Goal: Task Accomplishment & Management: Manage account settings

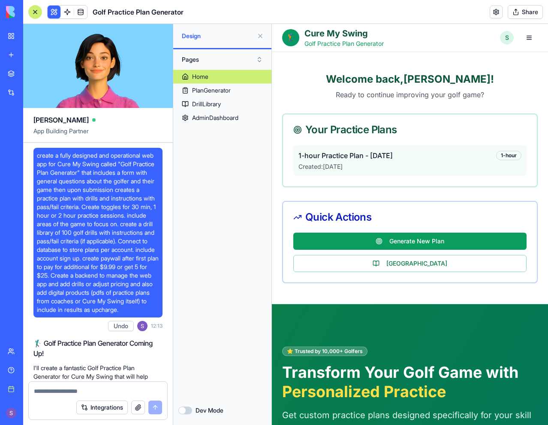
scroll to position [1325, 0]
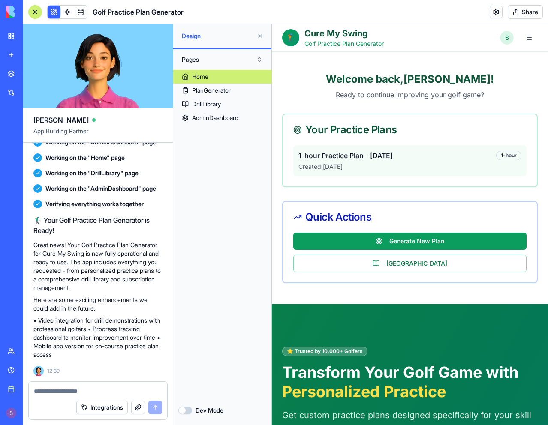
click at [209, 264] on div "Home PlanGenerator DrillLibrary AdminDashboard" at bounding box center [222, 233] width 98 height 326
click at [464, 158] on div "1-hour Practice Plan - 8/11/2025 1-hour" at bounding box center [409, 156] width 223 height 10
click at [390, 165] on p "Created: 8/11/2025" at bounding box center [409, 167] width 223 height 9
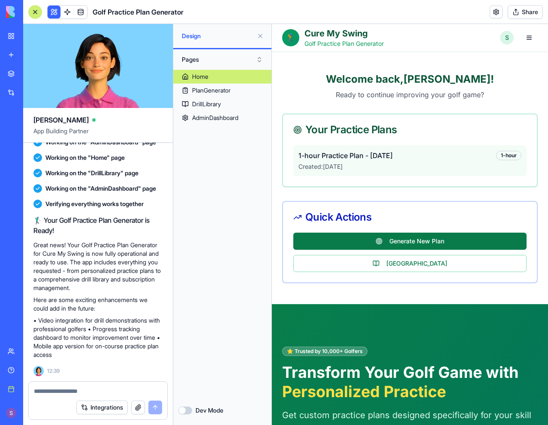
click at [362, 244] on button "Generate New Plan" at bounding box center [409, 241] width 233 height 17
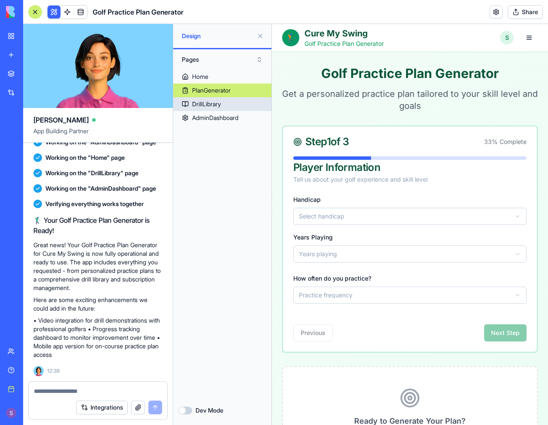
click at [224, 103] on link "DrillLibrary" at bounding box center [222, 104] width 98 height 14
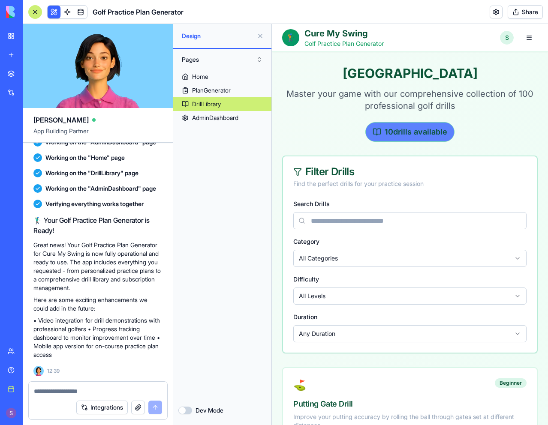
click at [386, 134] on div "10 drills available" at bounding box center [409, 132] width 89 height 20
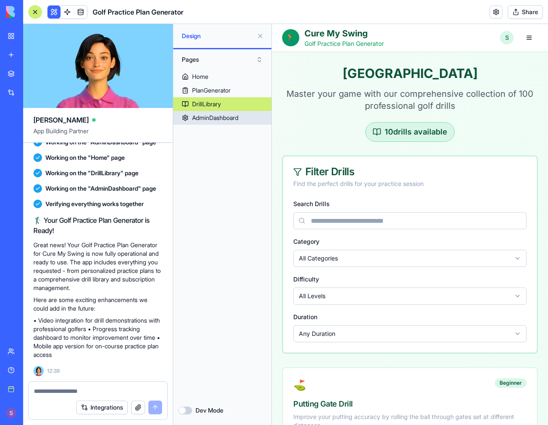
click at [243, 121] on link "AdminDashboard" at bounding box center [222, 118] width 98 height 14
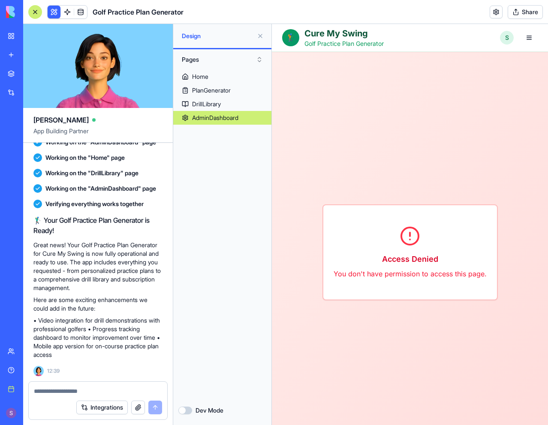
click at [500, 40] on html "🏌️ Cure My Swing Golf Practice Plan Generator Home Plan Generator Drill Library…" at bounding box center [410, 364] width 276 height 681
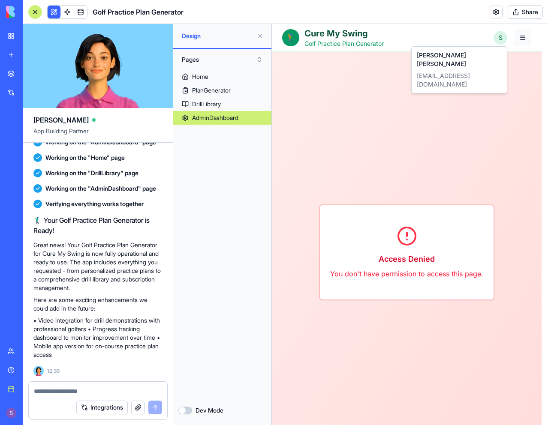
click at [526, 39] on html "🏌️ Cure My Swing Golf Practice Plan Generator Home Plan Generator Drill Library…" at bounding box center [410, 364] width 276 height 681
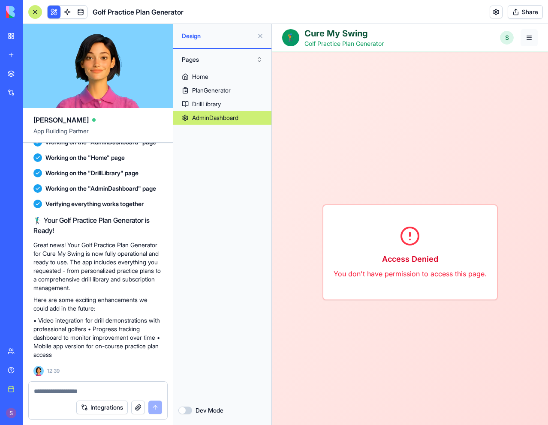
click at [524, 39] on button "button" at bounding box center [529, 37] width 17 height 17
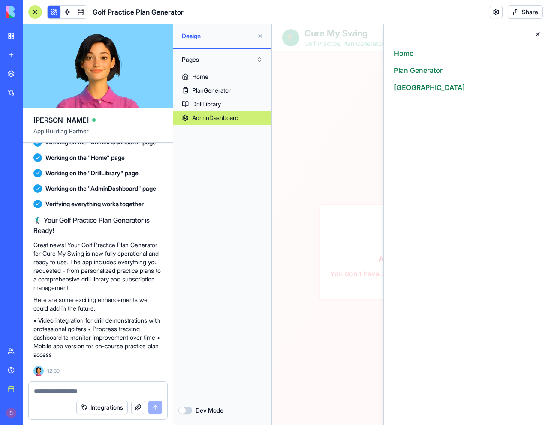
click at [537, 35] on icon "button" at bounding box center [537, 34] width 7 height 7
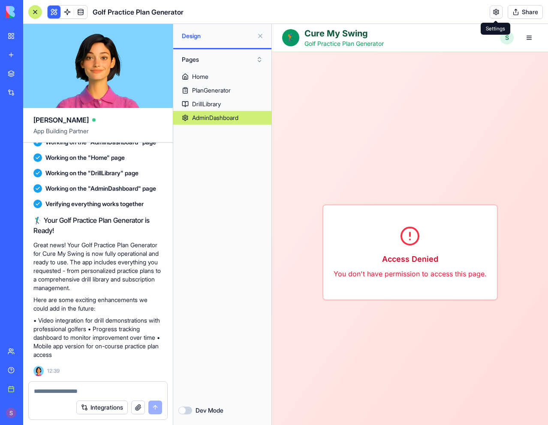
click at [496, 16] on link at bounding box center [496, 12] width 13 height 13
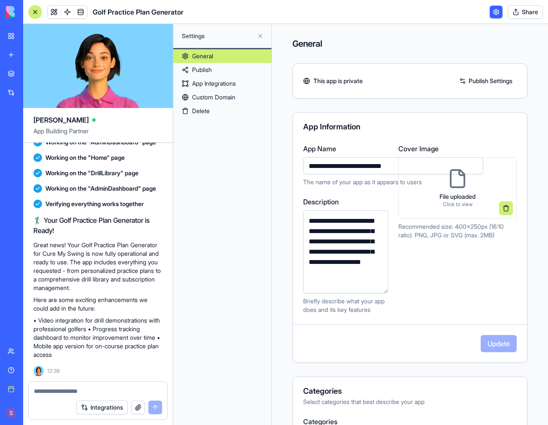
click at [233, 69] on link "Publish" at bounding box center [222, 70] width 98 height 14
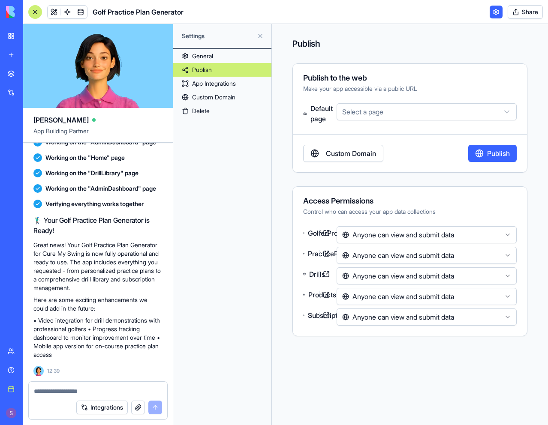
click at [232, 57] on link "General" at bounding box center [222, 56] width 98 height 14
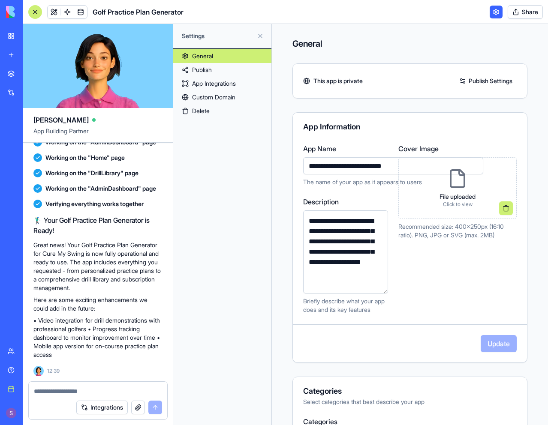
click at [264, 35] on button at bounding box center [260, 36] width 14 height 14
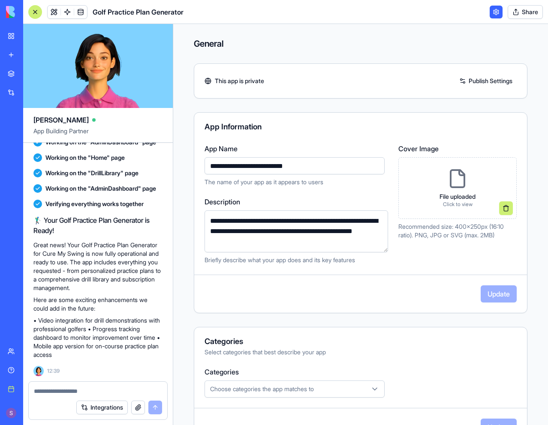
click at [57, 11] on link at bounding box center [54, 12] width 13 height 13
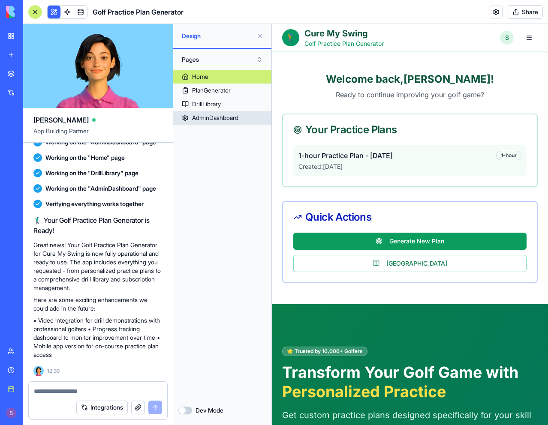
click at [234, 116] on div "AdminDashboard" at bounding box center [215, 118] width 46 height 9
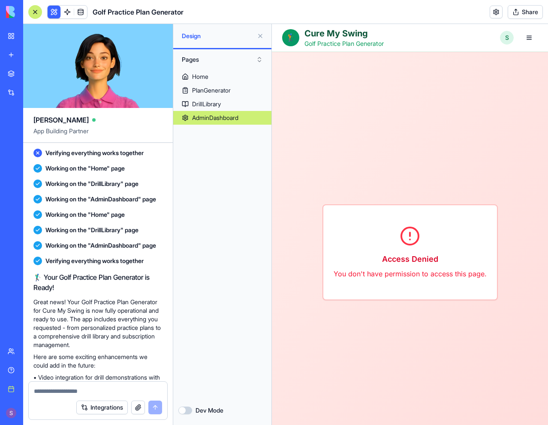
scroll to position [1025, 0]
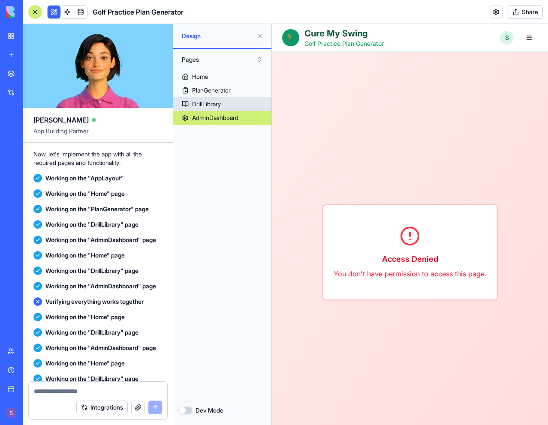
click at [238, 102] on link "DrillLibrary" at bounding box center [222, 104] width 98 height 14
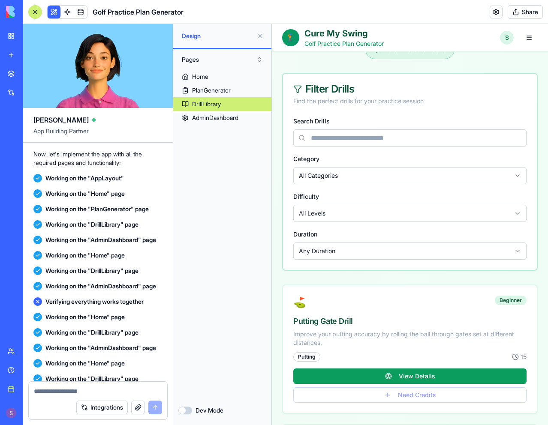
scroll to position [86, 0]
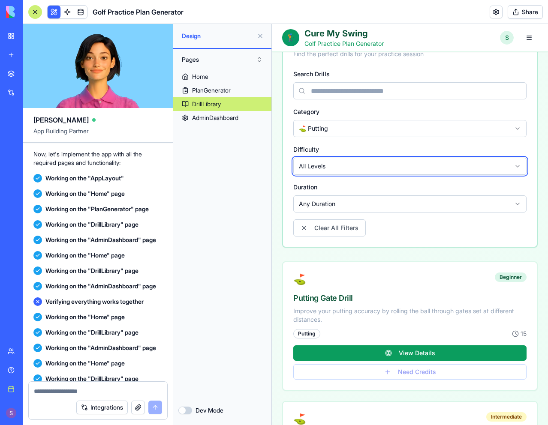
scroll to position [129, 0]
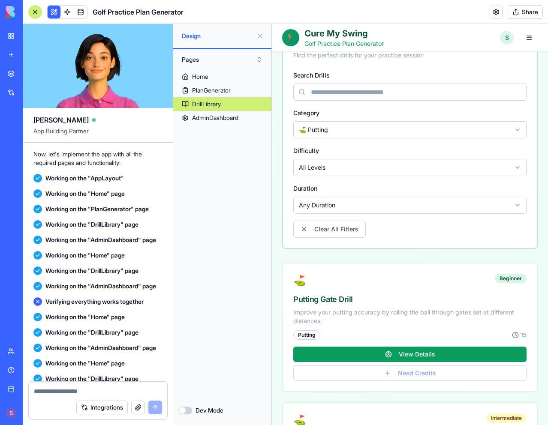
click at [364, 168] on html "🏌️ Cure My Swing Golf Practice Plan Generator Home Plan Generator Drill Library…" at bounding box center [410, 416] width 276 height 1042
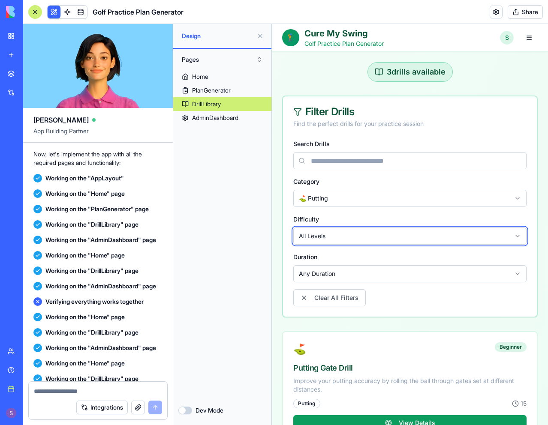
scroll to position [0, 0]
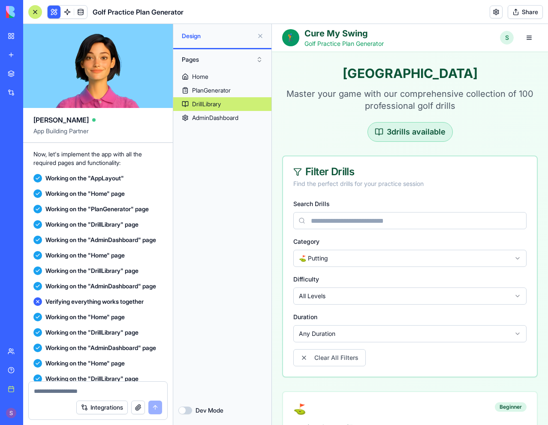
click at [340, 248] on div "Category ⛳ Putting" at bounding box center [409, 251] width 233 height 31
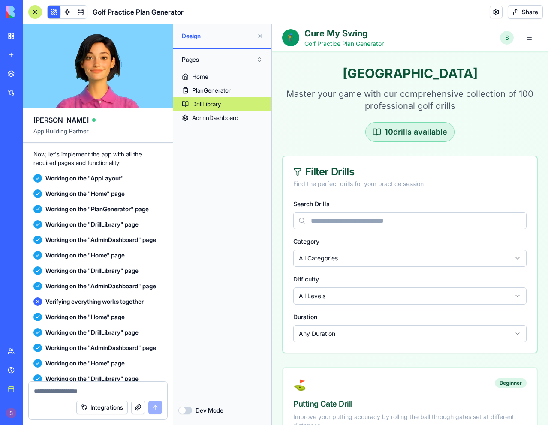
click at [386, 196] on div "Filter Drills Find the perfect drills for your practice session" at bounding box center [410, 178] width 254 height 42
click at [217, 160] on div "Home PlanGenerator DrillLibrary AdminDashboard" at bounding box center [222, 233] width 98 height 326
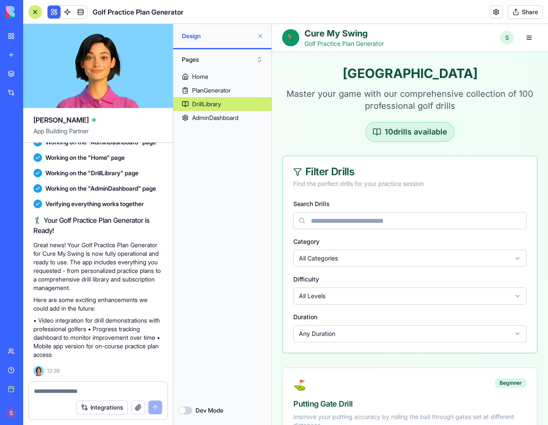
scroll to position [1325, 0]
click at [225, 117] on div "AdminDashboard" at bounding box center [215, 118] width 46 height 9
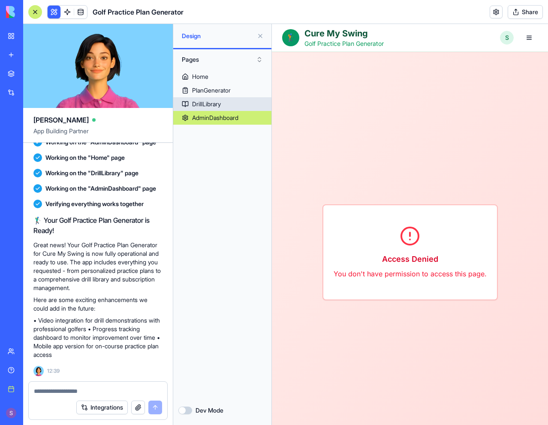
click at [224, 111] on link "DrillLibrary" at bounding box center [222, 104] width 98 height 14
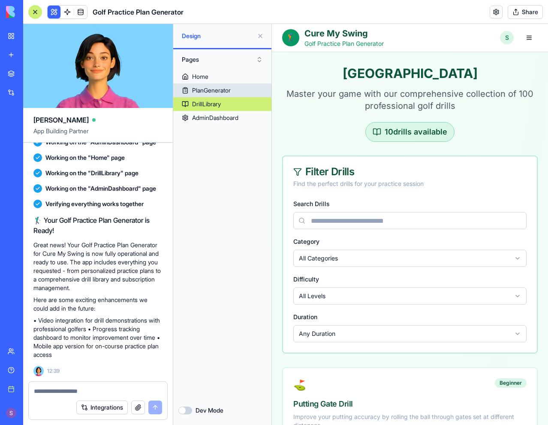
click at [223, 90] on div "PlanGenerator" at bounding box center [211, 90] width 39 height 9
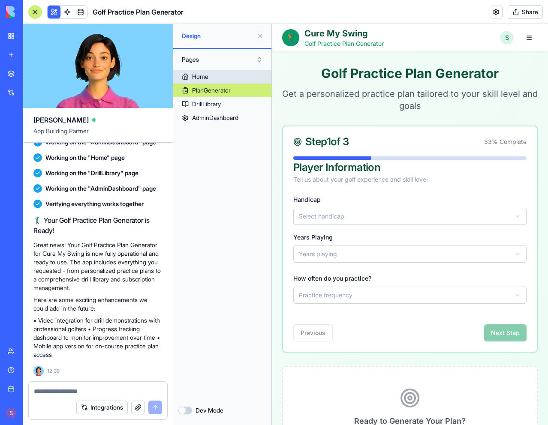
click at [221, 78] on link "Home" at bounding box center [222, 77] width 98 height 14
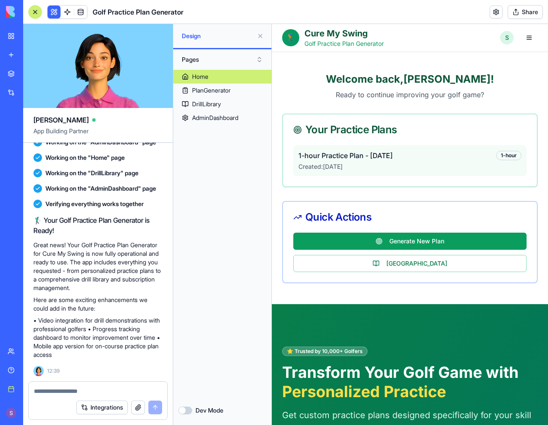
click at [393, 156] on span "1-hour Practice Plan - [DATE]" at bounding box center [345, 156] width 94 height 10
click at [100, 386] on div at bounding box center [98, 389] width 139 height 14
click at [97, 392] on textarea at bounding box center [98, 391] width 128 height 9
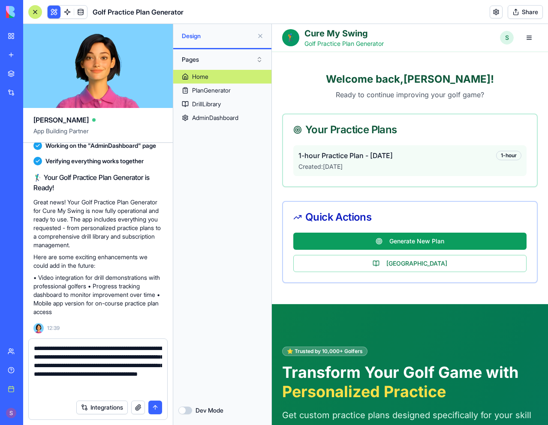
type textarea "**********"
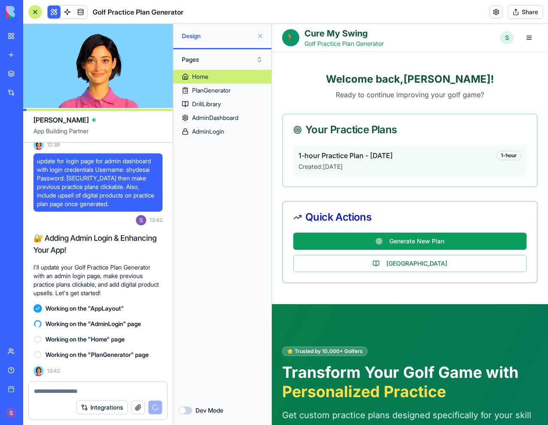
click at [375, 162] on div "1-hour Practice Plan - 8/11/2025 1-hour Created: 8/11/2025" at bounding box center [409, 160] width 233 height 31
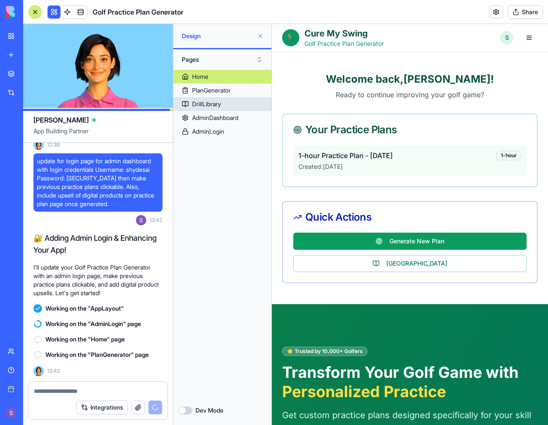
click at [241, 107] on link "DrillLibrary" at bounding box center [222, 104] width 98 height 14
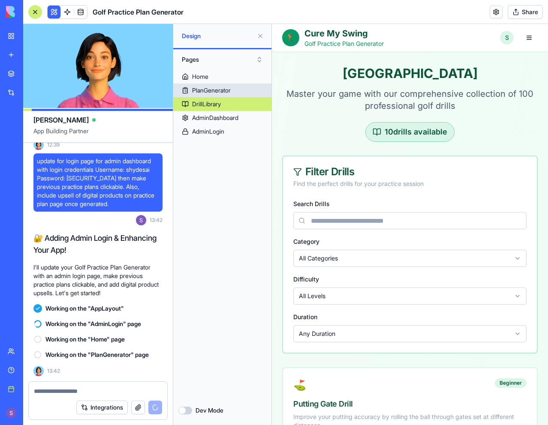
click at [235, 85] on link "PlanGenerator" at bounding box center [222, 91] width 98 height 14
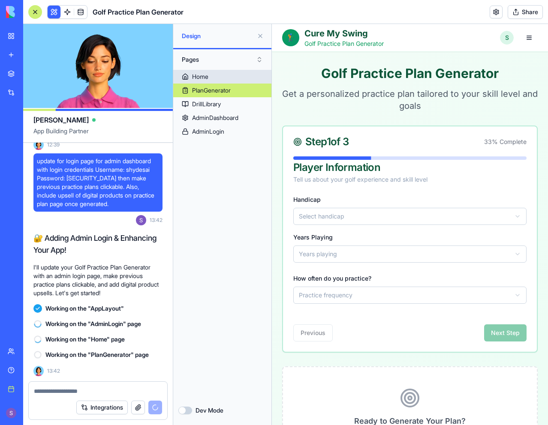
click at [236, 76] on link "Home" at bounding box center [222, 77] width 98 height 14
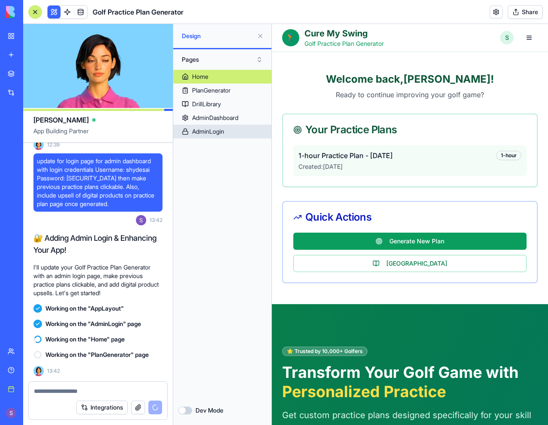
click at [236, 129] on link "AdminLogin" at bounding box center [222, 132] width 98 height 14
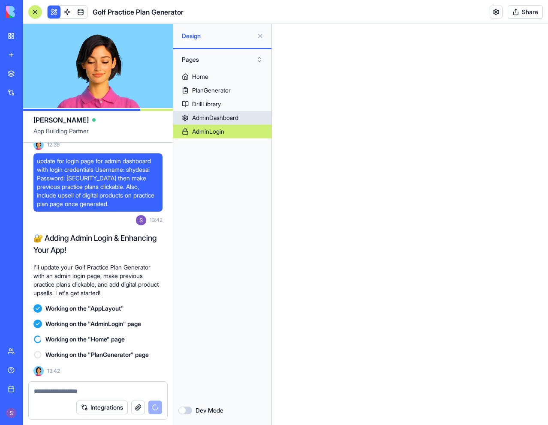
click at [236, 113] on link "AdminDashboard" at bounding box center [222, 118] width 98 height 14
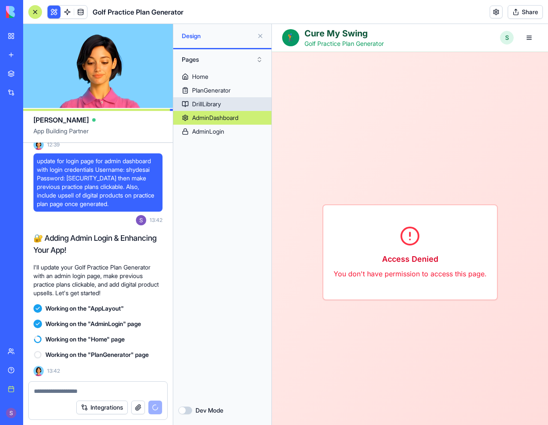
click at [235, 102] on link "DrillLibrary" at bounding box center [222, 104] width 98 height 14
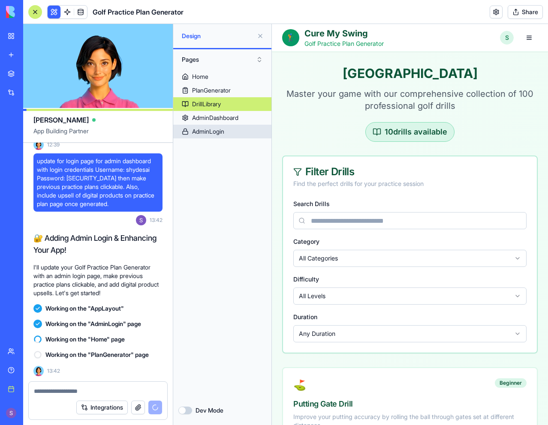
click at [231, 131] on link "AdminLogin" at bounding box center [222, 132] width 98 height 14
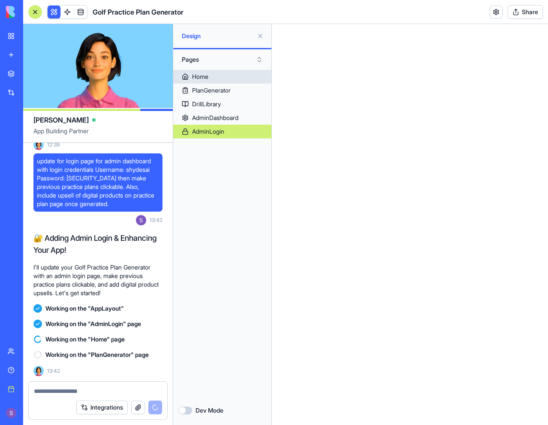
click at [231, 80] on link "Home" at bounding box center [222, 77] width 98 height 14
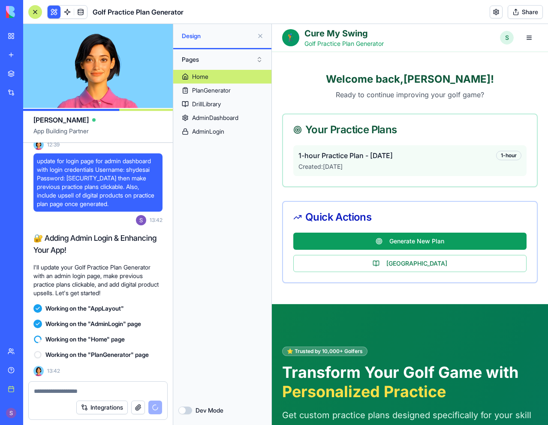
click at [393, 157] on span "1-hour Practice Plan - [DATE]" at bounding box center [345, 156] width 94 height 10
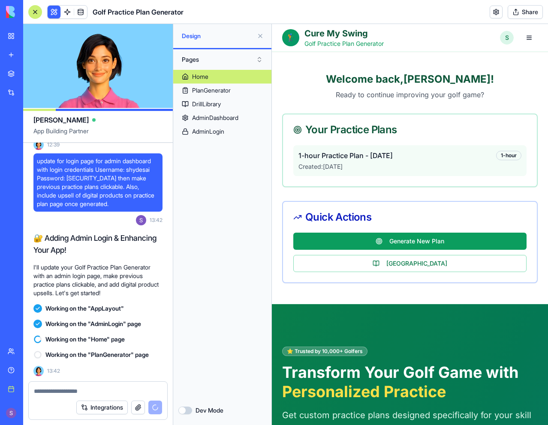
click at [227, 73] on link "Home" at bounding box center [222, 77] width 98 height 14
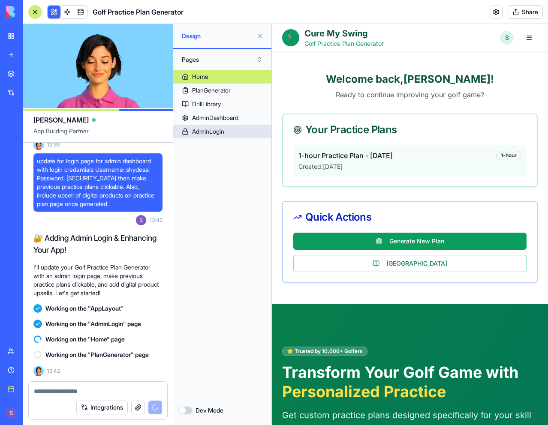
click at [233, 129] on link "AdminLogin" at bounding box center [222, 132] width 98 height 14
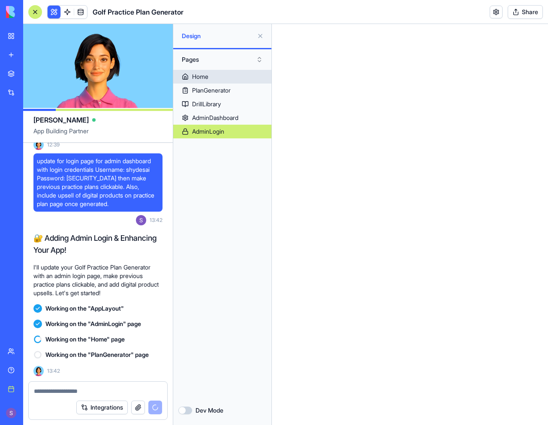
click at [235, 78] on link "Home" at bounding box center [222, 77] width 98 height 14
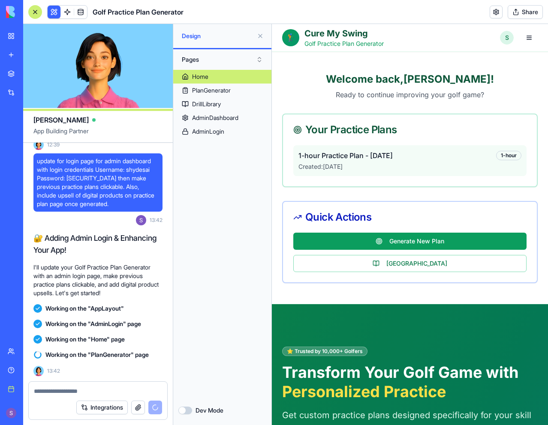
click at [371, 157] on span "1-hour Practice Plan - [DATE]" at bounding box center [345, 156] width 94 height 10
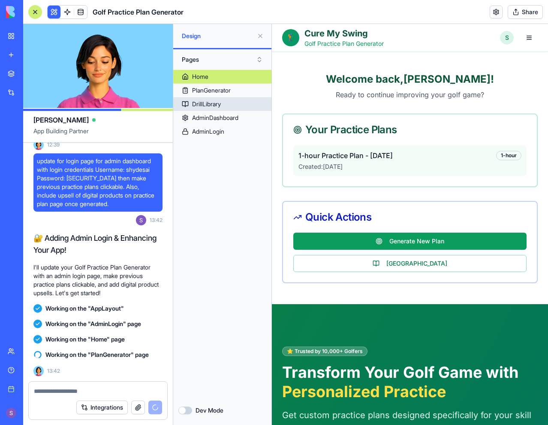
click at [231, 89] on div "PlanGenerator" at bounding box center [211, 90] width 39 height 9
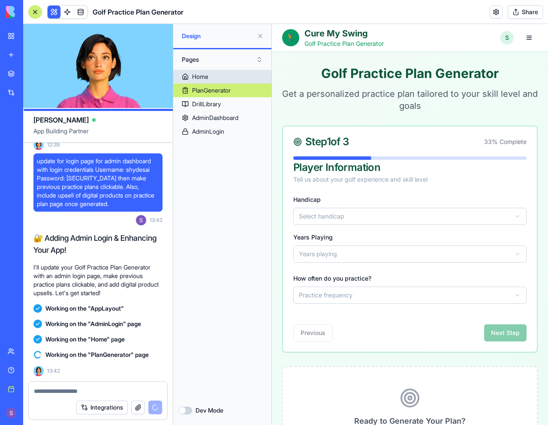
click at [236, 76] on link "Home" at bounding box center [222, 77] width 98 height 14
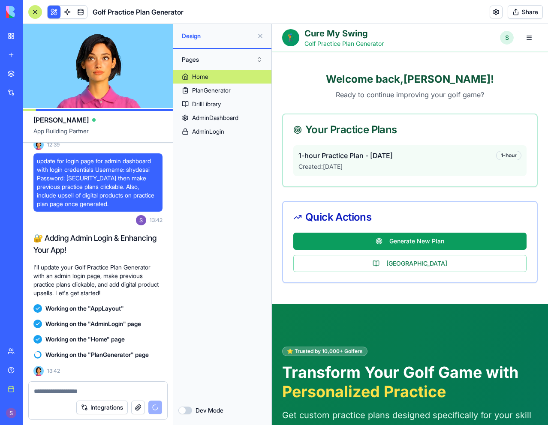
click at [376, 153] on span "1-hour Practice Plan - [DATE]" at bounding box center [345, 156] width 94 height 10
click at [496, 154] on div "1-hour" at bounding box center [508, 155] width 25 height 9
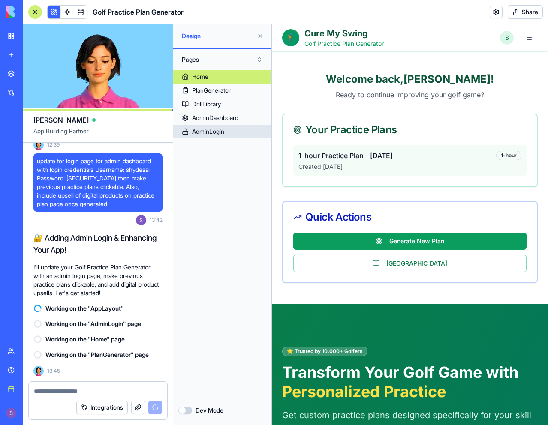
click at [231, 133] on link "AdminLogin" at bounding box center [222, 132] width 98 height 14
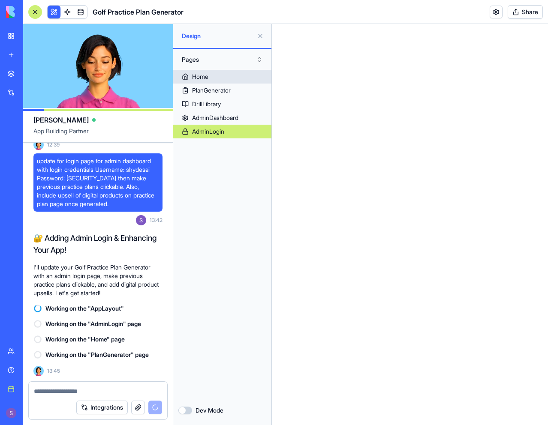
click at [238, 75] on link "Home" at bounding box center [222, 77] width 98 height 14
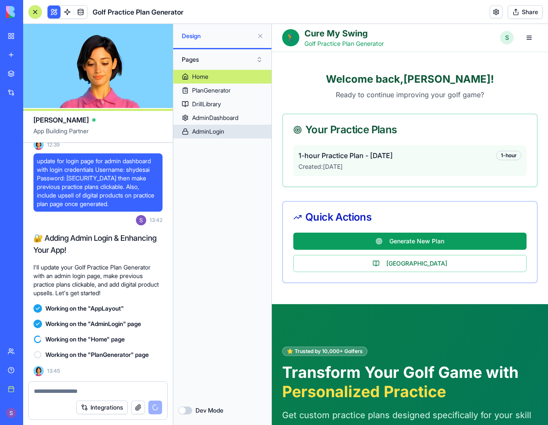
click at [234, 131] on link "AdminLogin" at bounding box center [222, 132] width 98 height 14
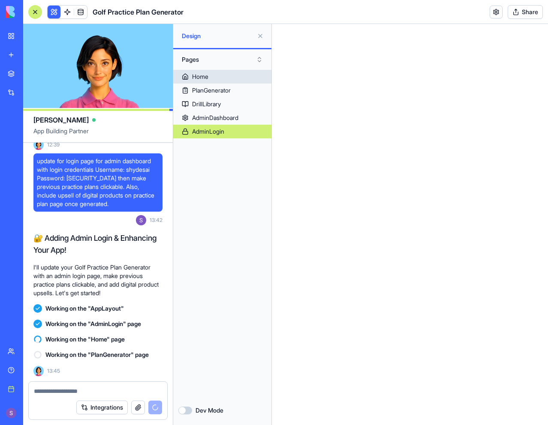
click at [238, 74] on link "Home" at bounding box center [222, 77] width 98 height 14
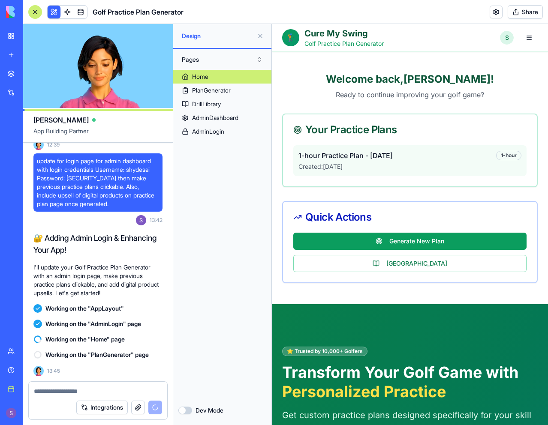
click at [460, 154] on div "1-hour Practice Plan - 8/11/2025 1-hour" at bounding box center [409, 156] width 223 height 10
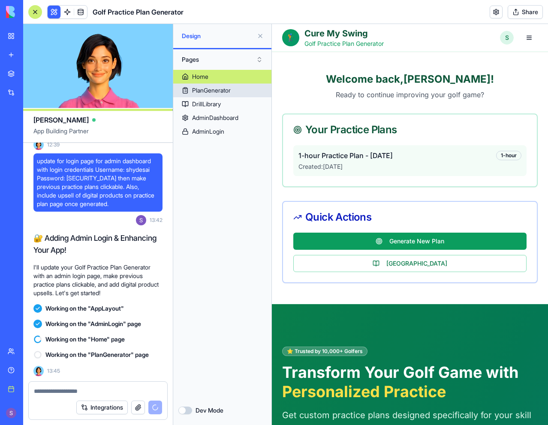
click at [233, 90] on link "PlanGenerator" at bounding box center [222, 91] width 98 height 14
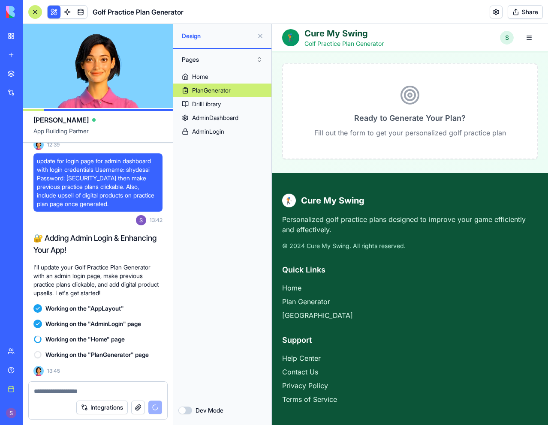
scroll to position [89, 0]
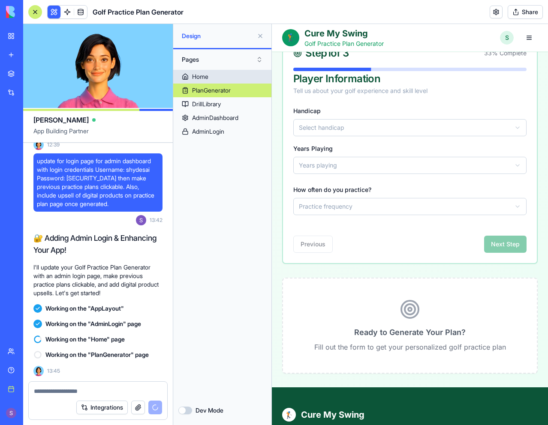
click at [229, 82] on link "Home" at bounding box center [222, 77] width 98 height 14
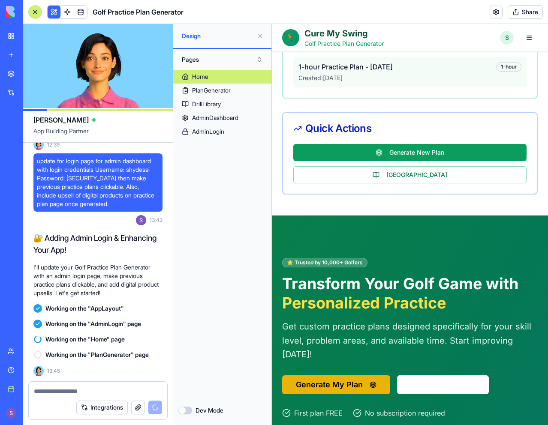
click at [367, 79] on p "Created: 8/11/2025" at bounding box center [409, 78] width 223 height 9
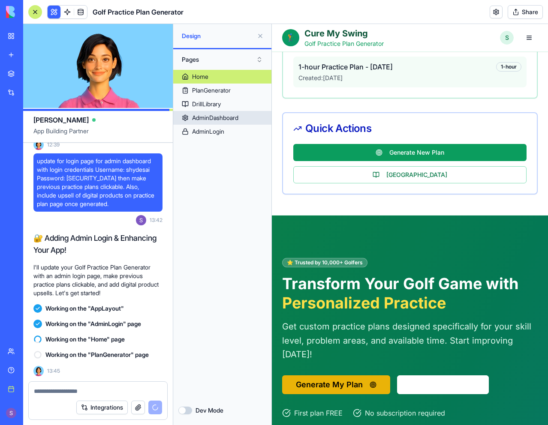
click at [236, 120] on div "AdminDashboard" at bounding box center [215, 118] width 46 height 9
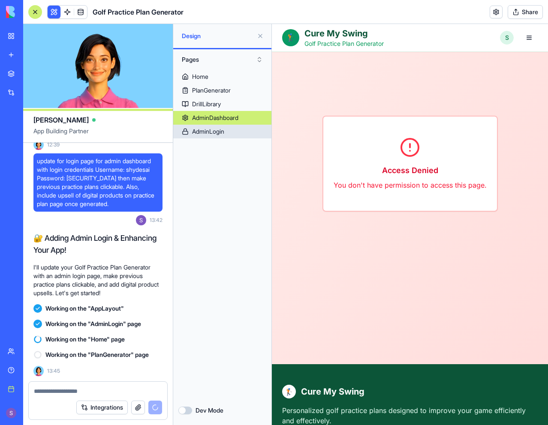
click at [232, 133] on link "AdminLogin" at bounding box center [222, 132] width 98 height 14
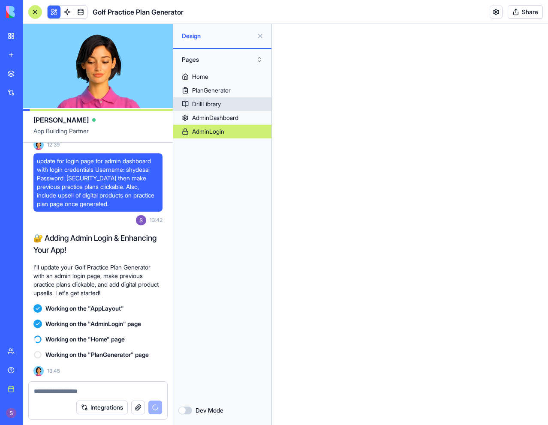
click at [235, 101] on link "DrillLibrary" at bounding box center [222, 104] width 98 height 14
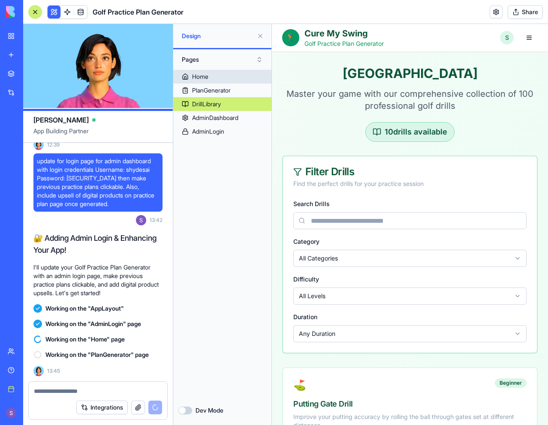
click at [237, 80] on link "Home" at bounding box center [222, 77] width 98 height 14
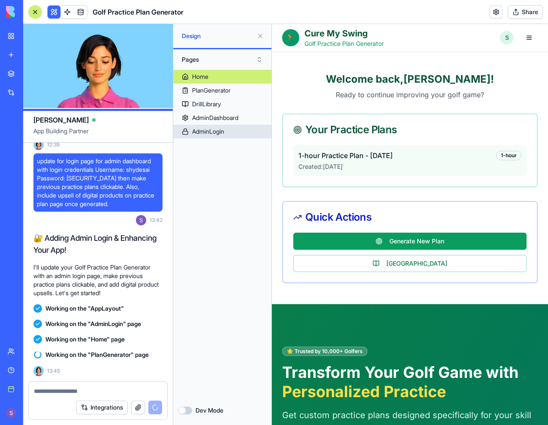
click at [224, 131] on div "AdminLogin" at bounding box center [208, 131] width 32 height 9
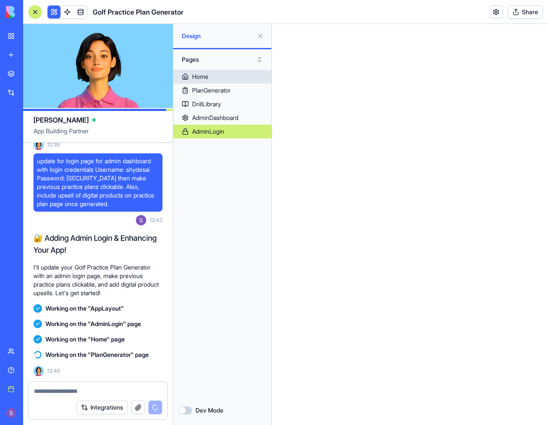
click at [236, 79] on link "Home" at bounding box center [222, 77] width 98 height 14
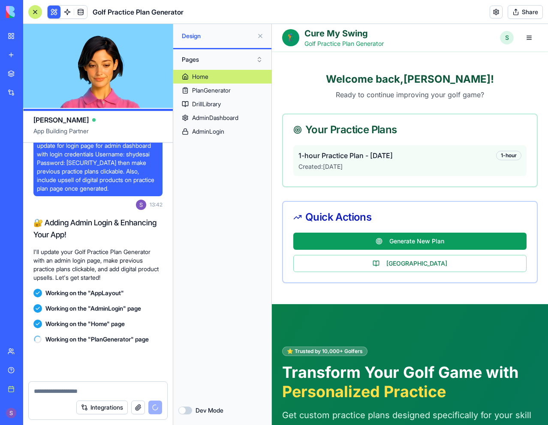
scroll to position [1567, 0]
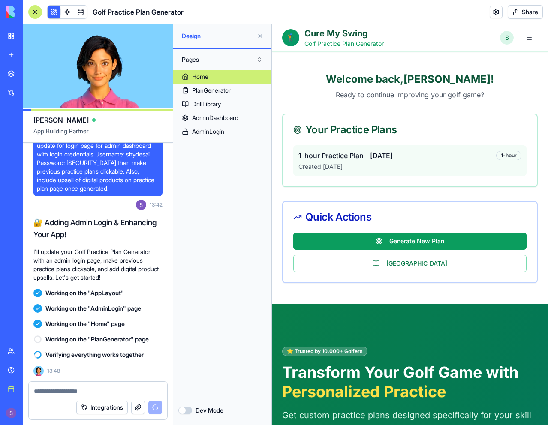
click at [237, 76] on link "Home" at bounding box center [222, 77] width 98 height 14
click at [360, 155] on span "1-hour Practice Plan - [DATE]" at bounding box center [345, 156] width 94 height 10
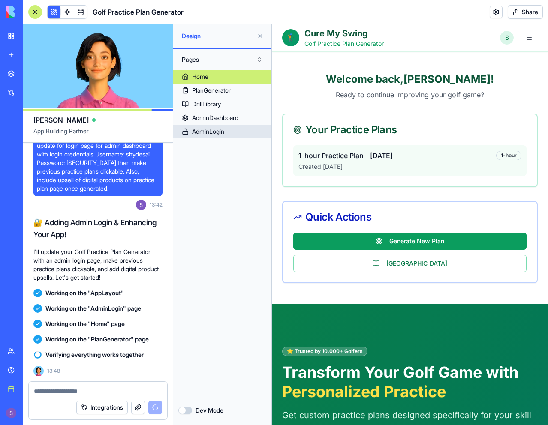
click at [229, 135] on link "AdminLogin" at bounding box center [222, 132] width 98 height 14
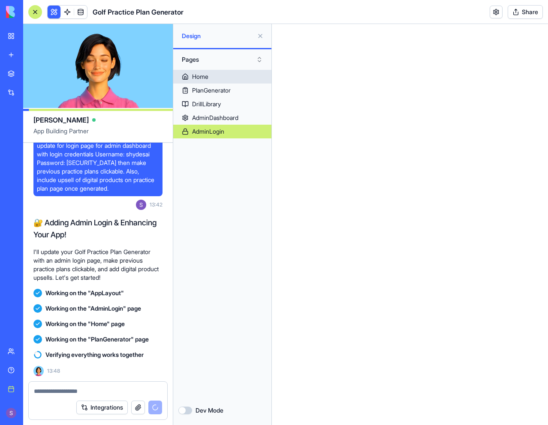
click at [240, 77] on link "Home" at bounding box center [222, 77] width 98 height 14
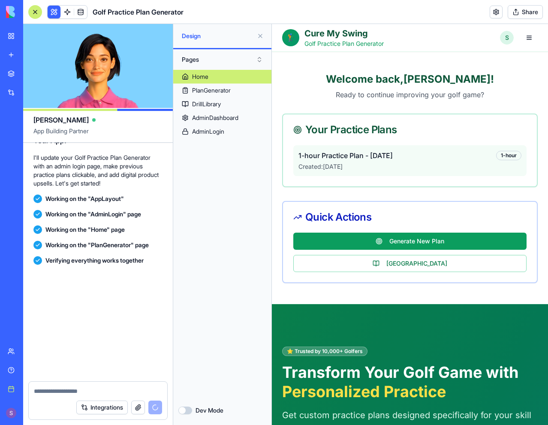
scroll to position [1979, 0]
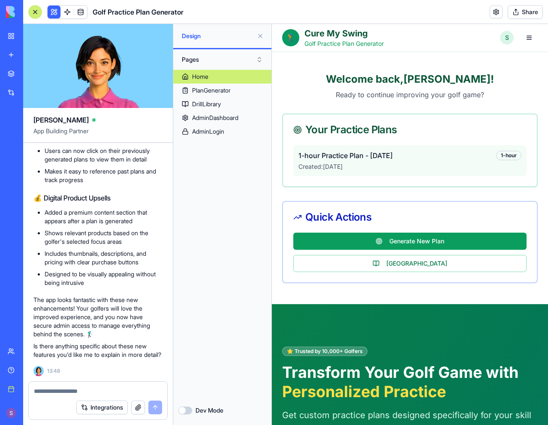
click at [405, 163] on p "Created: 8/11/2025" at bounding box center [409, 167] width 223 height 9
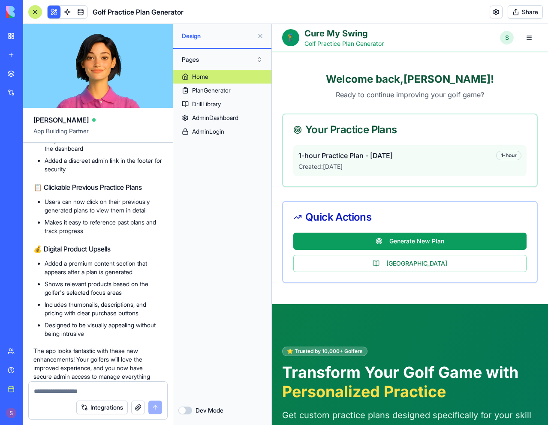
scroll to position [1765, 0]
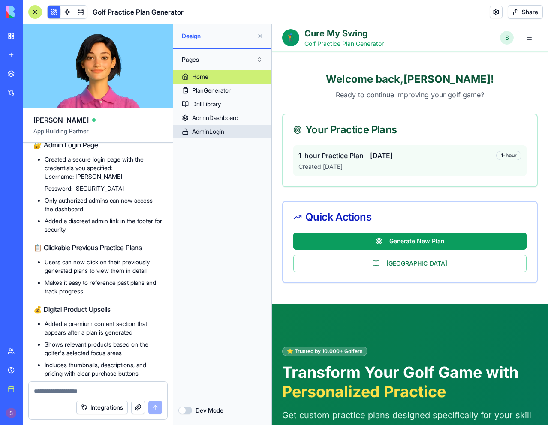
click at [232, 127] on link "AdminLogin" at bounding box center [222, 132] width 98 height 14
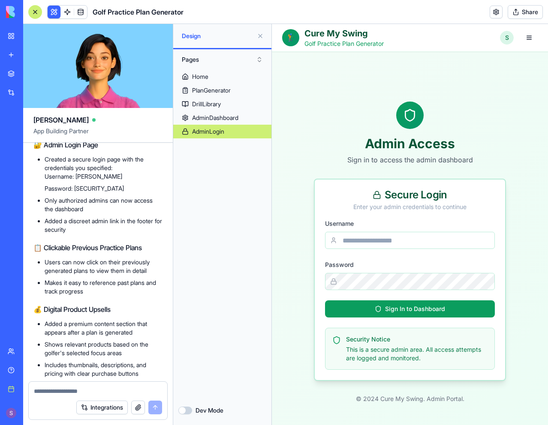
click at [371, 238] on input "Username" at bounding box center [410, 240] width 170 height 17
type input "********"
click at [395, 308] on div "Sign In to Dashboard" at bounding box center [410, 309] width 70 height 9
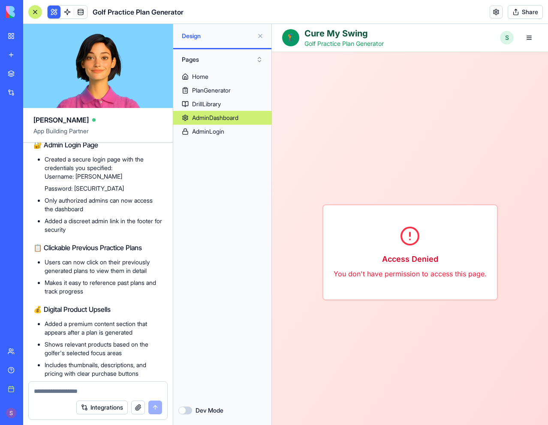
drag, startPoint x: 345, startPoint y: 232, endPoint x: 317, endPoint y: 195, distance: 46.6
click at [346, 232] on div "Access Denied You don't have permission to access this page." at bounding box center [410, 252] width 174 height 94
click at [232, 117] on div "AdminDashboard" at bounding box center [215, 118] width 46 height 9
click at [228, 104] on link "DrillLibrary" at bounding box center [222, 104] width 98 height 14
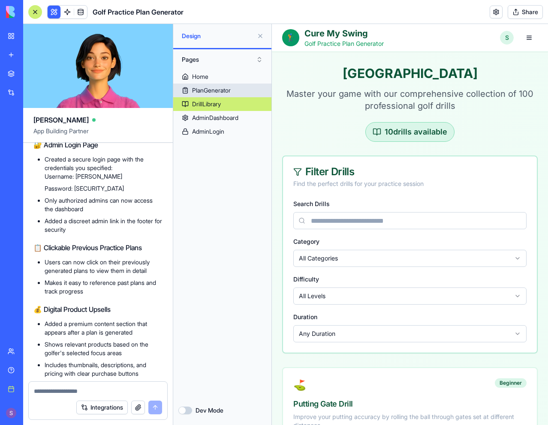
click at [233, 90] on link "PlanGenerator" at bounding box center [222, 91] width 98 height 14
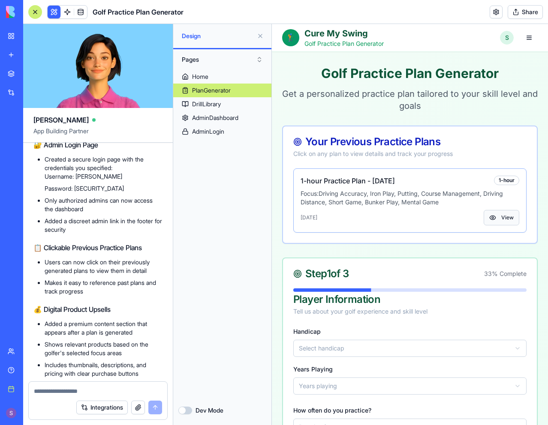
click at [491, 216] on button "View" at bounding box center [502, 217] width 36 height 15
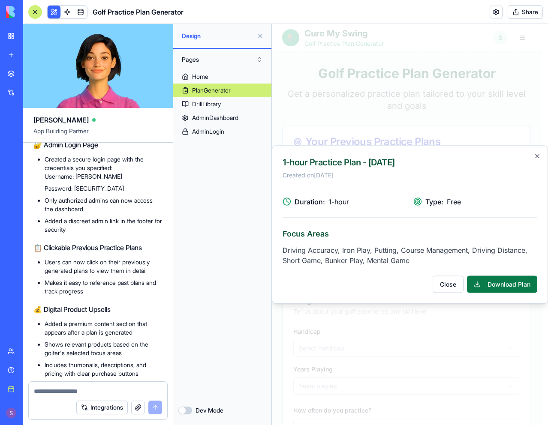
click at [493, 285] on button "Download Plan" at bounding box center [502, 284] width 70 height 17
click at [495, 281] on button "Download Plan" at bounding box center [502, 284] width 70 height 17
click at [537, 154] on icon "button" at bounding box center [537, 156] width 7 height 7
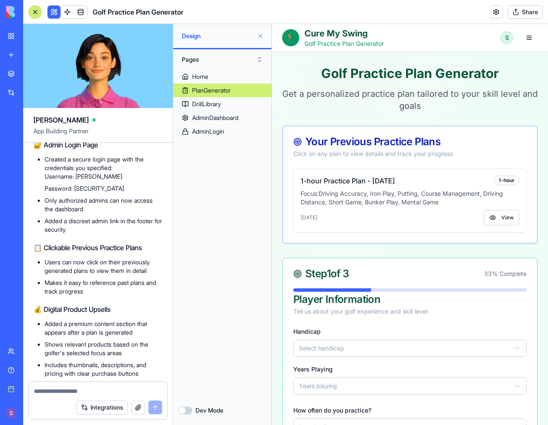
click at [332, 251] on div "**********" at bounding box center [410, 330] width 276 height 529
click at [244, 90] on link "PlanGenerator" at bounding box center [222, 91] width 98 height 14
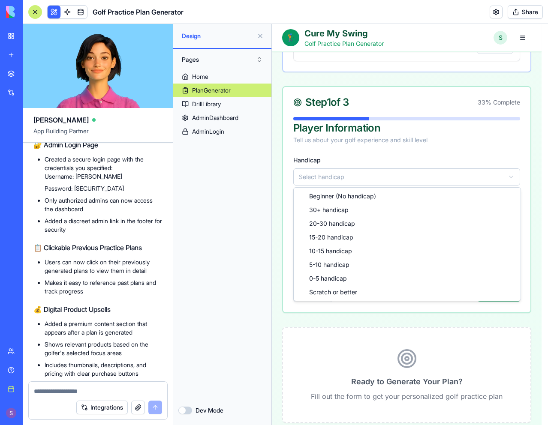
click at [358, 175] on html "**********" at bounding box center [410, 277] width 276 height 850
select select "***"
drag, startPoint x: 347, startPoint y: 277, endPoint x: 346, endPoint y: 271, distance: 5.2
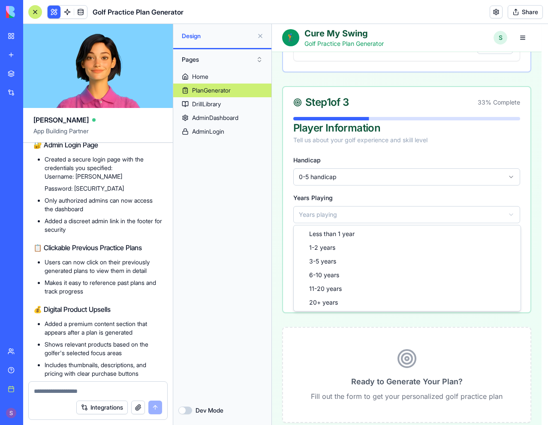
click at [360, 209] on html "**********" at bounding box center [410, 277] width 276 height 850
select select "***"
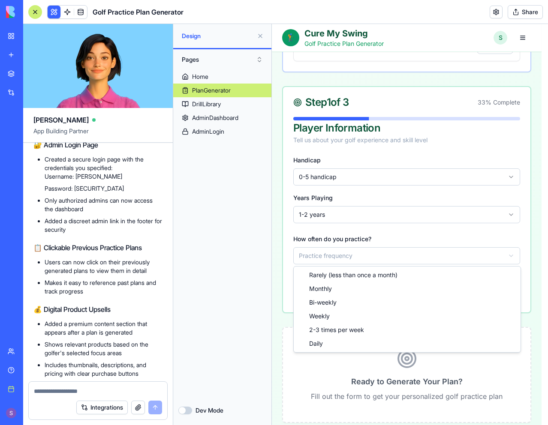
click at [342, 260] on html "**********" at bounding box center [410, 277] width 276 height 850
select select "******"
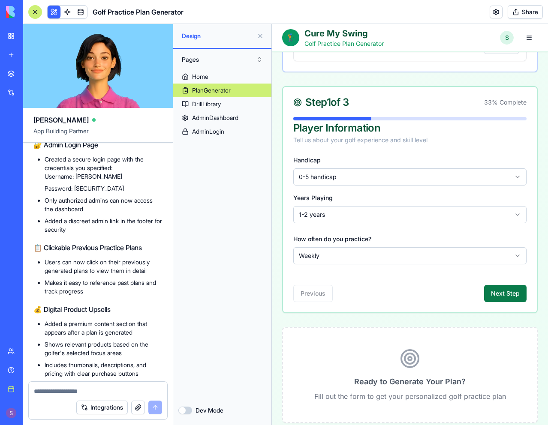
click at [489, 290] on button "Next Step" at bounding box center [505, 293] width 42 height 17
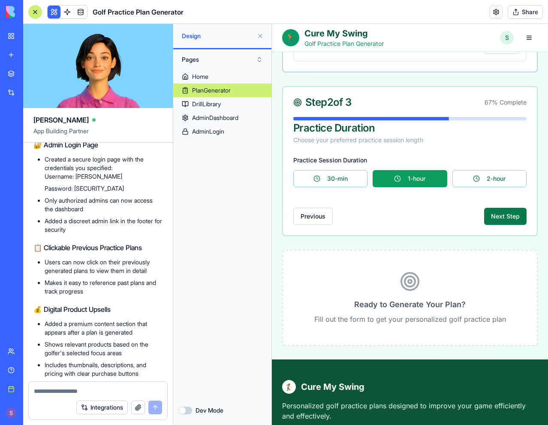
click at [490, 213] on button "Next Step" at bounding box center [505, 216] width 42 height 17
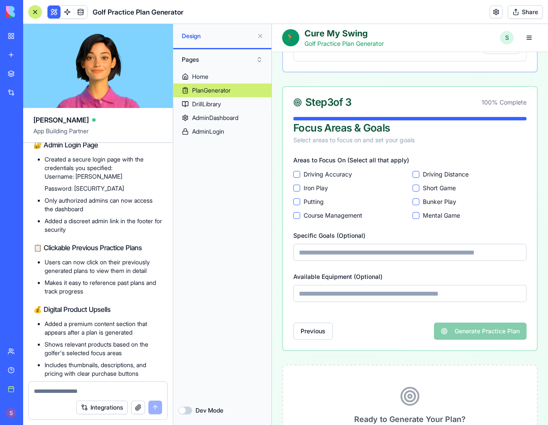
click at [298, 176] on Accuracy "Driving Accuracy" at bounding box center [296, 174] width 7 height 7
click at [413, 188] on Game "Short Game" at bounding box center [416, 188] width 7 height 7
click at [413, 172] on Distance "Driving Distance" at bounding box center [416, 174] width 7 height 7
click at [297, 203] on button "Putting" at bounding box center [296, 202] width 7 height 7
click at [413, 214] on Game "Mental Game" at bounding box center [416, 215] width 7 height 7
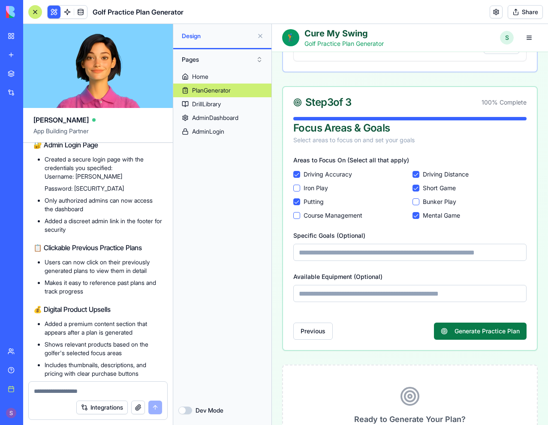
click at [449, 335] on button "Generate Practice Plan" at bounding box center [480, 331] width 93 height 17
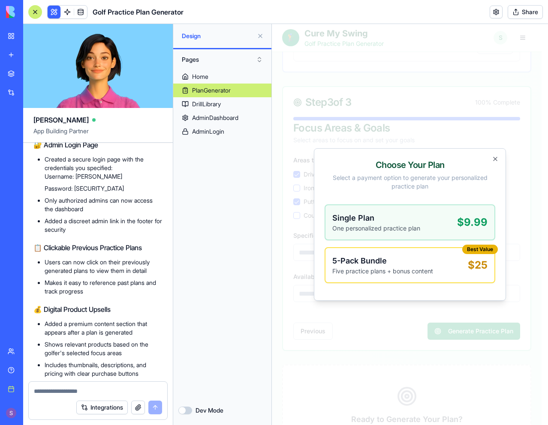
click at [434, 219] on div "Single Plan One personalized practice plan $9.99" at bounding box center [409, 222] width 155 height 21
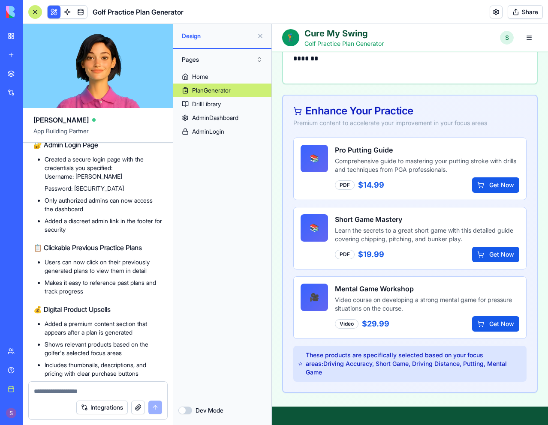
scroll to position [2358, 0]
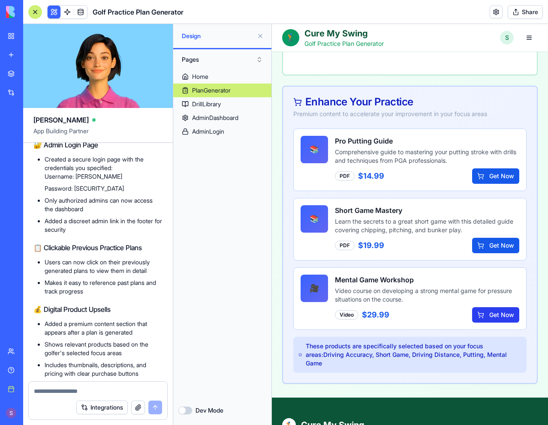
click at [479, 315] on button "Get Now" at bounding box center [495, 314] width 47 height 15
click at [476, 241] on button "Get Now" at bounding box center [495, 245] width 47 height 15
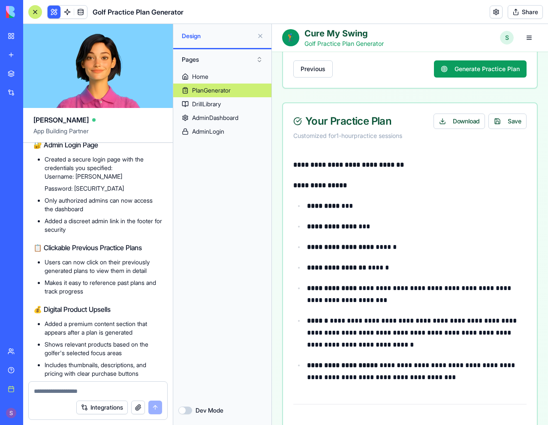
scroll to position [300, 0]
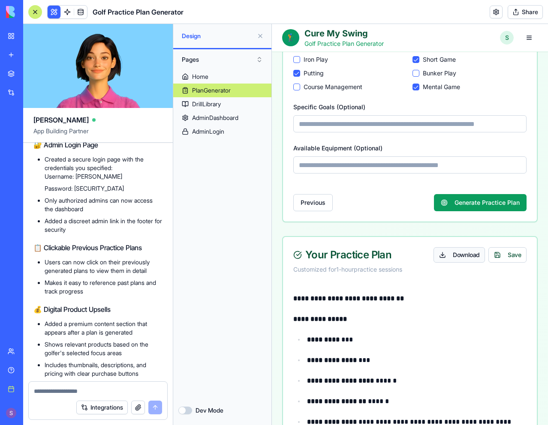
click at [456, 257] on button "Download" at bounding box center [459, 254] width 51 height 15
click at [493, 256] on button "Save" at bounding box center [507, 254] width 38 height 15
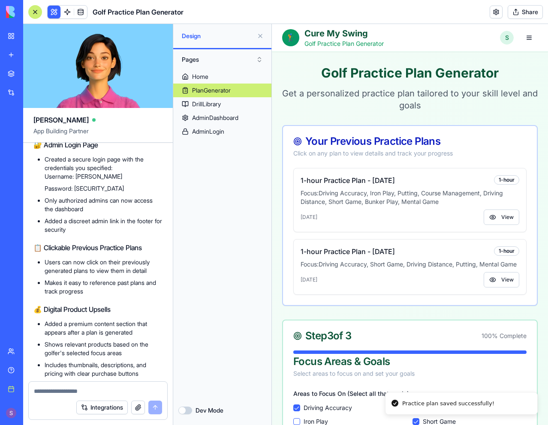
scroll to position [0, 0]
click at [449, 204] on p "Focus: Driving Accuracy, Iron Play, Putting, Course Management, Driving Distanc…" at bounding box center [410, 198] width 219 height 17
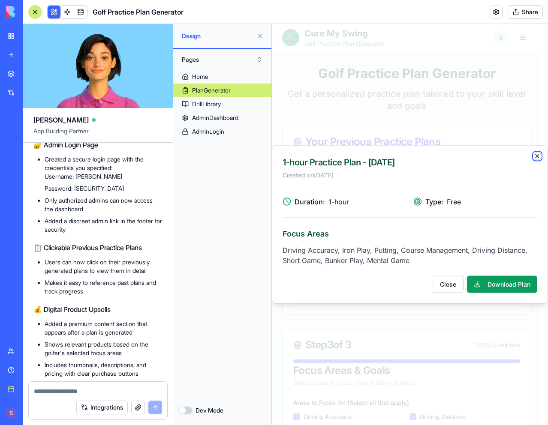
click at [536, 155] on icon "button" at bounding box center [537, 156] width 3 height 3
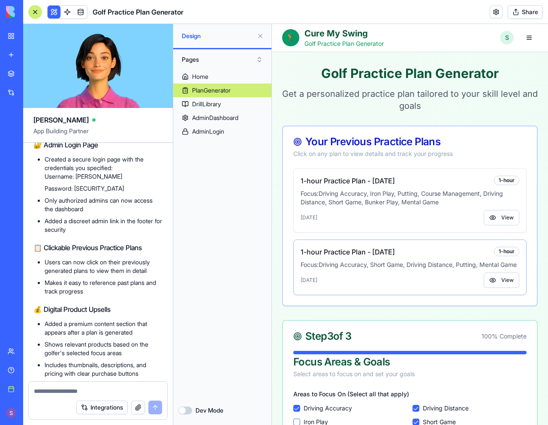
click at [420, 258] on div "1-hour Practice Plan - 8/11/2025 1-hour Focus: Driving Accuracy, Short Game, Dr…" at bounding box center [410, 267] width 232 height 55
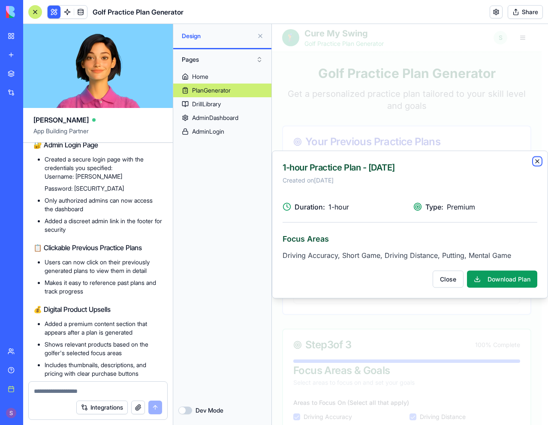
click at [539, 161] on icon "button" at bounding box center [537, 161] width 7 height 7
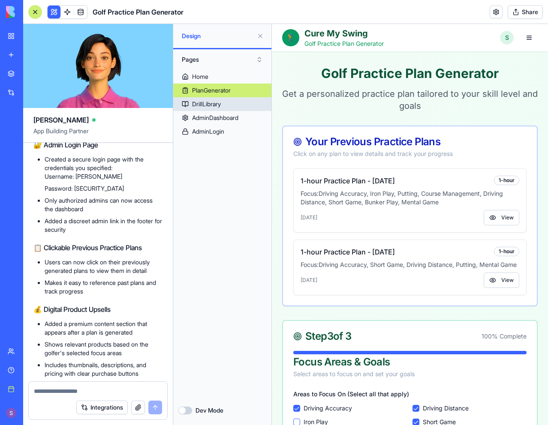
click at [226, 106] on link "DrillLibrary" at bounding box center [222, 104] width 98 height 14
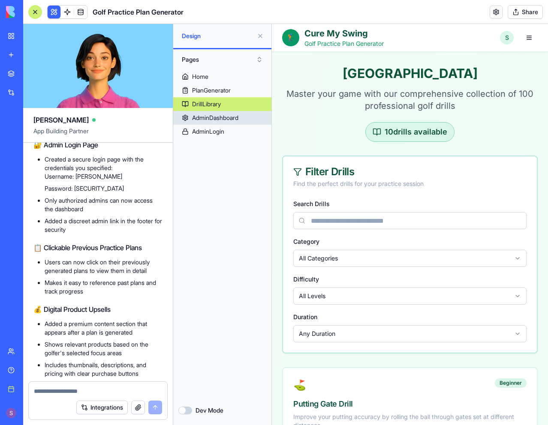
click at [226, 119] on div "AdminDashboard" at bounding box center [215, 118] width 46 height 9
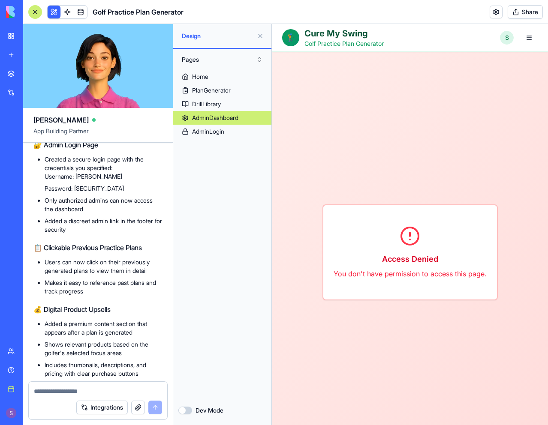
click at [90, 390] on textarea at bounding box center [98, 391] width 128 height 9
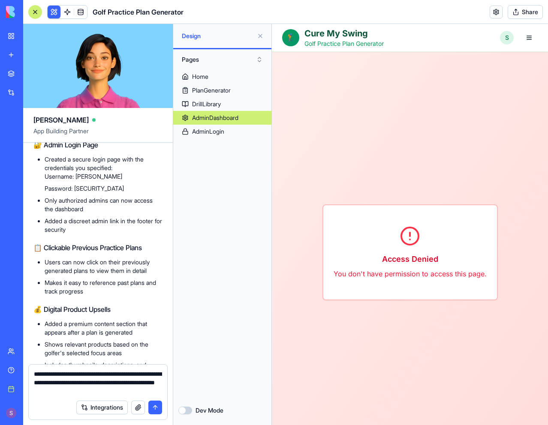
type textarea "**********"
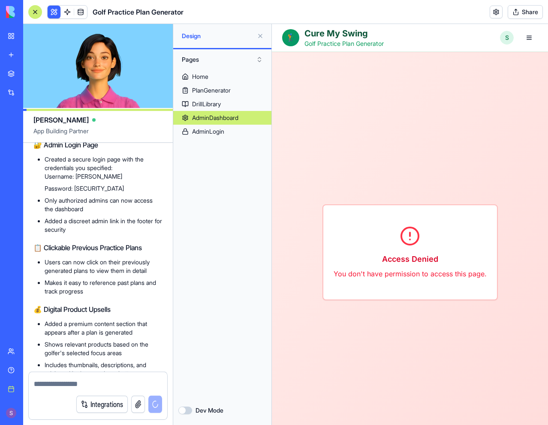
scroll to position [2029, 0]
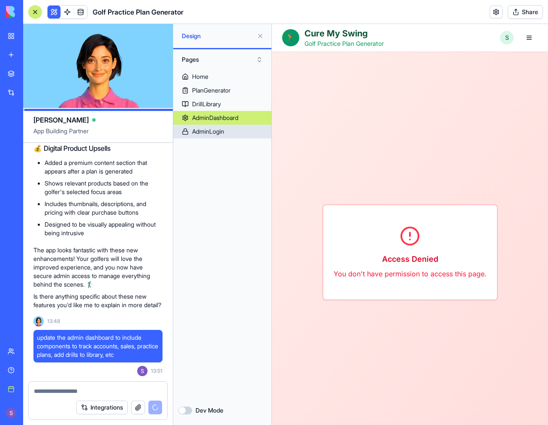
click at [210, 135] on div "AdminLogin" at bounding box center [208, 131] width 32 height 9
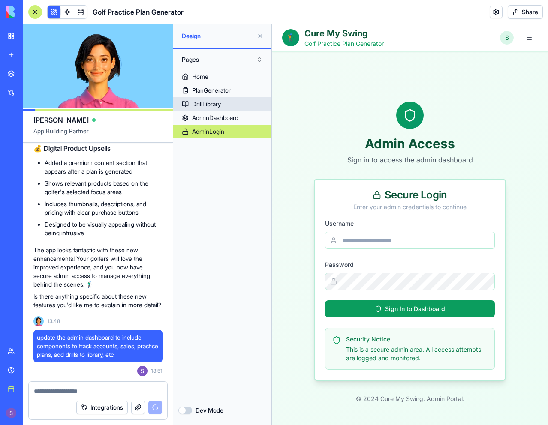
click at [221, 103] on div "DrillLibrary" at bounding box center [206, 104] width 29 height 9
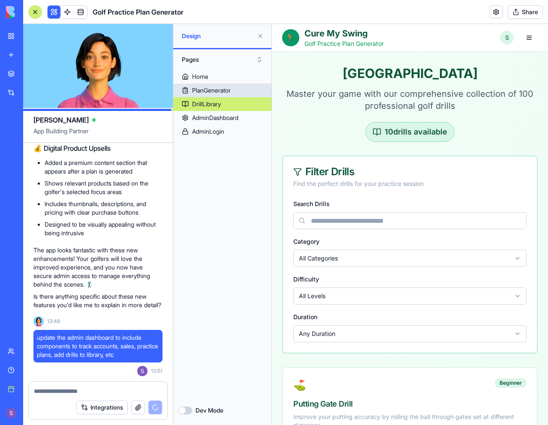
click at [220, 90] on div "PlanGenerator" at bounding box center [211, 90] width 39 height 9
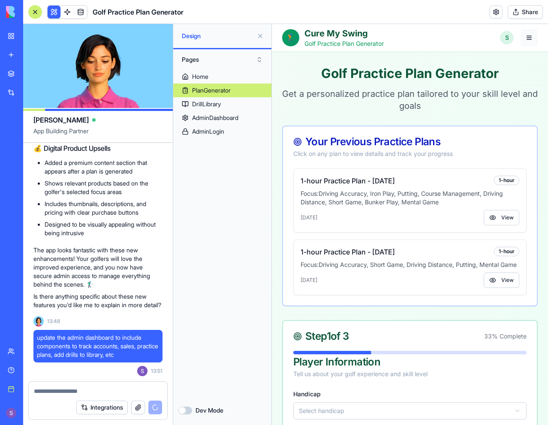
click at [527, 37] on button "button" at bounding box center [529, 37] width 17 height 17
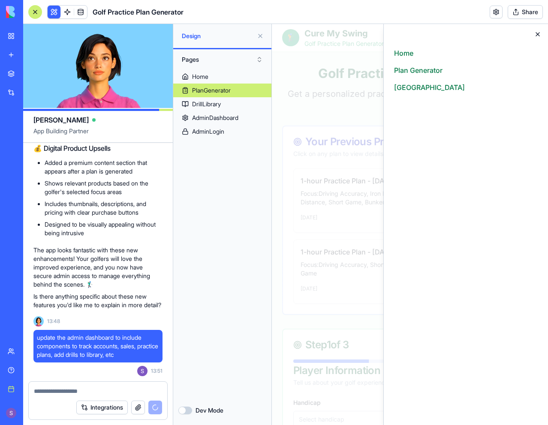
click at [542, 33] on div "Home Plan Generator Drill Library Close" at bounding box center [465, 224] width 165 height 401
click at [535, 30] on div "Home Plan Generator Drill Library Close" at bounding box center [465, 224] width 165 height 401
click at [536, 33] on icon "button" at bounding box center [537, 34] width 7 height 7
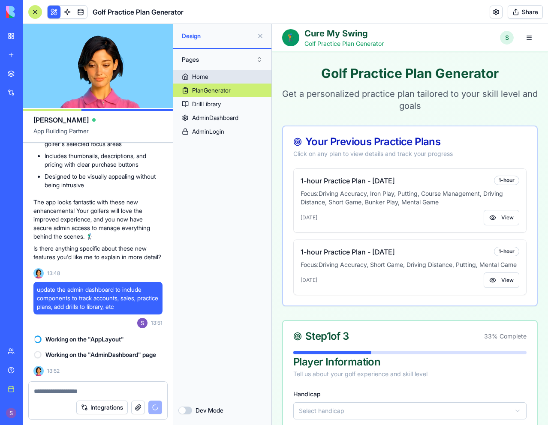
click at [235, 76] on link "Home" at bounding box center [222, 77] width 98 height 14
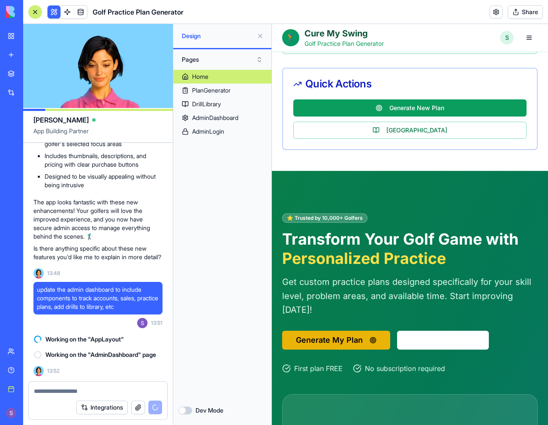
scroll to position [300, 0]
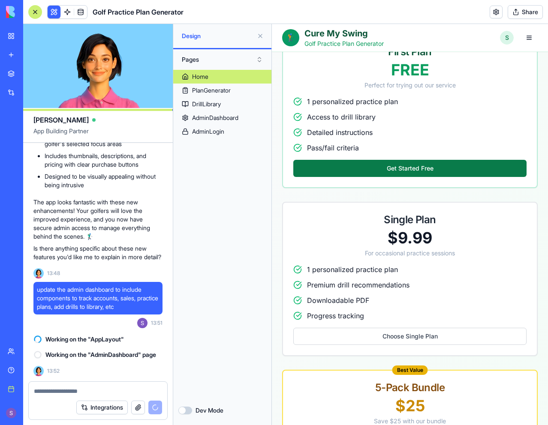
click at [404, 165] on button "Get Started Free" at bounding box center [409, 168] width 233 height 17
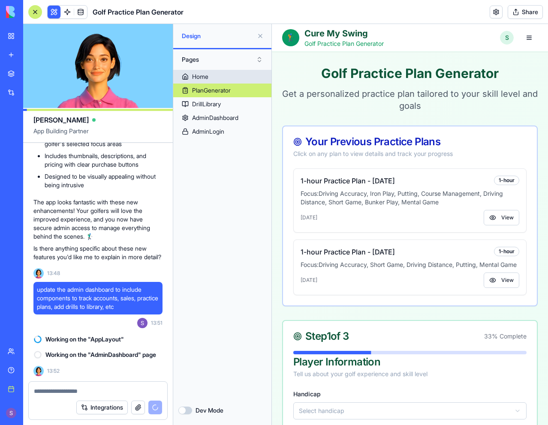
click at [233, 81] on link "Home" at bounding box center [222, 77] width 98 height 14
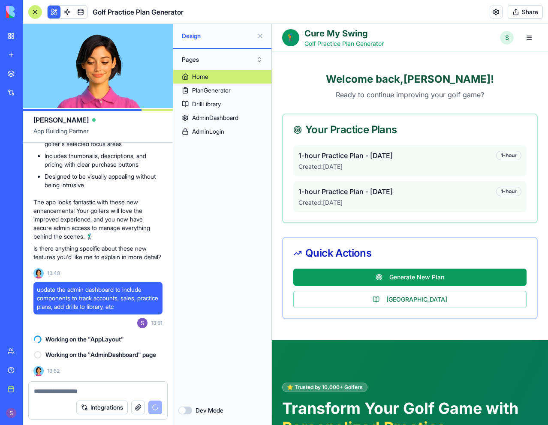
click at [518, 12] on button "Share" at bounding box center [525, 12] width 35 height 14
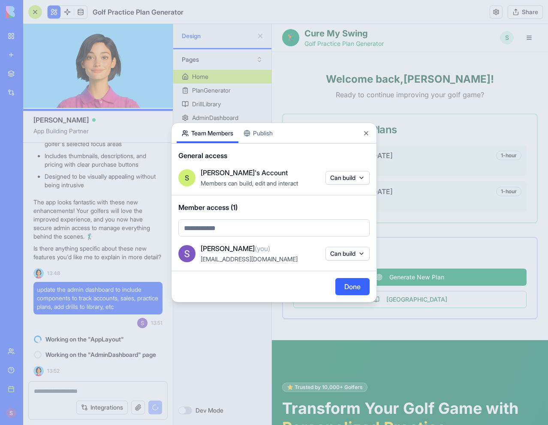
click at [332, 175] on body "BETA My workspace New app Marketplace Integrations Recent Vendor Application Po…" at bounding box center [274, 212] width 548 height 425
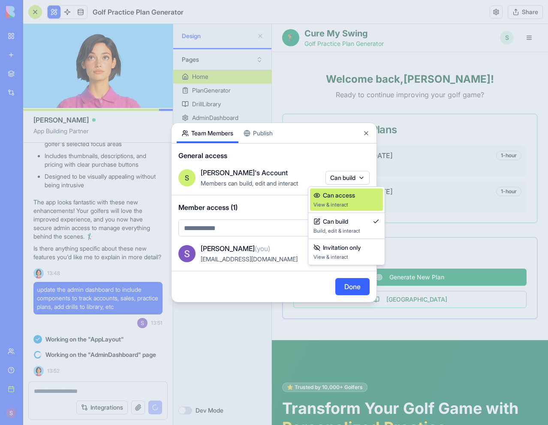
click at [337, 202] on span "View & interact" at bounding box center [346, 205] width 66 height 7
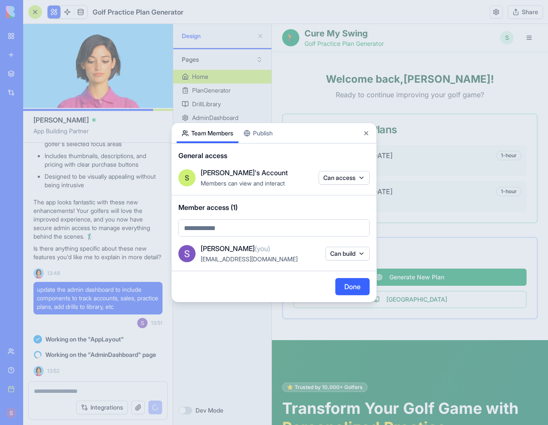
click at [260, 134] on div "Share App Team Members Publish General access S Sam's Account Members can view …" at bounding box center [274, 213] width 206 height 180
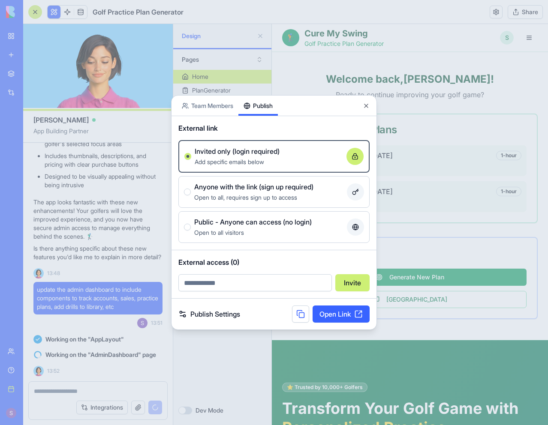
click at [186, 227] on button "Public - Anyone can access (no login) Open to all visitors" at bounding box center [187, 227] width 7 height 7
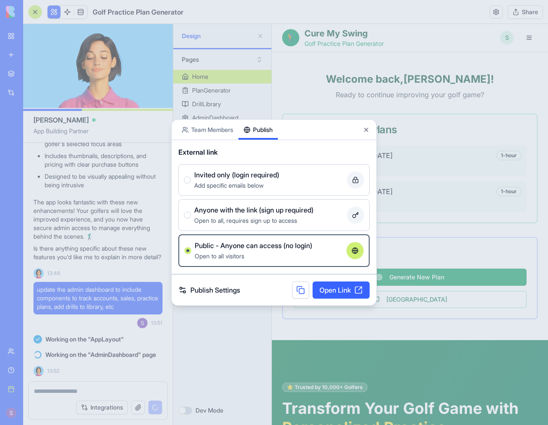
click at [301, 291] on button at bounding box center [300, 290] width 17 height 17
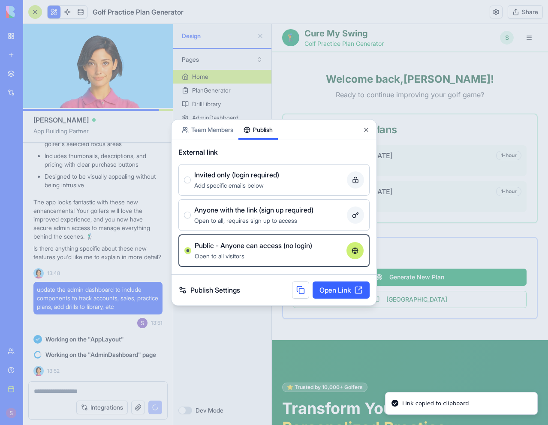
click at [362, 127] on div "Share App Team Members Publish" at bounding box center [274, 130] width 205 height 21
click at [363, 129] on button "Close" at bounding box center [366, 130] width 7 height 7
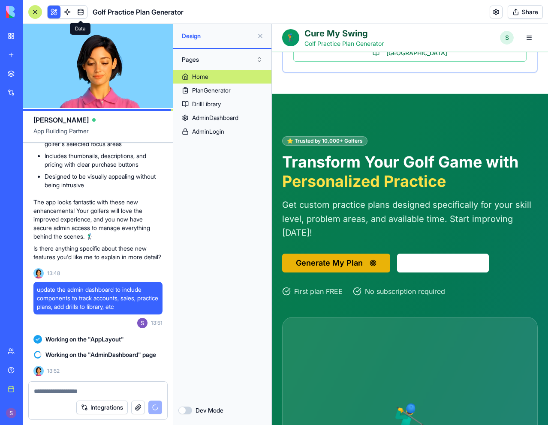
scroll to position [343, 0]
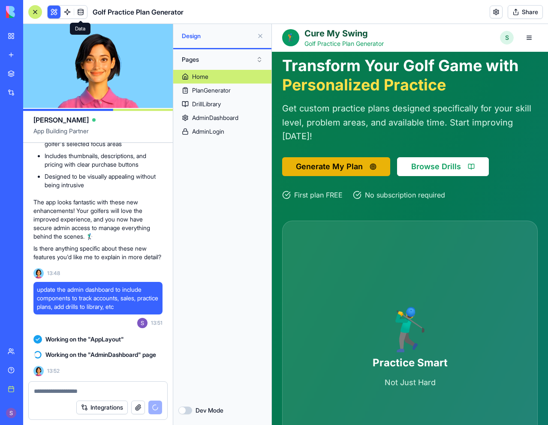
click at [451, 165] on button "Browse Drills" at bounding box center [443, 166] width 92 height 19
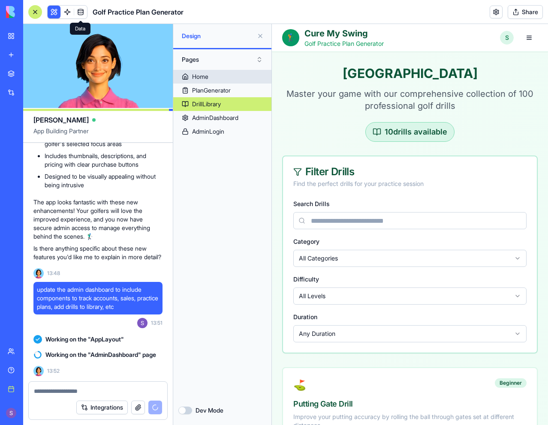
click at [242, 76] on link "Home" at bounding box center [222, 77] width 98 height 14
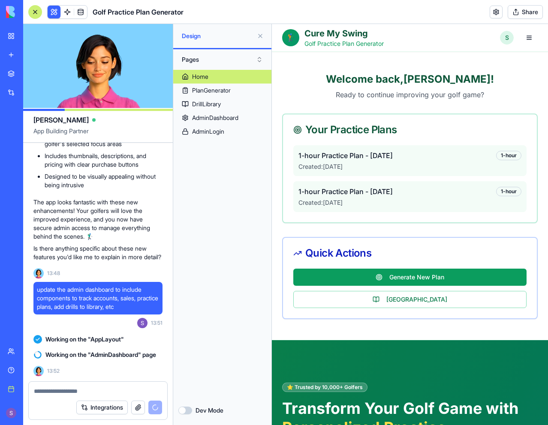
click at [185, 410] on button "Dev Mode" at bounding box center [185, 411] width 14 height 8
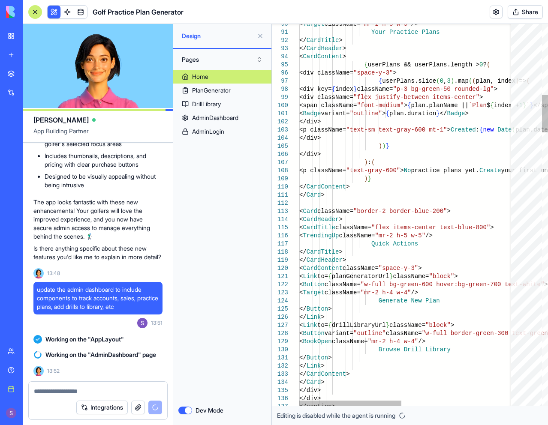
scroll to position [2101, 0]
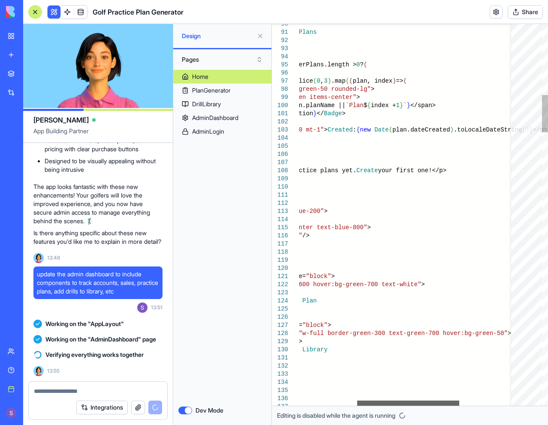
click at [435, 401] on div at bounding box center [408, 403] width 102 height 5
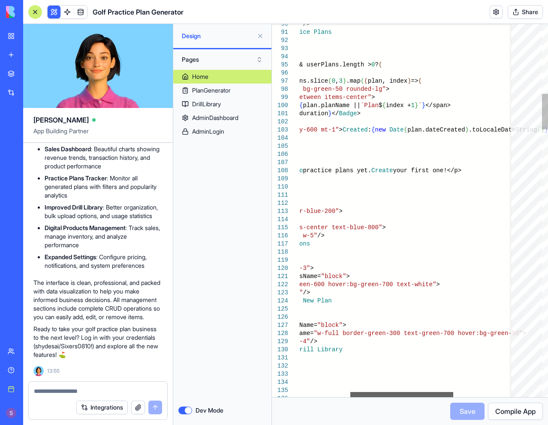
click at [419, 392] on div at bounding box center [401, 394] width 103 height 5
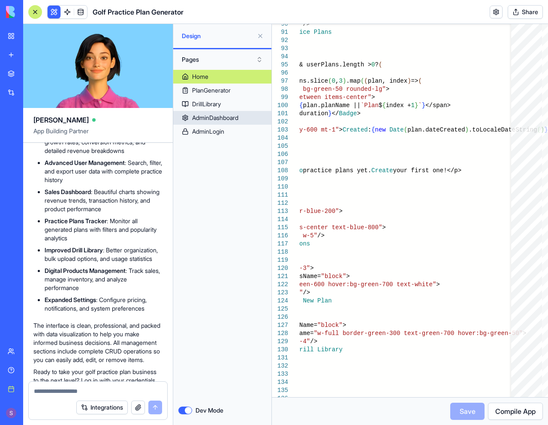
click at [221, 116] on div "AdminDashboard" at bounding box center [215, 118] width 46 height 9
type textarea "**********"
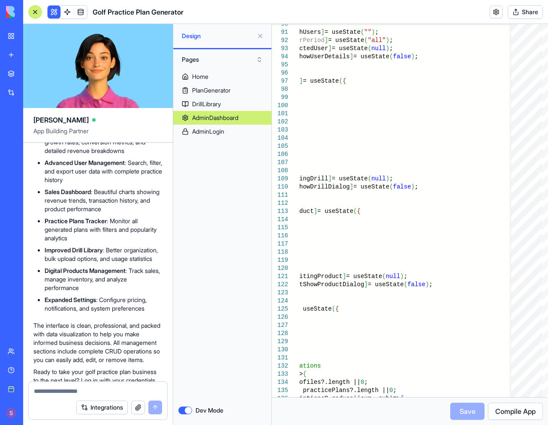
click at [183, 416] on div "Dev Mode" at bounding box center [222, 410] width 88 height 19
click at [185, 410] on button "Dev Mode" at bounding box center [185, 411] width 14 height 8
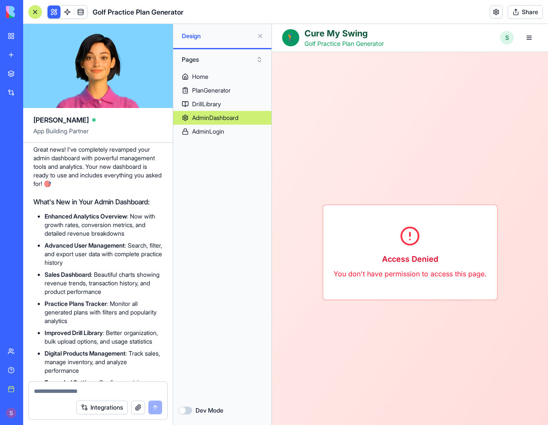
scroll to position [2226, 0]
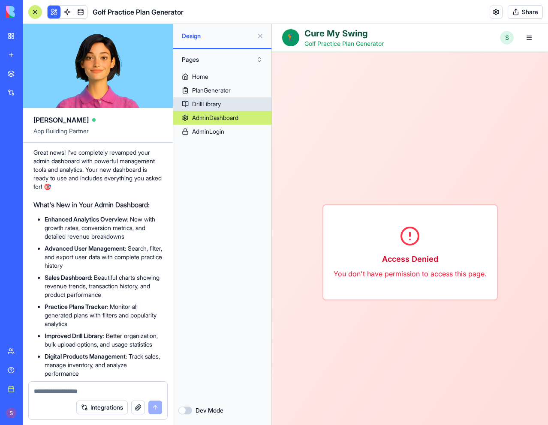
click at [219, 105] on div "DrillLibrary" at bounding box center [206, 104] width 29 height 9
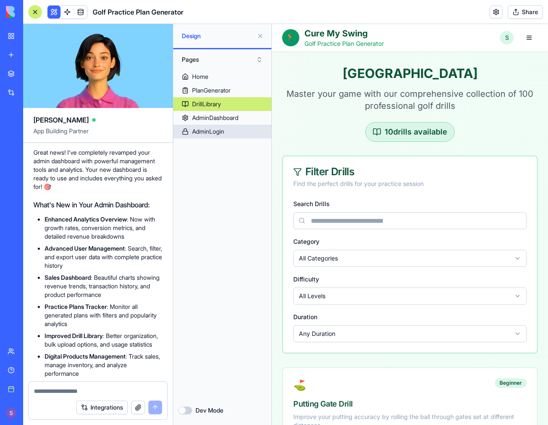
click at [228, 132] on link "AdminLogin" at bounding box center [222, 132] width 98 height 14
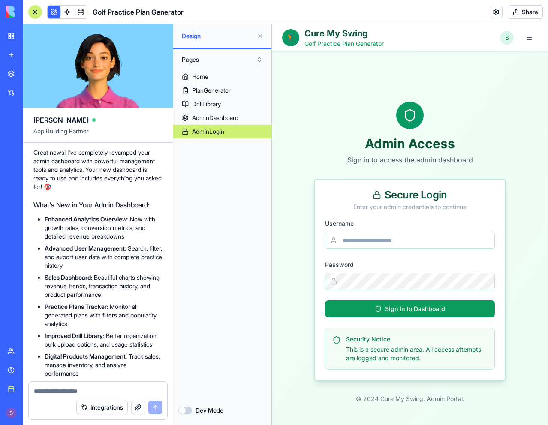
click at [372, 232] on div "Username" at bounding box center [410, 233] width 170 height 31
click at [372, 239] on input "Username" at bounding box center [410, 240] width 170 height 17
type input "********"
click at [380, 305] on div "Sign In to Dashboard" at bounding box center [410, 309] width 70 height 9
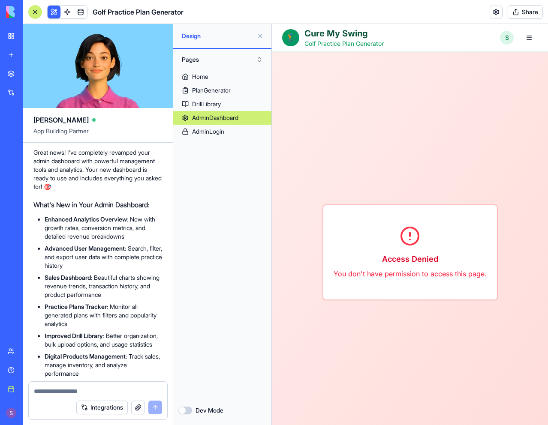
click at [503, 37] on html "🏌️ Cure My Swing Golf Practice Plan Generator Home Plan Generator Drill Library…" at bounding box center [410, 371] width 276 height 695
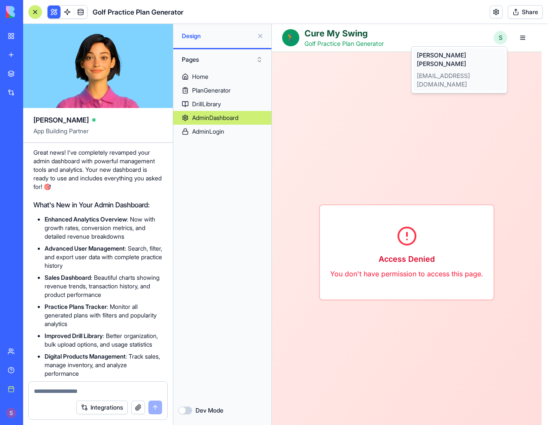
click at [476, 72] on div "samdavis5582@gmail.com" at bounding box center [459, 80] width 85 height 17
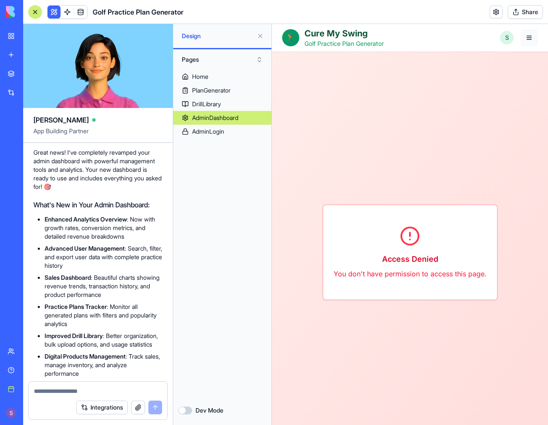
click at [521, 38] on button "button" at bounding box center [529, 37] width 17 height 17
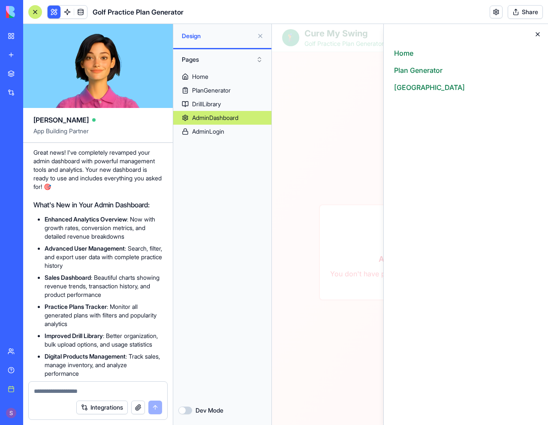
click at [535, 34] on icon "button" at bounding box center [537, 34] width 7 height 7
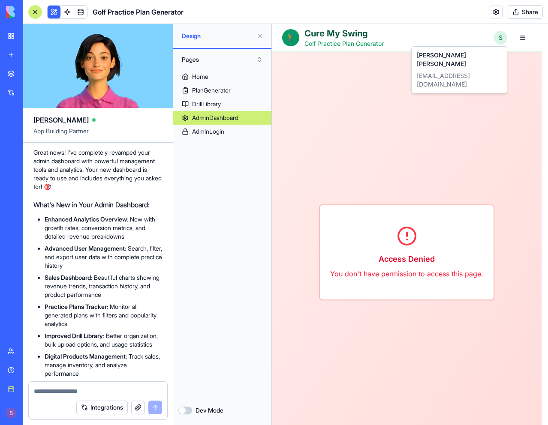
click at [498, 38] on html "🏌️ Cure My Swing Golf Practice Plan Generator Home Plan Generator Drill Library…" at bounding box center [410, 371] width 276 height 695
click at [443, 57] on div "Sam Davis" at bounding box center [459, 59] width 85 height 17
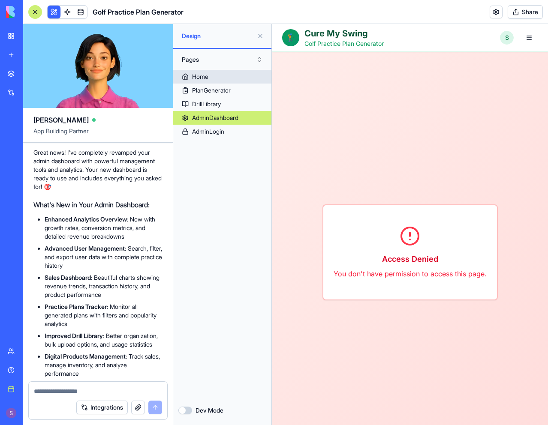
click at [234, 72] on link "Home" at bounding box center [222, 77] width 98 height 14
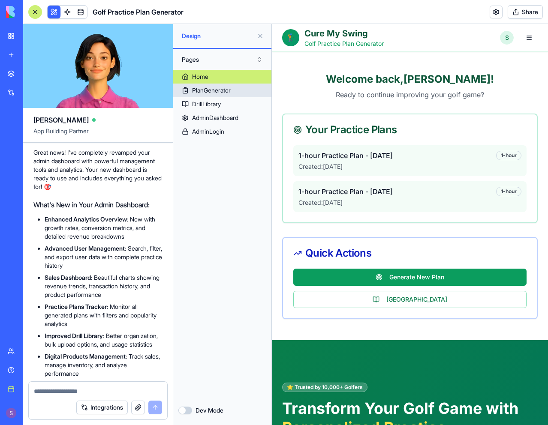
click at [233, 87] on link "PlanGenerator" at bounding box center [222, 91] width 98 height 14
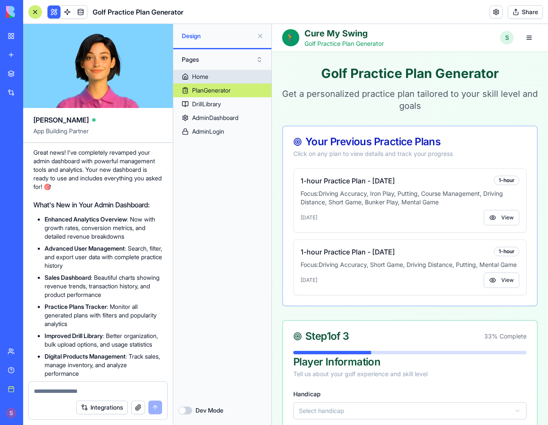
click at [226, 73] on link "Home" at bounding box center [222, 77] width 98 height 14
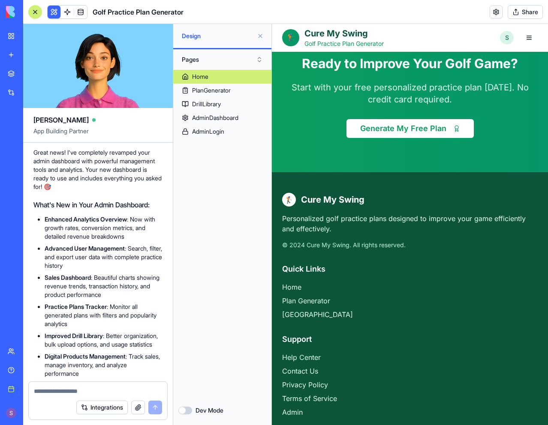
scroll to position [2472, 0]
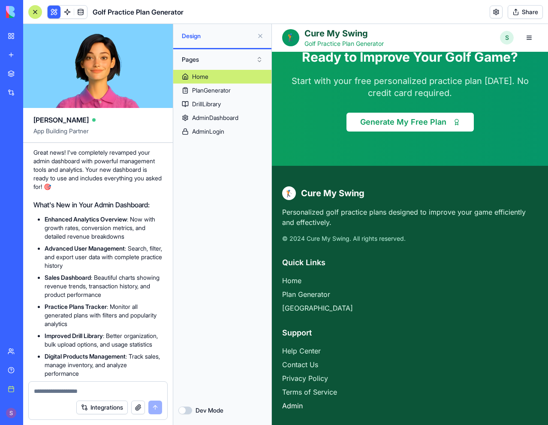
click at [295, 402] on link "Admin" at bounding box center [292, 406] width 21 height 9
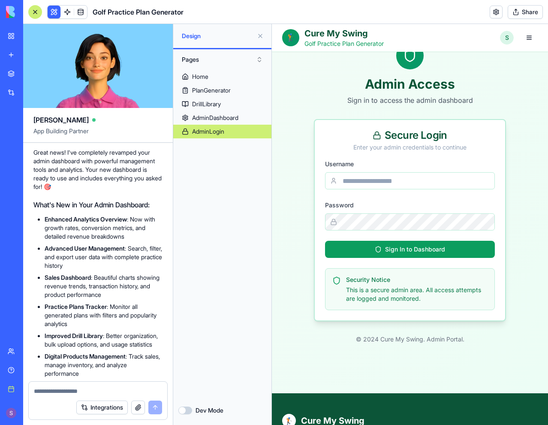
scroll to position [36, 0]
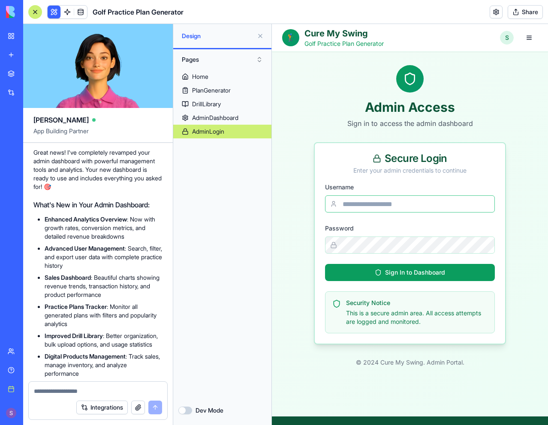
click at [397, 202] on input "Username" at bounding box center [410, 204] width 170 height 17
type input "********"
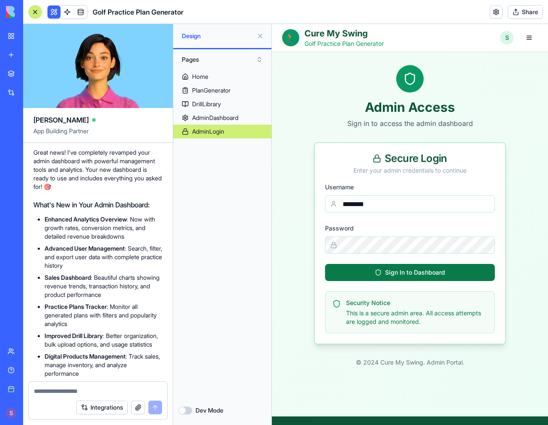
click at [384, 275] on div "Sign In to Dashboard" at bounding box center [410, 272] width 70 height 9
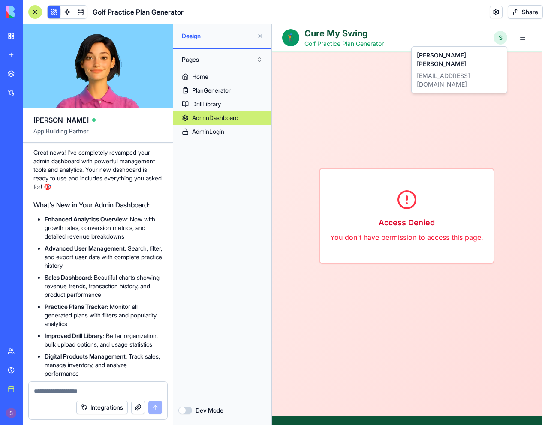
click at [502, 38] on html "🏌️ Cure My Swing Golf Practice Plan Generator Home Plan Generator Drill Library…" at bounding box center [410, 335] width 276 height 695
click at [525, 37] on html "🏌️ Cure My Swing Golf Practice Plan Generator Home Plan Generator Drill Library…" at bounding box center [410, 335] width 276 height 695
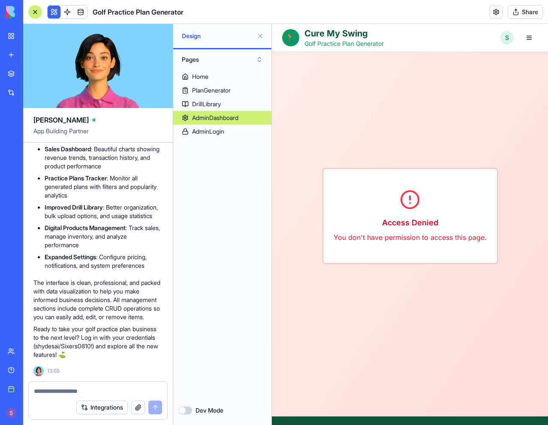
scroll to position [2483, 0]
click at [87, 392] on textarea at bounding box center [98, 391] width 128 height 9
click at [87, 391] on textarea at bounding box center [98, 391] width 128 height 9
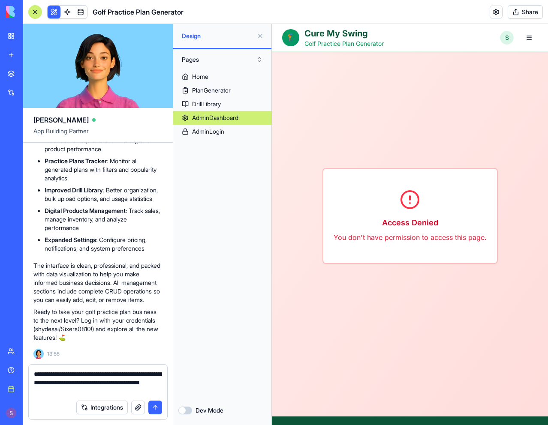
type textarea "**********"
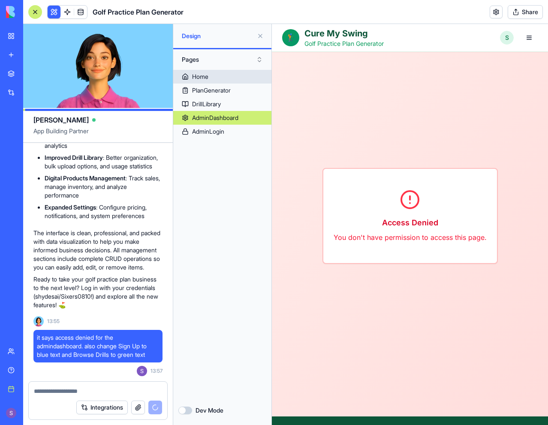
click at [236, 78] on link "Home" at bounding box center [222, 77] width 98 height 14
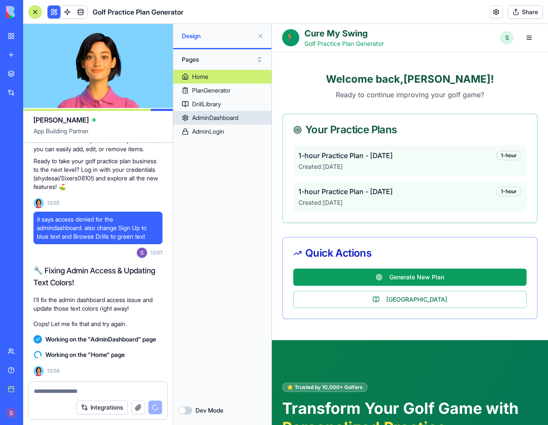
click at [221, 121] on div "AdminDashboard" at bounding box center [215, 118] width 46 height 9
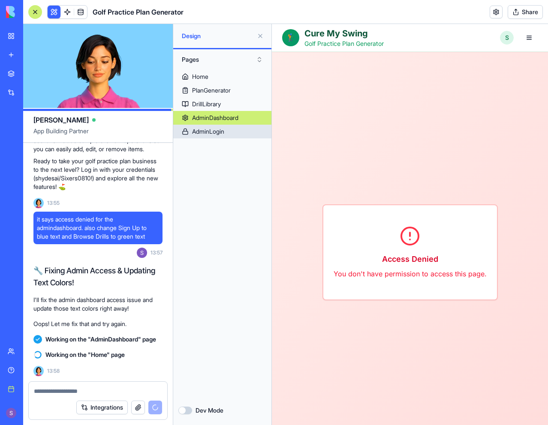
click at [222, 132] on div "AdminLogin" at bounding box center [208, 131] width 32 height 9
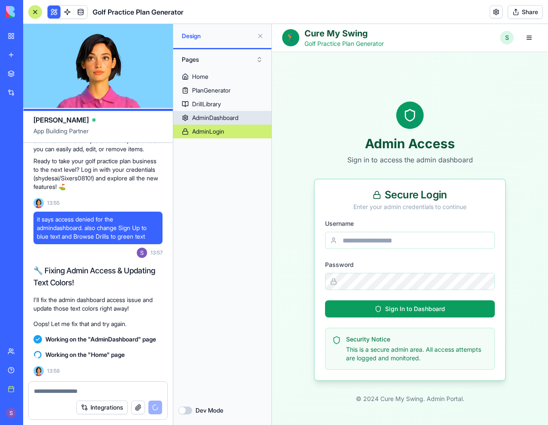
click at [220, 116] on div "AdminDashboard" at bounding box center [215, 118] width 46 height 9
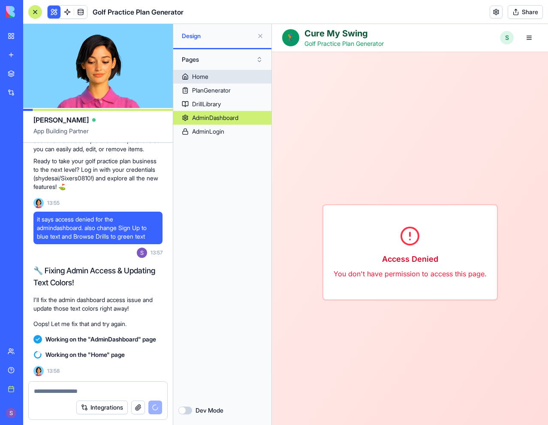
click at [217, 74] on link "Home" at bounding box center [222, 77] width 98 height 14
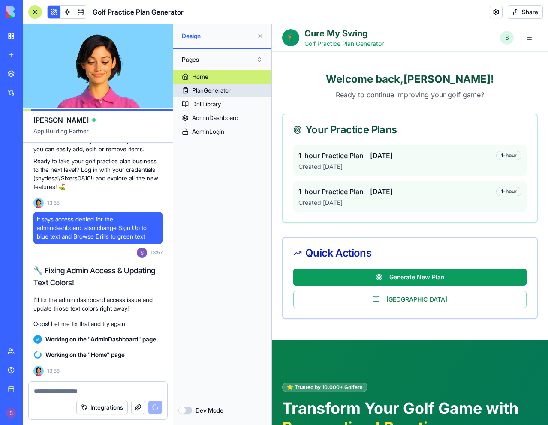
click at [215, 87] on div "PlanGenerator" at bounding box center [211, 90] width 39 height 9
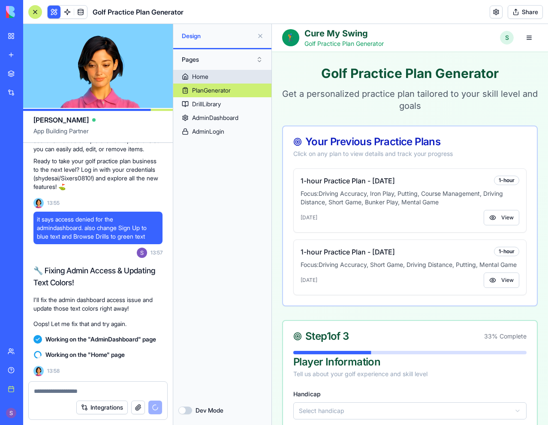
click at [233, 75] on link "Home" at bounding box center [222, 77] width 98 height 14
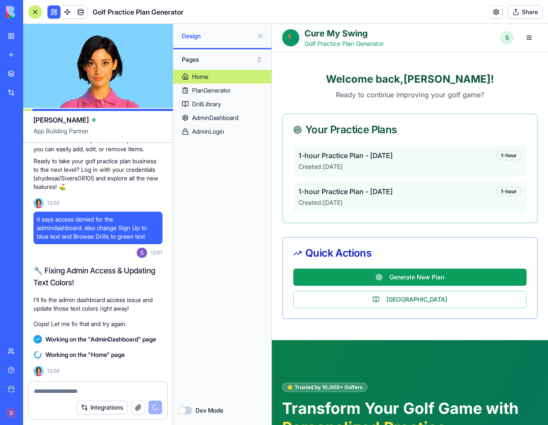
click at [184, 411] on button "Dev Mode" at bounding box center [185, 411] width 14 height 8
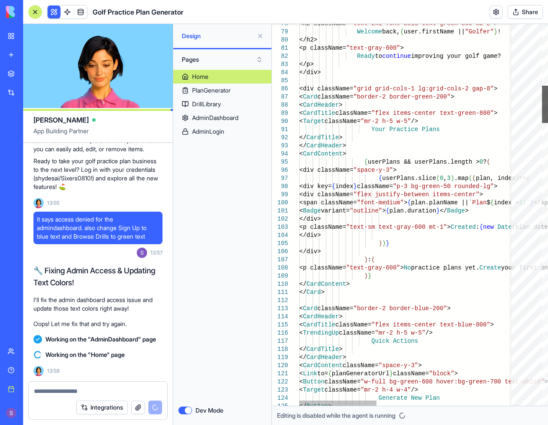
click at [542, 86] on div at bounding box center [545, 104] width 6 height 37
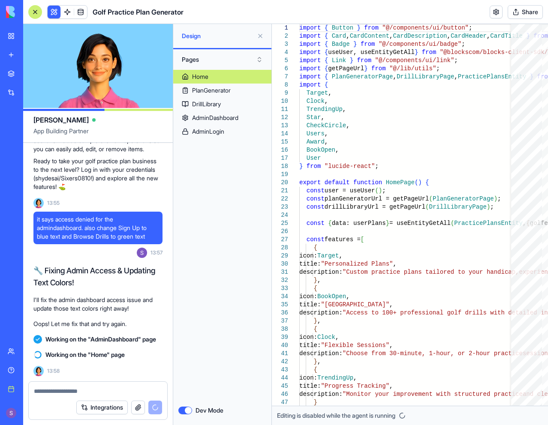
click at [187, 409] on button "Dev Mode" at bounding box center [185, 411] width 14 height 8
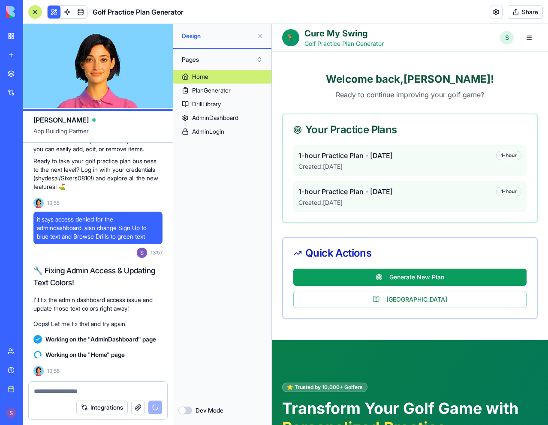
click at [222, 73] on link "Home" at bounding box center [222, 77] width 98 height 14
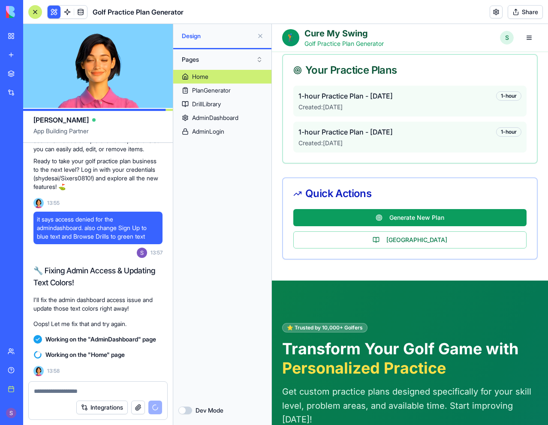
scroll to position [214, 0]
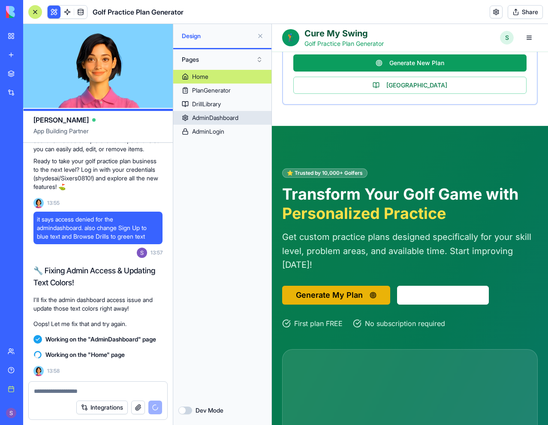
click at [215, 117] on div "AdminDashboard" at bounding box center [215, 118] width 46 height 9
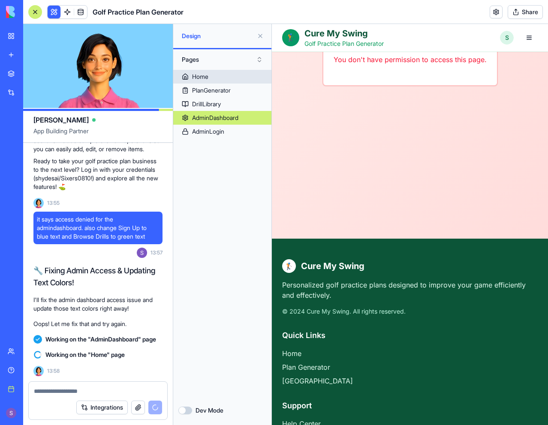
click at [230, 73] on link "Home" at bounding box center [222, 77] width 98 height 14
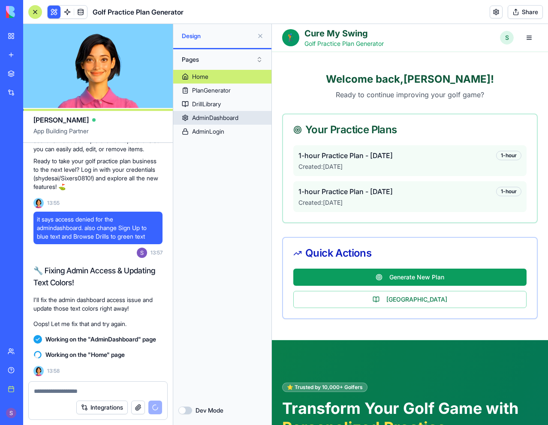
click at [235, 116] on div "AdminDashboard" at bounding box center [215, 118] width 46 height 9
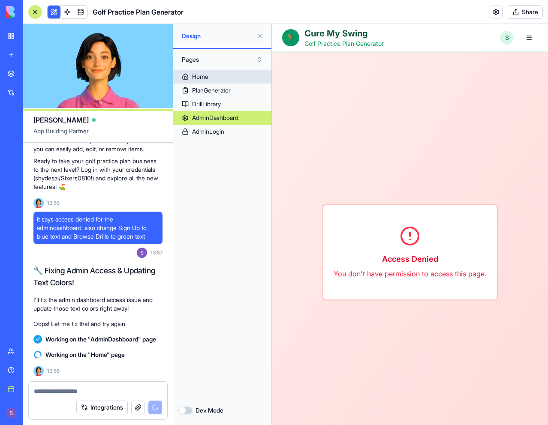
click at [237, 75] on link "Home" at bounding box center [222, 77] width 98 height 14
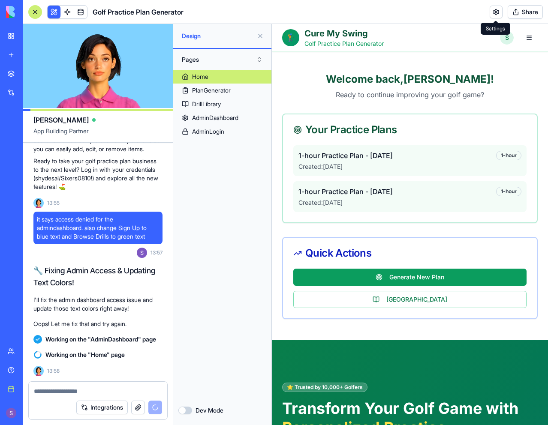
click at [493, 15] on link at bounding box center [496, 12] width 13 height 13
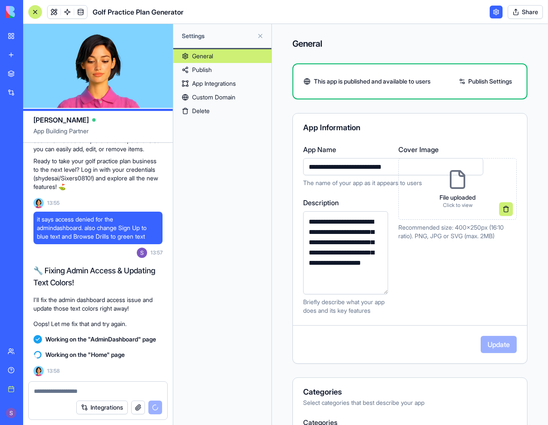
click at [521, 13] on button "Share" at bounding box center [525, 12] width 35 height 14
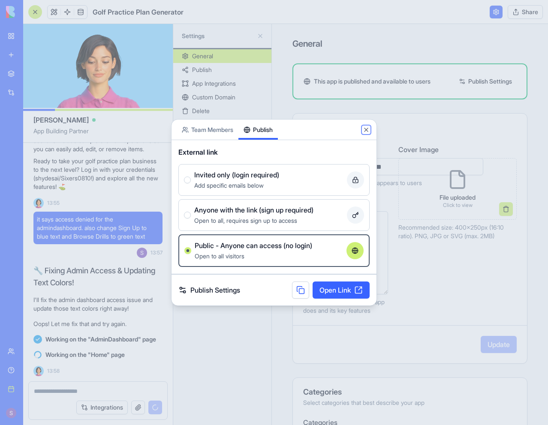
click at [364, 127] on button "Close" at bounding box center [366, 130] width 7 height 7
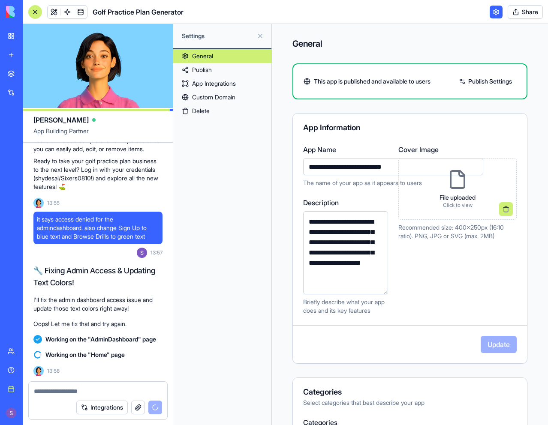
click at [474, 80] on link "Publish Settings" at bounding box center [486, 82] width 62 height 14
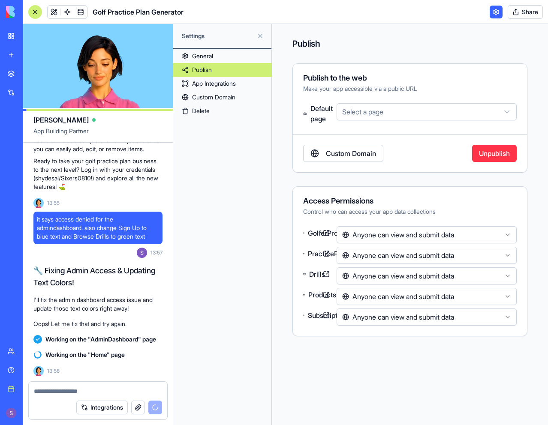
click at [405, 111] on html "BETA My workspace New app Marketplace Integrations Recent Vendor Application Po…" at bounding box center [274, 212] width 548 height 425
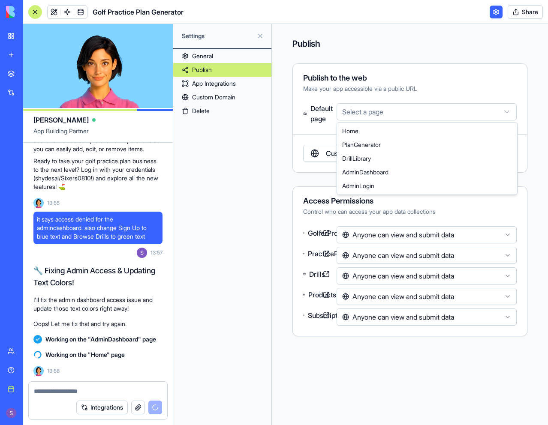
click at [407, 112] on html "BETA My workspace New app Marketplace Integrations Recent Vendor Application Po…" at bounding box center [274, 212] width 548 height 425
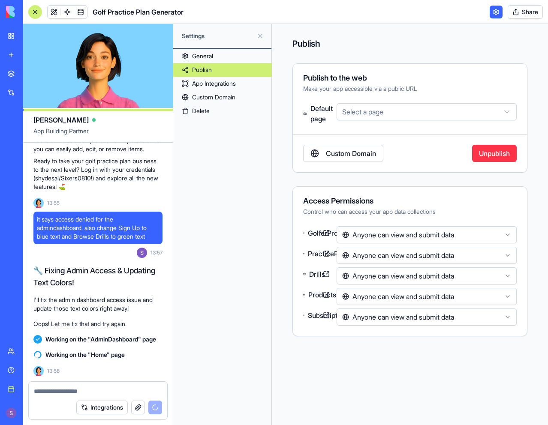
click at [374, 152] on link "Custom Domain" at bounding box center [343, 153] width 80 height 17
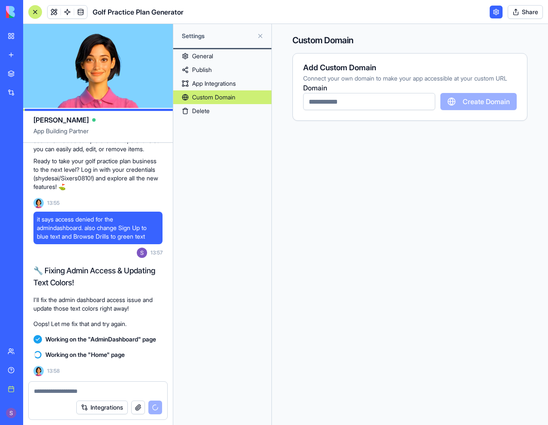
click at [384, 110] on input "text" at bounding box center [369, 101] width 132 height 17
click at [248, 80] on link "App Integrations" at bounding box center [222, 84] width 98 height 14
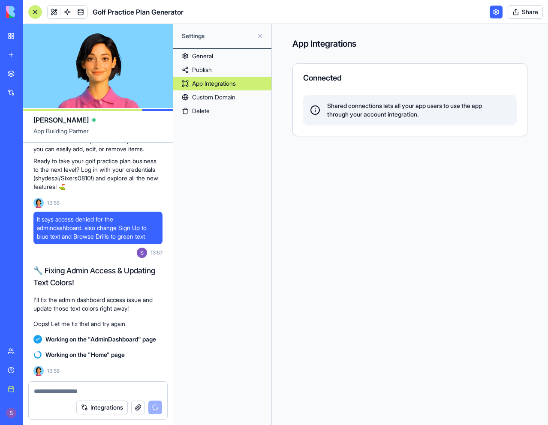
click at [248, 59] on link "General" at bounding box center [222, 56] width 98 height 14
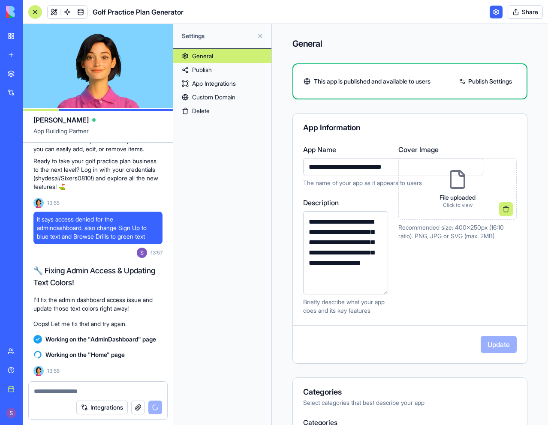
click at [259, 36] on button at bounding box center [260, 36] width 14 height 14
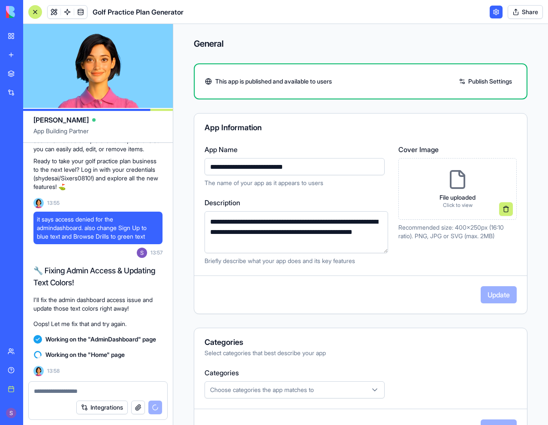
click at [50, 11] on link at bounding box center [54, 12] width 13 height 13
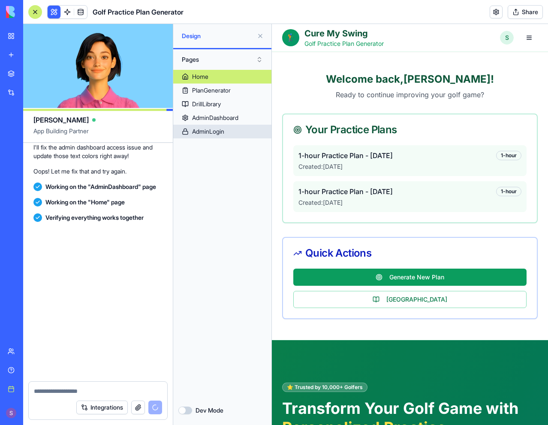
scroll to position [2964, 0]
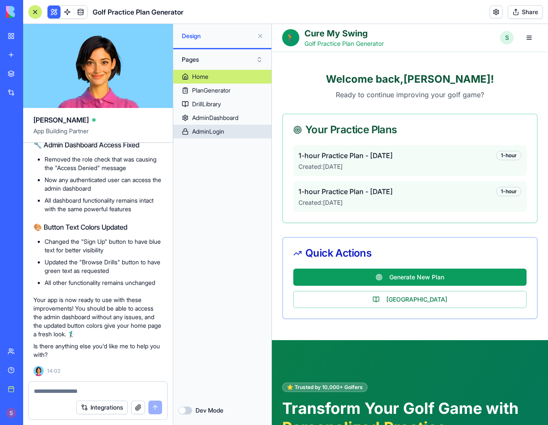
click at [233, 127] on link "AdminLogin" at bounding box center [222, 132] width 98 height 14
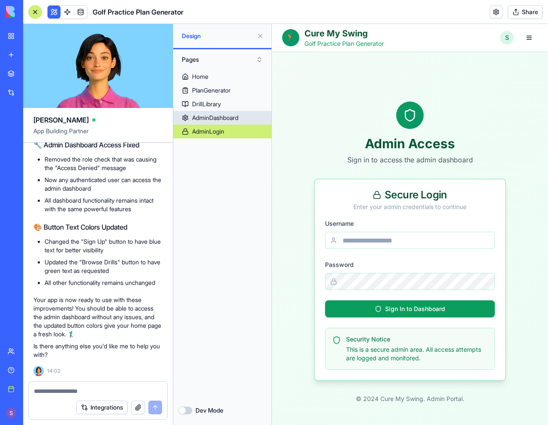
click at [238, 114] on div "AdminDashboard" at bounding box center [215, 118] width 46 height 9
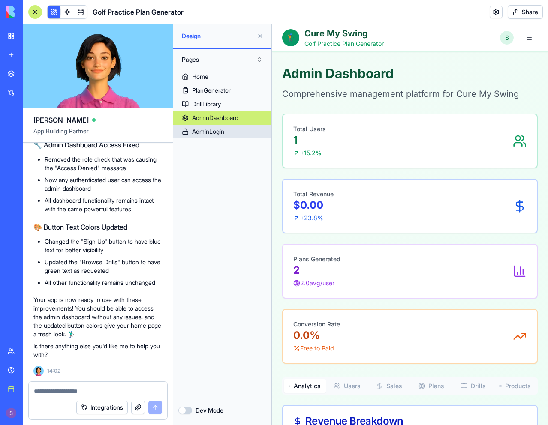
click at [228, 130] on link "AdminLogin" at bounding box center [222, 132] width 98 height 14
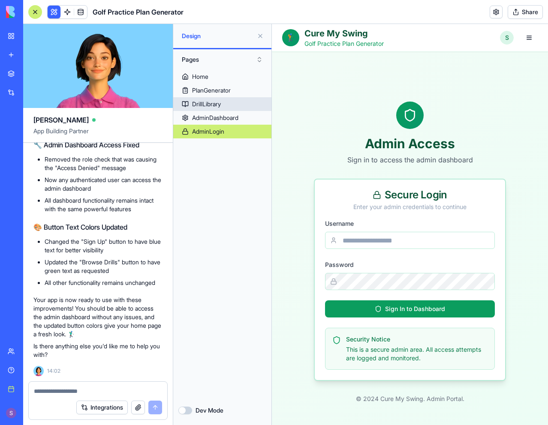
click at [239, 104] on link "DrillLibrary" at bounding box center [222, 104] width 98 height 14
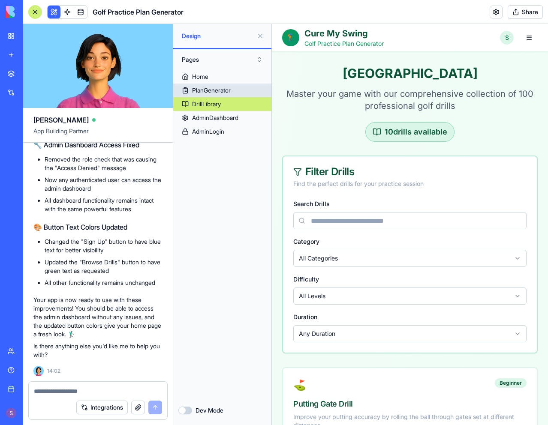
click at [244, 90] on link "PlanGenerator" at bounding box center [222, 91] width 98 height 14
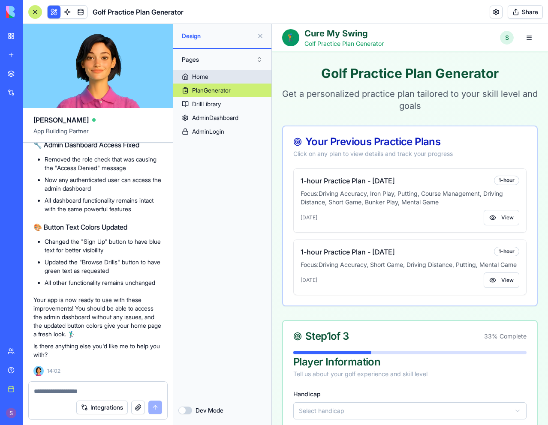
click at [243, 77] on link "Home" at bounding box center [222, 77] width 98 height 14
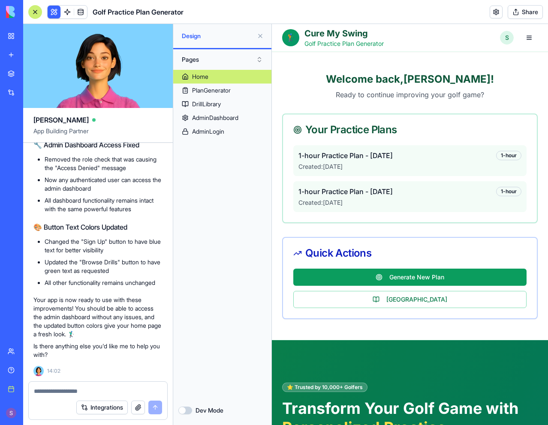
click at [73, 390] on textarea at bounding box center [98, 391] width 128 height 9
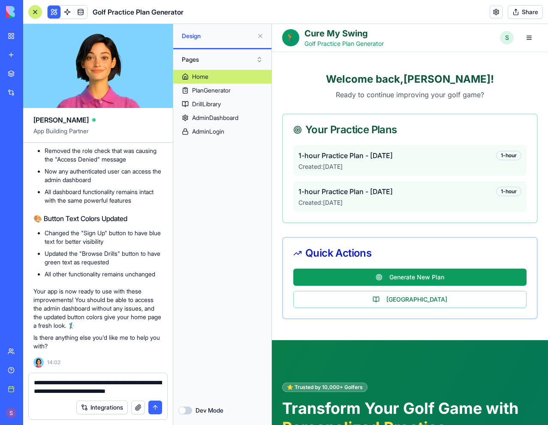
click at [513, 14] on button "Share" at bounding box center [525, 12] width 35 height 14
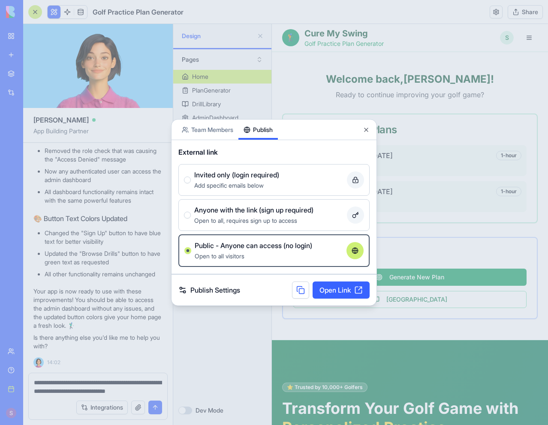
click at [303, 182] on div "Add specific emails below" at bounding box center [268, 185] width 149 height 10
click at [191, 182] on button "Invited only (login required) Add specific emails below" at bounding box center [187, 180] width 7 height 7
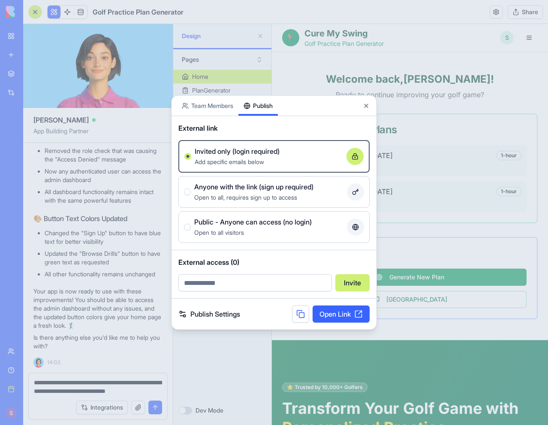
click at [297, 192] on div "Open to all, requires sign up to access" at bounding box center [268, 197] width 149 height 10
click at [191, 192] on button "Anyone with the link (sign up required) Open to all, requires sign up to access" at bounding box center [187, 192] width 7 height 7
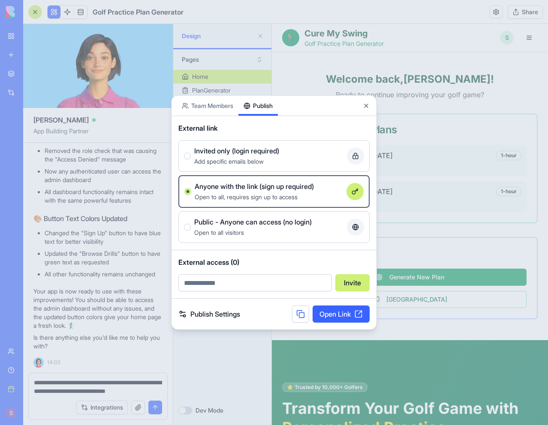
click at [299, 313] on button at bounding box center [300, 314] width 17 height 17
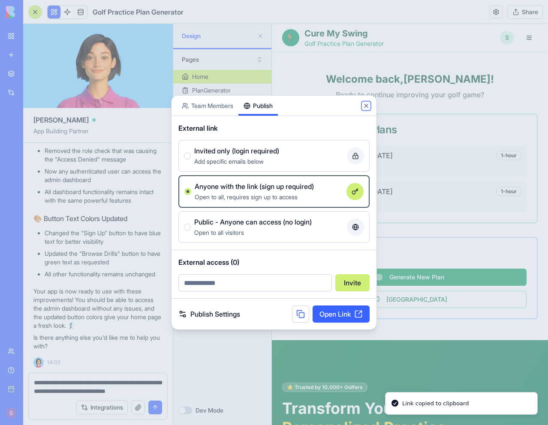
click at [368, 108] on button "Close" at bounding box center [366, 105] width 7 height 7
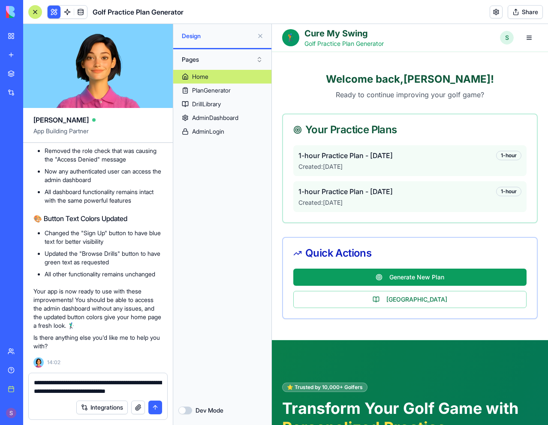
click at [162, 392] on div "**********" at bounding box center [98, 384] width 139 height 22
click at [161, 391] on textarea "**********" at bounding box center [98, 387] width 128 height 17
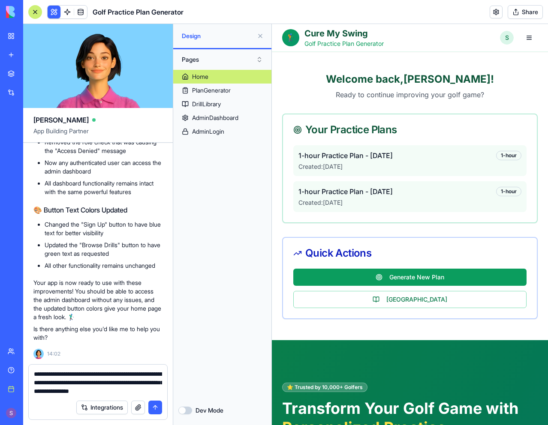
type textarea "**********"
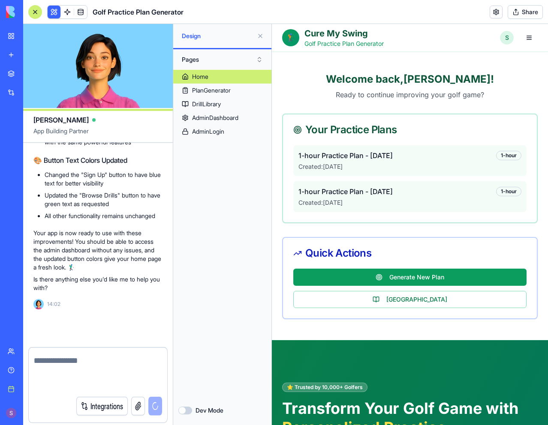
scroll to position [3022, 0]
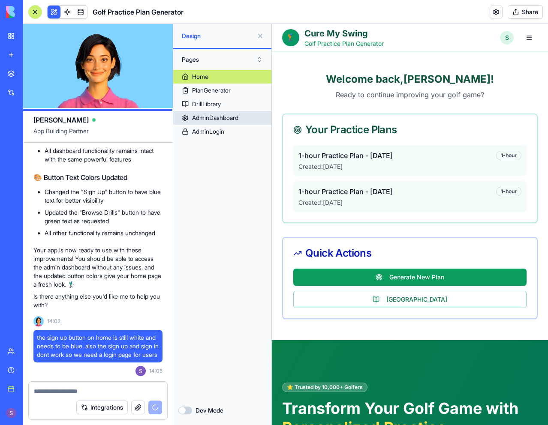
click at [217, 117] on div "AdminDashboard" at bounding box center [215, 118] width 46 height 9
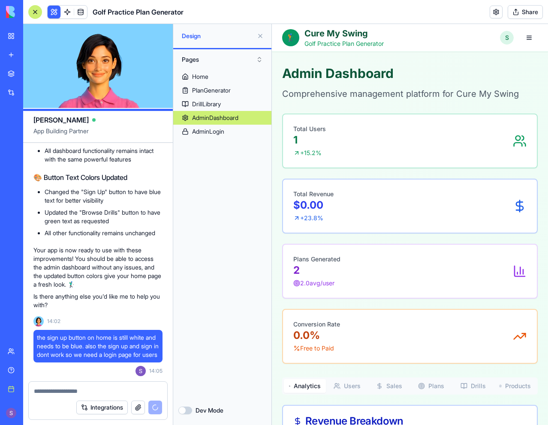
click at [253, 120] on link "AdminDashboard" at bounding box center [222, 118] width 98 height 14
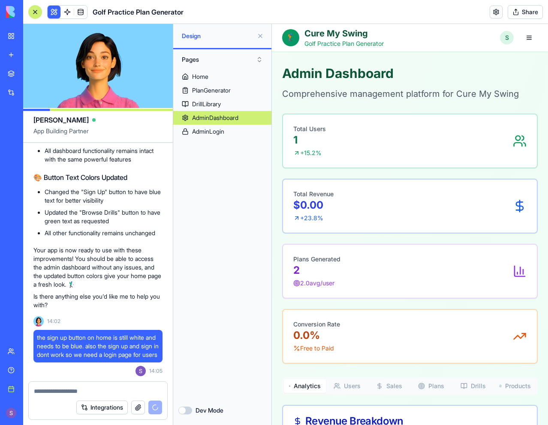
click at [254, 117] on link "AdminDashboard" at bounding box center [222, 118] width 98 height 14
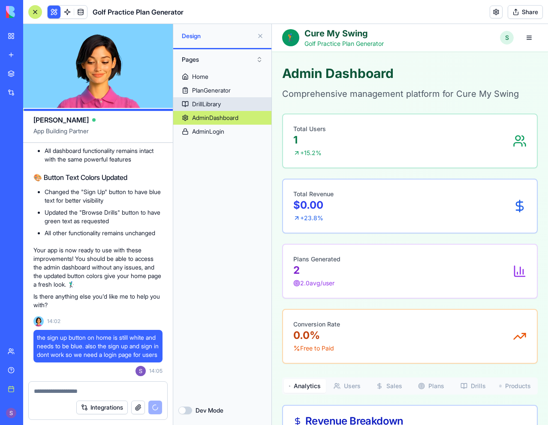
click at [253, 102] on link "DrillLibrary" at bounding box center [222, 104] width 98 height 14
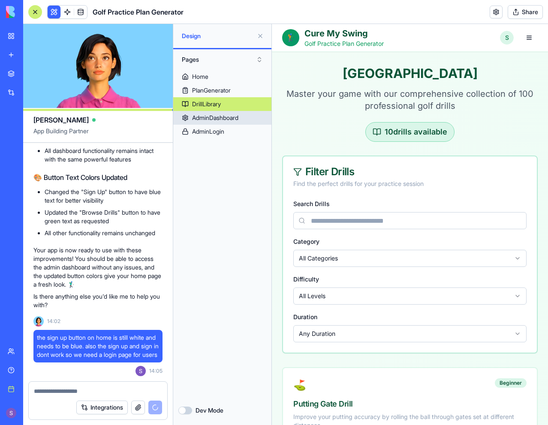
click at [251, 114] on link "AdminDashboard" at bounding box center [222, 118] width 98 height 14
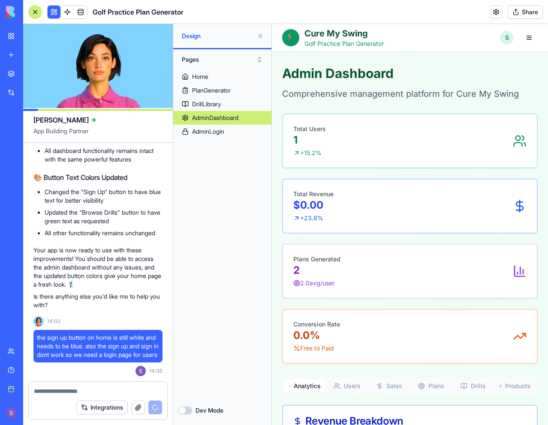
drag, startPoint x: 395, startPoint y: 142, endPoint x: 370, endPoint y: 142, distance: 25.3
click at [394, 142] on div "Total Users 1 + 15.2 %" at bounding box center [409, 141] width 233 height 33
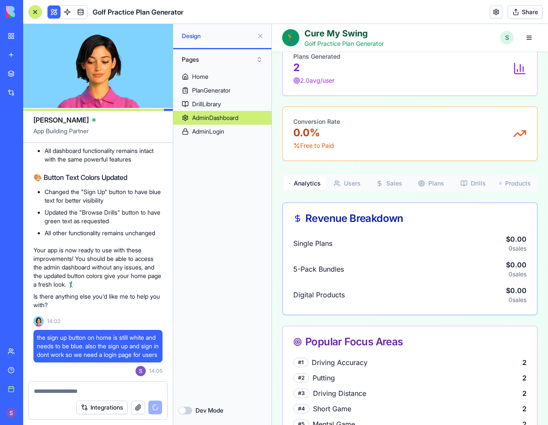
scroll to position [214, 0]
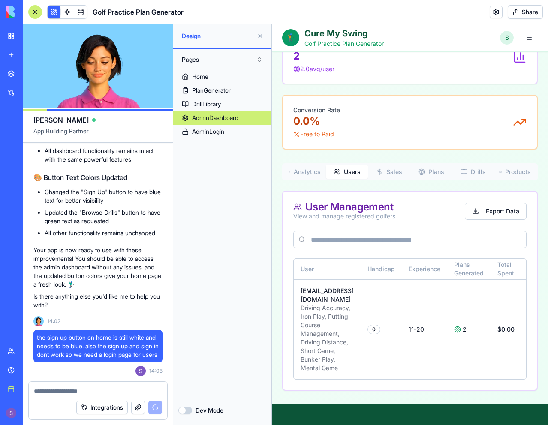
click at [346, 172] on button "Users" at bounding box center [347, 172] width 42 height 14
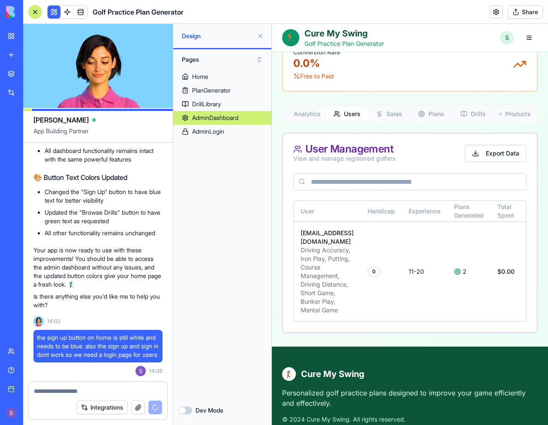
scroll to position [257, 0]
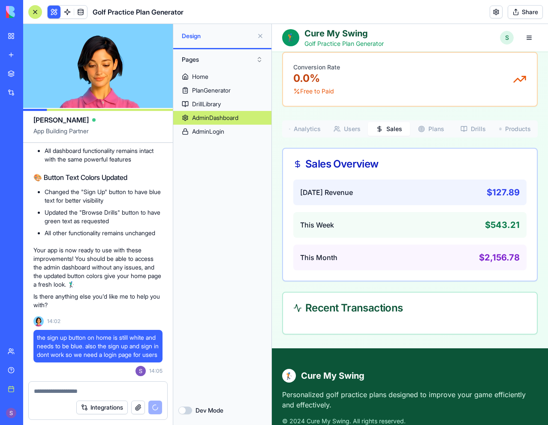
click at [386, 128] on button "Sales" at bounding box center [389, 129] width 42 height 14
click at [424, 129] on button "Plans" at bounding box center [431, 129] width 42 height 14
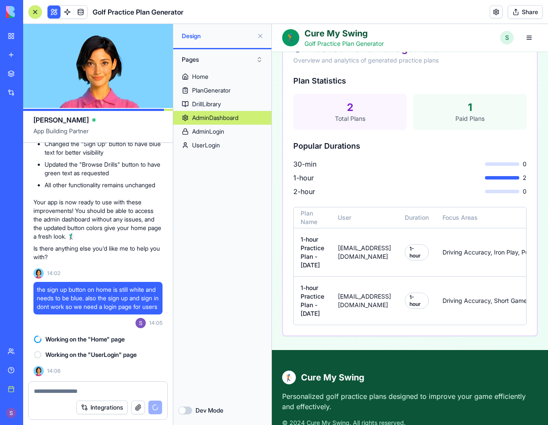
scroll to position [300, 0]
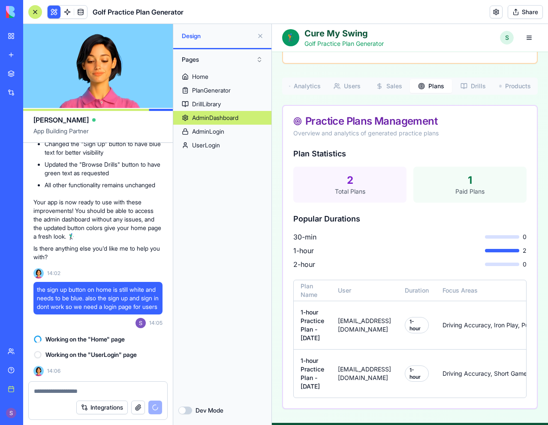
click at [469, 90] on button "Drills" at bounding box center [473, 86] width 42 height 14
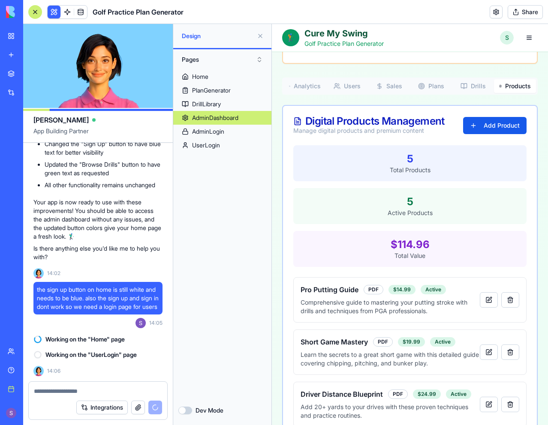
click at [506, 88] on button "Products" at bounding box center [515, 86] width 42 height 14
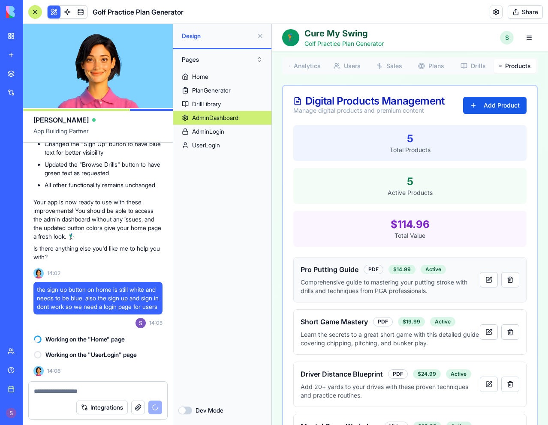
scroll to position [343, 0]
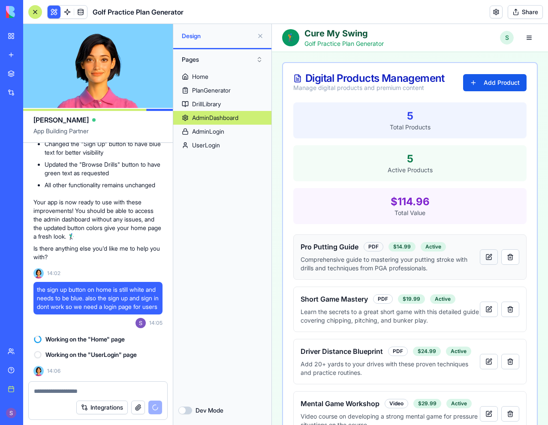
click at [480, 256] on button at bounding box center [489, 257] width 18 height 15
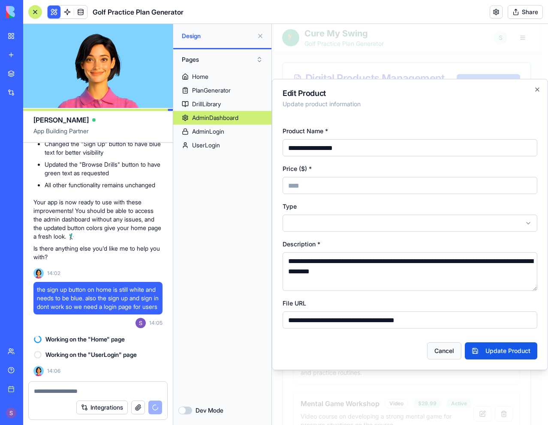
click at [443, 350] on button "Cancel" at bounding box center [444, 351] width 34 height 17
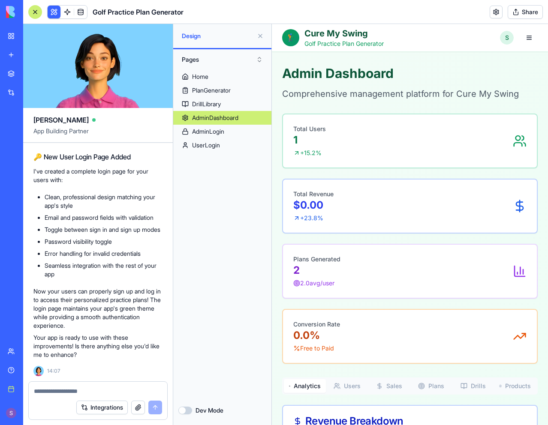
scroll to position [3240, 0]
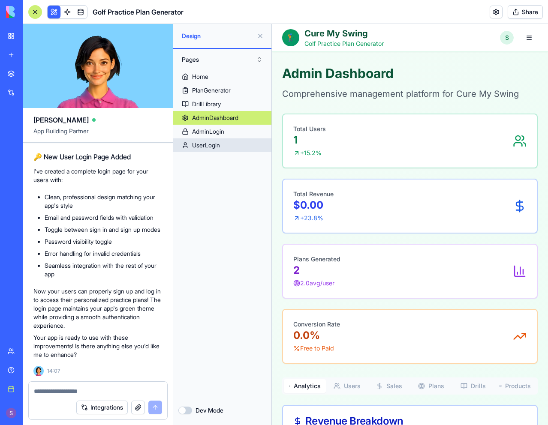
click at [220, 145] on div "UserLogin" at bounding box center [206, 145] width 28 height 9
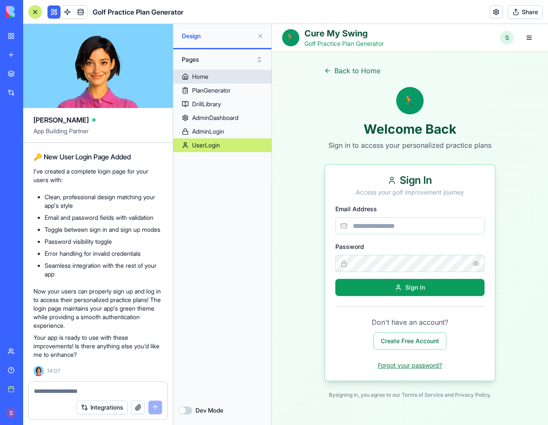
click at [229, 79] on link "Home" at bounding box center [222, 77] width 98 height 14
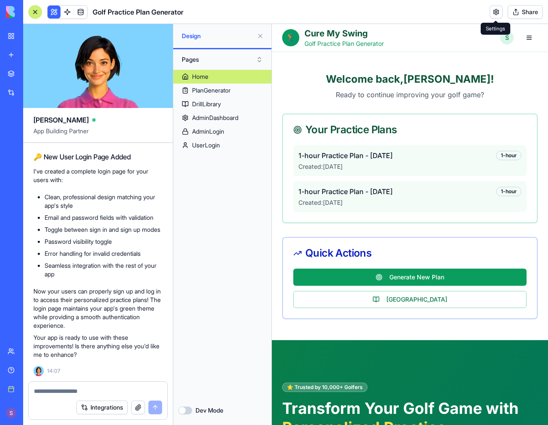
click at [494, 14] on link at bounding box center [496, 12] width 13 height 13
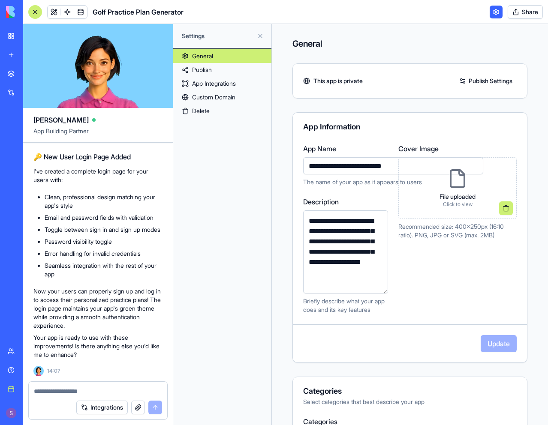
click at [519, 13] on button "Share" at bounding box center [525, 12] width 35 height 14
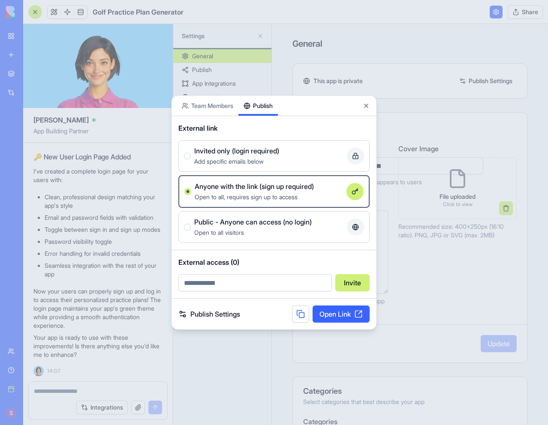
click at [217, 227] on span "Public - Anyone can access (no login)" at bounding box center [252, 222] width 117 height 10
click at [191, 227] on button "Public - Anyone can access (no login) Open to all visitors" at bounding box center [187, 227] width 7 height 7
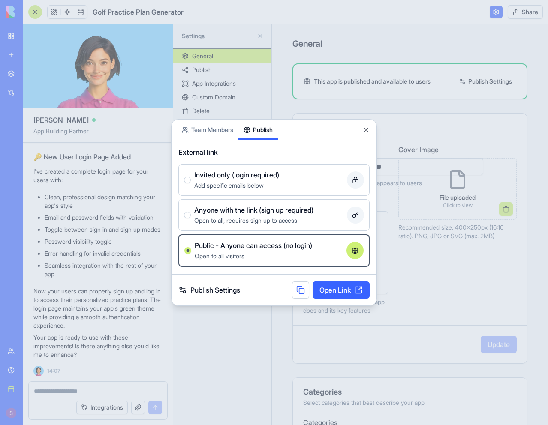
click at [298, 291] on button at bounding box center [300, 290] width 17 height 17
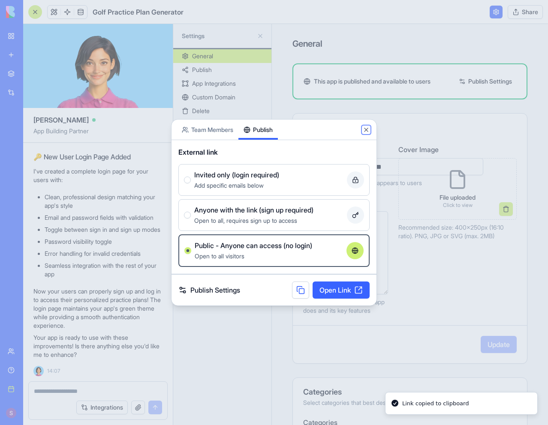
click at [364, 131] on button "Close" at bounding box center [366, 130] width 7 height 7
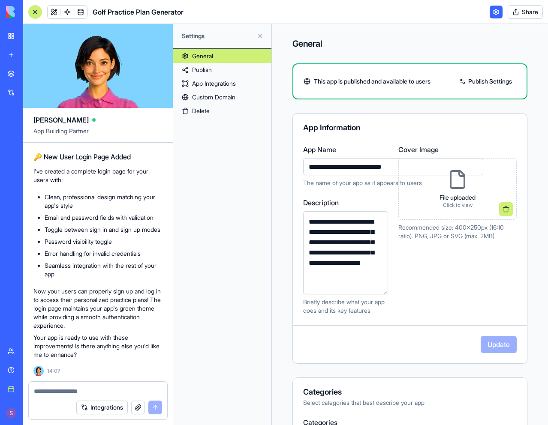
scroll to position [3411, 0]
click at [49, 13] on link at bounding box center [54, 12] width 13 height 13
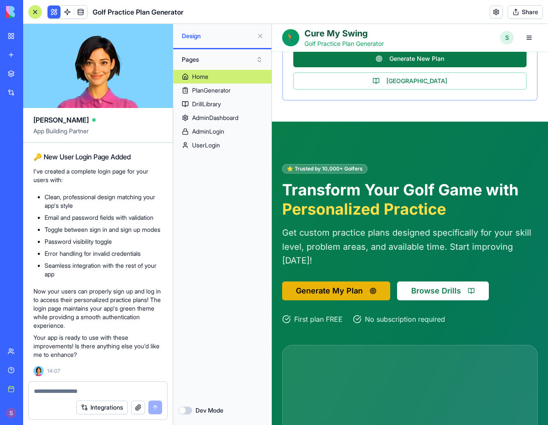
scroll to position [214, 0]
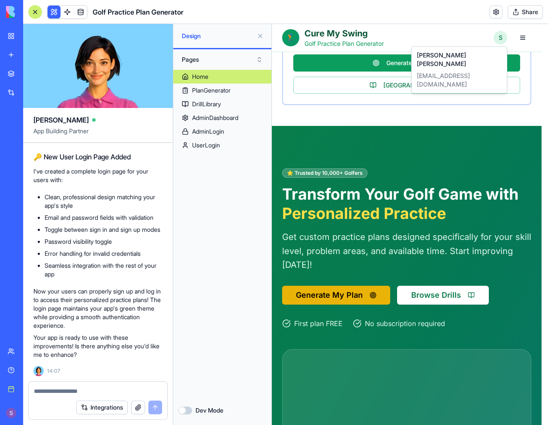
click at [482, 61] on div "Sam Davis samdavis5582@gmail.com" at bounding box center [459, 69] width 92 height 43
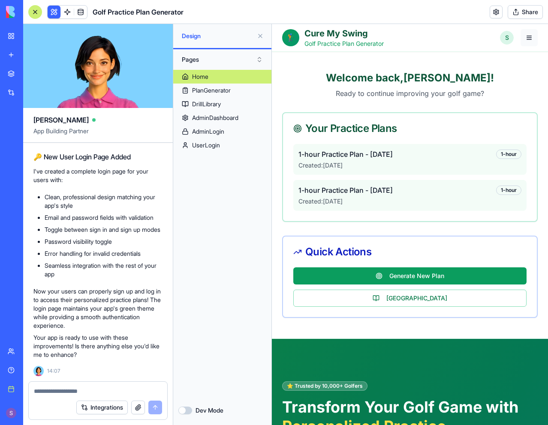
scroll to position [0, 0]
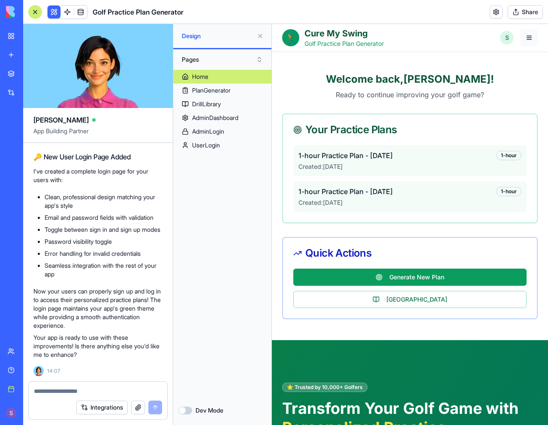
click at [527, 38] on button "button" at bounding box center [529, 37] width 17 height 17
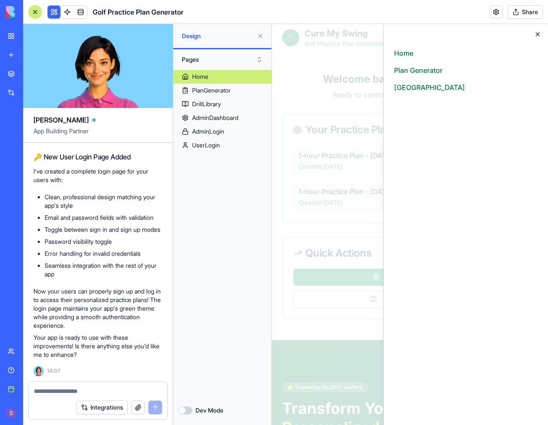
click at [539, 33] on icon "button" at bounding box center [537, 34] width 7 height 7
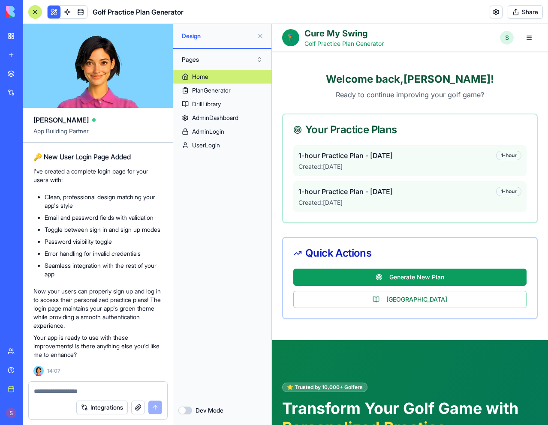
click at [68, 389] on textarea at bounding box center [98, 391] width 128 height 9
type textarea "*"
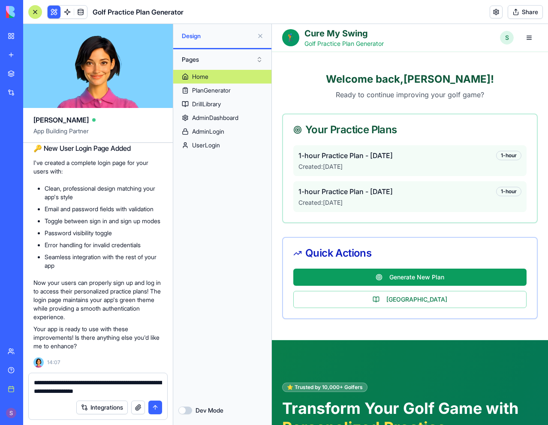
type textarea "**********"
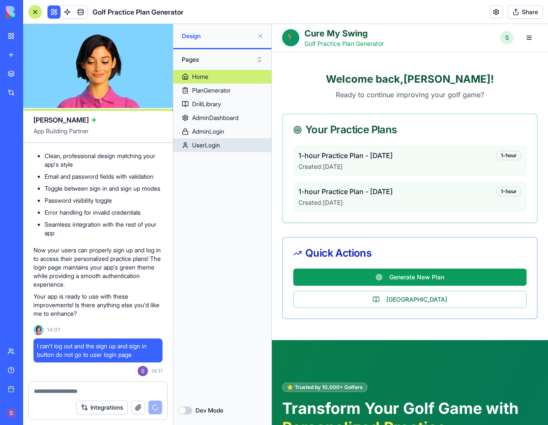
click at [225, 148] on link "UserLogin" at bounding box center [222, 146] width 98 height 14
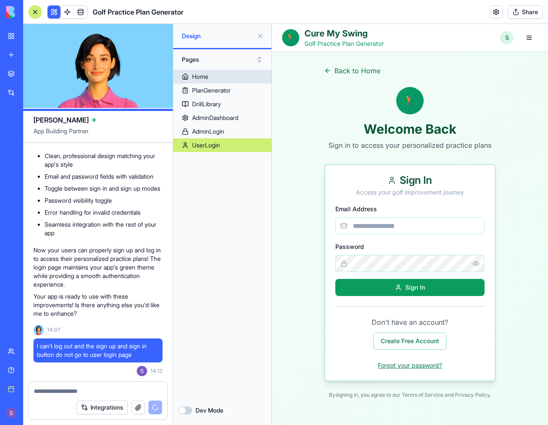
click at [230, 78] on link "Home" at bounding box center [222, 77] width 98 height 14
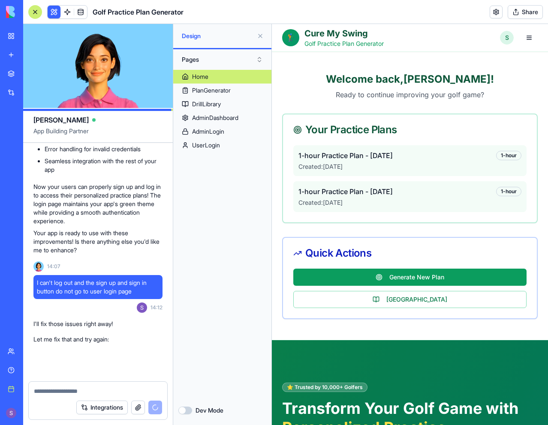
scroll to position [3516, 0]
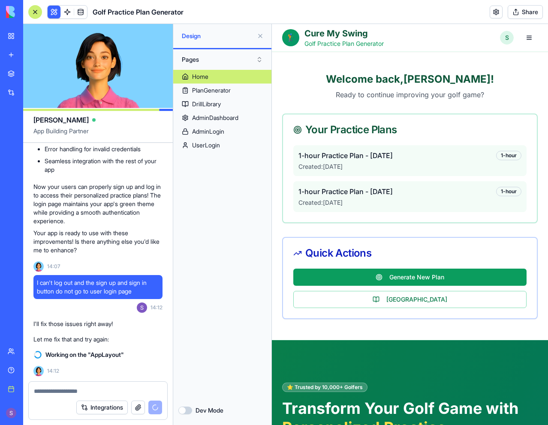
click at [246, 77] on link "Home" at bounding box center [222, 77] width 98 height 14
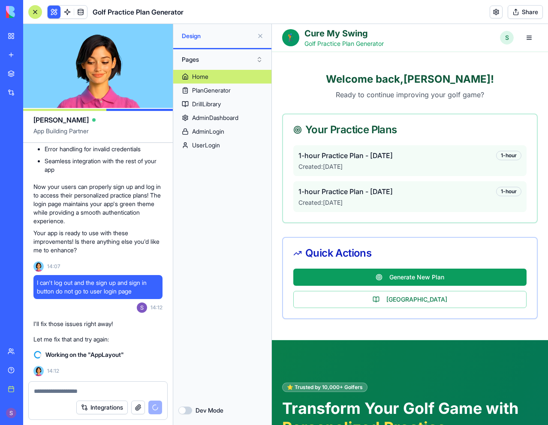
click at [184, 411] on button "Dev Mode" at bounding box center [185, 411] width 14 height 8
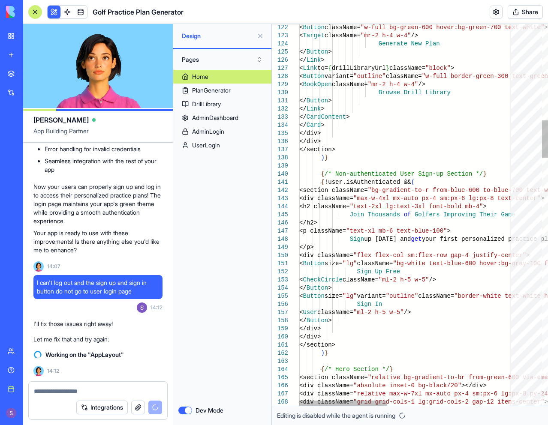
type textarea "**********"
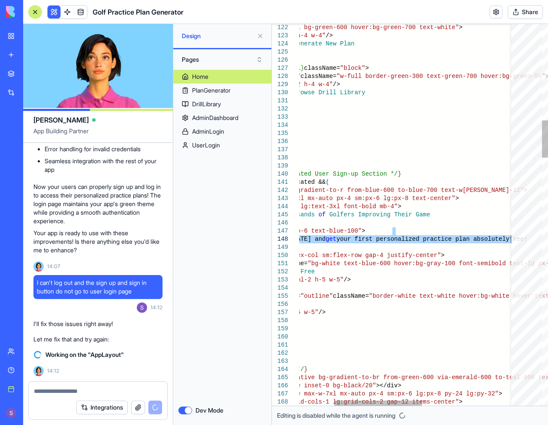
drag, startPoint x: 490, startPoint y: 233, endPoint x: 508, endPoint y: 234, distance: 18.0
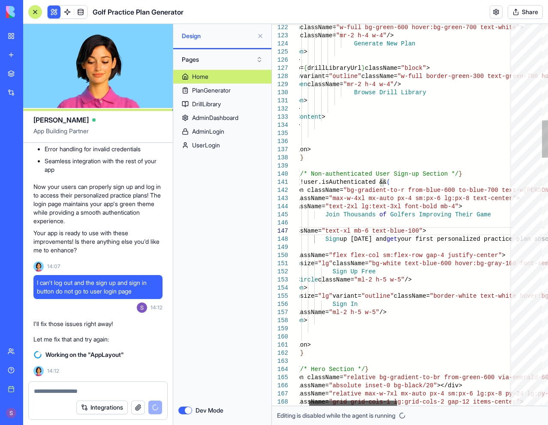
click at [361, 401] on div at bounding box center [353, 403] width 88 height 5
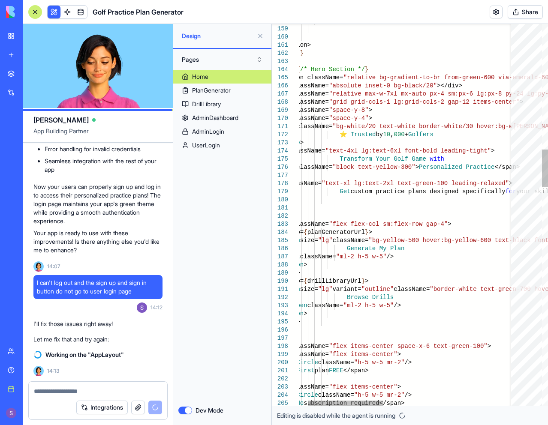
scroll to position [3531, 0]
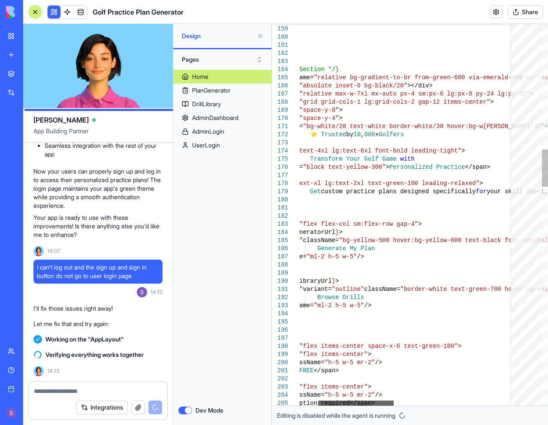
click at [386, 404] on div at bounding box center [355, 403] width 75 height 5
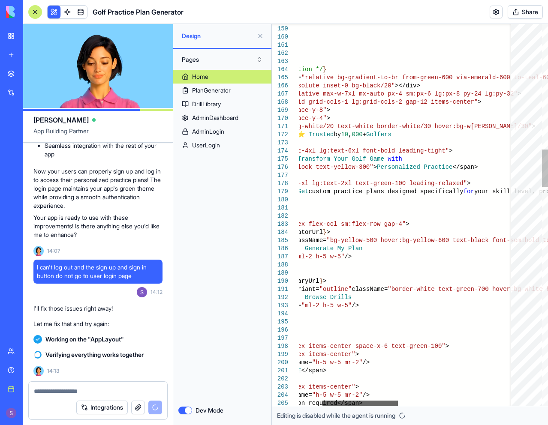
click at [386, 404] on div at bounding box center [359, 403] width 75 height 5
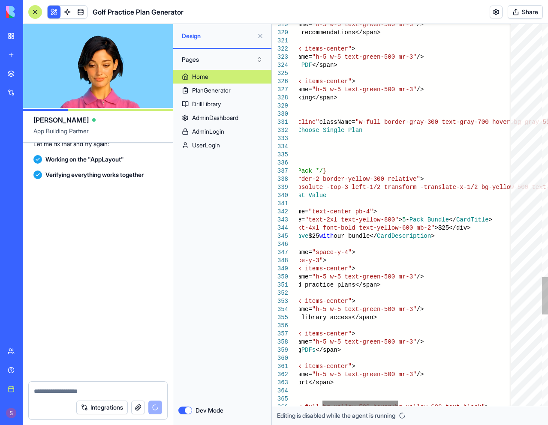
scroll to position [3713, 0]
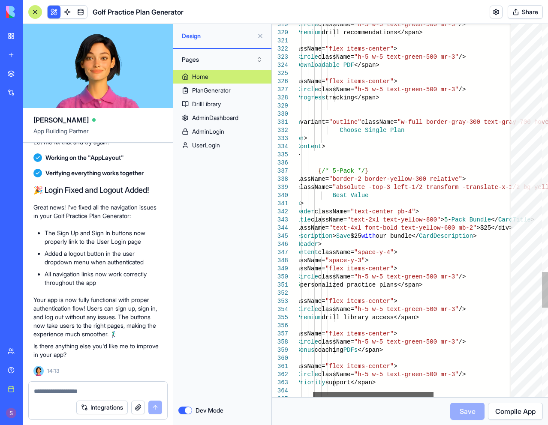
click at [352, 398] on div at bounding box center [373, 394] width 120 height 5
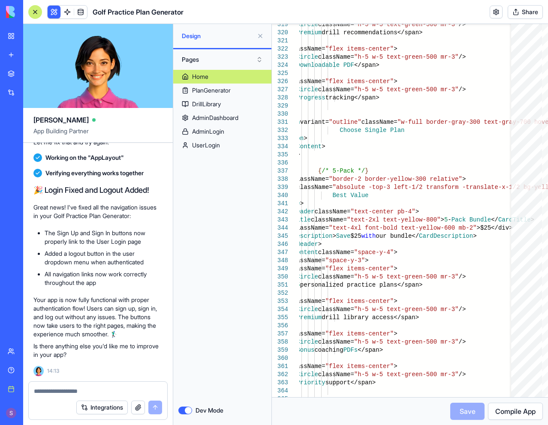
scroll to position [3670, 0]
click at [230, 77] on link "Home" at bounding box center [222, 77] width 98 height 14
click at [183, 413] on button "Dev Mode" at bounding box center [185, 411] width 14 height 8
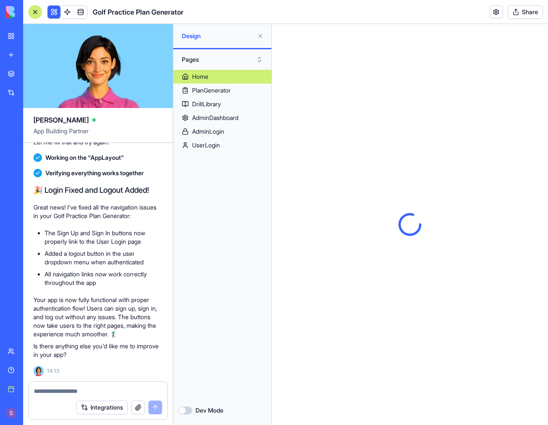
scroll to position [0, 0]
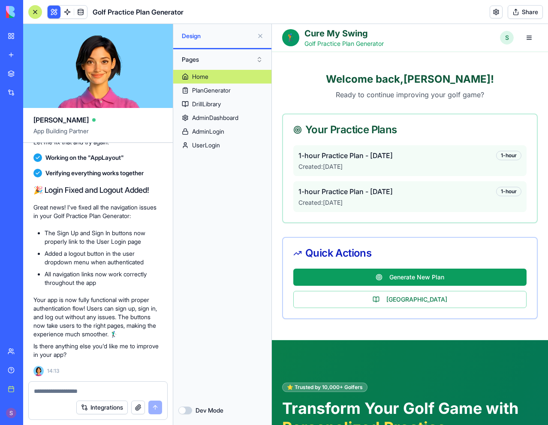
click at [186, 413] on button "Dev Mode" at bounding box center [185, 411] width 14 height 8
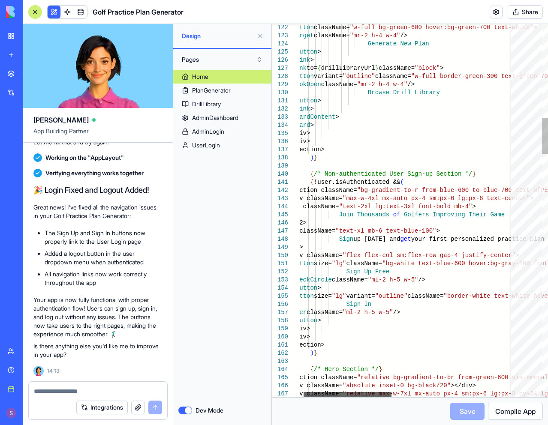
click at [379, 395] on div at bounding box center [348, 394] width 88 height 5
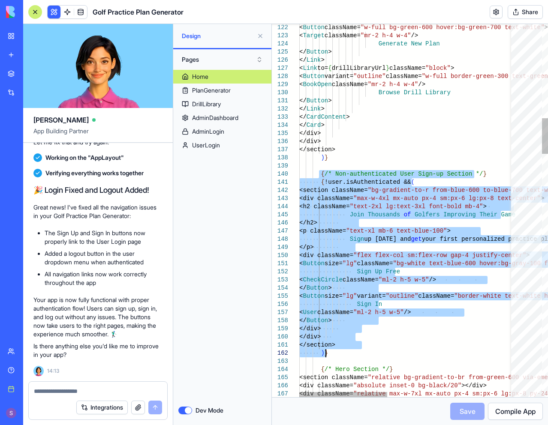
drag, startPoint x: 308, startPoint y: 175, endPoint x: 339, endPoint y: 353, distance: 180.2
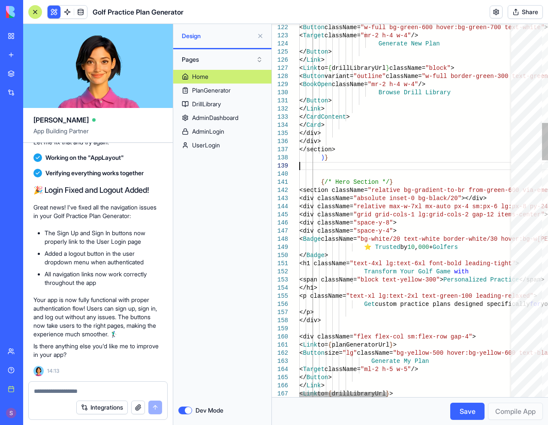
type textarea "**********"
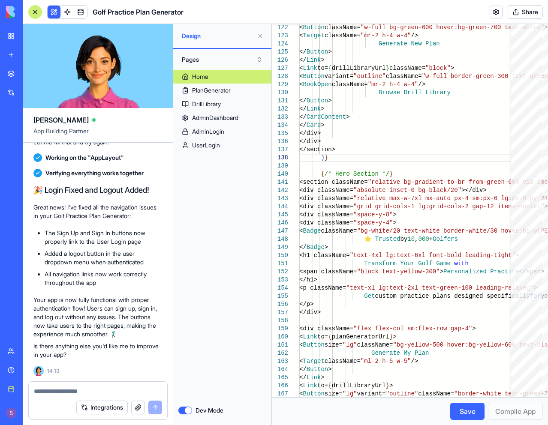
drag, startPoint x: 317, startPoint y: 6, endPoint x: 307, endPoint y: 5, distance: 10.3
click at [316, 6] on header "Golf Practice Plan Generator Share" at bounding box center [285, 12] width 525 height 24
click at [203, 73] on div "Home" at bounding box center [200, 76] width 16 height 9
drag, startPoint x: 200, startPoint y: 390, endPoint x: 205, endPoint y: 330, distance: 59.8
click at [200, 389] on div "Home PlanGenerator DrillLibrary AdminDashboard AdminLogin UserLogin" at bounding box center [222, 233] width 98 height 326
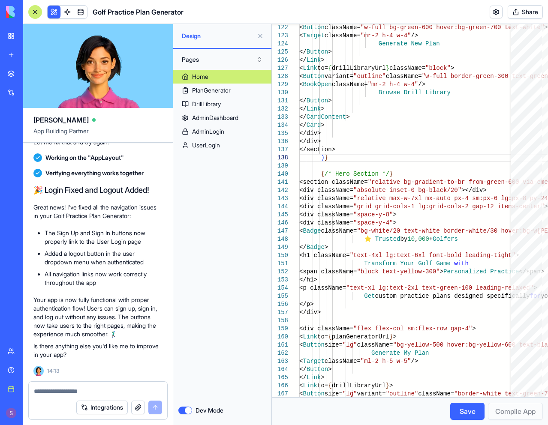
click at [184, 410] on button "Dev Mode" at bounding box center [185, 411] width 14 height 8
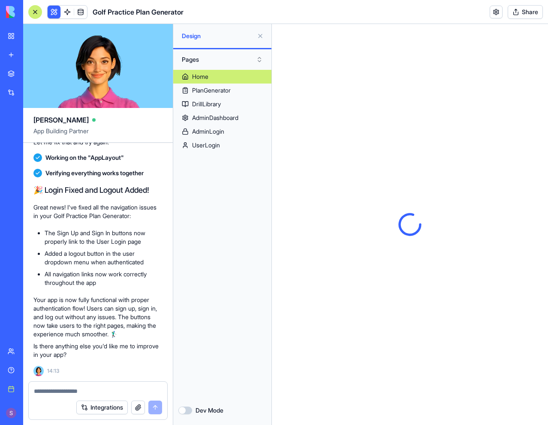
click at [184, 409] on button "Dev Mode" at bounding box center [185, 411] width 14 height 8
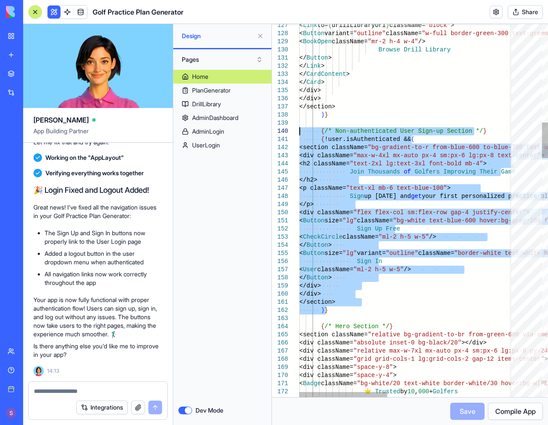
drag, startPoint x: 329, startPoint y: 314, endPoint x: 298, endPoint y: 132, distance: 185.4
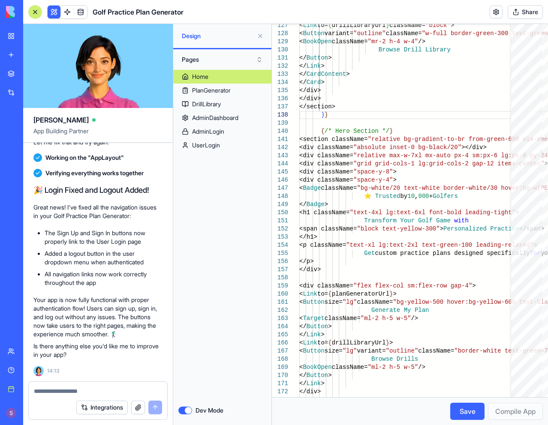
click at [461, 407] on button "Save" at bounding box center [467, 411] width 34 height 17
click at [522, 10] on button "Share" at bounding box center [525, 12] width 35 height 14
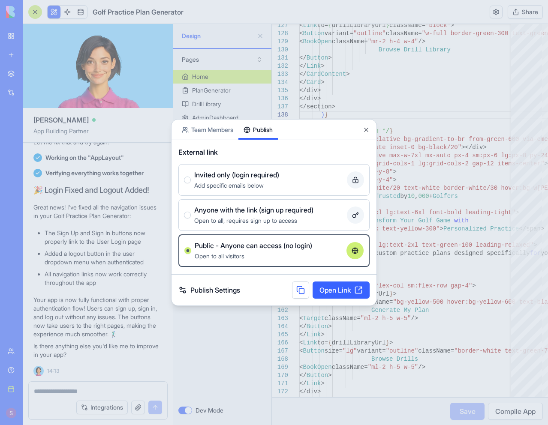
click at [294, 292] on button at bounding box center [300, 290] width 17 height 17
click at [372, 170] on div "External link Invited only (login required) Add specific emails below Anyone wi…" at bounding box center [274, 207] width 205 height 134
click at [371, 123] on div "Share App Team Members Publish" at bounding box center [274, 130] width 205 height 21
click at [364, 130] on button "Close" at bounding box center [366, 130] width 7 height 7
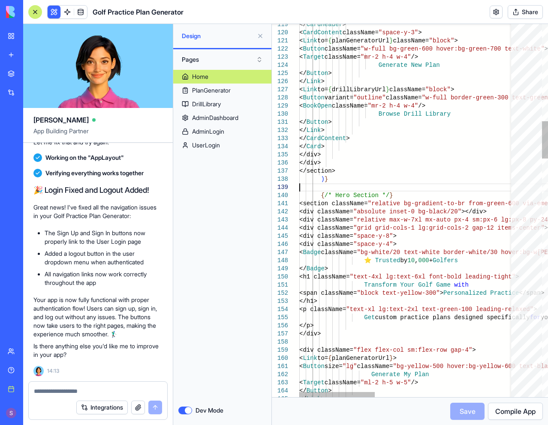
type textarea "**********"
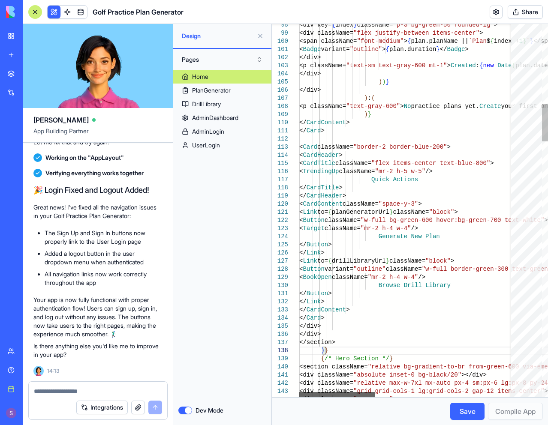
click at [334, 392] on div at bounding box center [336, 394] width 75 height 5
click at [417, 409] on div "Save Compile App" at bounding box center [410, 411] width 266 height 17
click at [104, 392] on textarea at bounding box center [98, 391] width 128 height 9
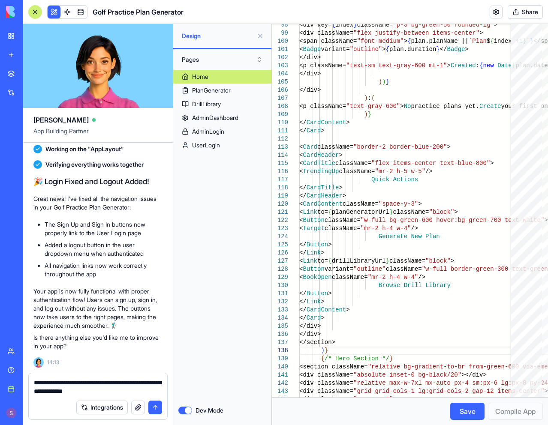
type textarea "**********"
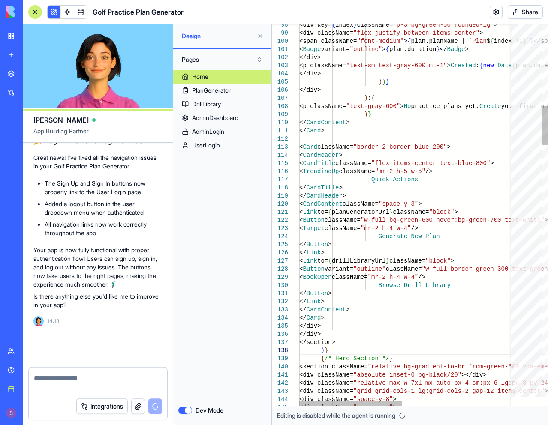
scroll to position [3754, 0]
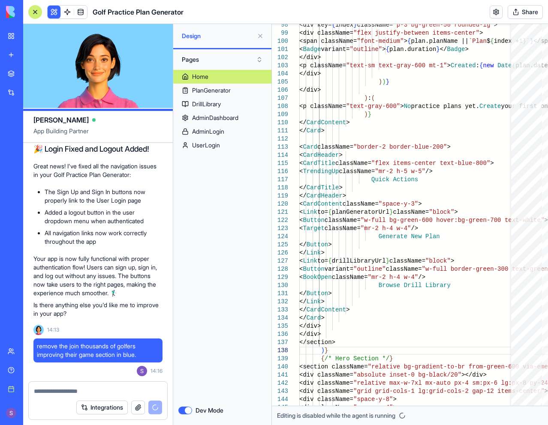
click at [187, 407] on button "Dev Mode" at bounding box center [185, 411] width 14 height 8
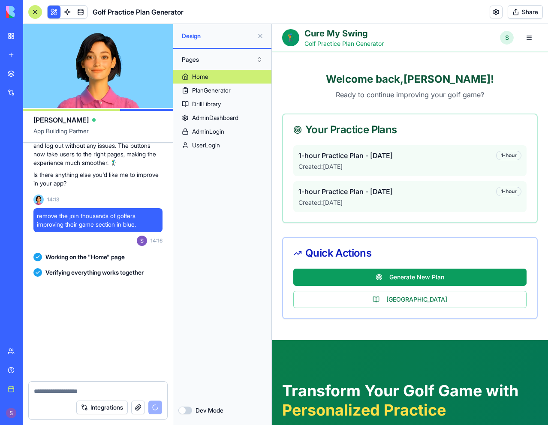
scroll to position [3902, 0]
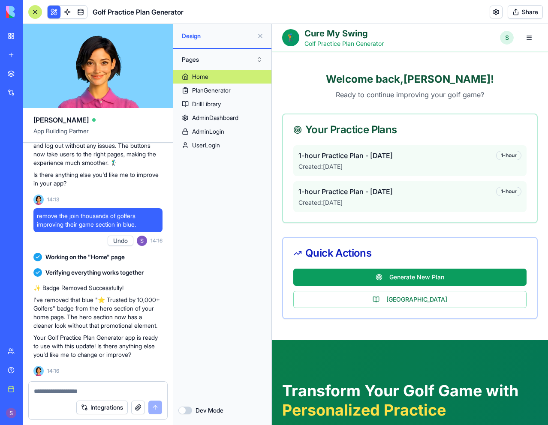
click at [249, 166] on div "Home PlanGenerator DrillLibrary AdminDashboard AdminLogin UserLogin" at bounding box center [222, 233] width 98 height 326
click at [220, 78] on link "Home" at bounding box center [222, 77] width 98 height 14
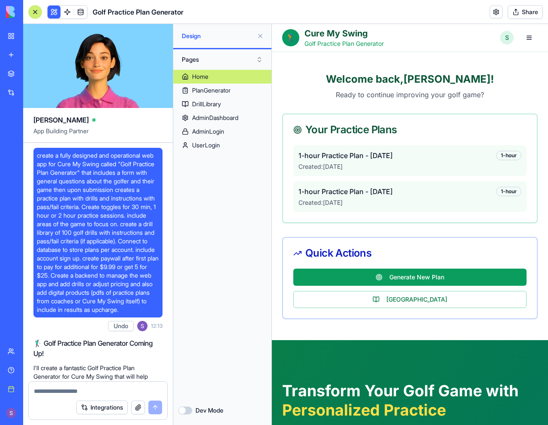
scroll to position [3902, 0]
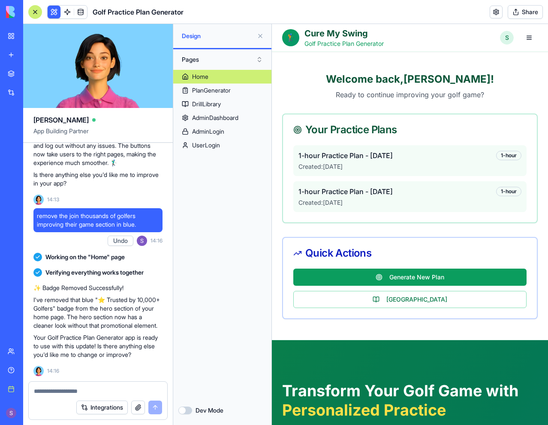
click at [91, 383] on div at bounding box center [98, 389] width 139 height 14
click at [87, 388] on textarea at bounding box center [98, 391] width 128 height 9
drag, startPoint x: 104, startPoint y: 283, endPoint x: 79, endPoint y: 292, distance: 26.5
click at [79, 296] on p "I've removed that blue "⭐ Trusted by 10,000+ Golfers" badge from the hero secti…" at bounding box center [97, 313] width 129 height 34
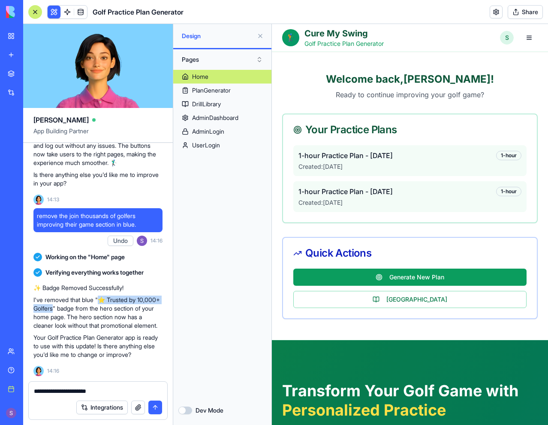
copy p "⭐ Trusted by 10,000+ Golfers"
click at [109, 388] on div "**********" at bounding box center [98, 389] width 139 height 14
click at [108, 392] on textarea "**********" at bounding box center [98, 391] width 128 height 9
paste textarea "**********"
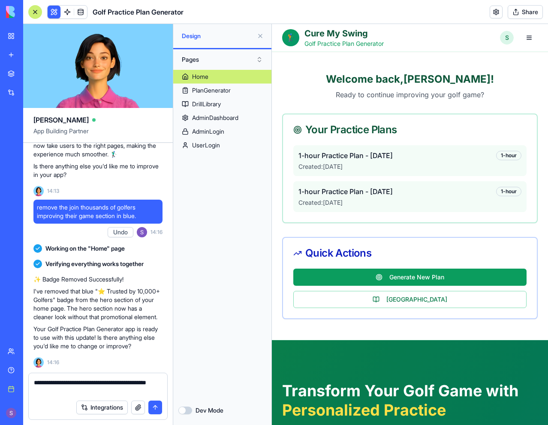
click at [110, 392] on textarea "**********" at bounding box center [98, 387] width 128 height 17
type textarea "**********"
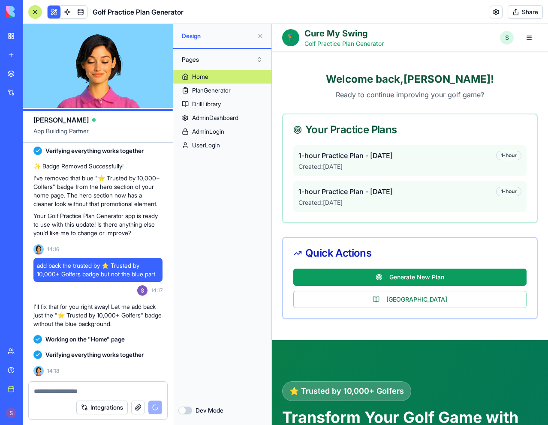
scroll to position [4140, 0]
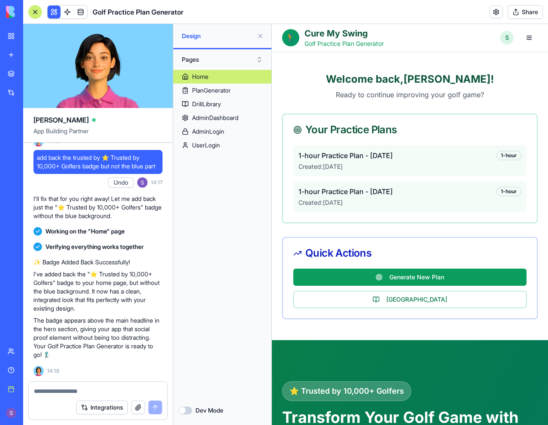
click at [226, 184] on div "Home PlanGenerator DrillLibrary AdminDashboard AdminLogin UserLogin" at bounding box center [222, 233] width 98 height 326
click at [226, 120] on div "AdminDashboard" at bounding box center [215, 118] width 46 height 9
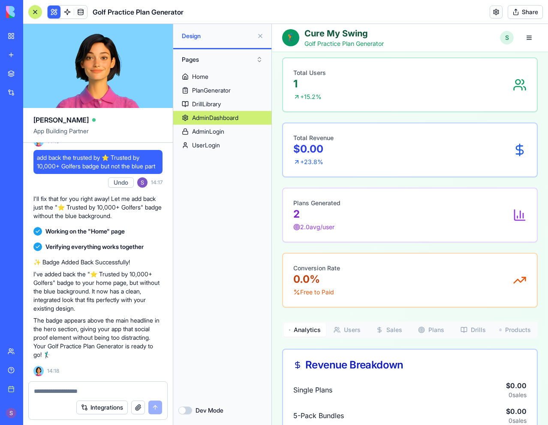
scroll to position [214, 0]
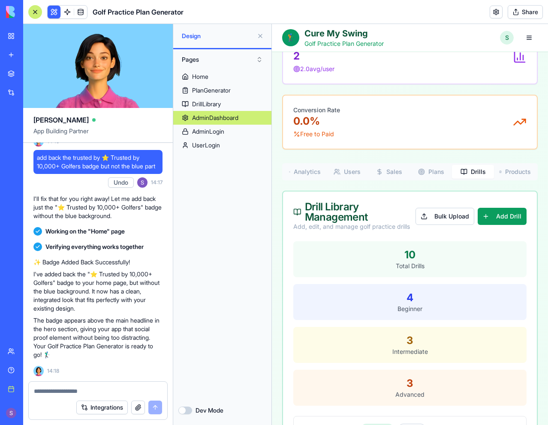
click at [464, 172] on button "Drills" at bounding box center [473, 172] width 42 height 14
click at [450, 215] on button "Bulk Upload" at bounding box center [445, 216] width 58 height 17
click at [441, 219] on button "Bulk Upload" at bounding box center [445, 216] width 58 height 17
click at [498, 215] on button "Add Drill" at bounding box center [502, 216] width 49 height 17
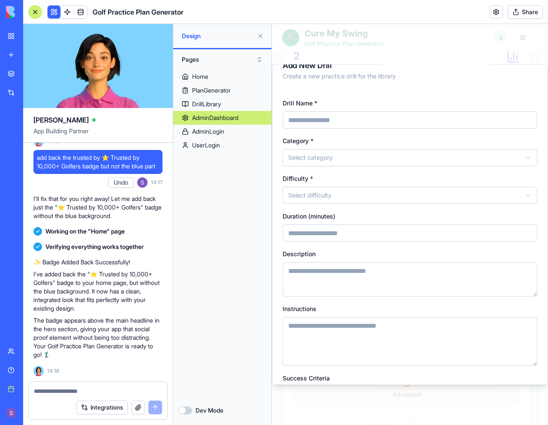
scroll to position [0, 0]
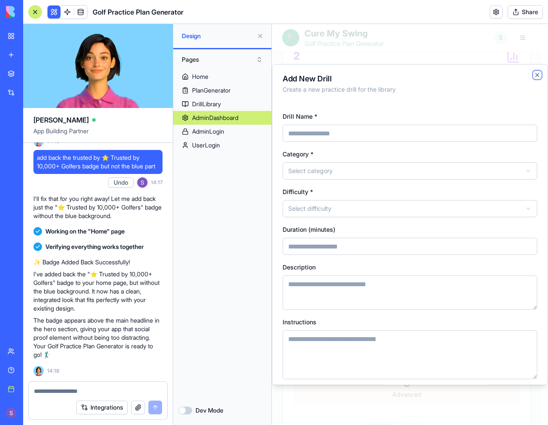
click at [534, 73] on icon "button" at bounding box center [537, 75] width 7 height 7
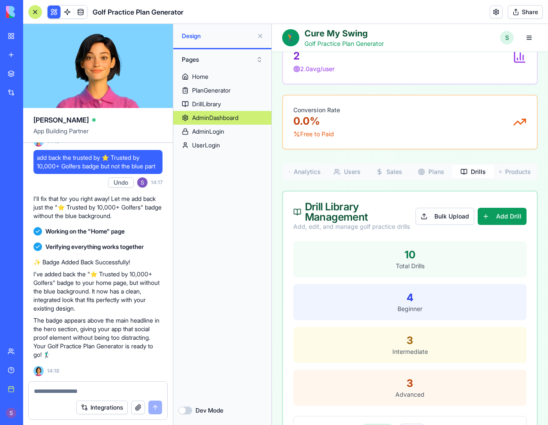
click at [85, 386] on div at bounding box center [98, 389] width 139 height 14
click at [85, 389] on textarea at bounding box center [98, 391] width 128 height 9
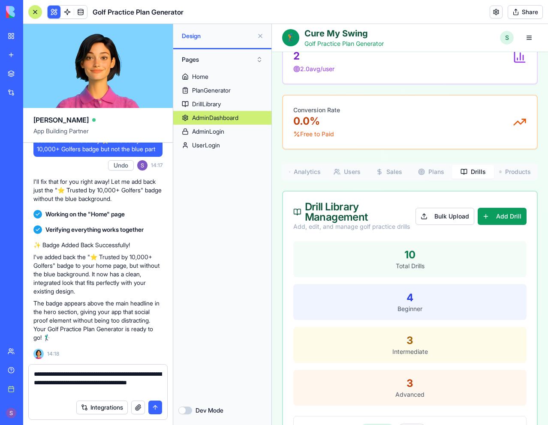
type textarea "**********"
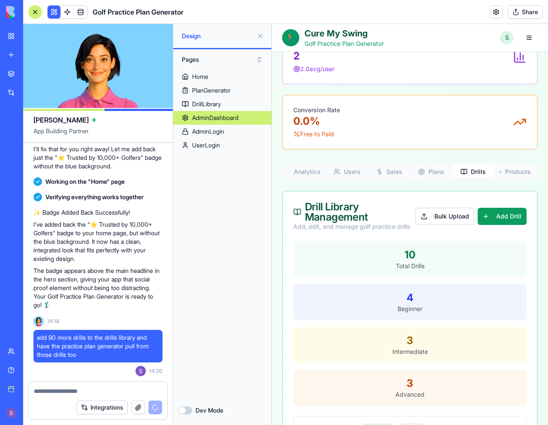
click at [205, 260] on div "Home PlanGenerator DrillLibrary AdminDashboard AdminLogin UserLogin" at bounding box center [222, 233] width 98 height 326
click at [205, 218] on div "Home PlanGenerator DrillLibrary AdminDashboard AdminLogin UserLogin" at bounding box center [222, 233] width 98 height 326
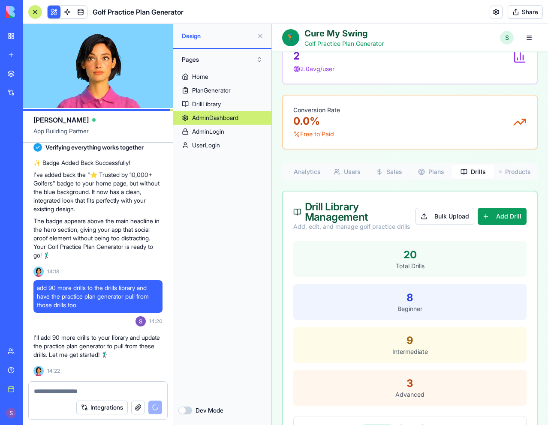
click at [251, 228] on div "Home PlanGenerator DrillLibrary AdminDashboard AdminLogin UserLogin" at bounding box center [222, 233] width 98 height 326
click at [238, 204] on div "Home PlanGenerator DrillLibrary AdminDashboard AdminLogin UserLogin" at bounding box center [222, 233] width 98 height 326
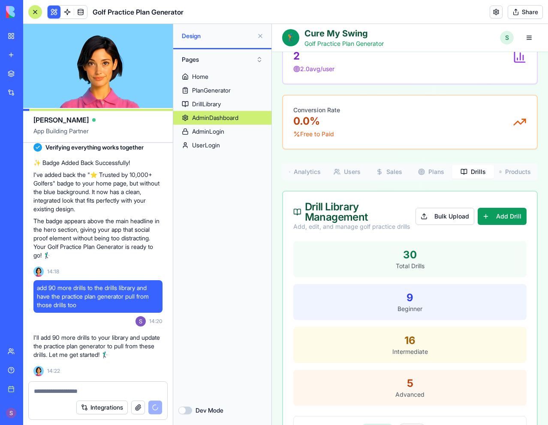
click at [236, 205] on div "Home PlanGenerator DrillLibrary AdminDashboard AdminLogin UserLogin" at bounding box center [222, 233] width 98 height 326
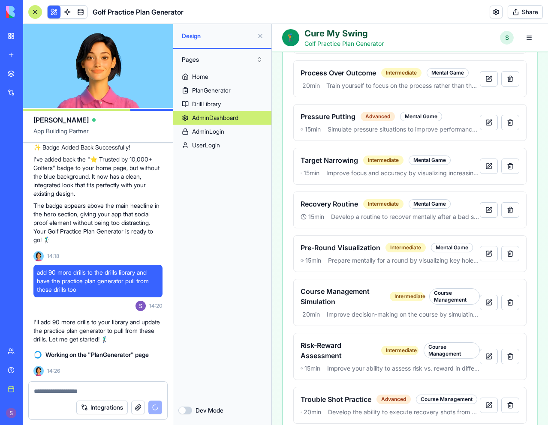
scroll to position [3087, 0]
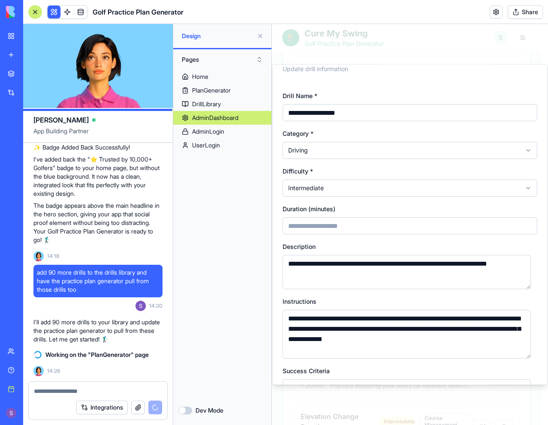
scroll to position [43, 0]
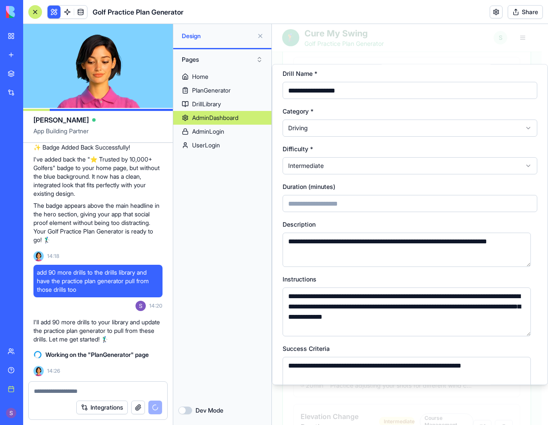
drag, startPoint x: 235, startPoint y: 179, endPoint x: 241, endPoint y: 176, distance: 7.5
click at [235, 179] on div "Home PlanGenerator DrillLibrary AdminDashboard AdminLogin UserLogin" at bounding box center [222, 233] width 98 height 326
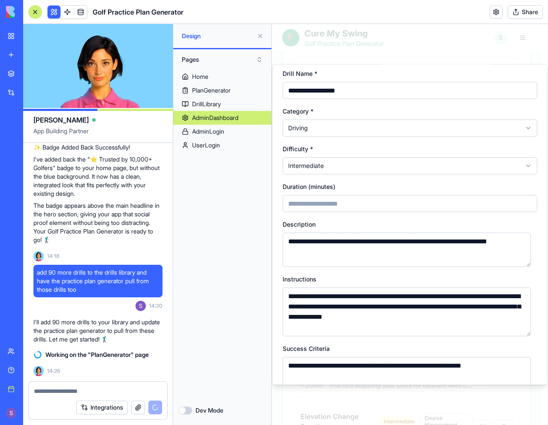
click at [246, 176] on div "Home PlanGenerator DrillLibrary AdminDashboard AdminLogin UserLogin" at bounding box center [222, 233] width 98 height 326
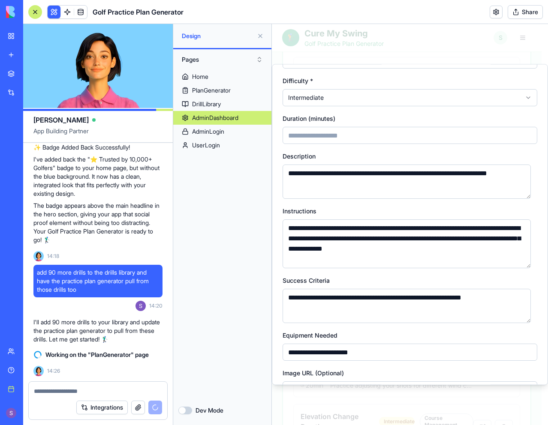
scroll to position [166, 0]
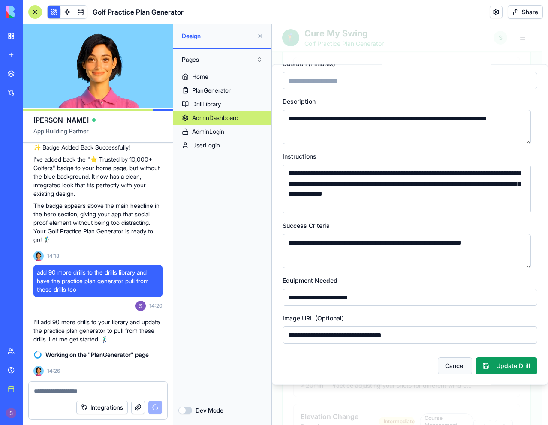
click at [445, 366] on button "Cancel" at bounding box center [455, 366] width 34 height 17
type input "*"
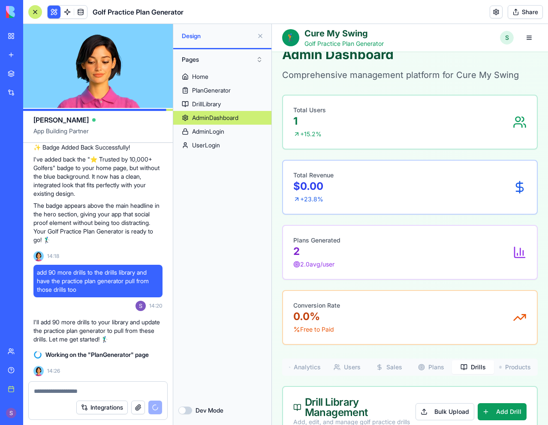
scroll to position [0, 0]
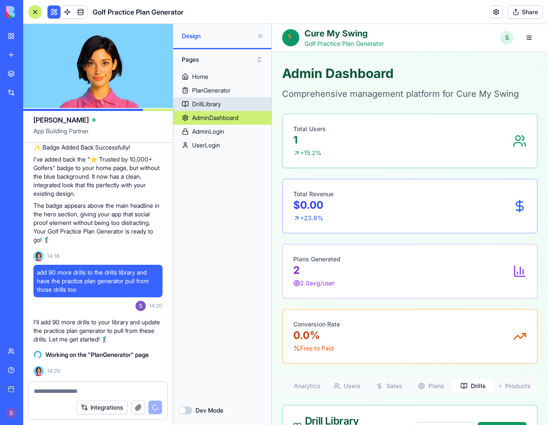
click at [242, 105] on link "DrillLibrary" at bounding box center [222, 104] width 98 height 14
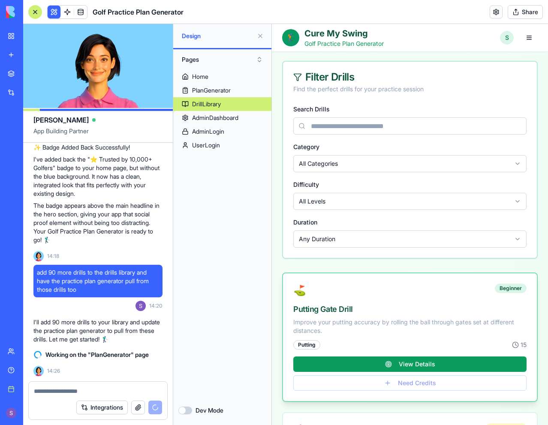
scroll to position [172, 0]
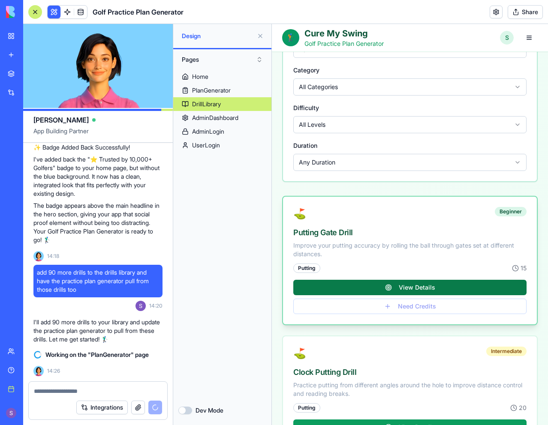
click at [401, 283] on button "View Details" at bounding box center [409, 287] width 233 height 15
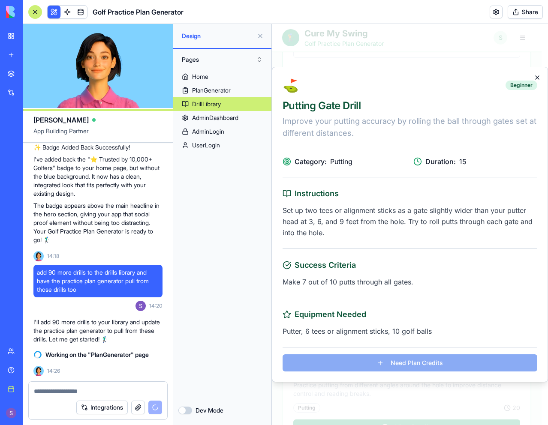
click at [537, 75] on div "⛳ Beginner Putting Gate Drill Improve your putting accuracy by rolling the ball…" at bounding box center [410, 225] width 276 height 316
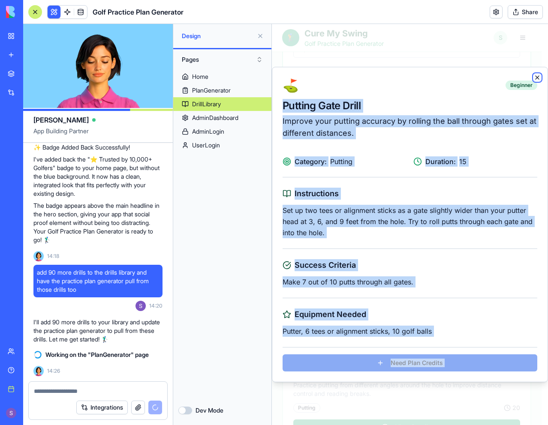
click at [536, 76] on icon "button" at bounding box center [537, 77] width 7 height 7
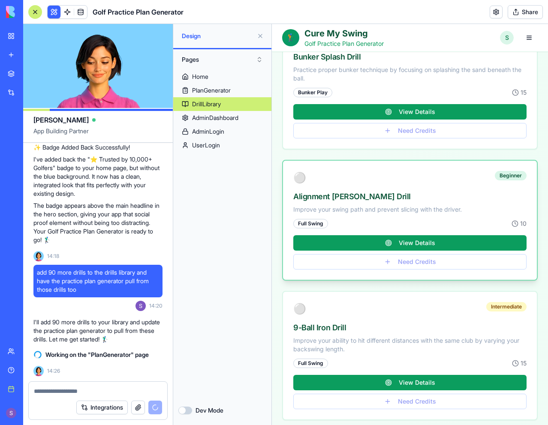
scroll to position [772, 0]
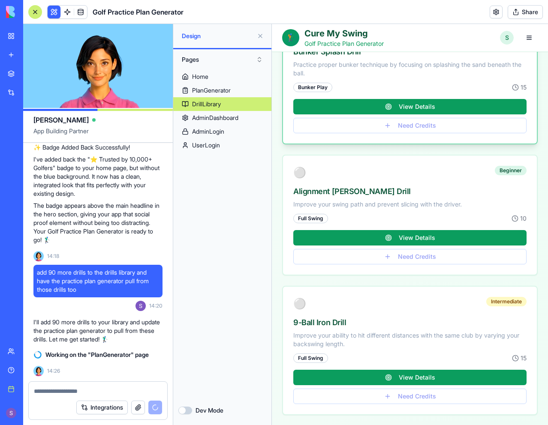
click at [403, 127] on div "Bunker Play 15 View Details Need Credits" at bounding box center [410, 113] width 254 height 61
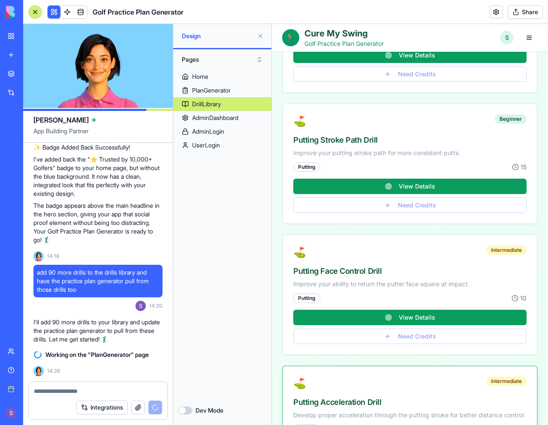
scroll to position [10938, 0]
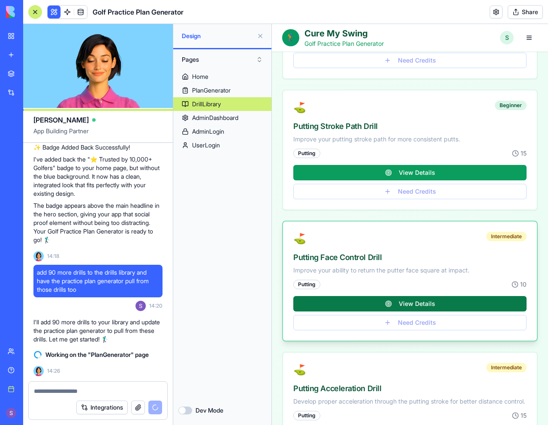
click at [406, 312] on button "View Details" at bounding box center [409, 303] width 233 height 15
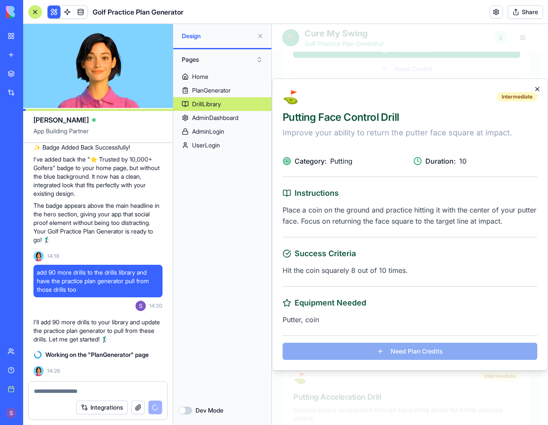
click at [537, 87] on icon "button" at bounding box center [537, 89] width 7 height 7
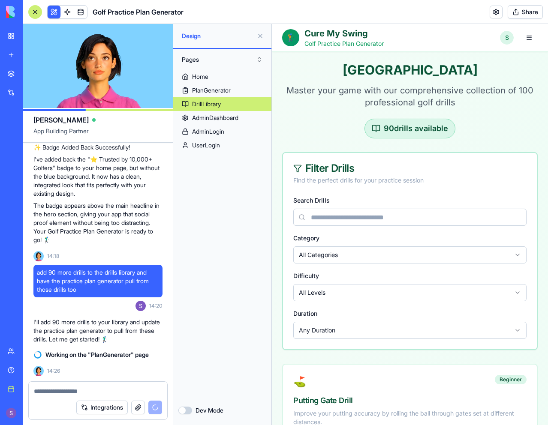
scroll to position [0, 0]
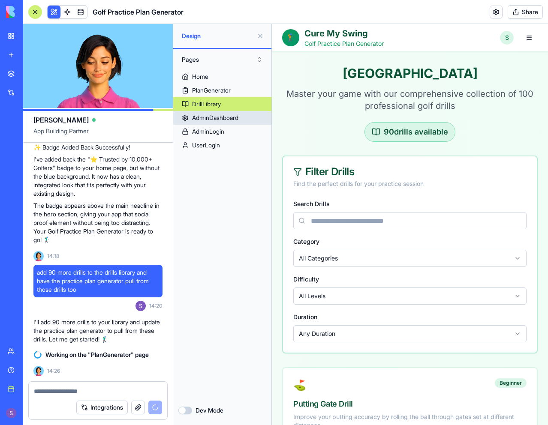
click at [231, 116] on div "AdminDashboard" at bounding box center [215, 118] width 46 height 9
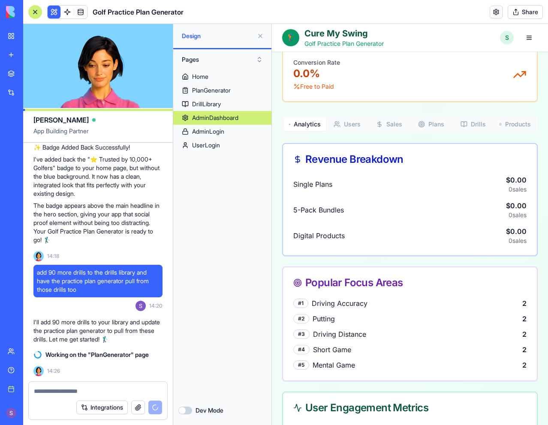
scroll to position [257, 0]
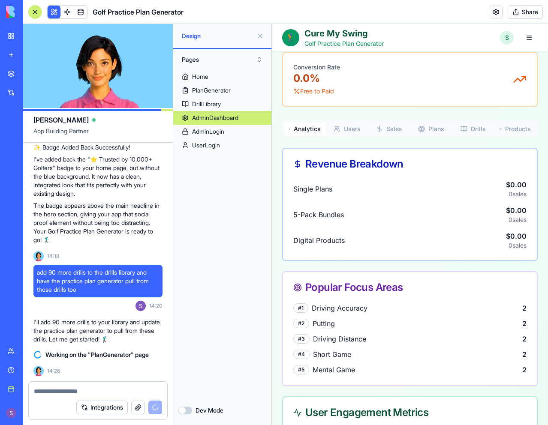
click at [466, 127] on button "Drills" at bounding box center [473, 129] width 42 height 14
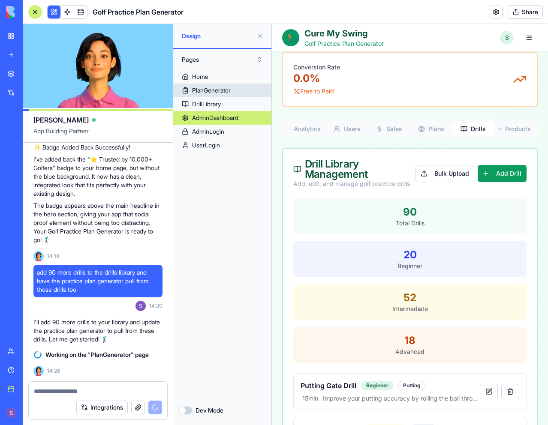
click at [222, 83] on link "Home" at bounding box center [222, 77] width 98 height 14
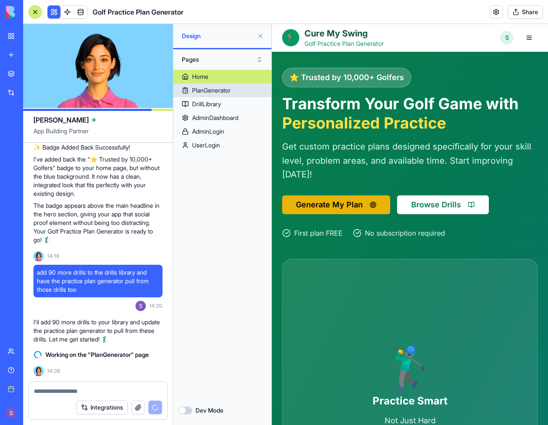
click at [222, 89] on div "PlanGenerator" at bounding box center [211, 90] width 39 height 9
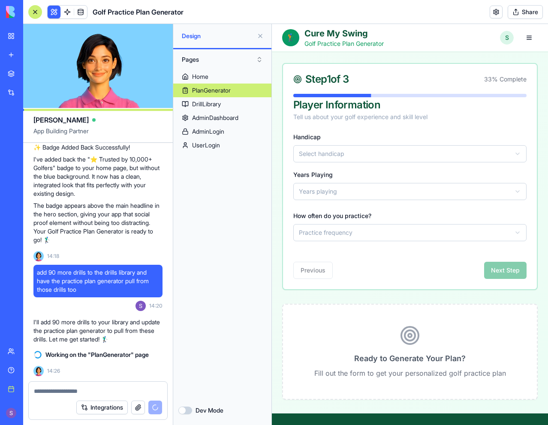
click at [233, 68] on div "Pages" at bounding box center [222, 59] width 98 height 21
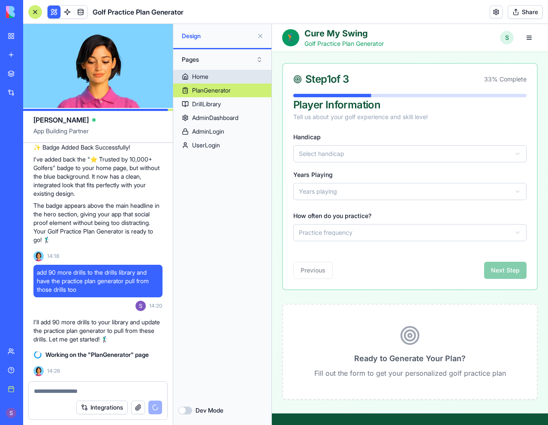
click at [232, 73] on link "Home" at bounding box center [222, 77] width 98 height 14
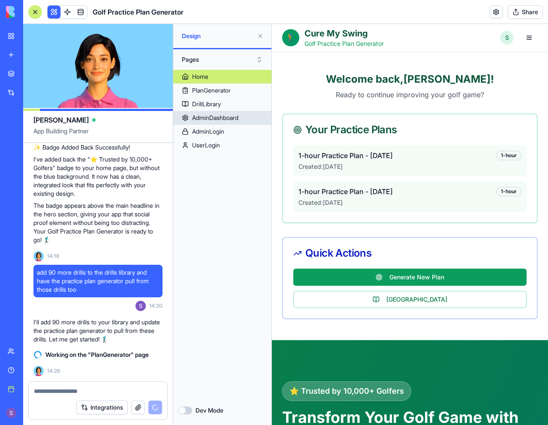
click at [238, 117] on div "AdminDashboard" at bounding box center [215, 118] width 46 height 9
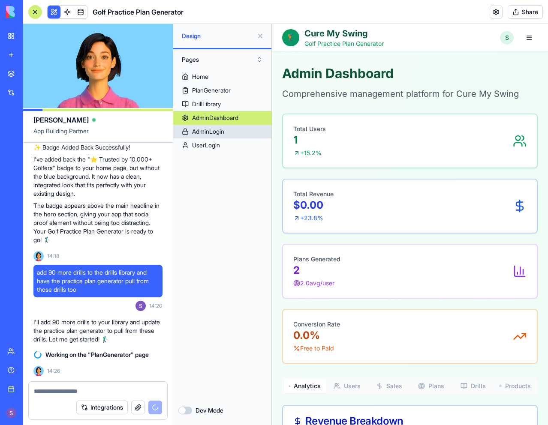
click at [233, 136] on link "AdminLogin" at bounding box center [222, 132] width 98 height 14
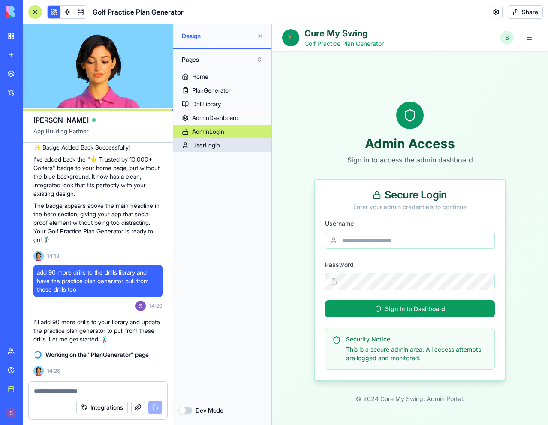
click at [235, 145] on link "UserLogin" at bounding box center [222, 146] width 98 height 14
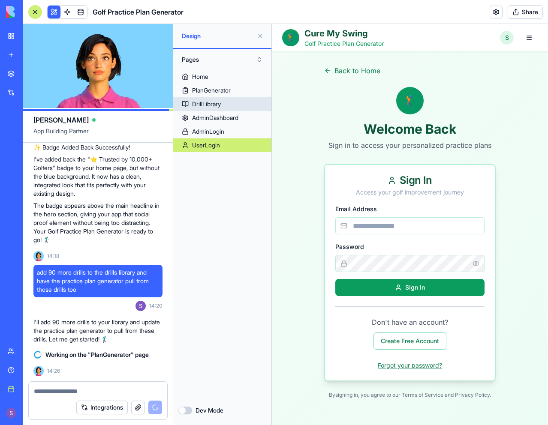
click at [244, 106] on link "DrillLibrary" at bounding box center [222, 104] width 98 height 14
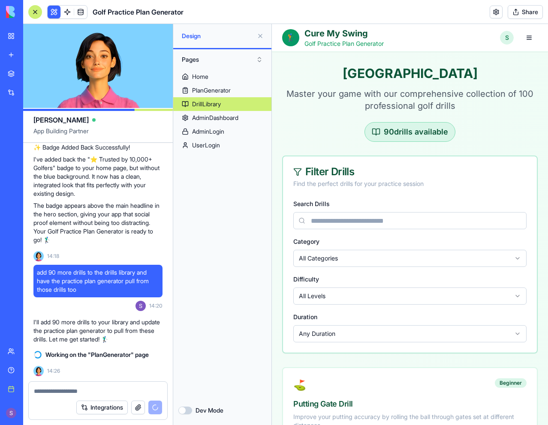
click at [246, 223] on div "Home PlanGenerator DrillLibrary AdminDashboard AdminLogin UserLogin" at bounding box center [222, 233] width 98 height 326
click at [241, 91] on link "PlanGenerator" at bounding box center [222, 91] width 98 height 14
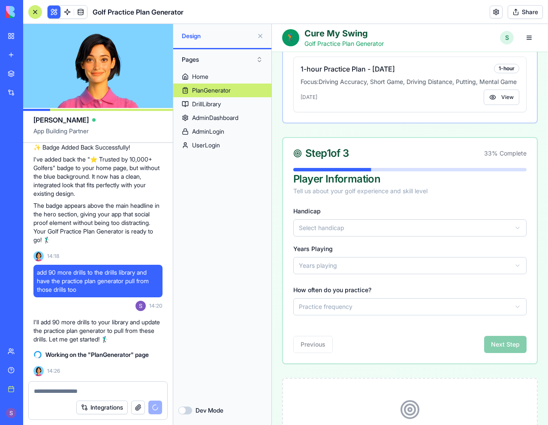
scroll to position [343, 0]
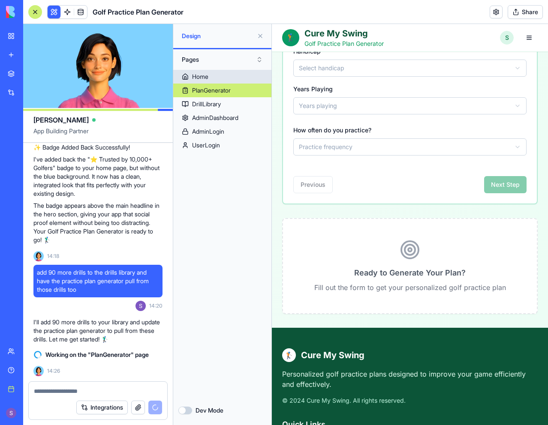
click at [231, 76] on link "Home" at bounding box center [222, 77] width 98 height 14
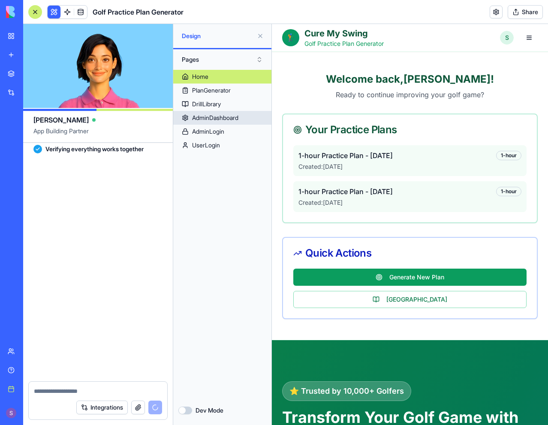
scroll to position [4547, 0]
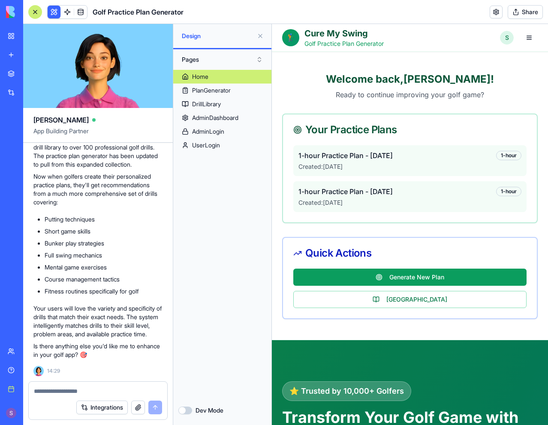
click at [87, 392] on textarea at bounding box center [98, 391] width 128 height 9
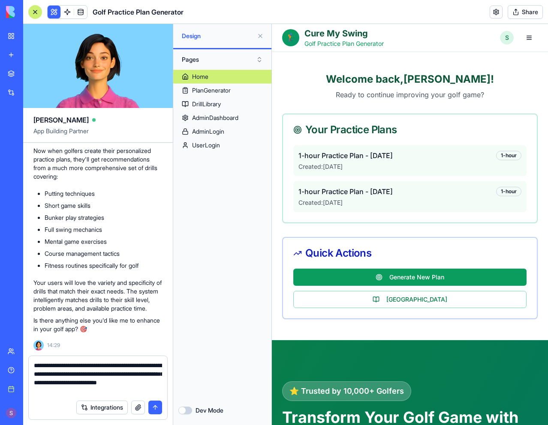
type textarea "**********"
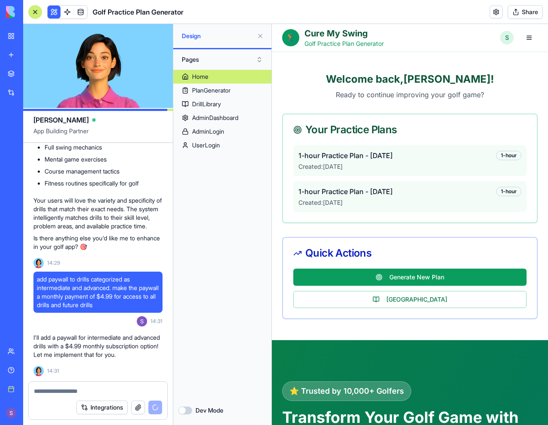
scroll to position [4694, 0]
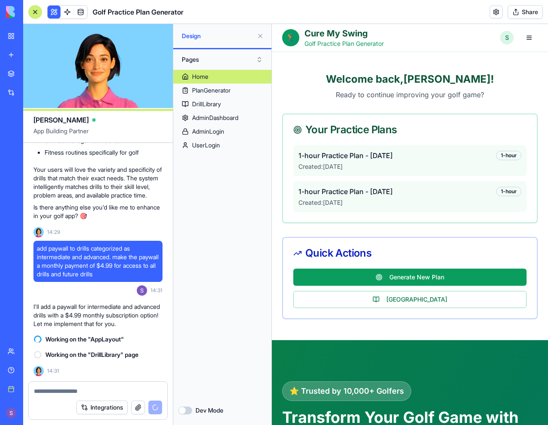
click at [133, 391] on textarea at bounding box center [98, 391] width 128 height 9
click at [229, 252] on div "Home PlanGenerator DrillLibrary AdminDashboard AdminLogin UserLogin" at bounding box center [222, 233] width 98 height 326
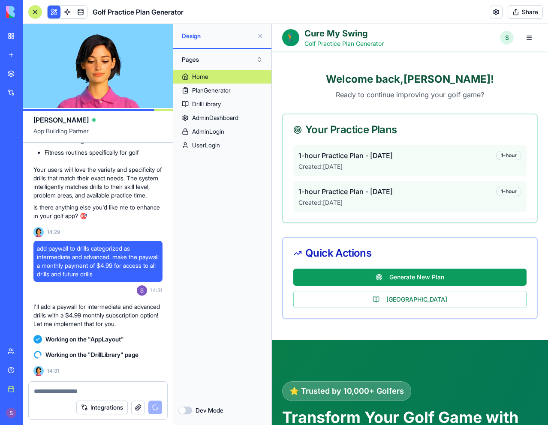
click at [239, 210] on div "Home PlanGenerator DrillLibrary AdminDashboard AdminLogin UserLogin" at bounding box center [222, 233] width 98 height 326
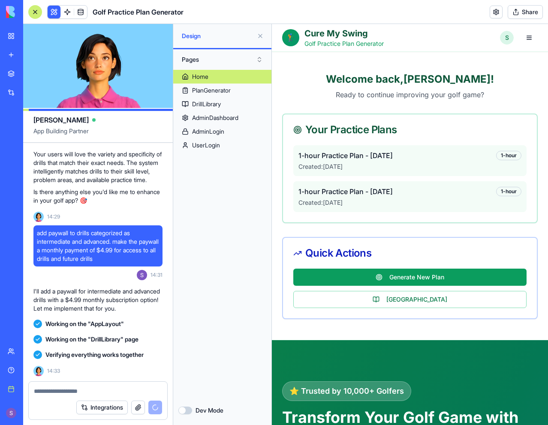
scroll to position [5015, 0]
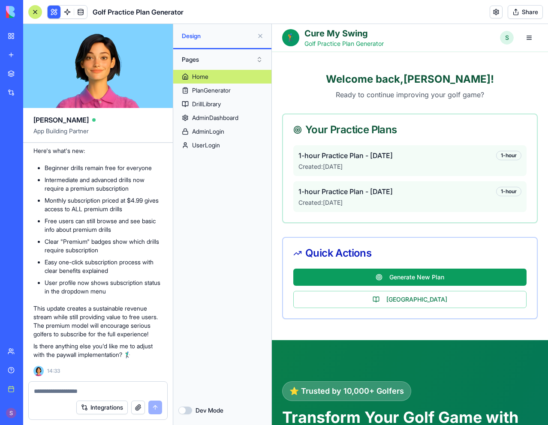
click at [509, 59] on section "Welcome back, Sam ! Ready to continue improving your golf game? Your Practice P…" at bounding box center [410, 196] width 276 height 289
click at [515, 11] on button "Share" at bounding box center [525, 12] width 35 height 14
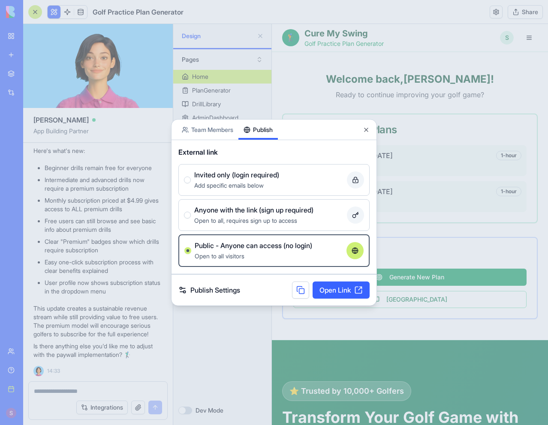
click at [300, 286] on button at bounding box center [300, 290] width 17 height 17
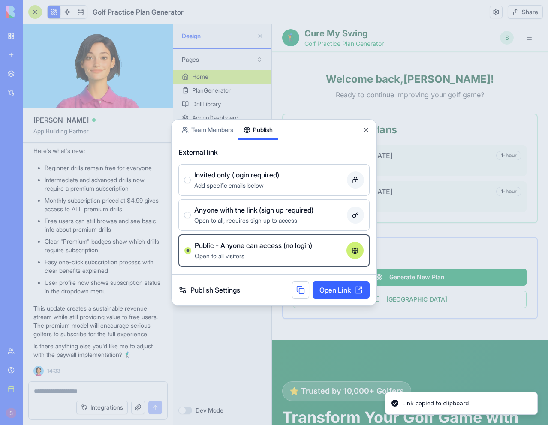
click at [488, 17] on div at bounding box center [274, 212] width 548 height 425
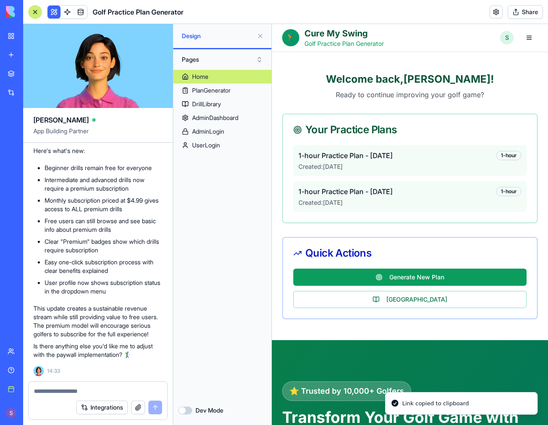
click at [494, 13] on link at bounding box center [496, 12] width 13 height 13
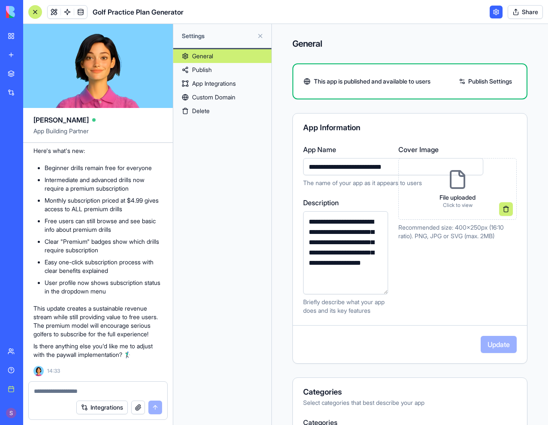
click at [238, 72] on link "Publish" at bounding box center [222, 70] width 98 height 14
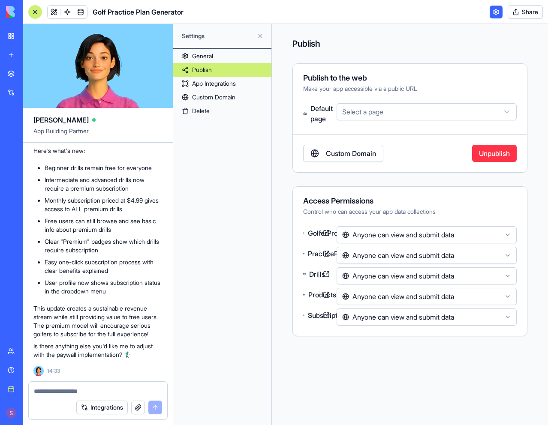
click at [351, 161] on link "Custom Domain" at bounding box center [343, 153] width 80 height 17
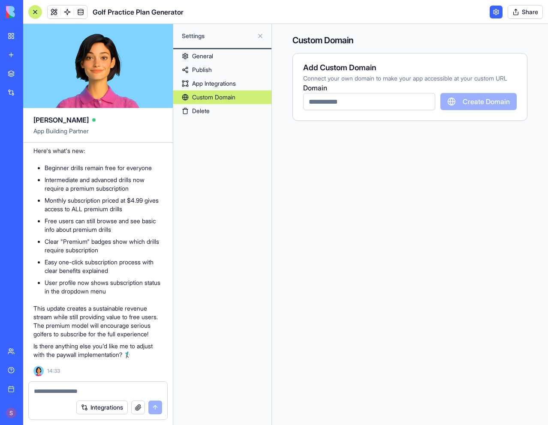
click at [332, 110] on input "text" at bounding box center [369, 101] width 132 height 17
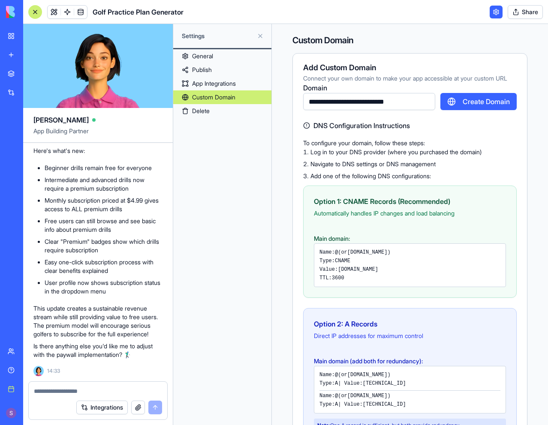
type input "**********"
click at [406, 165] on ol "Log in to your DNS provider (where you purchased the domain) Navigate to DNS se…" at bounding box center [410, 164] width 214 height 33
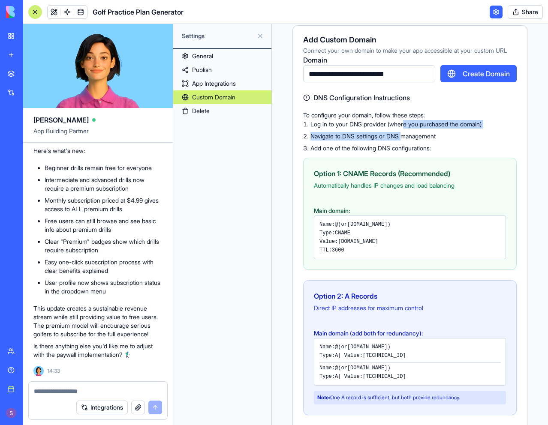
scroll to position [75, 0]
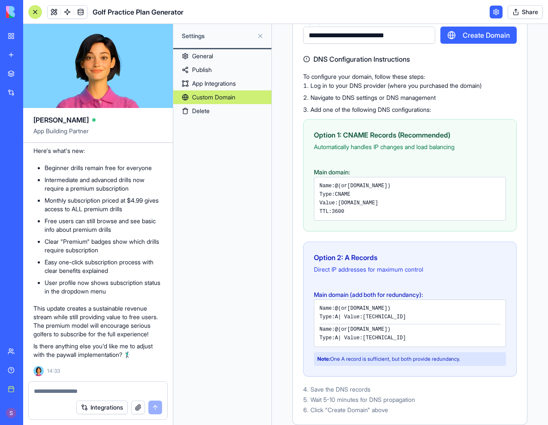
click at [468, 111] on li "Add one of the following DNS configurations:" at bounding box center [410, 109] width 214 height 9
drag, startPoint x: 386, startPoint y: 201, endPoint x: 339, endPoint y: 203, distance: 47.6
click at [339, 203] on div "Value: proxy.blocks.diy" at bounding box center [409, 203] width 181 height 7
copy code "proxy.blocks.diy"
click at [468, 36] on button "Create Domain" at bounding box center [478, 35] width 76 height 17
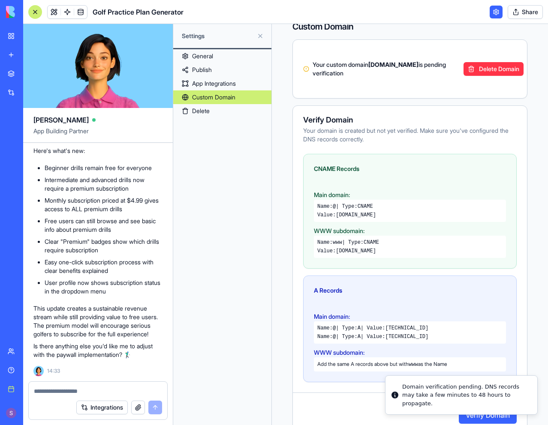
scroll to position [0, 0]
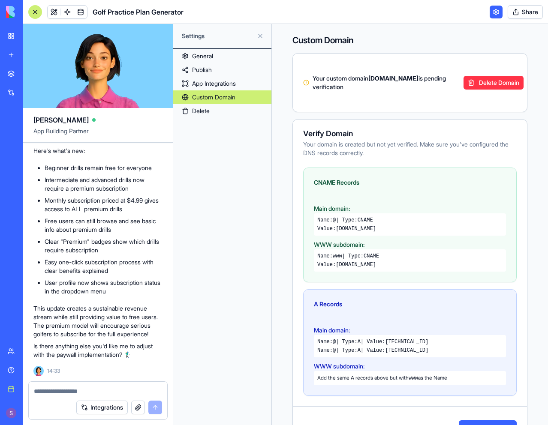
click at [408, 101] on div "Your custom domain practiceplans.curemyswing.com is pending verification Delete…" at bounding box center [410, 83] width 234 height 38
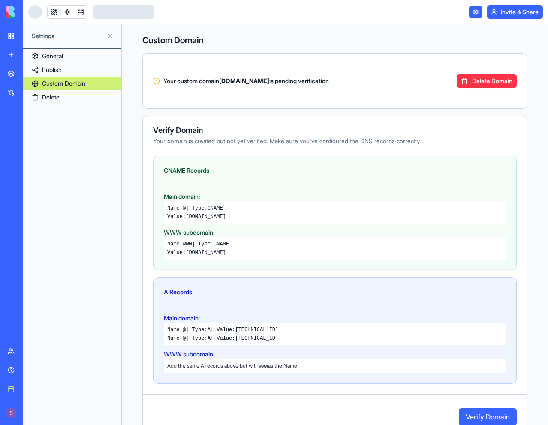
click at [314, 163] on div "CNAME Records Main domain: Name: @ | Type: CNAME Value: proxy.blocks.diy WWW su…" at bounding box center [335, 213] width 364 height 115
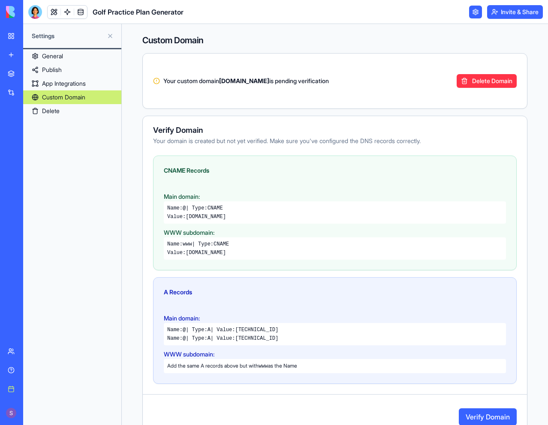
drag, startPoint x: 319, startPoint y: 83, endPoint x: 225, endPoint y: 81, distance: 93.9
click at [225, 81] on strong "[DOMAIN_NAME]" at bounding box center [244, 80] width 50 height 7
click at [81, 66] on link "Publish" at bounding box center [72, 70] width 98 height 14
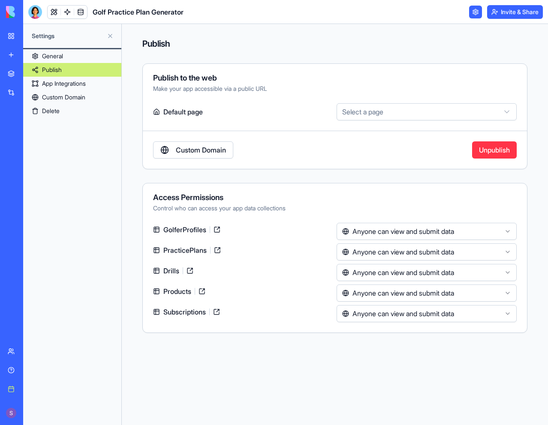
click at [178, 151] on link "Custom Domain" at bounding box center [193, 150] width 80 height 17
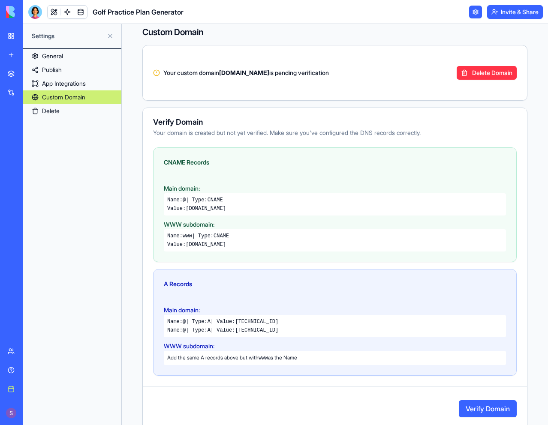
scroll to position [14, 0]
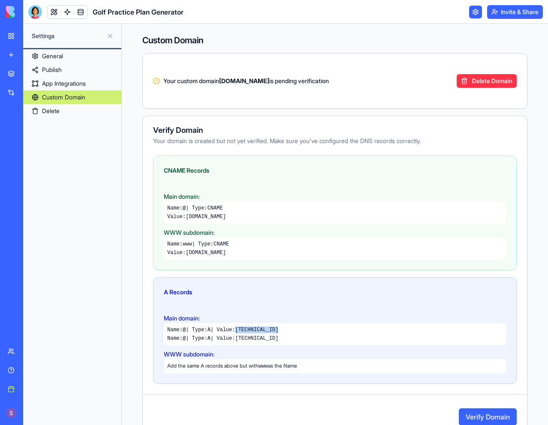
drag, startPoint x: 288, startPoint y: 326, endPoint x: 244, endPoint y: 330, distance: 43.9
click at [244, 330] on div "Name: @ | Type: A | Value: [TECHNICAL_ID] Name: @ | Type: A | Value: [TECHNICAL…" at bounding box center [335, 334] width 342 height 22
copy code "[TECHNICAL_ID]"
drag, startPoint x: 287, startPoint y: 338, endPoint x: 269, endPoint y: 337, distance: 18.1
click at [244, 339] on div "Name: @ | Type: A | Value: [TECHNICAL_ID]" at bounding box center [334, 338] width 335 height 7
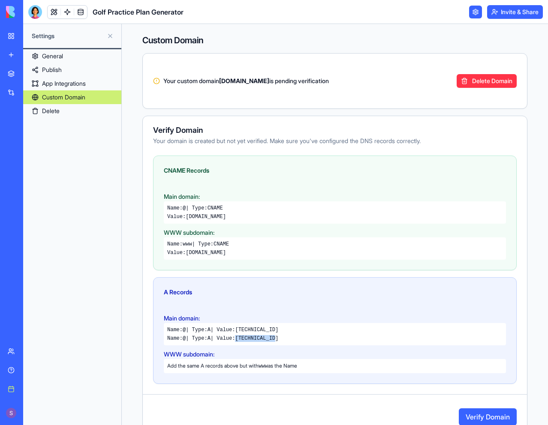
copy code "[TECHNICAL_ID]"
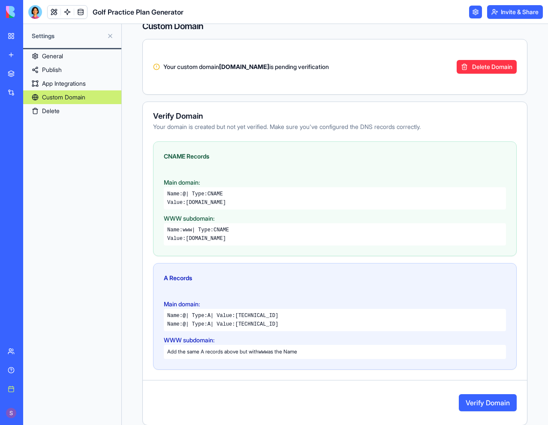
click at [484, 405] on button "Verify Domain" at bounding box center [488, 403] width 58 height 17
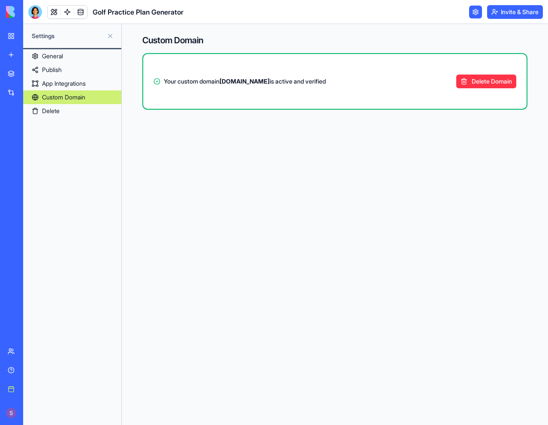
click at [78, 57] on link "General" at bounding box center [72, 56] width 98 height 14
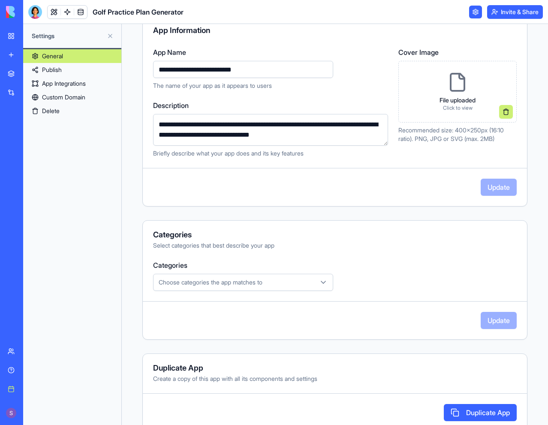
scroll to position [104, 0]
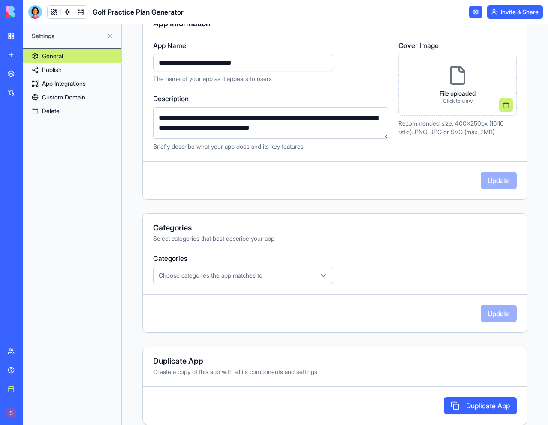
click at [283, 274] on div "Choose categories the app matches to" at bounding box center [243, 275] width 176 height 9
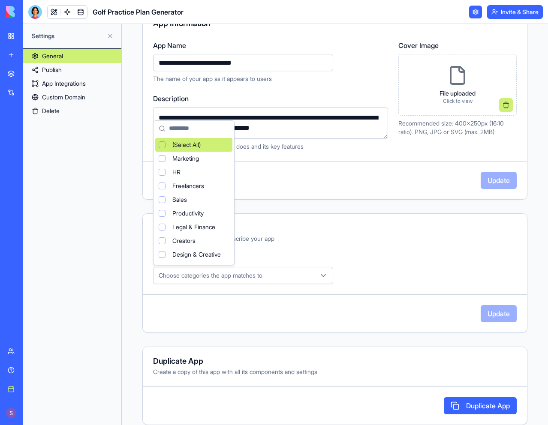
click at [284, 274] on html "**********" at bounding box center [274, 212] width 548 height 425
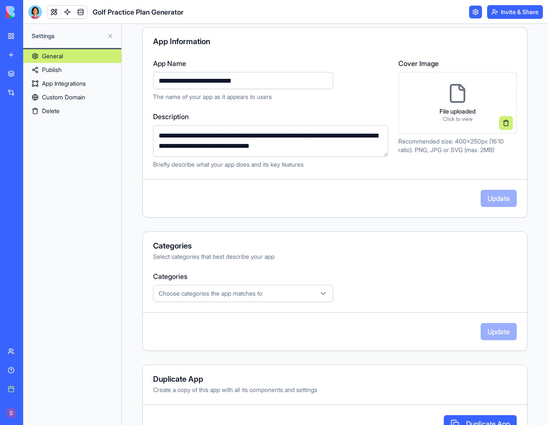
scroll to position [0, 0]
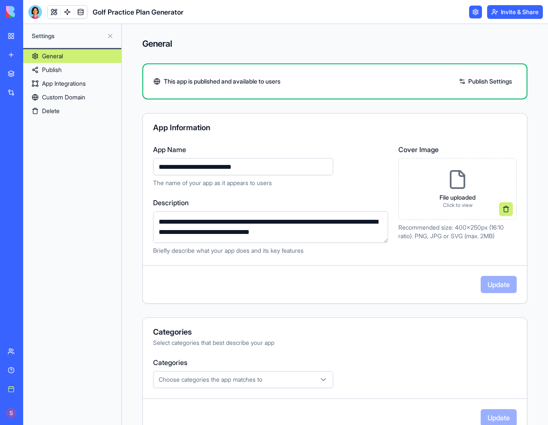
click at [464, 80] on link "Publish Settings" at bounding box center [486, 82] width 62 height 14
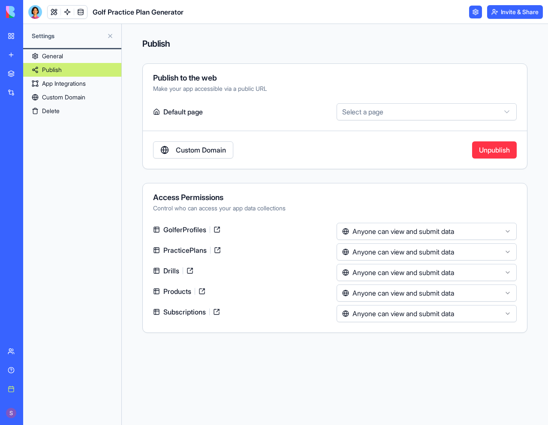
click at [369, 114] on html "**********" at bounding box center [274, 212] width 548 height 425
select select "**********"
click at [365, 148] on div "Custom Domain Unpublish" at bounding box center [335, 150] width 384 height 17
click at [68, 82] on link "App Integrations" at bounding box center [72, 84] width 98 height 14
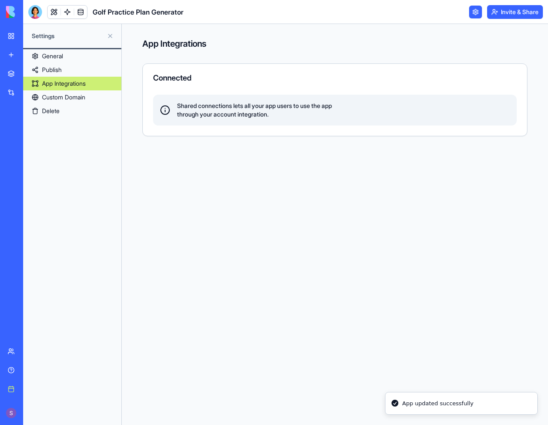
click at [78, 58] on link "General" at bounding box center [72, 56] width 98 height 14
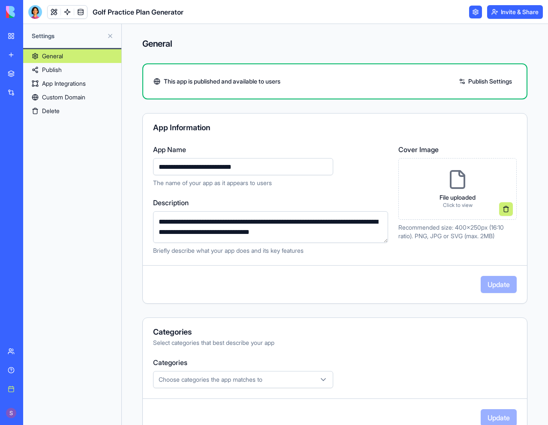
click at [473, 10] on link at bounding box center [475, 12] width 13 height 13
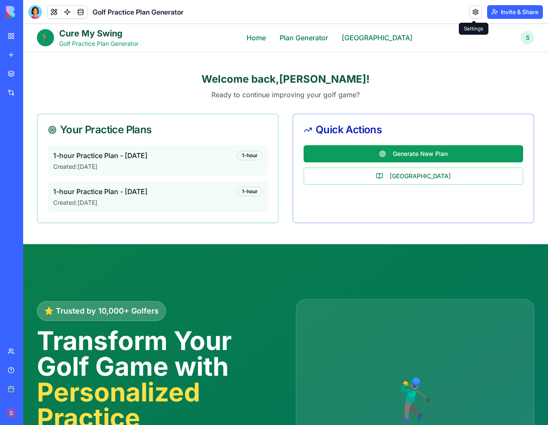
click at [471, 12] on link at bounding box center [475, 12] width 13 height 13
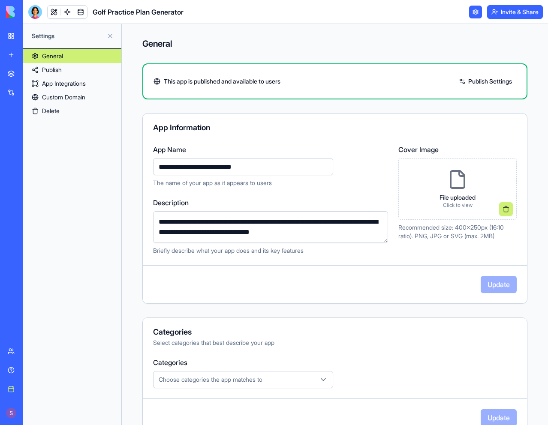
click at [88, 71] on link "Publish" at bounding box center [72, 70] width 98 height 14
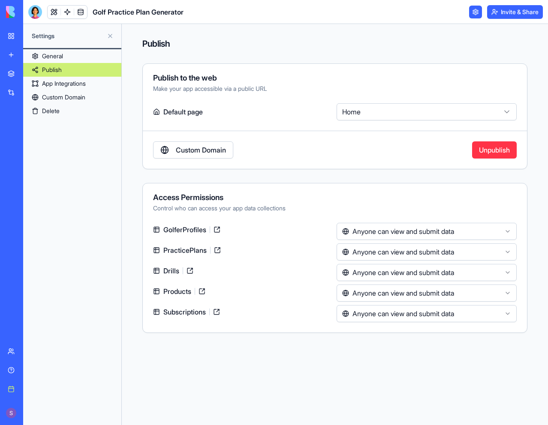
click at [75, 416] on button "Upgrade" at bounding box center [59, 414] width 32 height 14
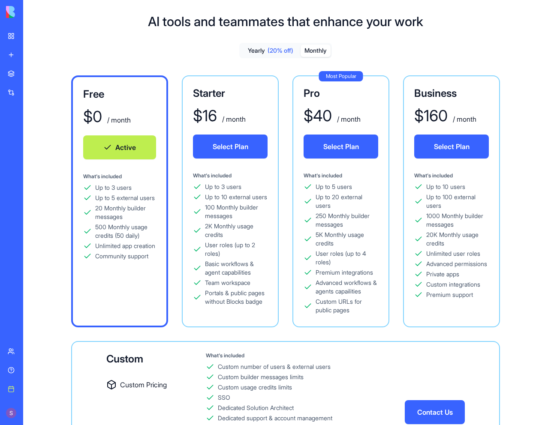
click at [322, 50] on button "Monthly" at bounding box center [316, 51] width 30 height 12
click at [33, 176] on link "Golf Practice Plan Generator" at bounding box center [20, 171] width 34 height 17
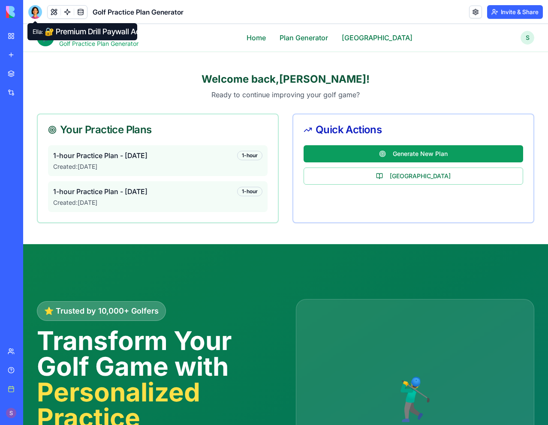
click at [39, 13] on div at bounding box center [35, 12] width 14 height 14
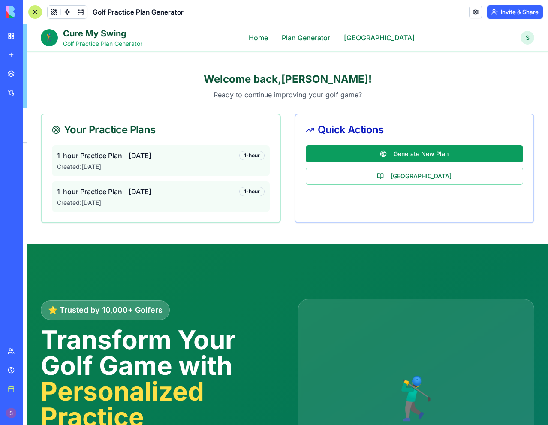
scroll to position [5000, 0]
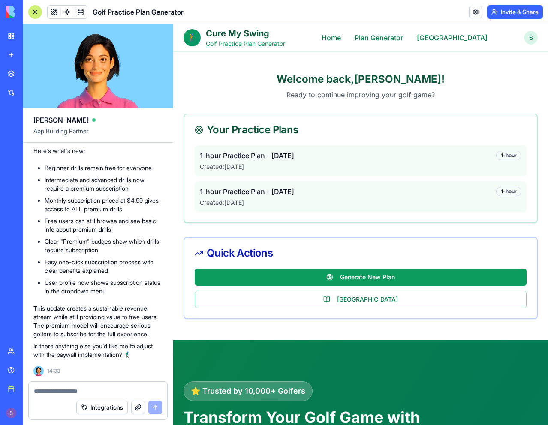
click at [60, 383] on div at bounding box center [98, 389] width 139 height 14
click at [61, 389] on textarea at bounding box center [98, 391] width 128 height 9
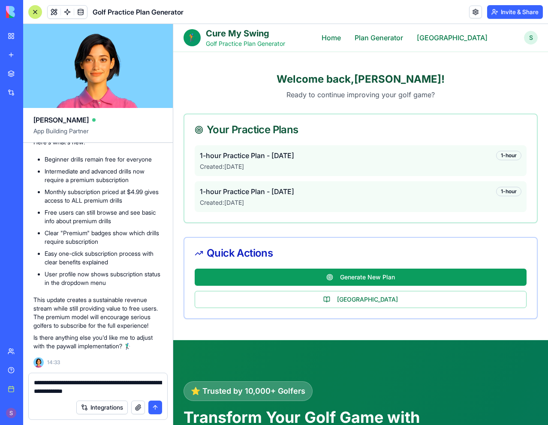
type textarea "**********"
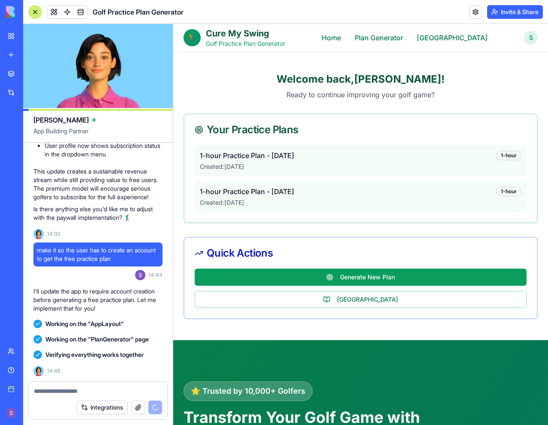
scroll to position [5422, 0]
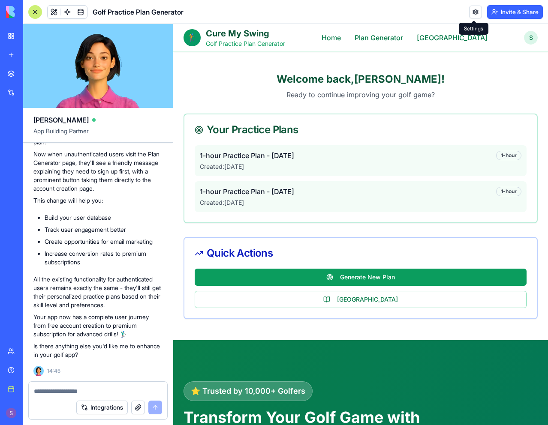
click at [475, 12] on link at bounding box center [475, 12] width 13 height 13
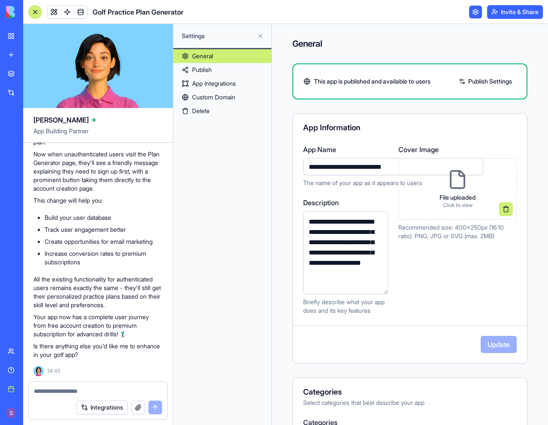
click at [434, 203] on div "File uploaded Click to view" at bounding box center [458, 189] width 50 height 53
click at [459, 194] on p "File uploaded" at bounding box center [458, 197] width 36 height 9
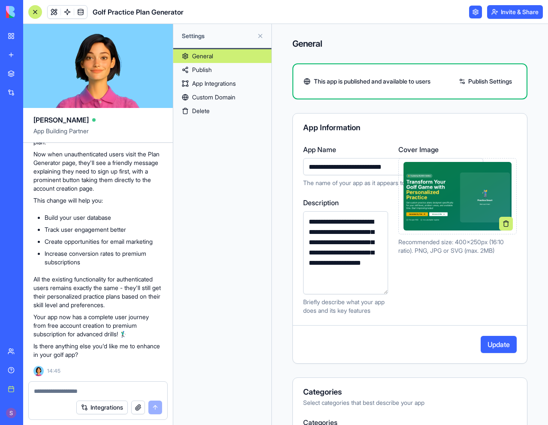
click at [494, 345] on button "Update" at bounding box center [499, 344] width 36 height 17
click at [25, 172] on div "Golf Practice Plan Generator" at bounding box center [20, 171] width 24 height 9
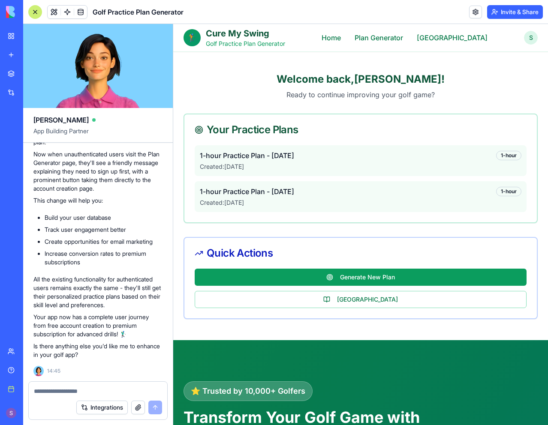
click at [471, 13] on link at bounding box center [475, 12] width 13 height 13
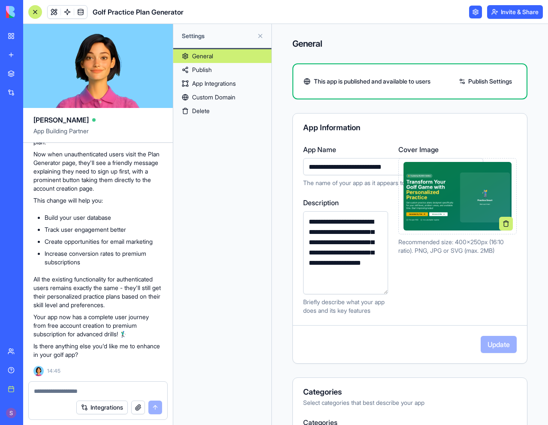
click at [426, 267] on div "Cover Image Recommended size: 400x250px (16:10 ratio). PNG, JPG or SVG (max. 2M…" at bounding box center [457, 230] width 118 height 171
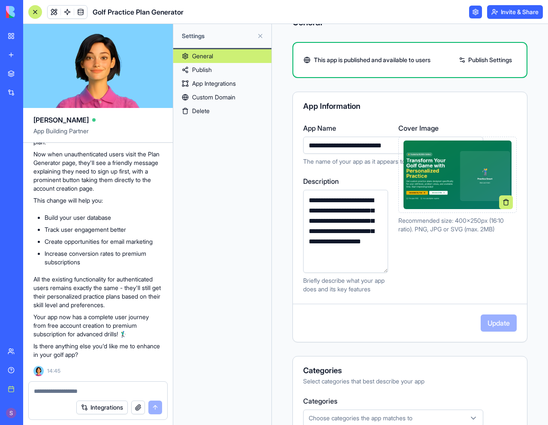
scroll to position [129, 0]
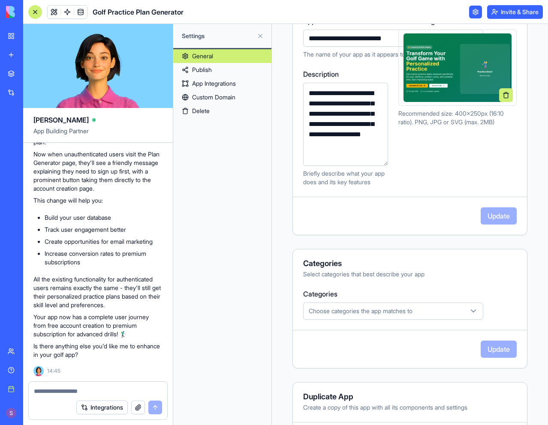
click at [476, 13] on link at bounding box center [475, 12] width 13 height 13
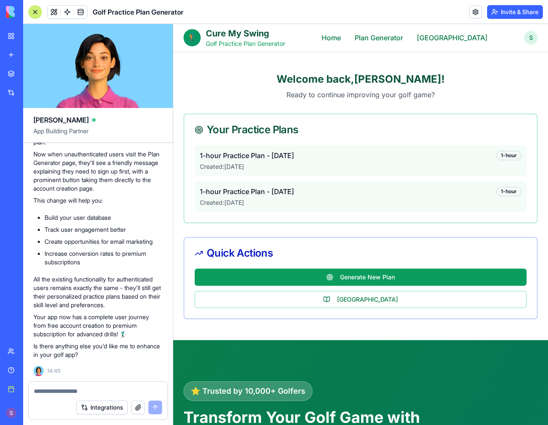
click at [474, 10] on link at bounding box center [475, 12] width 13 height 13
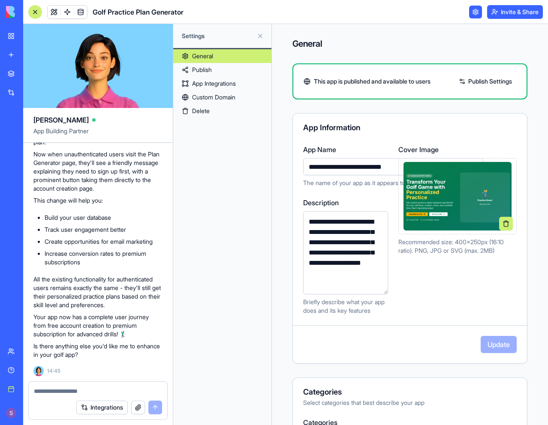
click at [467, 74] on div "This app is published and available to users Publish Settings" at bounding box center [409, 81] width 235 height 36
click at [468, 81] on link "Publish Settings" at bounding box center [486, 82] width 62 height 14
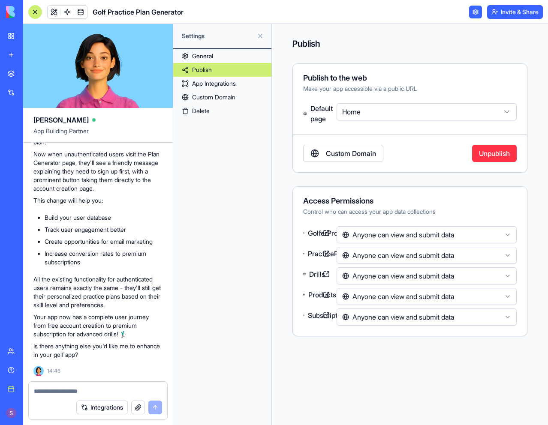
click at [358, 143] on div "**********" at bounding box center [409, 117] width 235 height 109
click at [358, 153] on link "Custom Domain" at bounding box center [343, 153] width 80 height 17
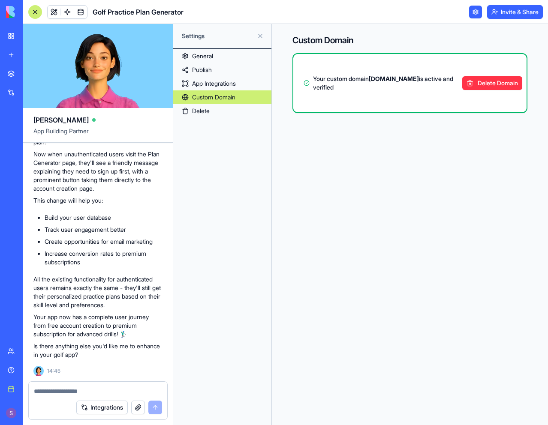
drag, startPoint x: 312, startPoint y: 87, endPoint x: 407, endPoint y: 91, distance: 95.3
click at [407, 91] on span "Your custom domain practiceplans.curemyswing.com is active and verified" at bounding box center [386, 83] width 146 height 17
click at [455, 46] on div "Custom Domain Your custom domain practiceplans.curemyswing.com is active and ve…" at bounding box center [409, 68] width 235 height 89
click at [212, 70] on link "Publish" at bounding box center [222, 70] width 98 height 14
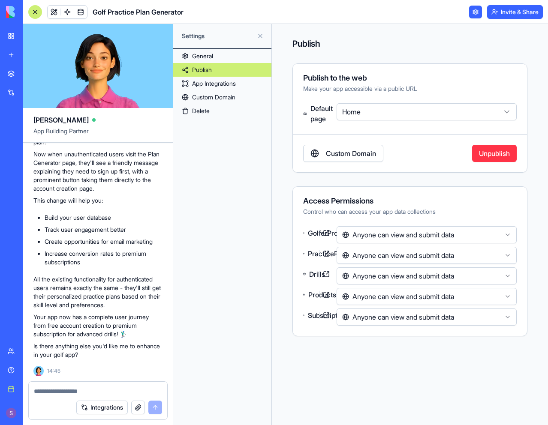
click at [217, 58] on link "General" at bounding box center [222, 56] width 98 height 14
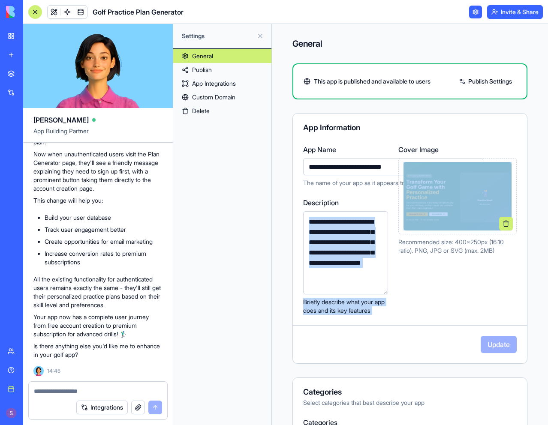
drag, startPoint x: 390, startPoint y: 190, endPoint x: 403, endPoint y: 193, distance: 13.2
click at [403, 193] on div "**********" at bounding box center [410, 230] width 234 height 171
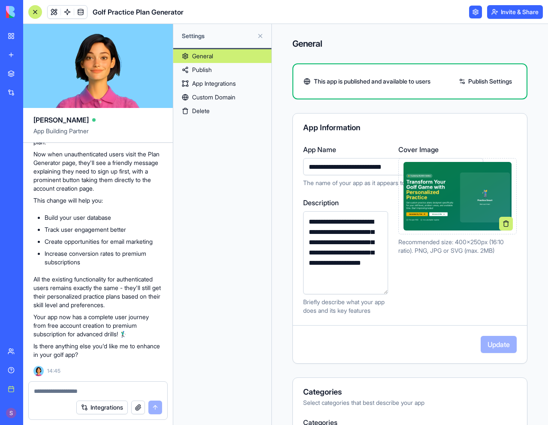
click at [387, 190] on div "**********" at bounding box center [345, 230] width 85 height 171
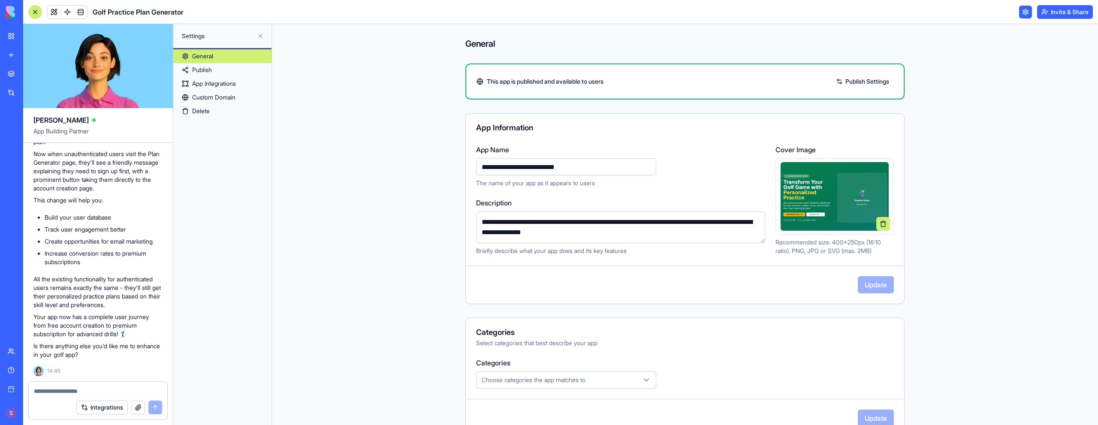
click at [228, 82] on link "App Integrations" at bounding box center [222, 84] width 98 height 14
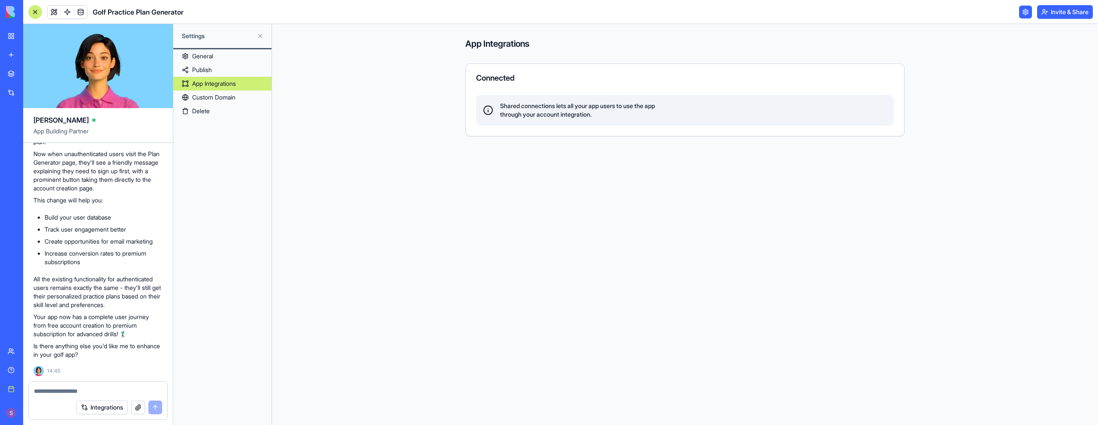
click at [226, 99] on link "Custom Domain" at bounding box center [222, 97] width 98 height 14
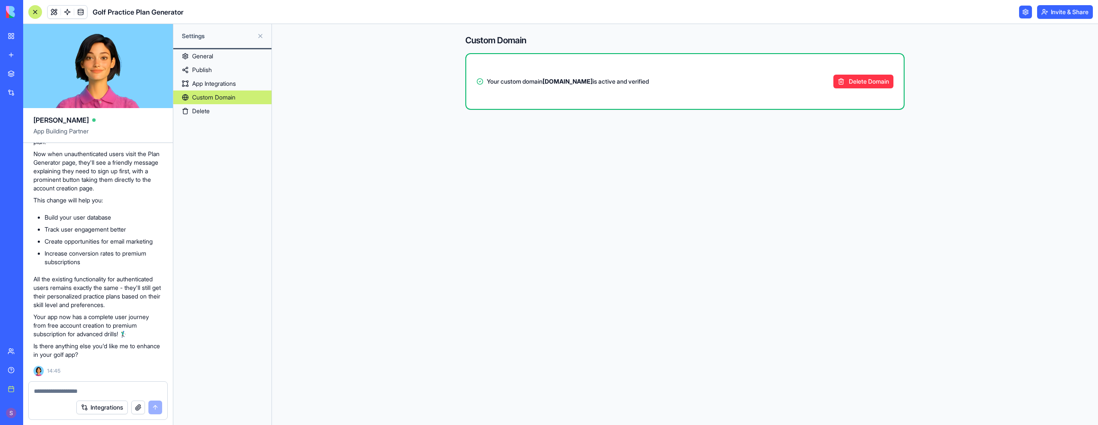
click at [239, 86] on link "App Integrations" at bounding box center [222, 84] width 98 height 14
click at [239, 85] on link "App Integrations" at bounding box center [222, 84] width 98 height 14
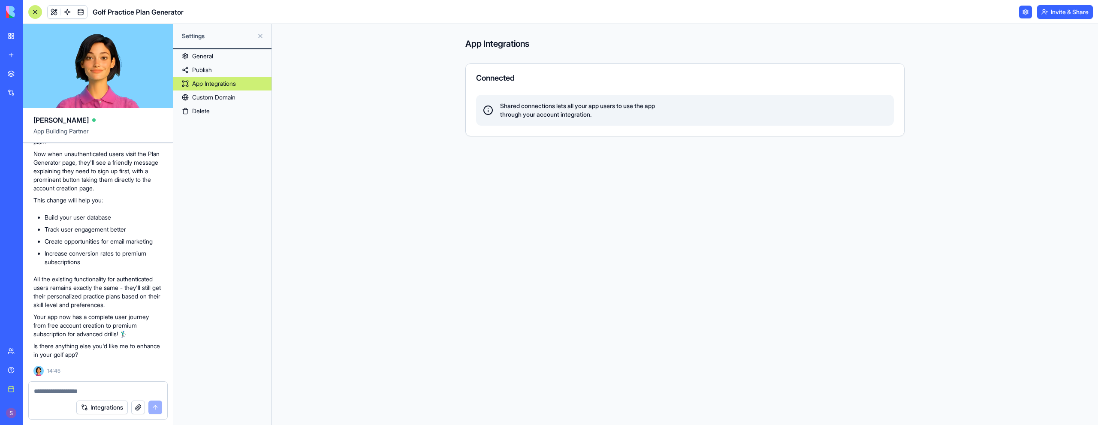
click at [227, 57] on link "General" at bounding box center [222, 56] width 98 height 14
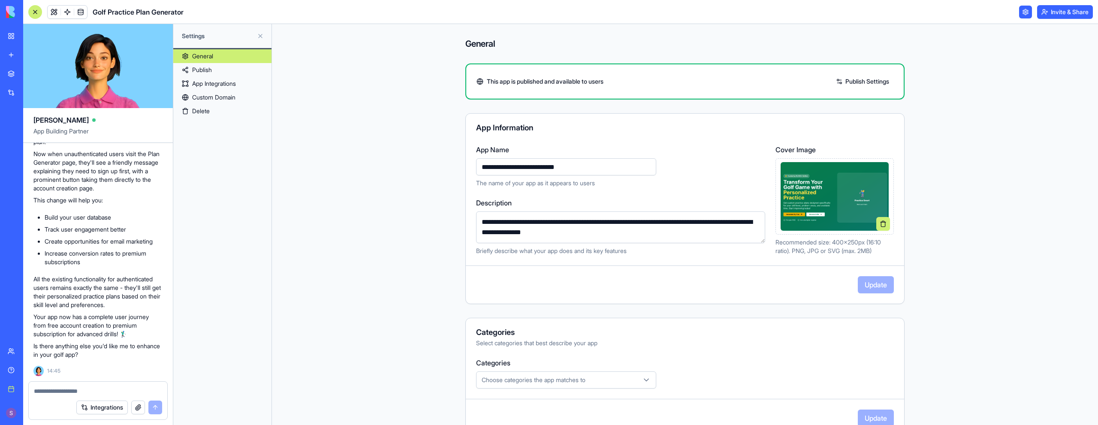
click at [548, 18] on button "Invite & Share" at bounding box center [1065, 12] width 56 height 14
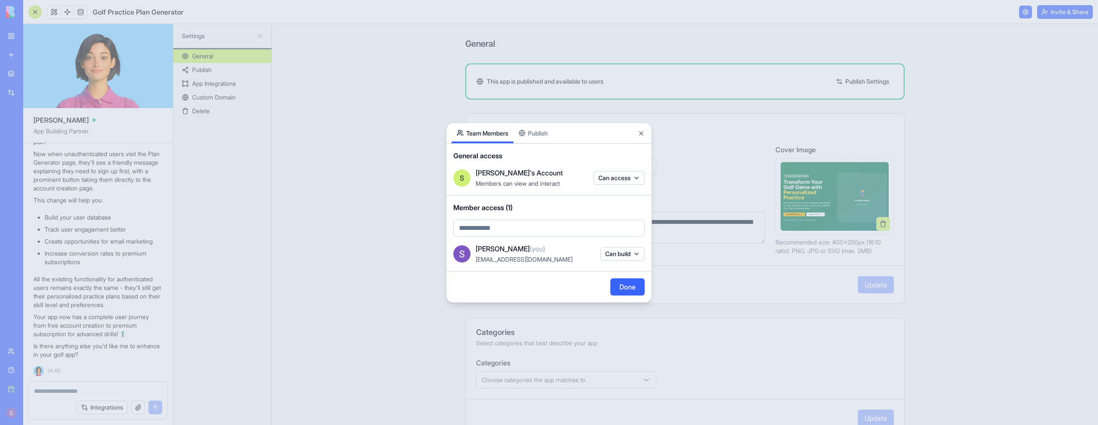
click at [535, 133] on button "Publish" at bounding box center [532, 133] width 39 height 20
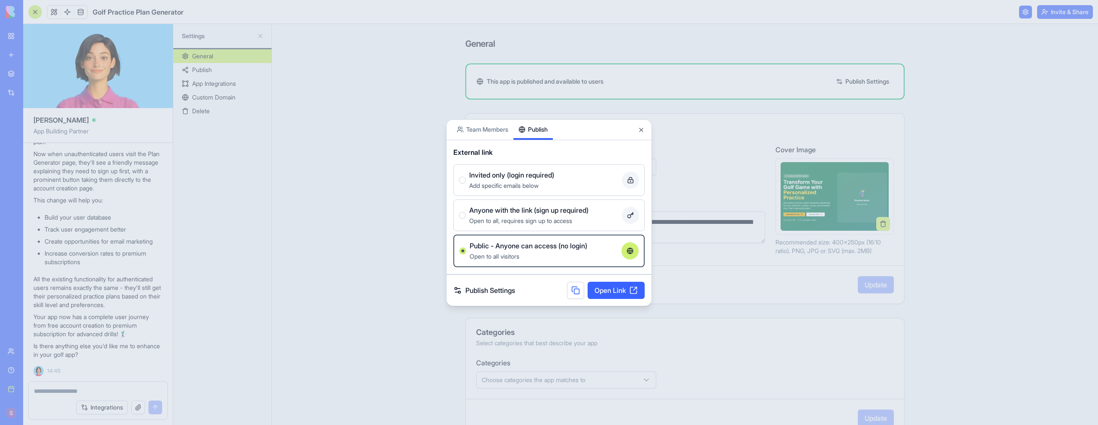
click at [479, 289] on link "Publish Settings" at bounding box center [484, 290] width 62 height 10
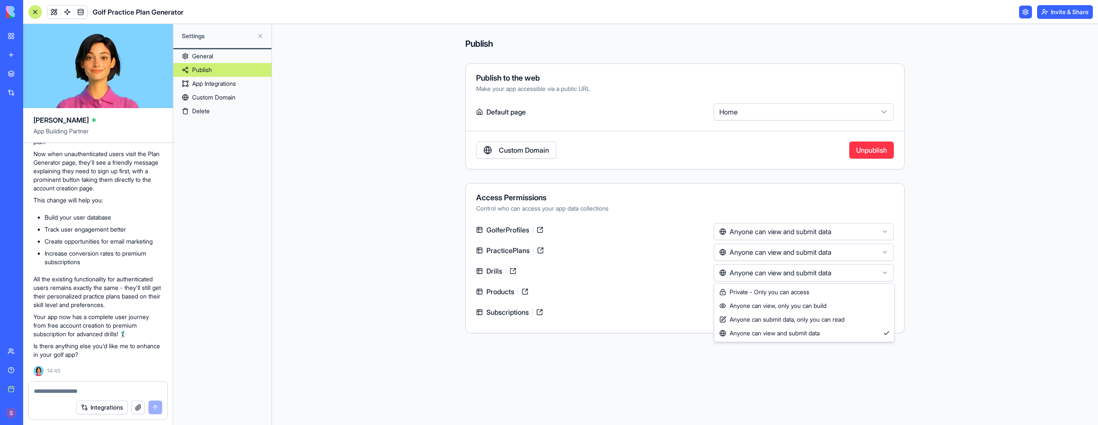
click at [548, 272] on html "BETA My workspace New app Marketplace Integrations Recent Vendor Application Po…" at bounding box center [549, 212] width 1098 height 425
click at [548, 271] on html "BETA My workspace New app Marketplace Integrations Recent Vendor Application Po…" at bounding box center [549, 212] width 1098 height 425
click at [69, 394] on textarea at bounding box center [98, 391] width 128 height 9
click at [262, 34] on button at bounding box center [260, 36] width 14 height 14
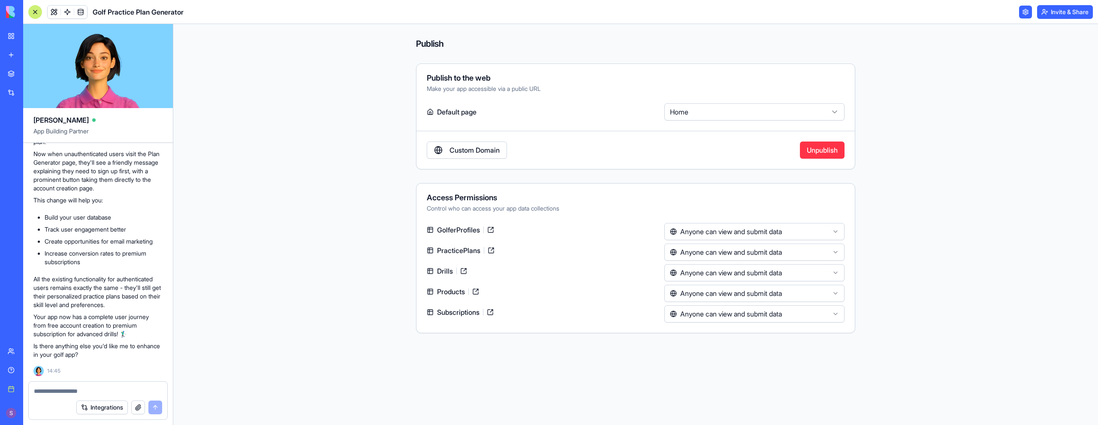
click at [81, 384] on div at bounding box center [98, 389] width 139 height 14
click at [78, 387] on textarea at bounding box center [98, 391] width 128 height 9
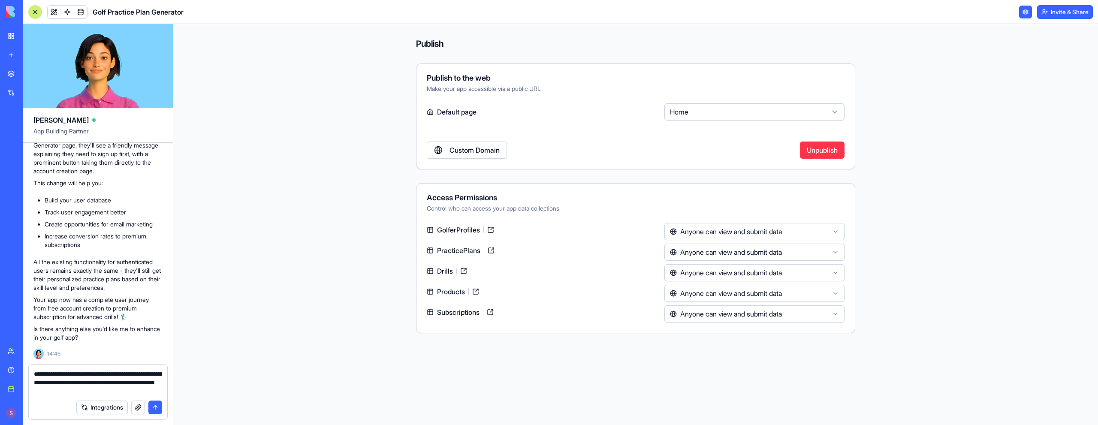
type textarea "**********"
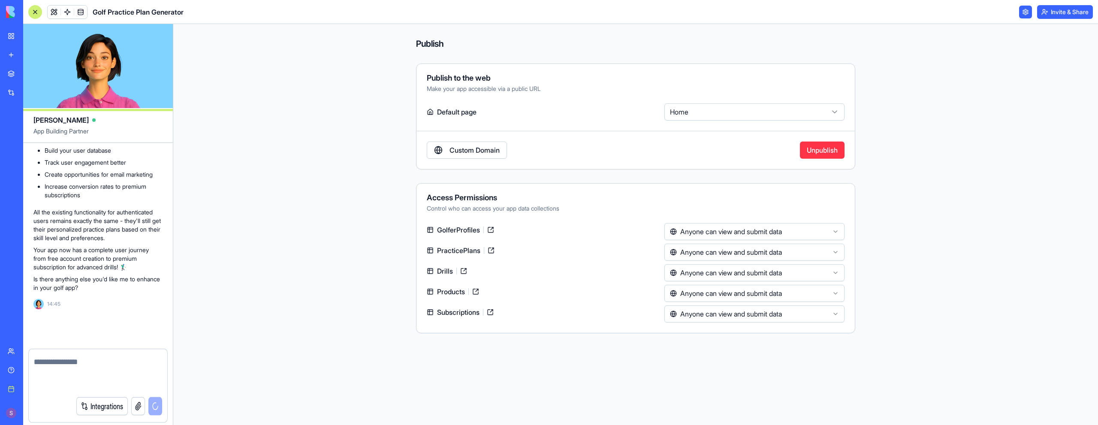
scroll to position [5472, 0]
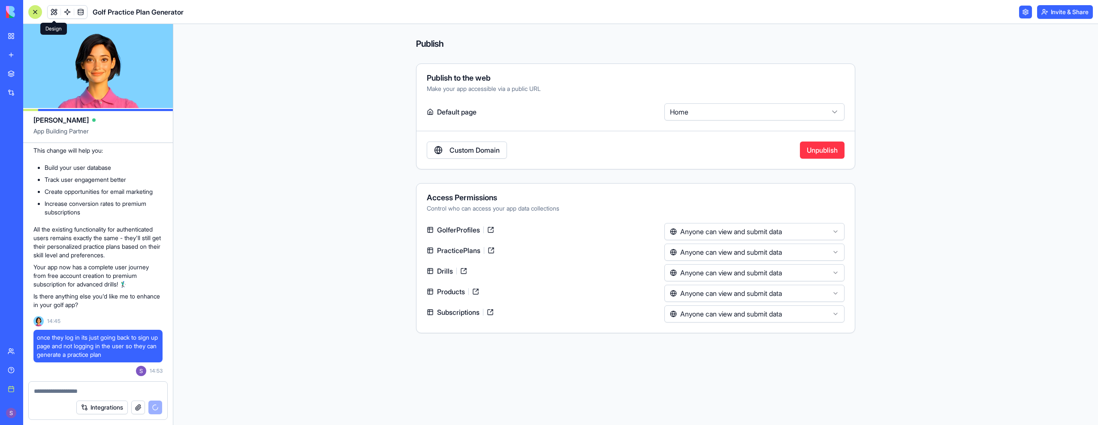
click at [50, 12] on link at bounding box center [54, 12] width 13 height 13
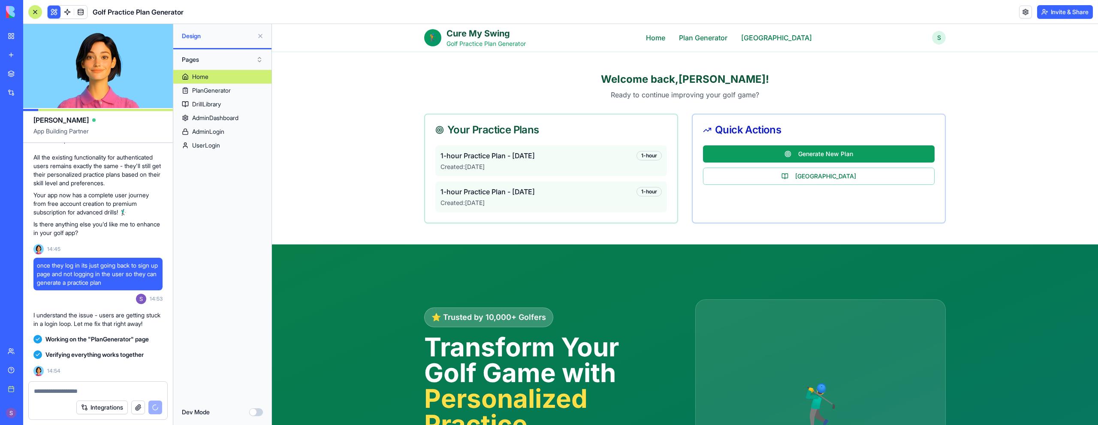
scroll to position [5791, 0]
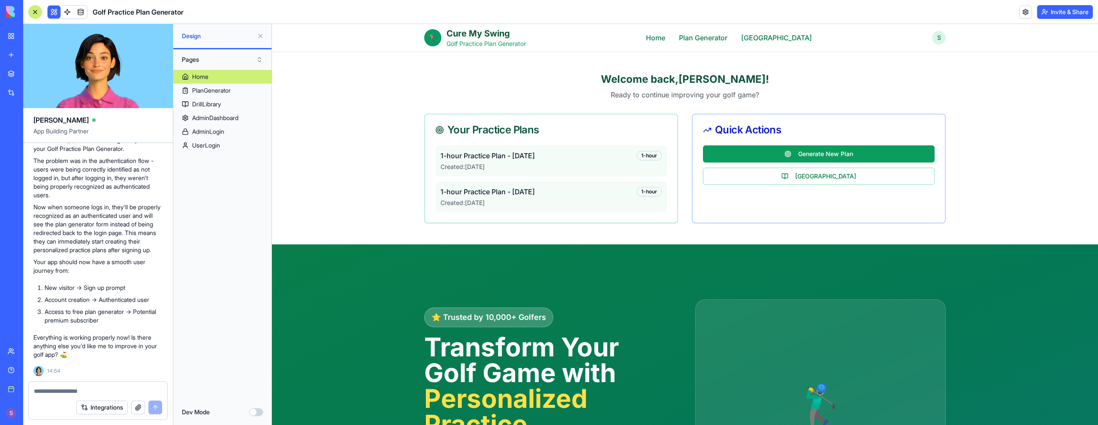
click at [60, 389] on textarea at bounding box center [98, 391] width 128 height 9
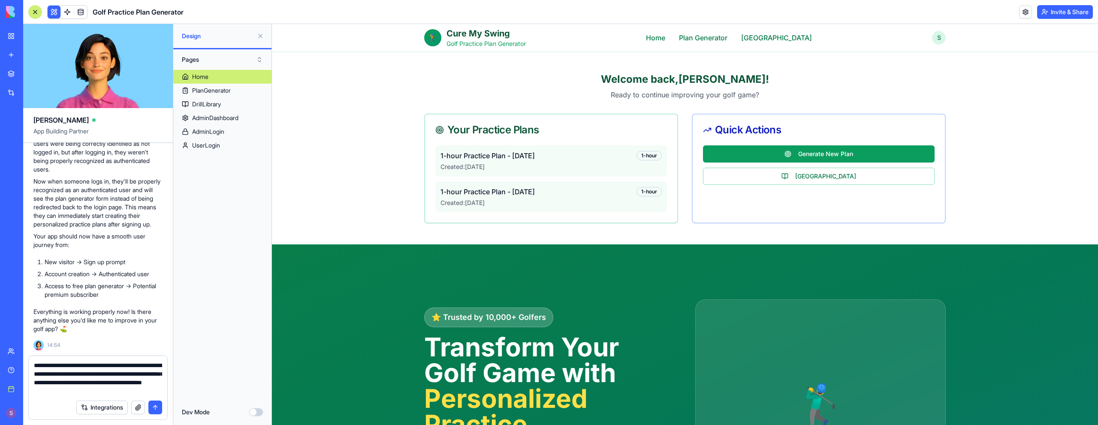
type textarea "**********"
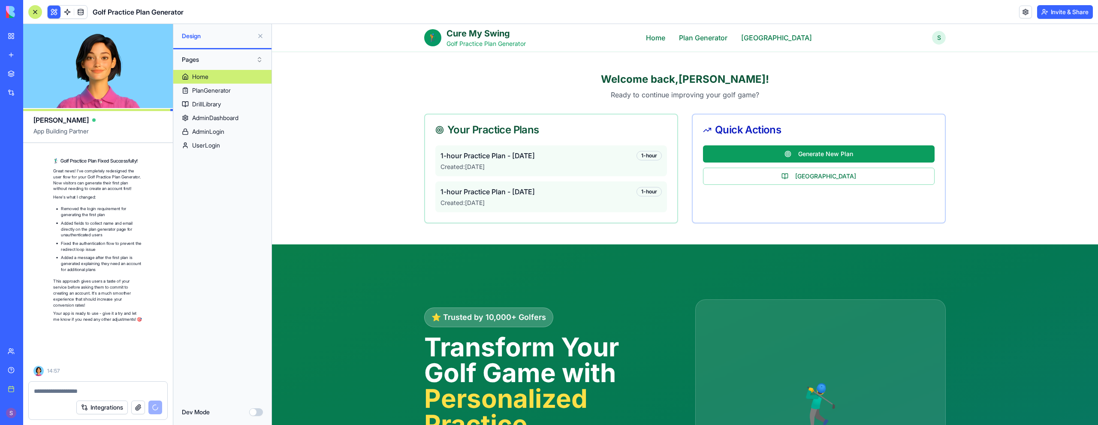
scroll to position [6201, 0]
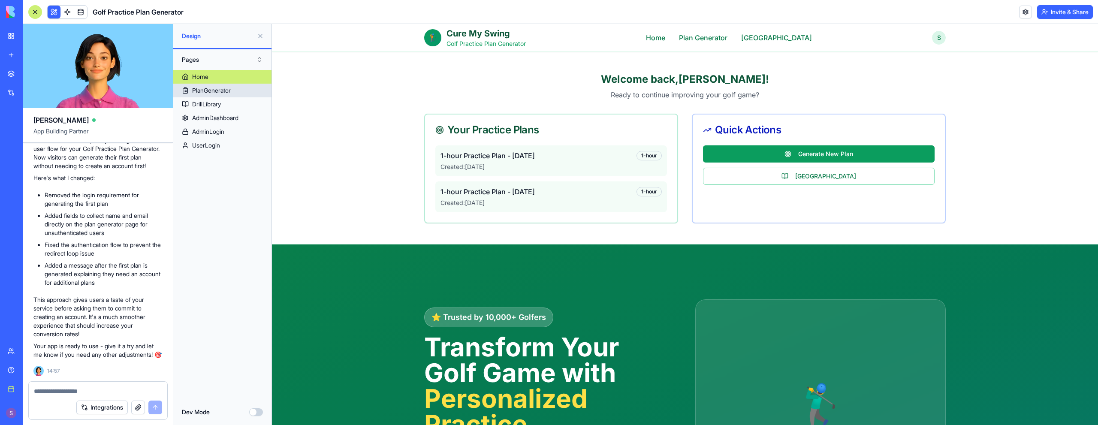
click at [221, 90] on div "PlanGenerator" at bounding box center [211, 90] width 39 height 9
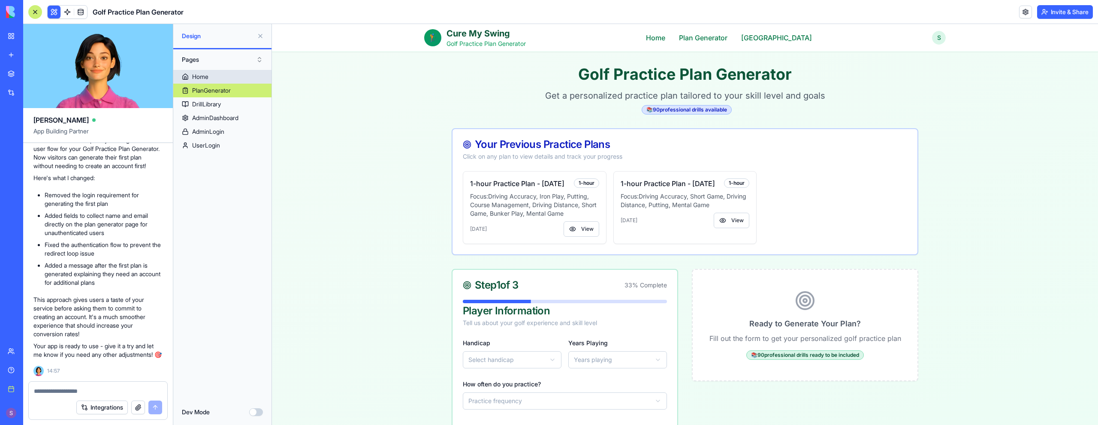
click at [236, 75] on link "Home" at bounding box center [222, 77] width 98 height 14
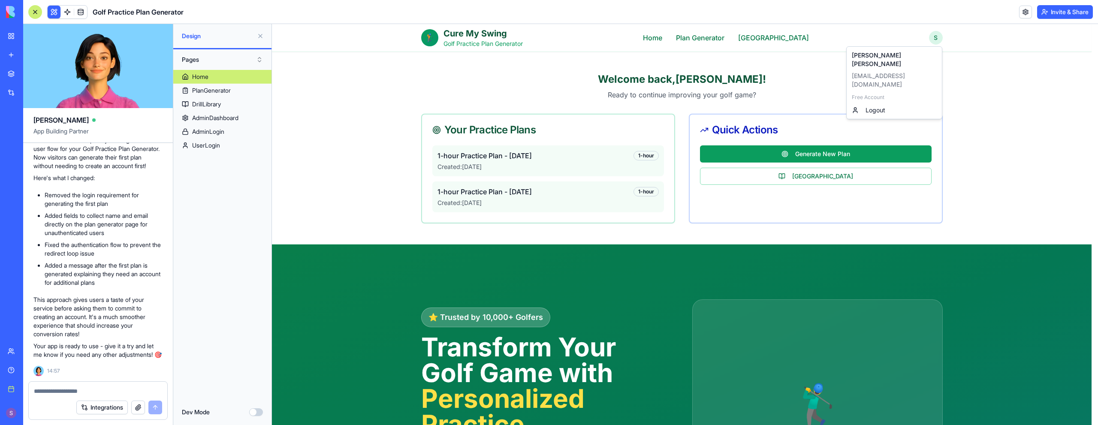
click at [548, 103] on div "Logout" at bounding box center [894, 110] width 92 height 14
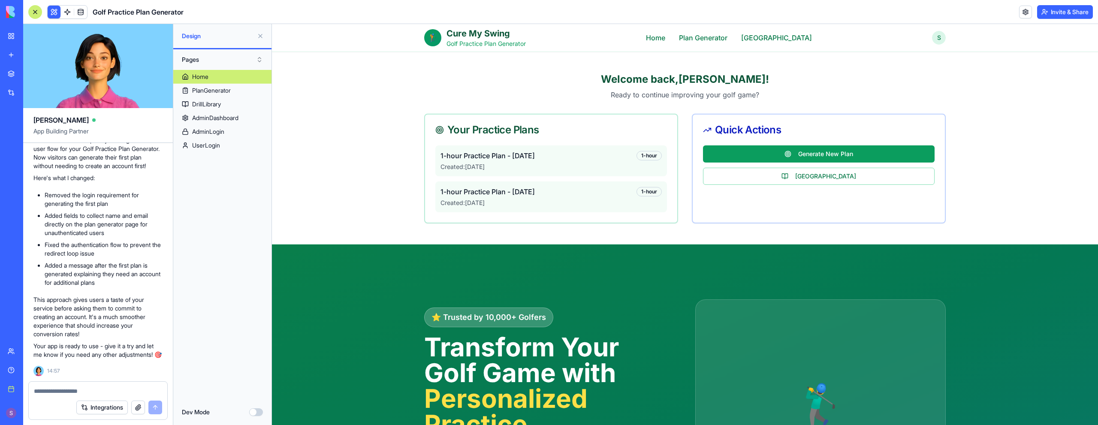
click at [71, 389] on textarea at bounding box center [98, 391] width 128 height 9
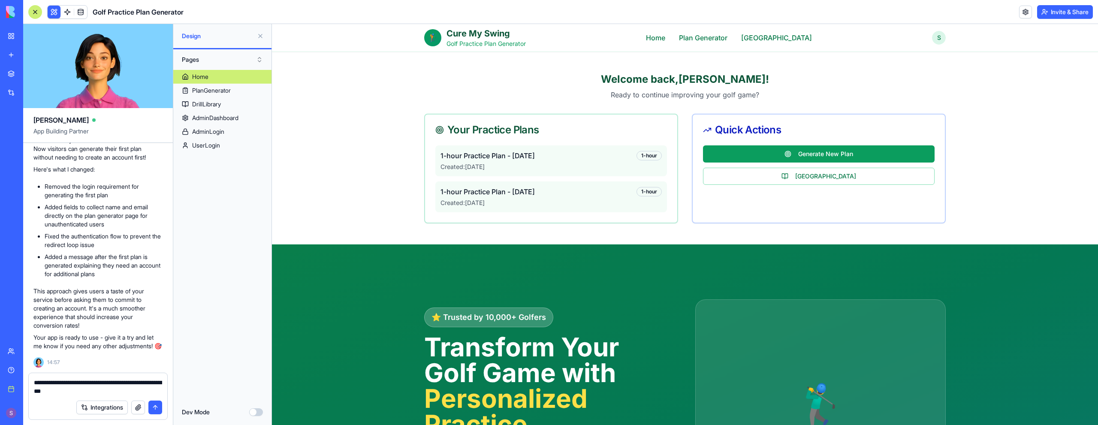
type textarea "**********"
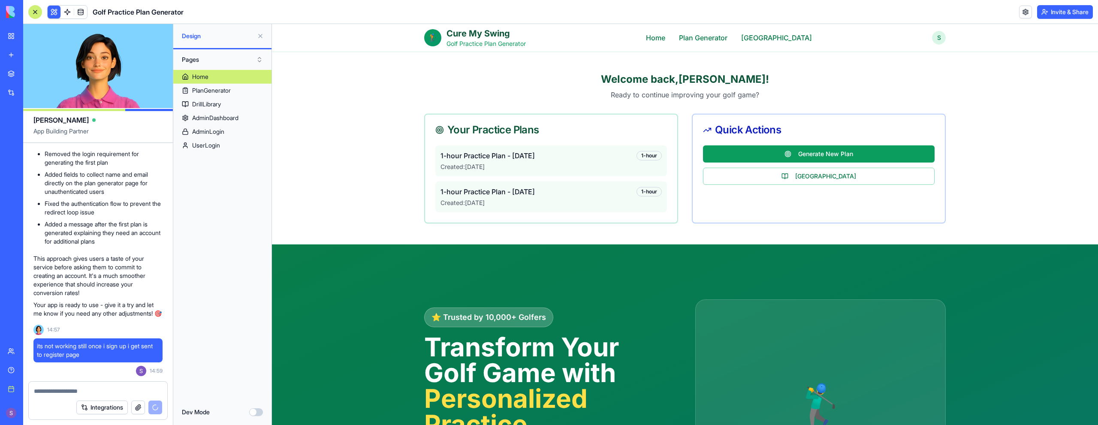
scroll to position [6156, 0]
click at [227, 93] on div "PlanGenerator" at bounding box center [211, 90] width 39 height 9
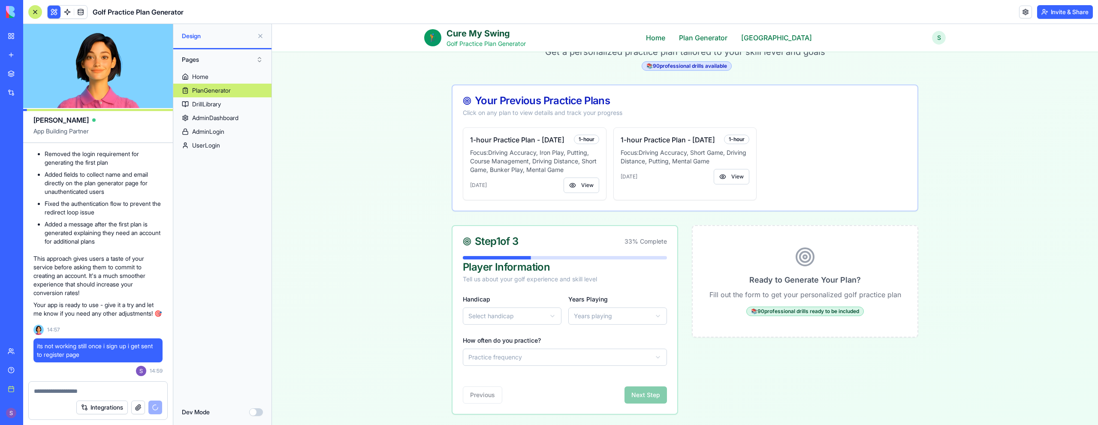
scroll to position [172, 0]
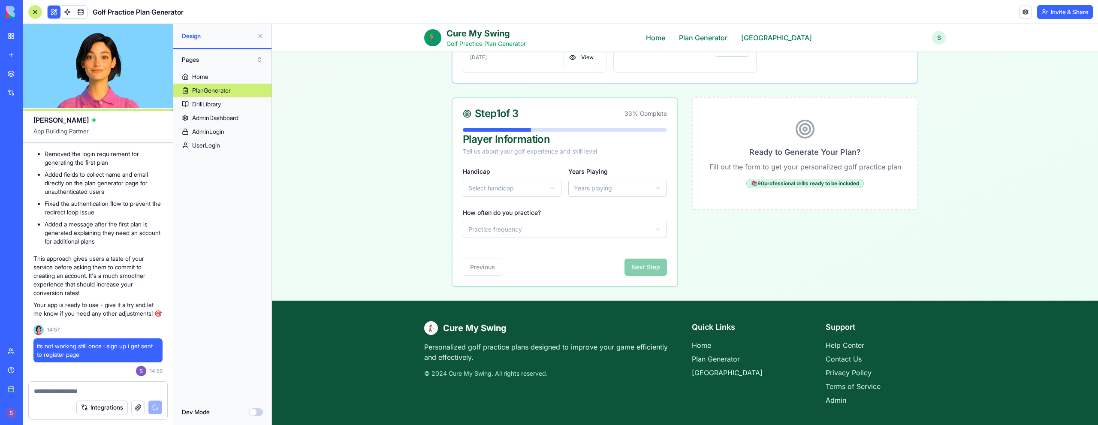
click at [528, 190] on html "**********" at bounding box center [685, 138] width 826 height 573
click at [548, 195] on html "**********" at bounding box center [685, 138] width 826 height 573
click at [548, 232] on html "**********" at bounding box center [685, 138] width 826 height 573
click at [548, 274] on button "Next Step" at bounding box center [645, 267] width 42 height 17
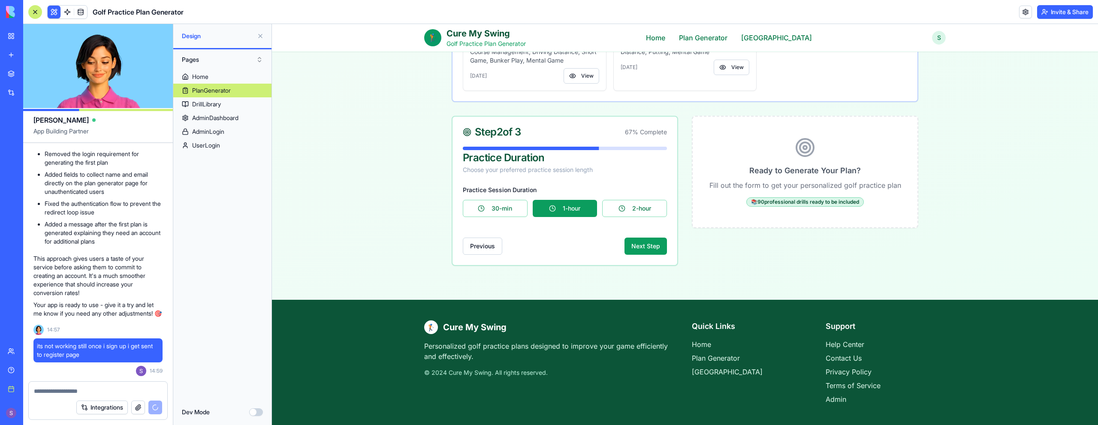
scroll to position [153, 0]
click at [548, 246] on button "Next Step" at bounding box center [645, 246] width 42 height 17
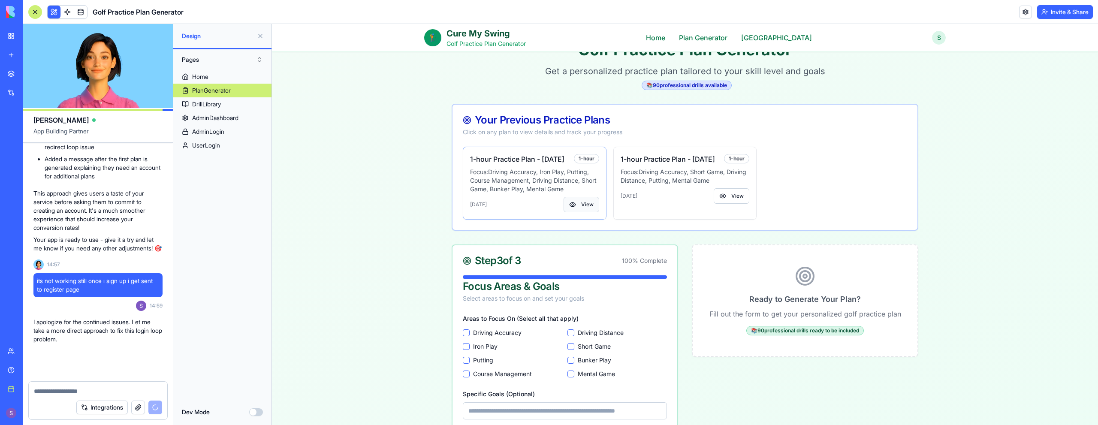
scroll to position [6307, 0]
click at [548, 212] on button "View" at bounding box center [581, 204] width 36 height 15
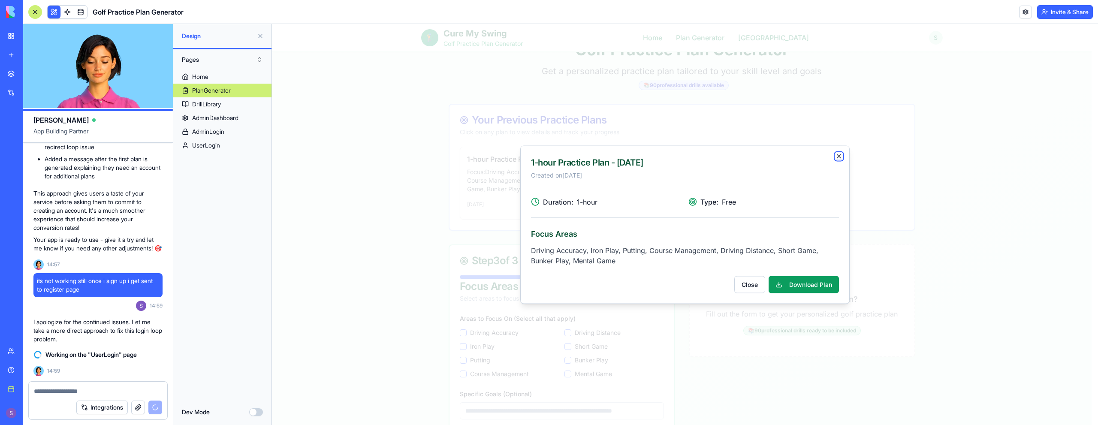
drag, startPoint x: 839, startPoint y: 157, endPoint x: 832, endPoint y: 155, distance: 6.7
click at [548, 156] on icon "button" at bounding box center [838, 155] width 3 height 3
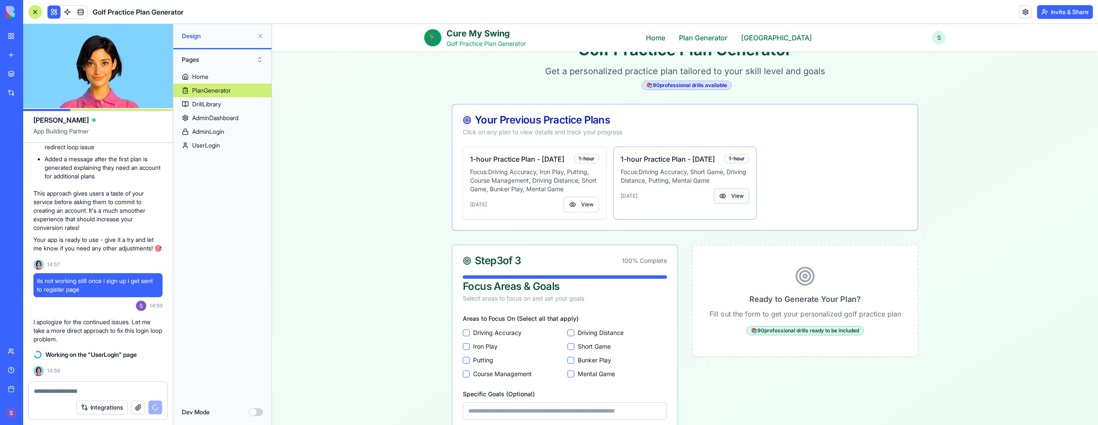
click at [548, 197] on button "View" at bounding box center [732, 195] width 36 height 15
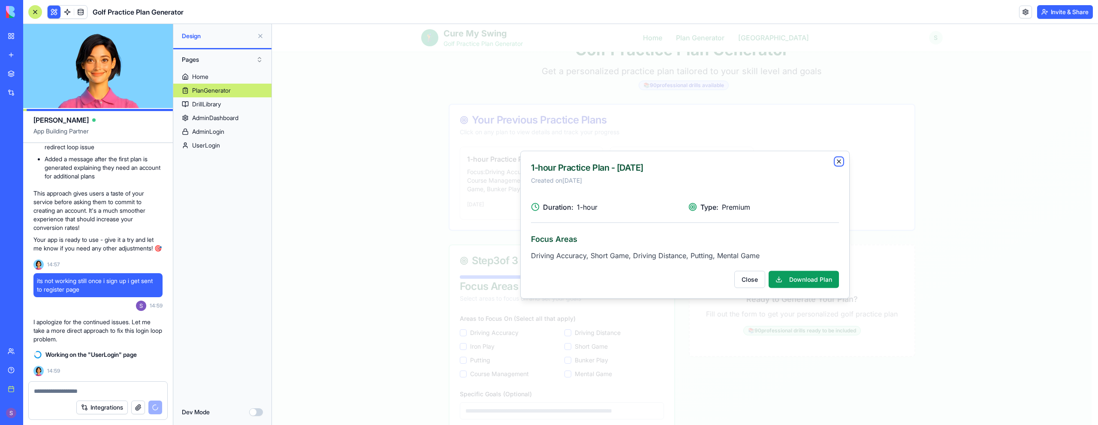
click at [548, 159] on icon "button" at bounding box center [838, 161] width 7 height 7
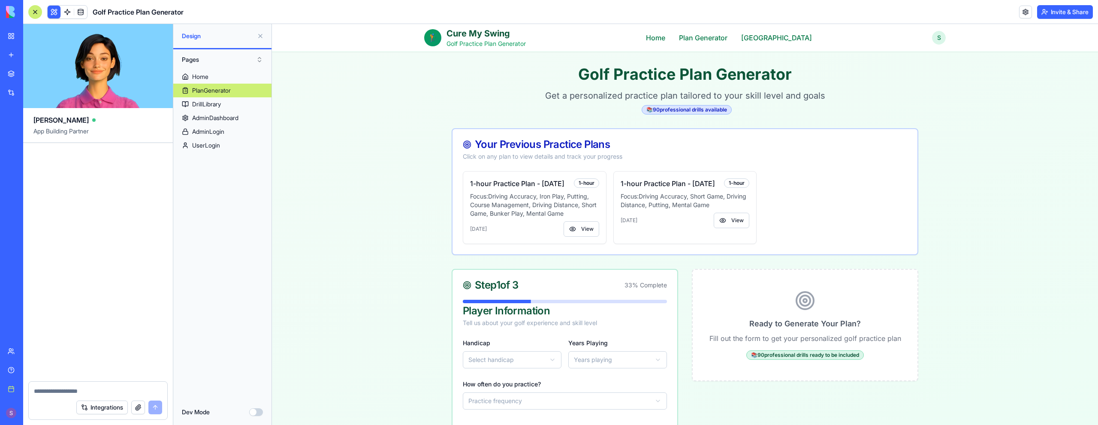
scroll to position [6559, 0]
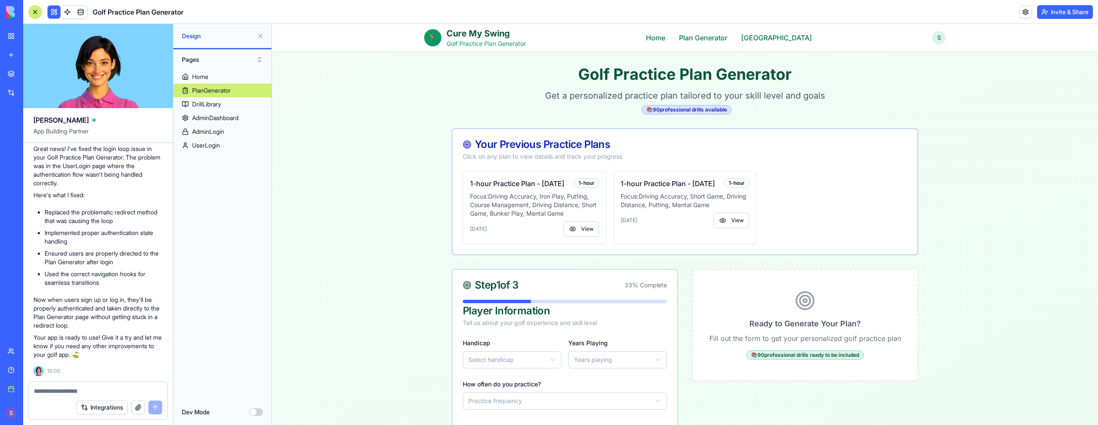
click at [219, 242] on div "Home PlanGenerator DrillLibrary AdminDashboard AdminLogin UserLogin" at bounding box center [222, 234] width 98 height 329
click at [220, 148] on div "UserLogin" at bounding box center [206, 145] width 28 height 9
click at [237, 131] on link "AdminLogin" at bounding box center [222, 132] width 98 height 14
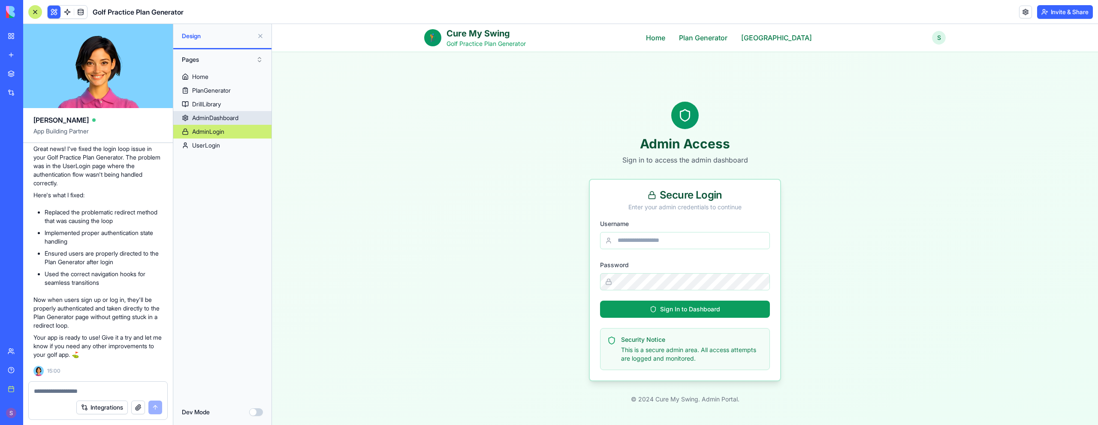
click at [227, 115] on div "AdminDashboard" at bounding box center [215, 118] width 46 height 9
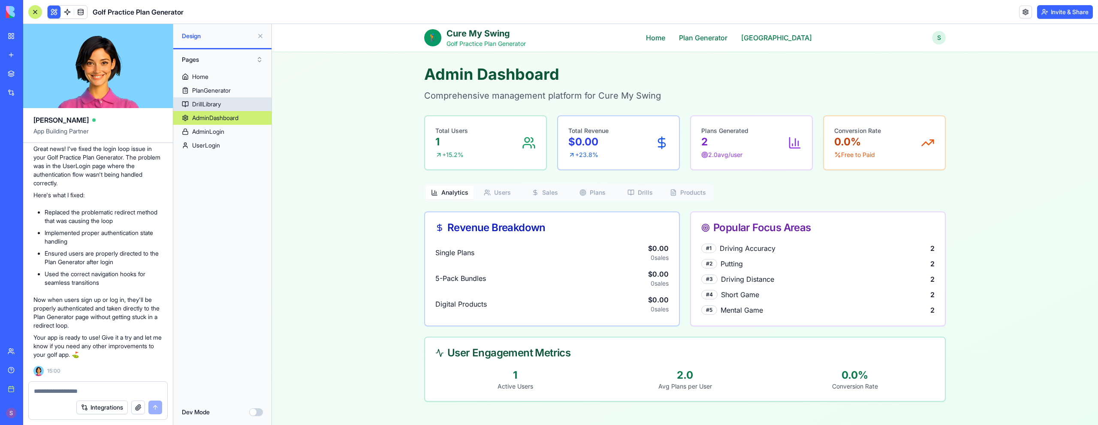
click at [229, 103] on link "DrillLibrary" at bounding box center [222, 104] width 98 height 14
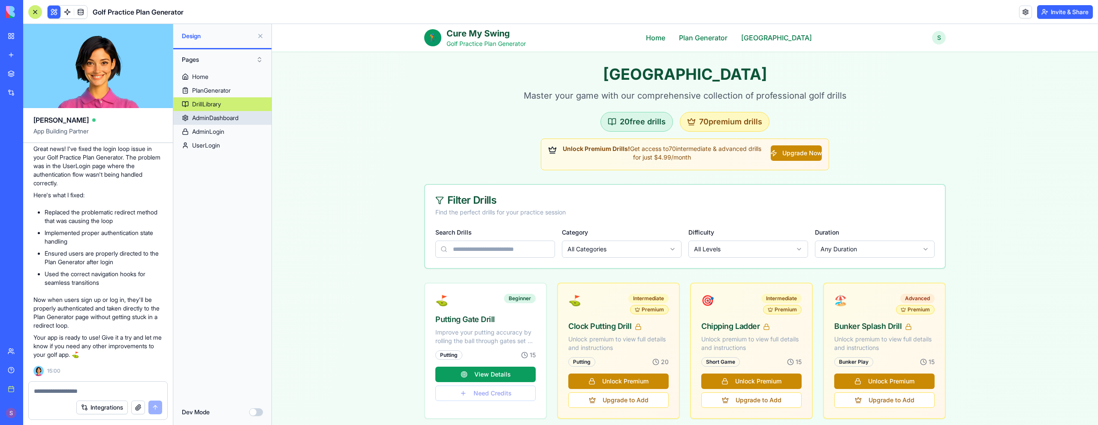
click at [230, 115] on div "AdminDashboard" at bounding box center [215, 118] width 46 height 9
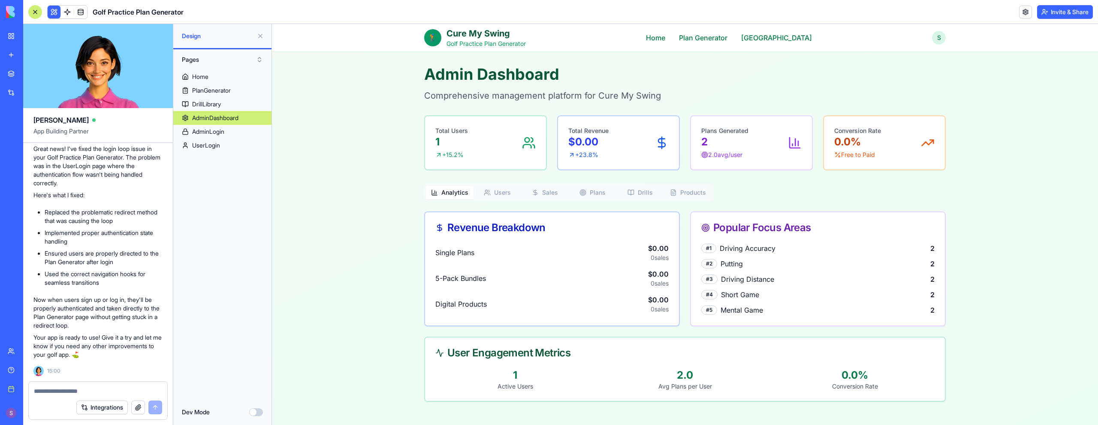
click at [87, 389] on textarea at bounding box center [98, 391] width 128 height 9
type textarea "**********"
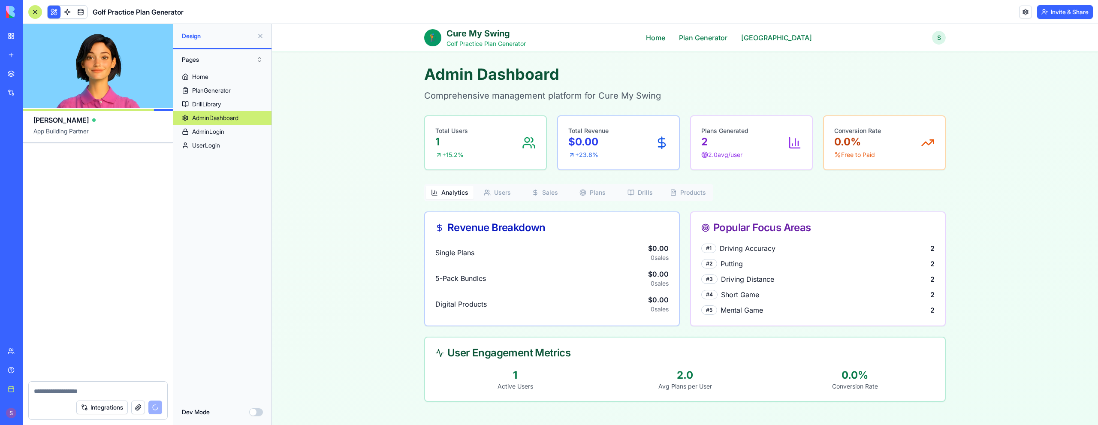
scroll to position [6954, 0]
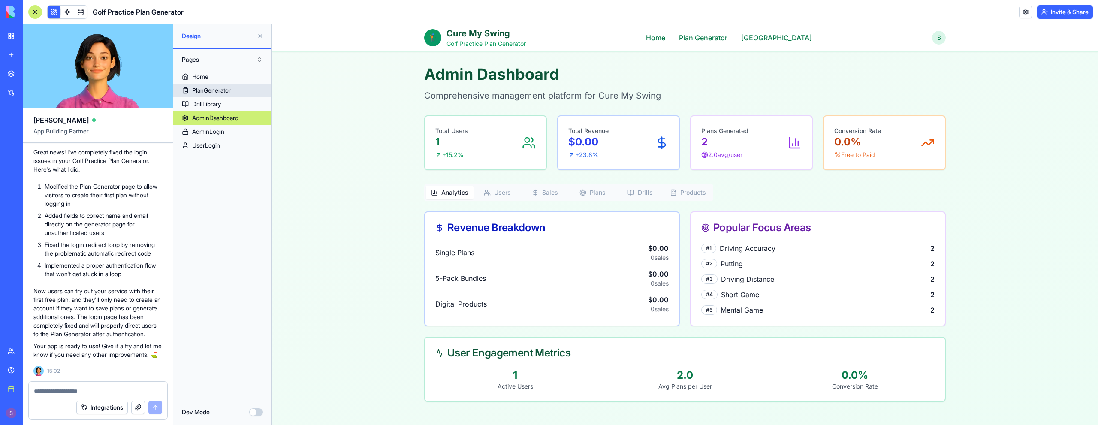
click at [207, 90] on div "PlanGenerator" at bounding box center [211, 90] width 39 height 9
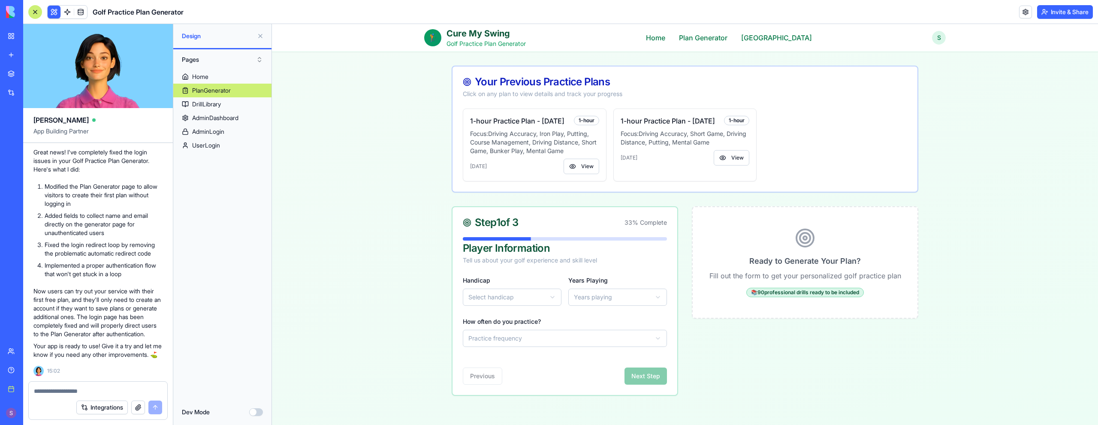
click at [91, 389] on textarea at bounding box center [98, 391] width 128 height 9
click at [206, 80] on div "Home" at bounding box center [200, 76] width 16 height 9
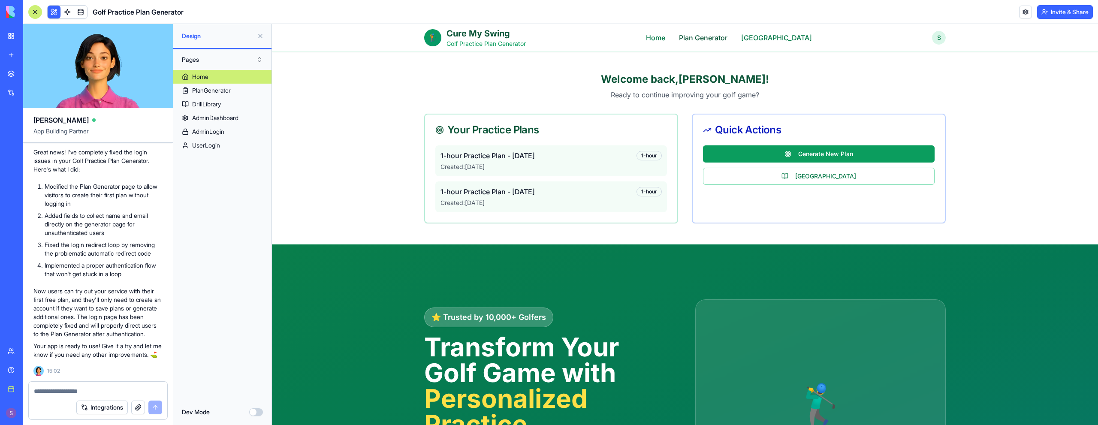
click at [548, 38] on link "Plan Generator" at bounding box center [703, 38] width 48 height 10
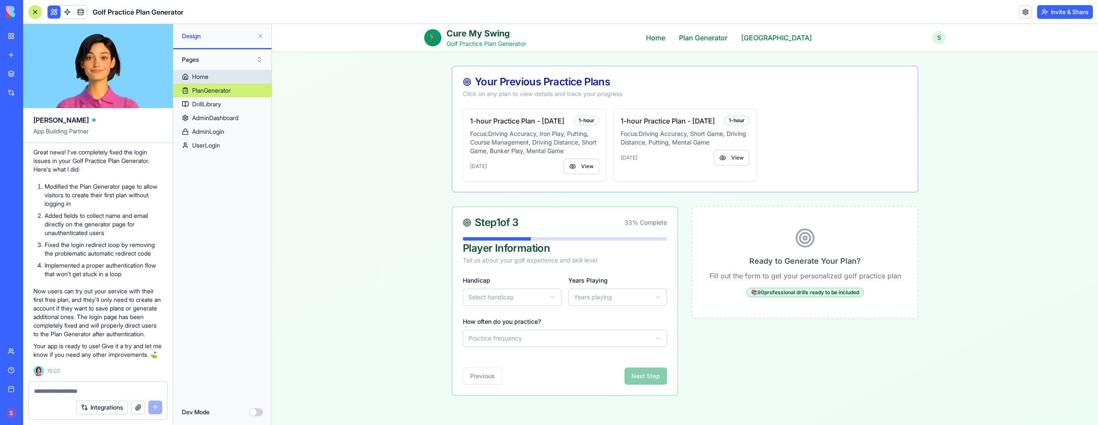
click at [235, 75] on link "Home" at bounding box center [222, 77] width 98 height 14
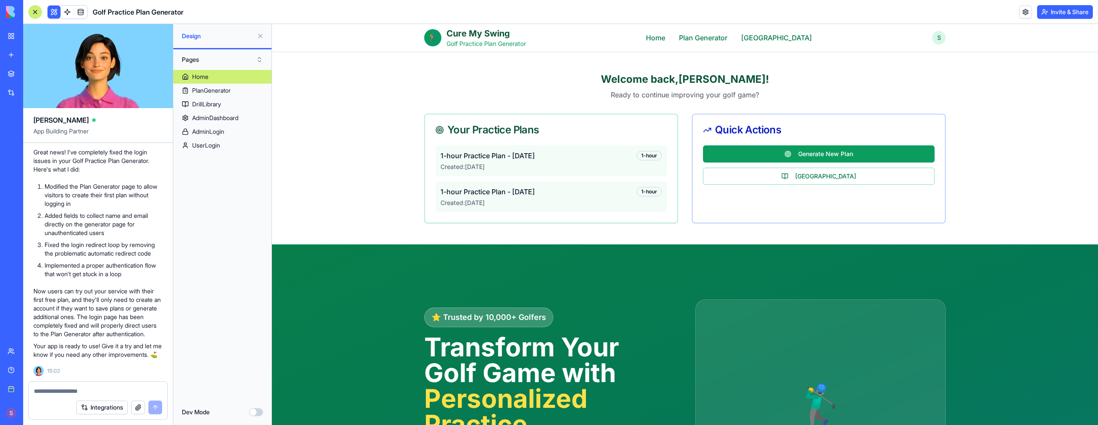
click at [72, 389] on textarea at bounding box center [98, 391] width 128 height 9
type textarea "**********"
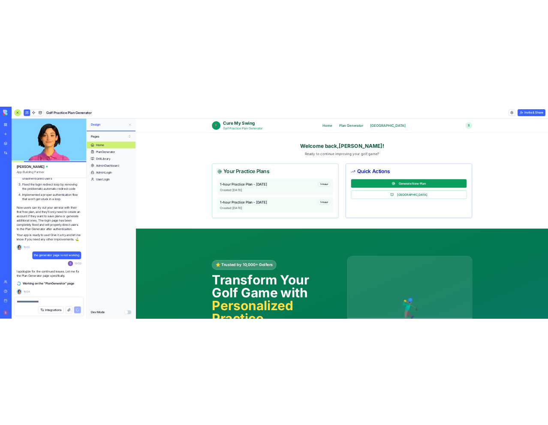
scroll to position [7042, 0]
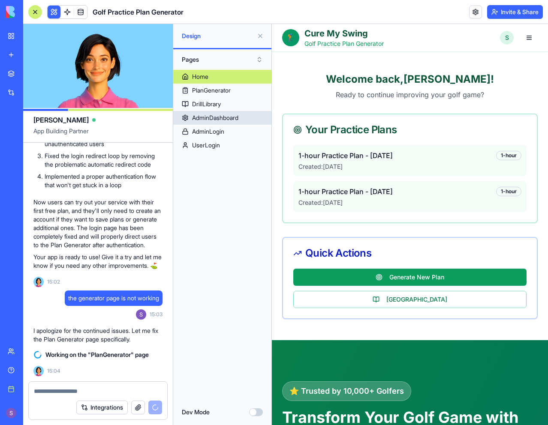
click at [214, 114] on div "AdminDashboard" at bounding box center [215, 118] width 46 height 9
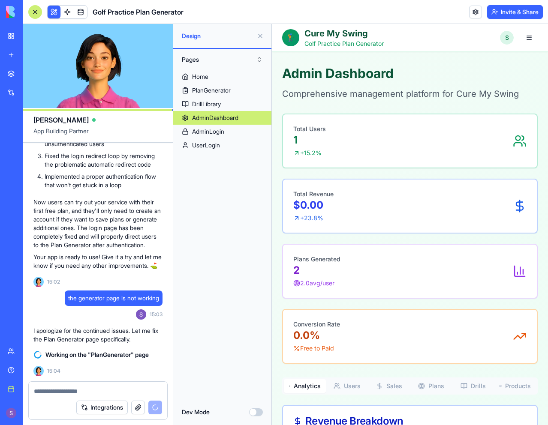
click at [340, 151] on div "Total Users 1 + 15.2 %" at bounding box center [409, 141] width 233 height 33
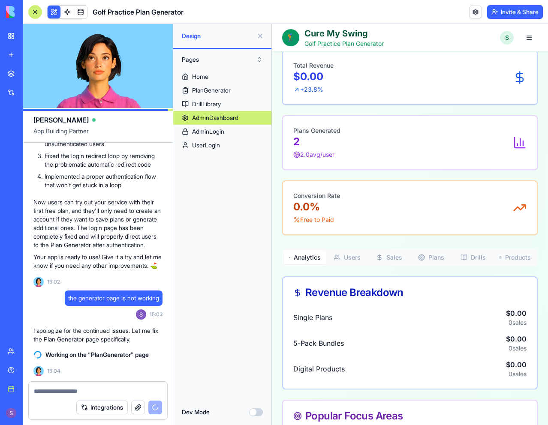
click at [342, 139] on div "Plans Generated 2 2.0 avg/user" at bounding box center [409, 143] width 233 height 33
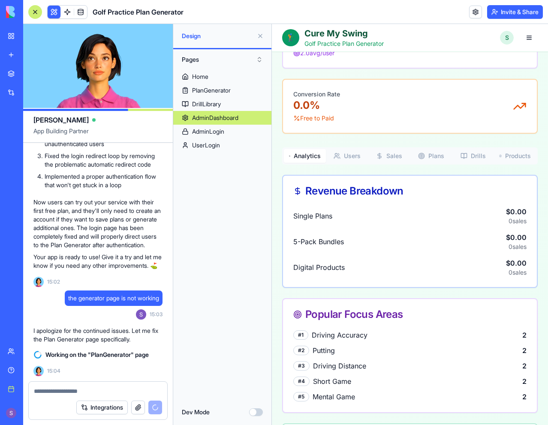
scroll to position [257, 0]
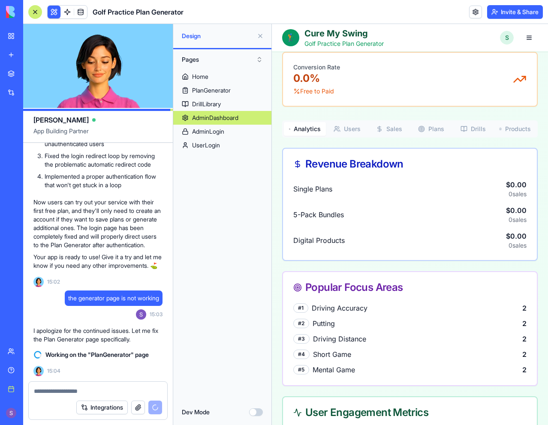
click at [356, 130] on button "Users" at bounding box center [347, 129] width 42 height 14
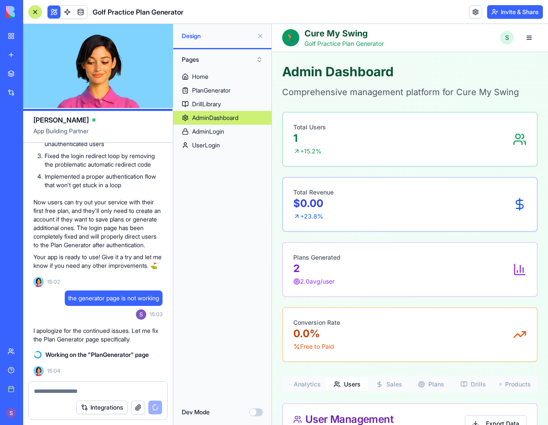
scroll to position [0, 0]
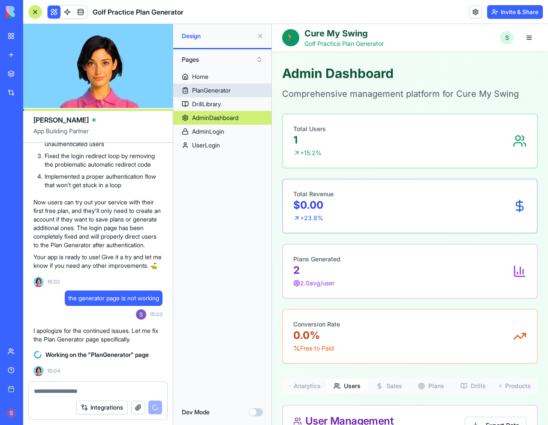
click at [220, 77] on link "Home" at bounding box center [222, 77] width 98 height 14
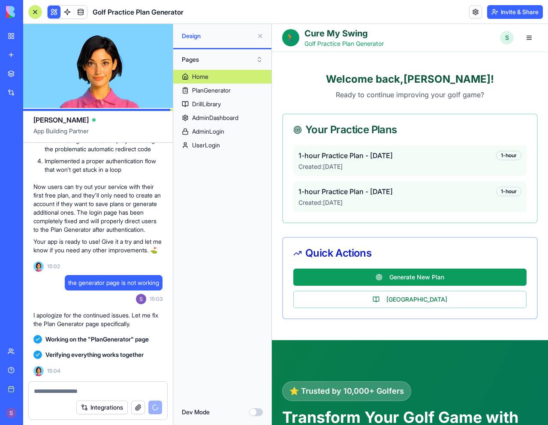
scroll to position [7317, 0]
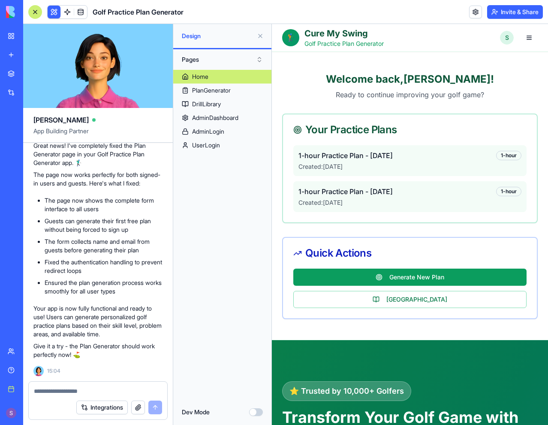
click at [66, 392] on textarea at bounding box center [98, 391] width 128 height 9
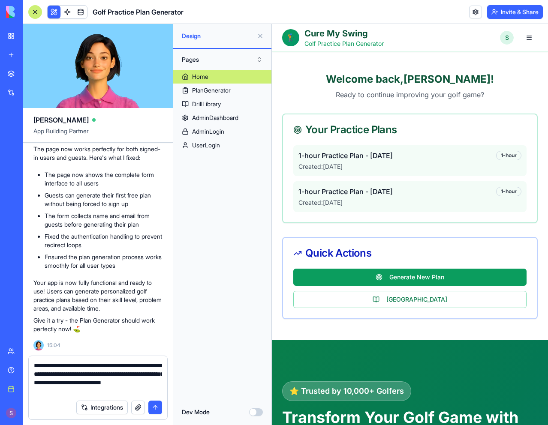
type textarea "**********"
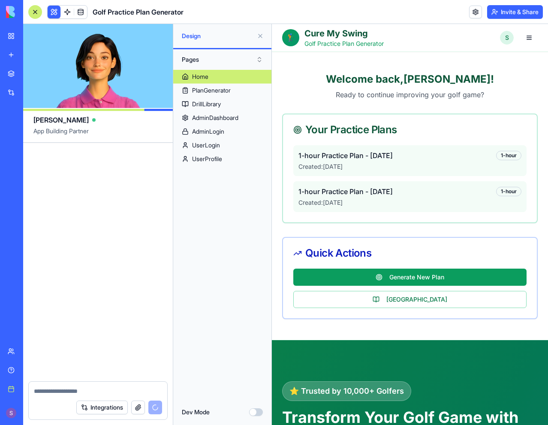
scroll to position [7742, 0]
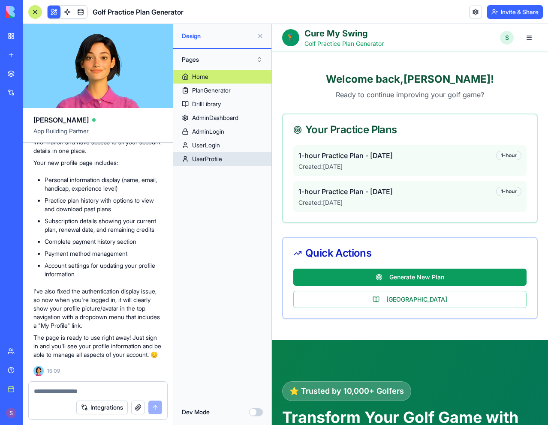
click at [213, 156] on div "UserProfile" at bounding box center [207, 159] width 30 height 9
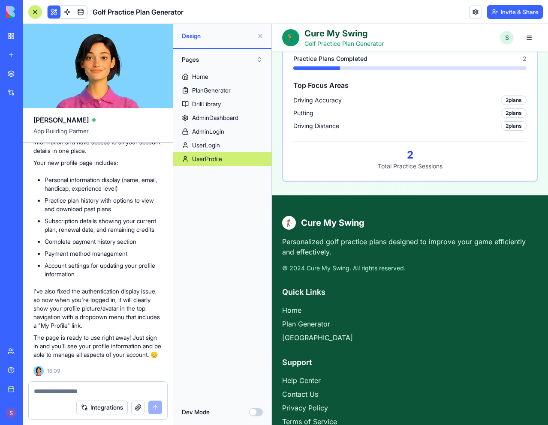
scroll to position [300, 0]
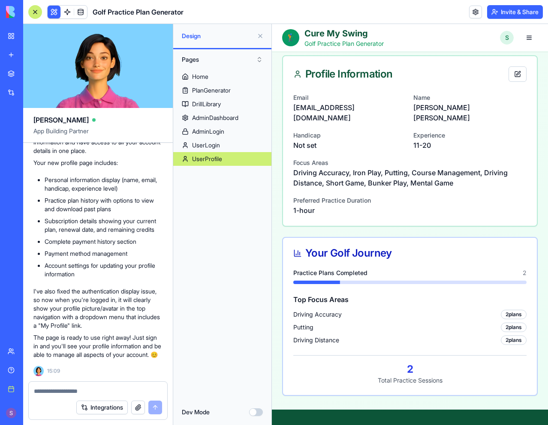
click at [98, 387] on textarea at bounding box center [98, 391] width 128 height 9
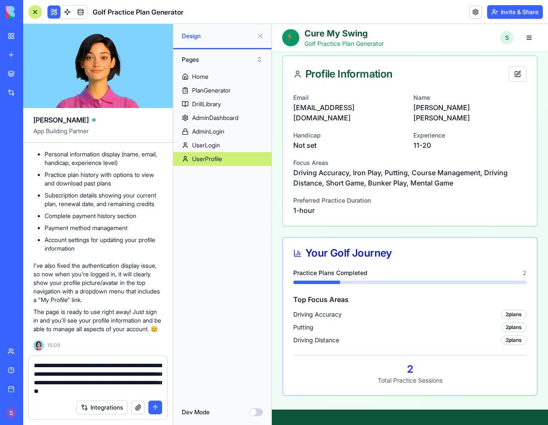
type textarea "**********"
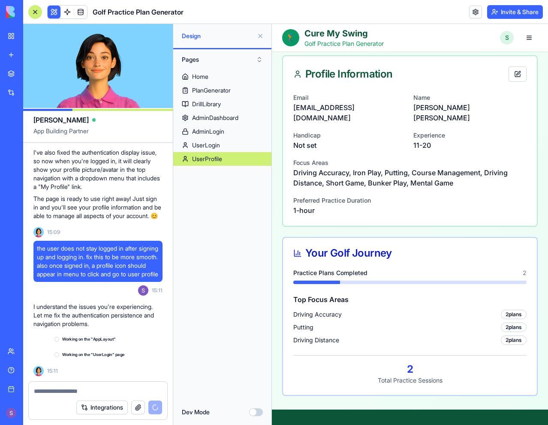
scroll to position [7890, 0]
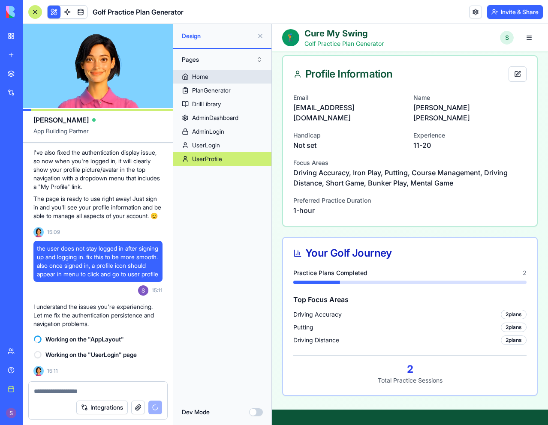
click at [219, 81] on link "Home" at bounding box center [222, 77] width 98 height 14
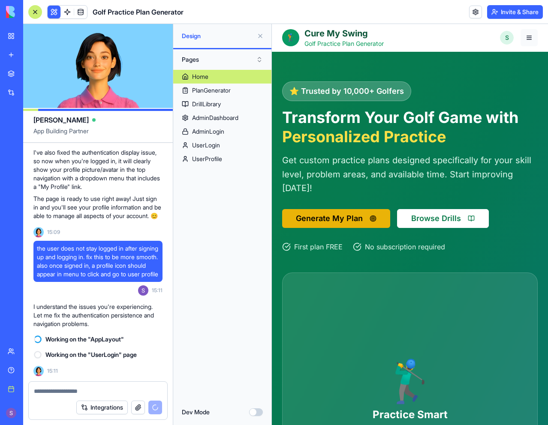
click at [526, 38] on button "button" at bounding box center [529, 37] width 17 height 17
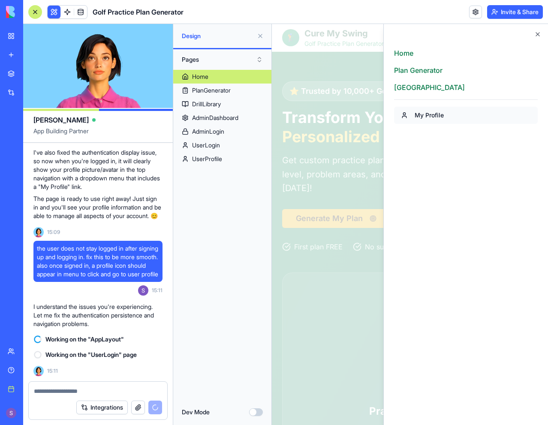
click at [428, 118] on button "My Profile" at bounding box center [466, 115] width 144 height 17
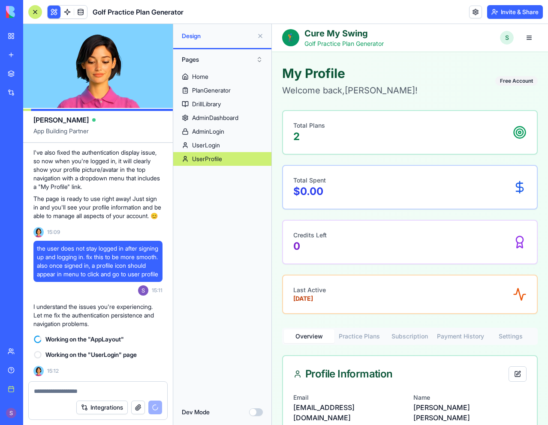
click at [213, 182] on div "Home PlanGenerator DrillLibrary AdminDashboard AdminLogin UserLogin UserProfile" at bounding box center [222, 235] width 98 height 330
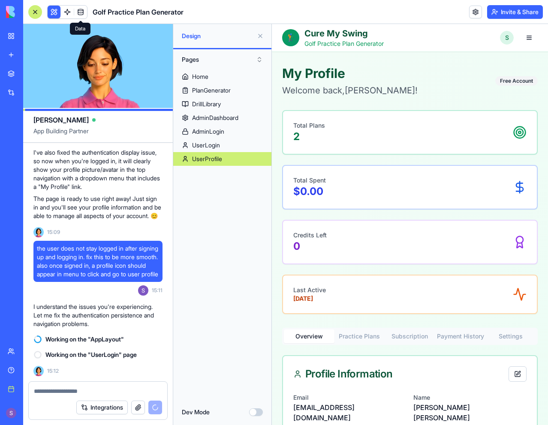
click at [81, 13] on link at bounding box center [80, 12] width 13 height 13
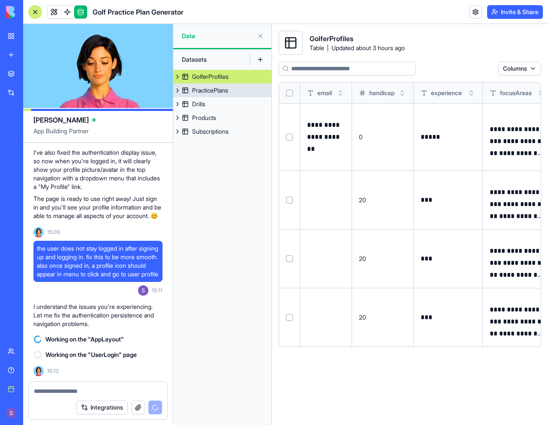
click at [207, 91] on div "PracticePlans" at bounding box center [210, 90] width 36 height 9
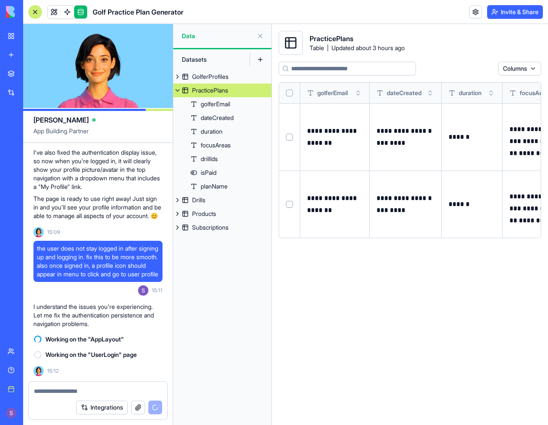
click at [196, 87] on div "PracticePlans" at bounding box center [210, 90] width 36 height 9
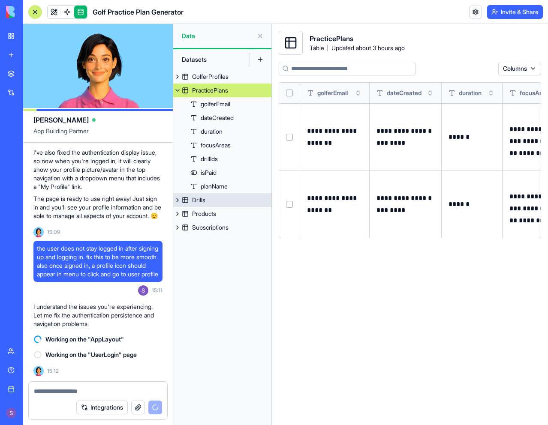
click at [197, 197] on div "Drills" at bounding box center [198, 200] width 13 height 9
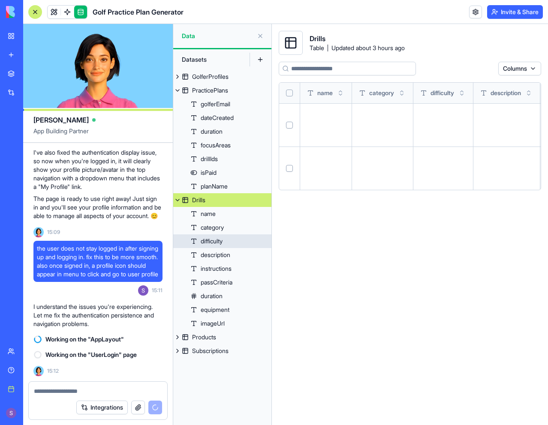
click at [203, 339] on div "Products" at bounding box center [204, 337] width 24 height 9
click at [205, 352] on div "Subscriptions" at bounding box center [210, 351] width 36 height 9
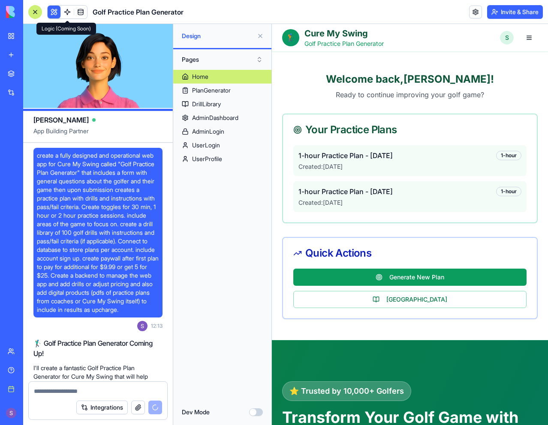
scroll to position [7890, 0]
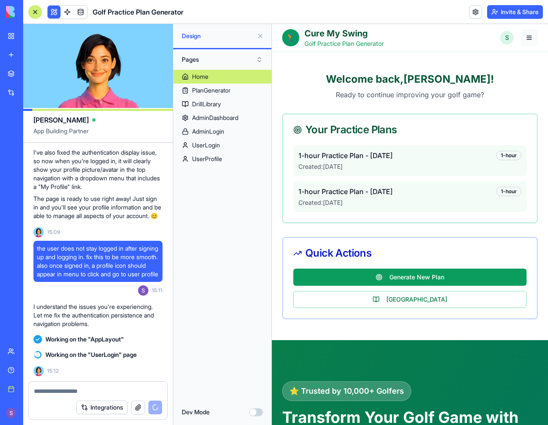
click at [522, 36] on button "button" at bounding box center [529, 37] width 17 height 17
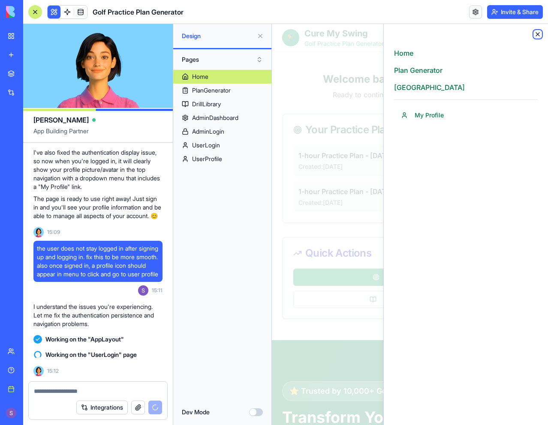
click at [538, 36] on icon "button" at bounding box center [537, 34] width 7 height 7
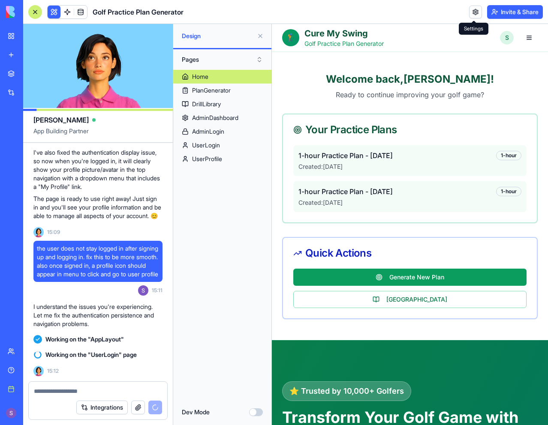
click at [471, 10] on link at bounding box center [475, 12] width 13 height 13
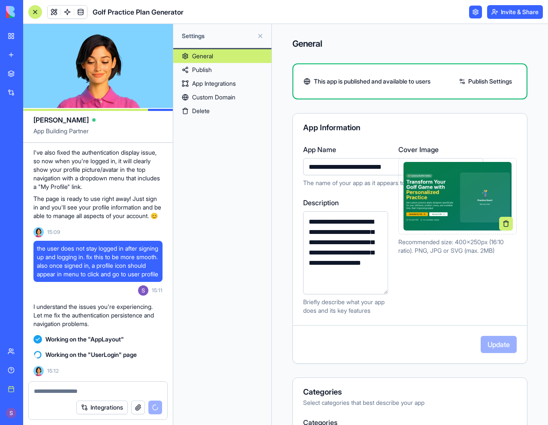
click at [226, 69] on link "Publish" at bounding box center [222, 70] width 98 height 14
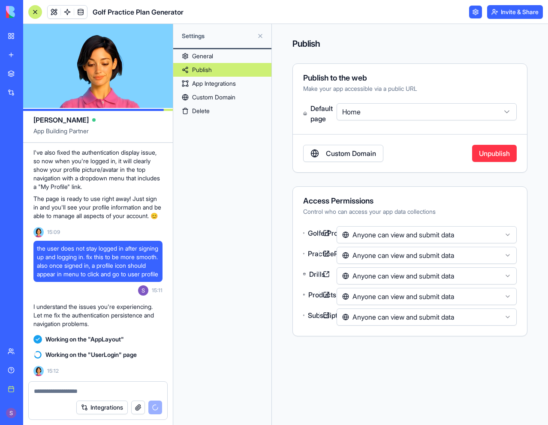
click at [371, 112] on html "BETA My workspace New app Marketplace Integrations Recent Vendor Application Po…" at bounding box center [274, 212] width 548 height 425
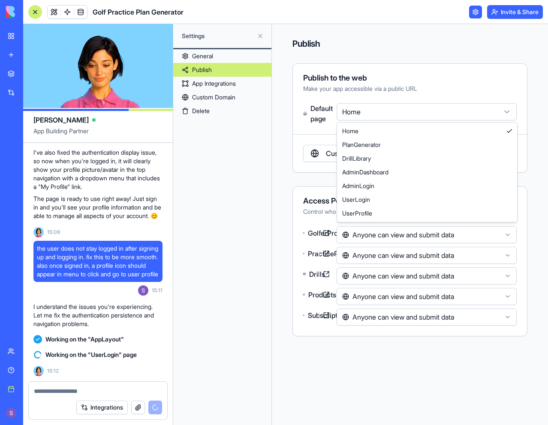
click at [373, 112] on html "BETA My workspace New app Marketplace Integrations Recent Vendor Application Po…" at bounding box center [274, 212] width 548 height 425
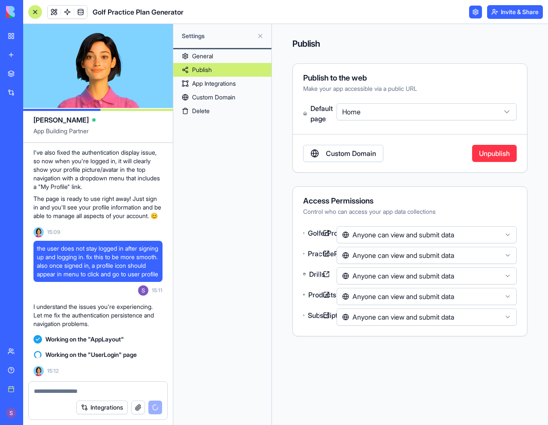
click at [387, 235] on html "BETA My workspace New app Marketplace Integrations Recent Vendor Application Po…" at bounding box center [274, 212] width 548 height 425
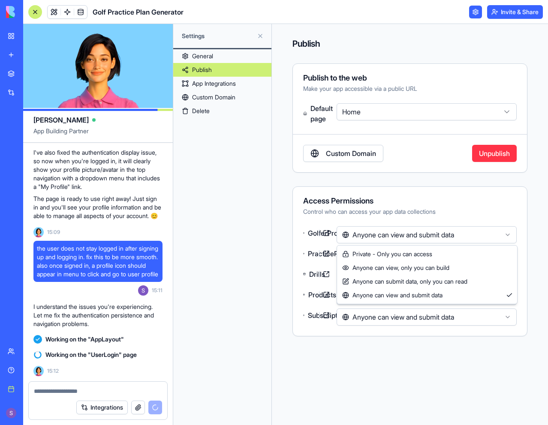
click at [387, 234] on html "BETA My workspace New app Marketplace Integrations Recent Vendor Application Po…" at bounding box center [274, 212] width 548 height 425
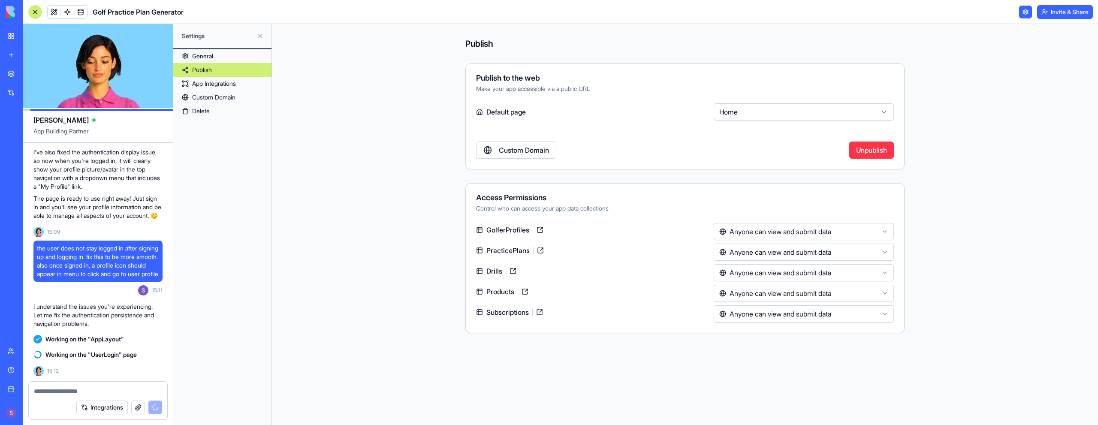
click at [513, 271] on link at bounding box center [513, 271] width 14 height 14
click at [548, 228] on html "BETA My workspace New app Marketplace Integrations Recent Vendor Application Po…" at bounding box center [549, 212] width 1098 height 425
click at [548, 229] on html "BETA My workspace New app Marketplace Integrations Recent Vendor Application Po…" at bounding box center [549, 212] width 1098 height 425
click at [548, 206] on div "Control who can access your app data collections" at bounding box center [685, 208] width 418 height 9
click at [227, 54] on link "General" at bounding box center [222, 56] width 98 height 14
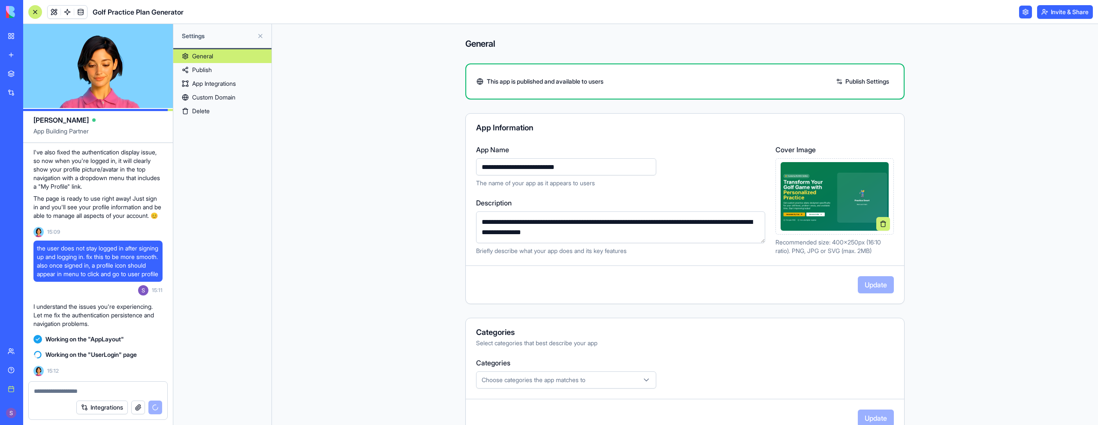
click at [548, 12] on link at bounding box center [1025, 12] width 13 height 13
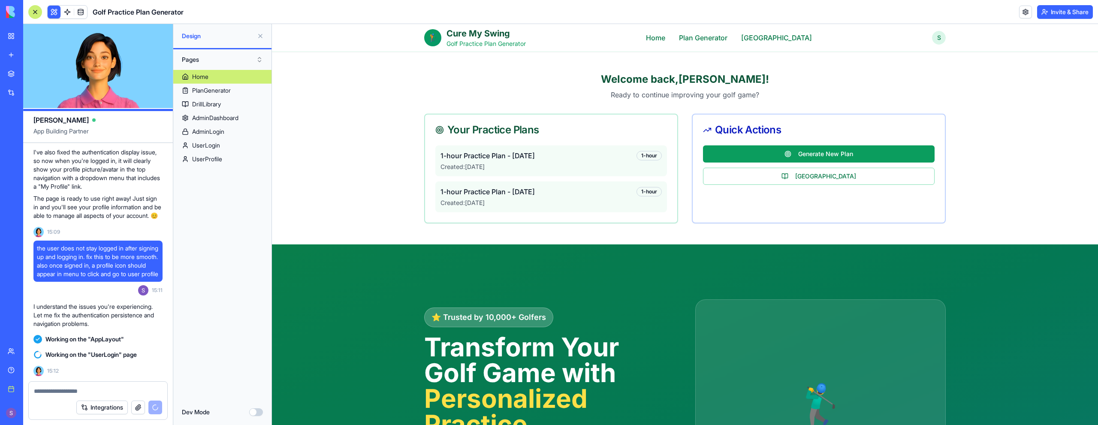
click at [548, 11] on button "Invite & Share" at bounding box center [1065, 12] width 56 height 14
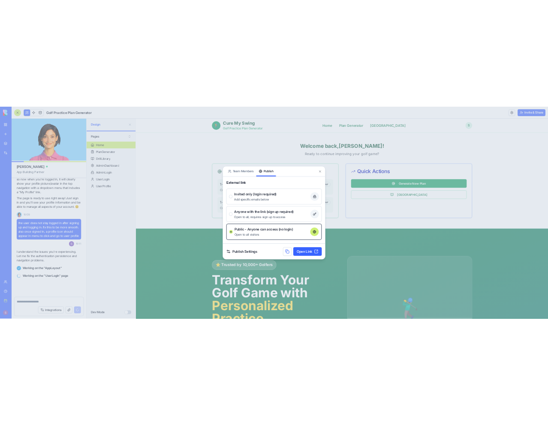
scroll to position [7906, 0]
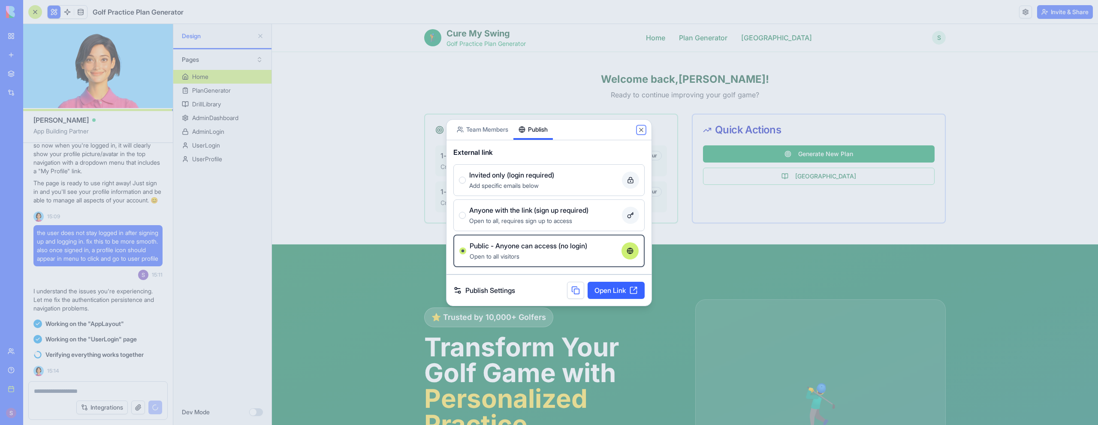
click at [548, 130] on button "Close" at bounding box center [641, 130] width 7 height 7
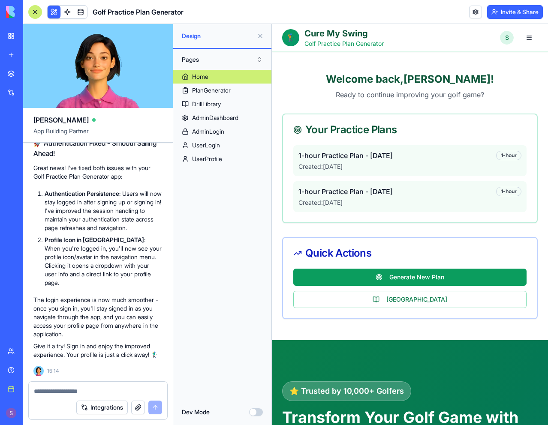
scroll to position [8022, 0]
click at [476, 9] on link at bounding box center [475, 12] width 13 height 13
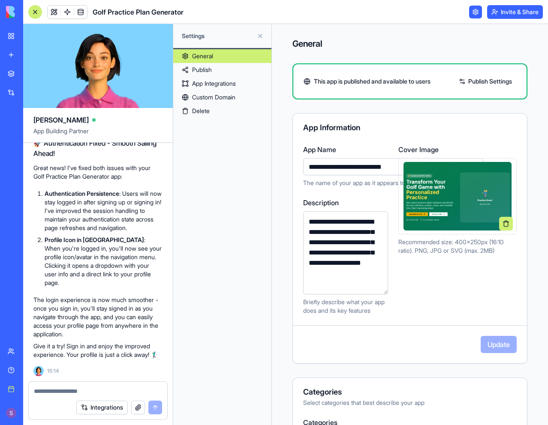
click at [482, 80] on link "Publish Settings" at bounding box center [486, 82] width 62 height 14
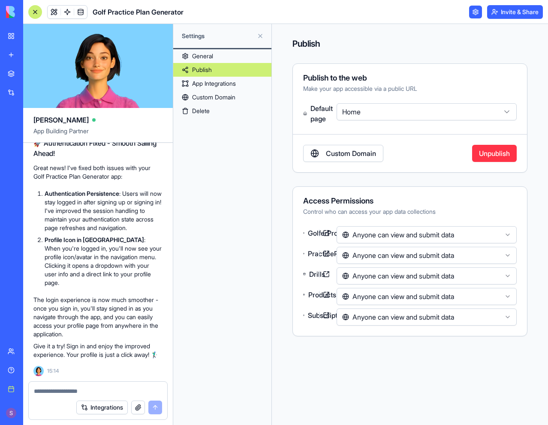
click at [419, 111] on html "BETA My workspace New app Marketplace Integrations Recent Vendor Application Po…" at bounding box center [274, 212] width 548 height 425
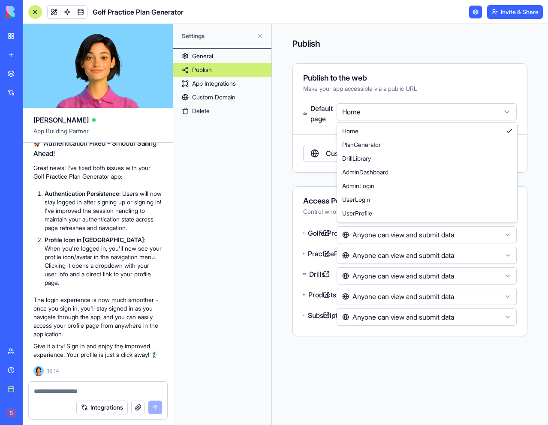
click at [421, 112] on html "BETA My workspace New app Marketplace Integrations Recent Vendor Application Po…" at bounding box center [274, 212] width 548 height 425
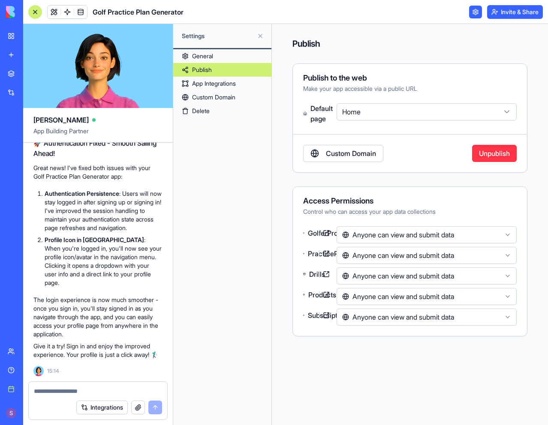
click at [399, 234] on html "BETA My workspace New app Marketplace Integrations Recent Vendor Application Po…" at bounding box center [274, 212] width 548 height 425
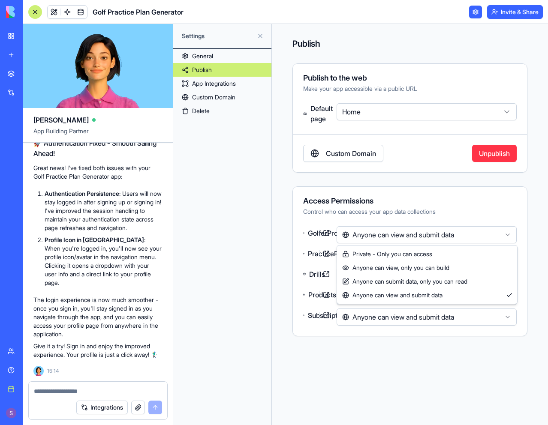
click at [398, 234] on html "BETA My workspace New app Marketplace Integrations Recent Vendor Application Po…" at bounding box center [274, 212] width 548 height 425
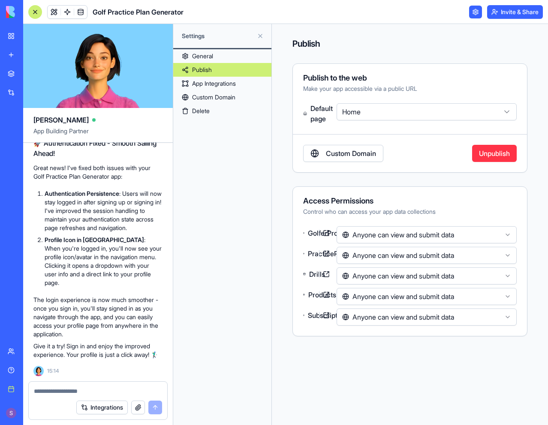
click at [395, 220] on div "Access Permissions Control who can access your app data collections GolferProfi…" at bounding box center [409, 262] width 235 height 150
click at [230, 83] on link "App Integrations" at bounding box center [222, 84] width 98 height 14
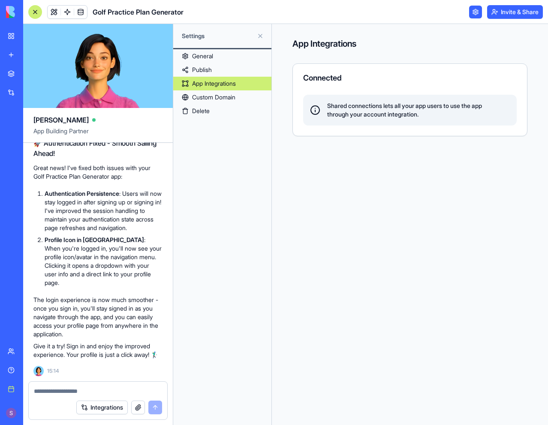
click at [230, 54] on link "General" at bounding box center [222, 56] width 98 height 14
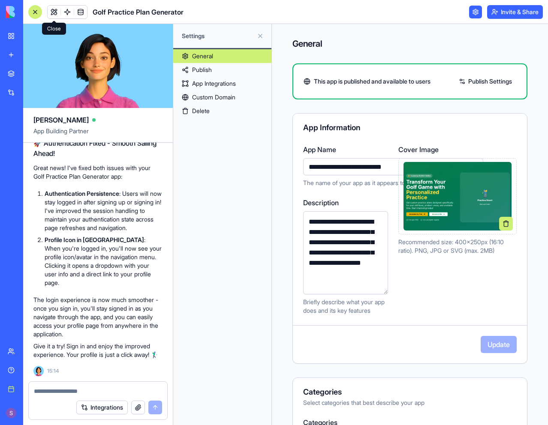
click at [55, 13] on link at bounding box center [54, 12] width 13 height 13
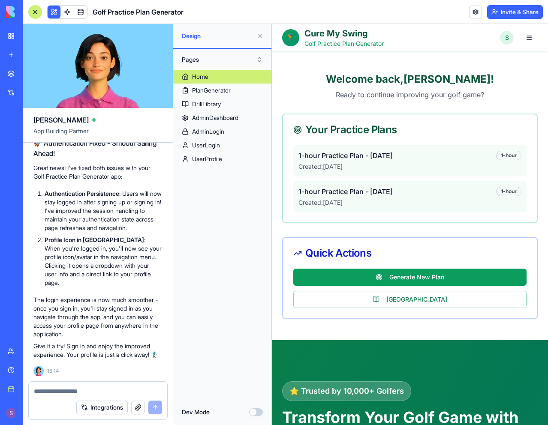
click at [258, 58] on button "Pages" at bounding box center [223, 60] width 90 height 14
click at [243, 92] on div "Components" at bounding box center [222, 91] width 85 height 14
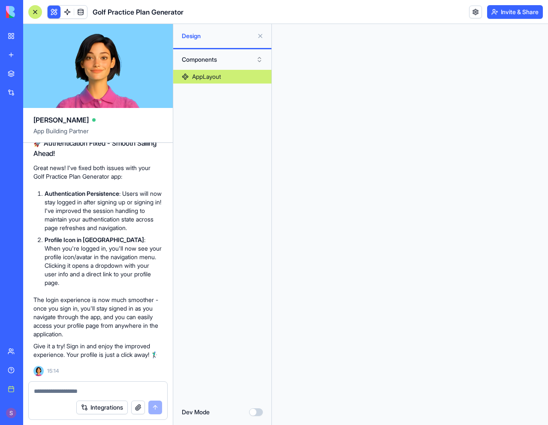
click at [244, 77] on link "AppLayout" at bounding box center [222, 77] width 98 height 14
click at [235, 80] on link "AppLayout" at bounding box center [222, 77] width 98 height 14
click at [244, 57] on button "Components" at bounding box center [223, 60] width 90 height 14
click at [208, 79] on div "Pages" at bounding box center [222, 77] width 85 height 14
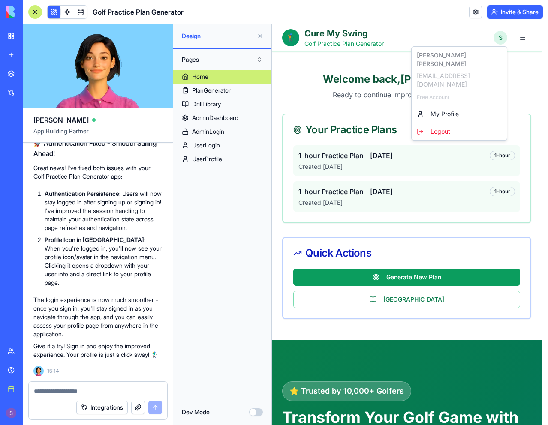
click at [455, 125] on div "Logout" at bounding box center [459, 132] width 92 height 14
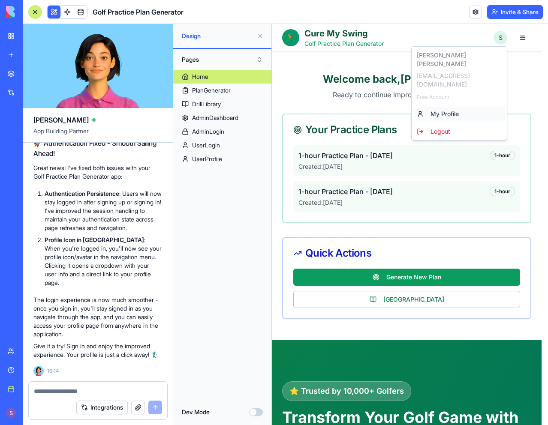
click at [461, 107] on link "My Profile" at bounding box center [459, 114] width 92 height 14
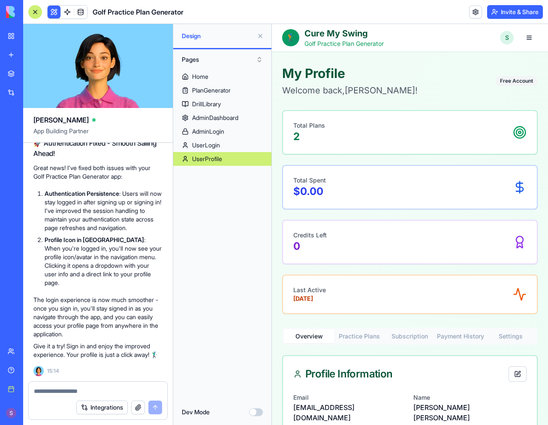
click at [351, 43] on p "Golf Practice Plan Generator" at bounding box center [343, 43] width 79 height 9
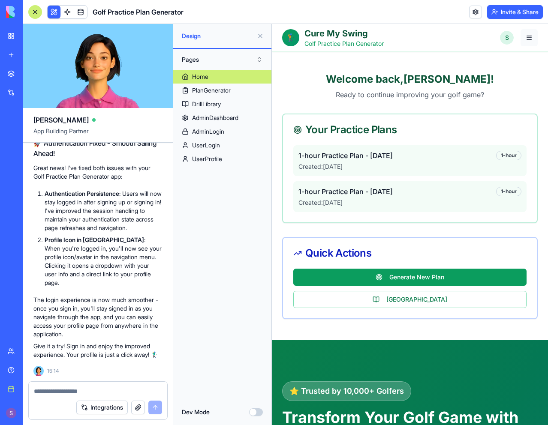
click at [521, 38] on button "button" at bounding box center [529, 37] width 17 height 17
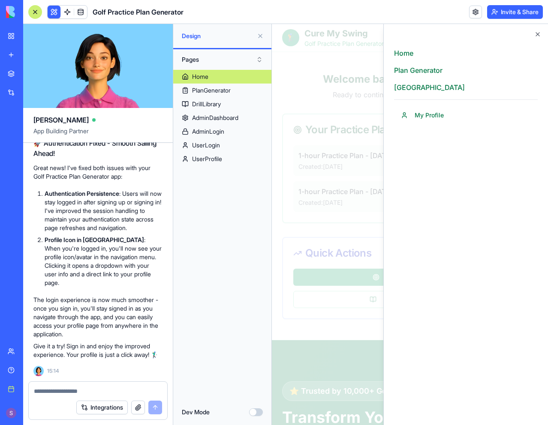
click at [542, 29] on div "Home Plan Generator Drill Library My Profile Close" at bounding box center [465, 224] width 165 height 401
click at [537, 33] on icon "button" at bounding box center [537, 34] width 3 height 3
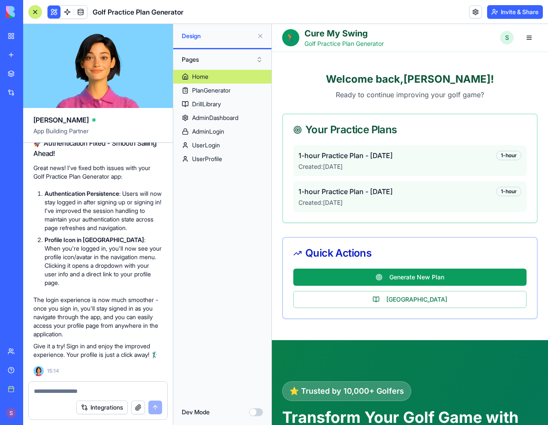
click at [522, 13] on button "Invite & Share" at bounding box center [515, 12] width 56 height 14
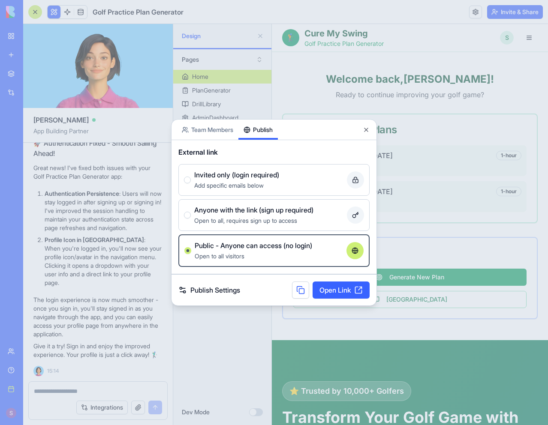
click at [220, 291] on link "Publish Settings" at bounding box center [209, 290] width 62 height 10
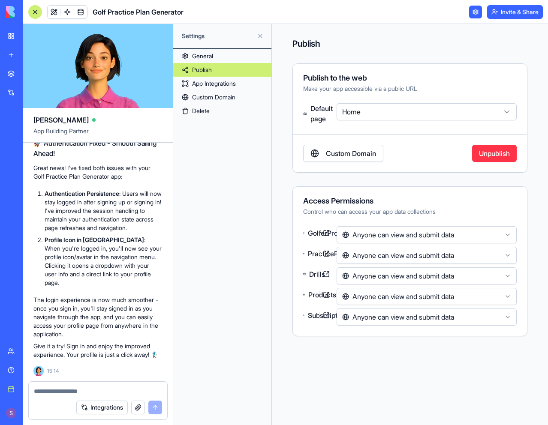
click at [396, 117] on html "BETA My workspace New app Marketplace Integrations Recent Vendor Application Po…" at bounding box center [274, 212] width 548 height 425
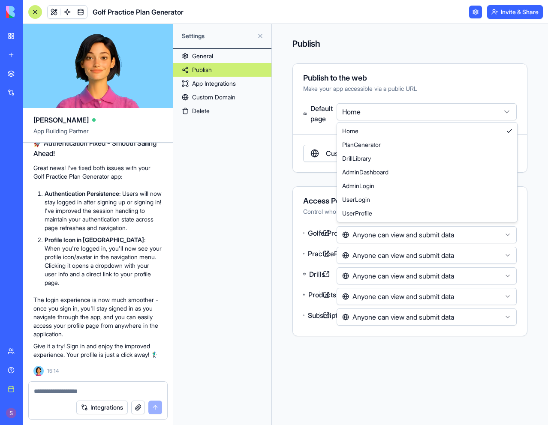
click at [268, 153] on html "BETA My workspace New app Marketplace Integrations Recent Vendor Application Po…" at bounding box center [274, 212] width 548 height 425
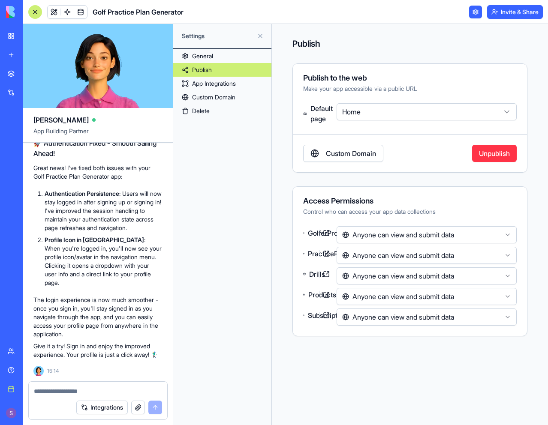
click at [247, 57] on link "General" at bounding box center [222, 56] width 98 height 14
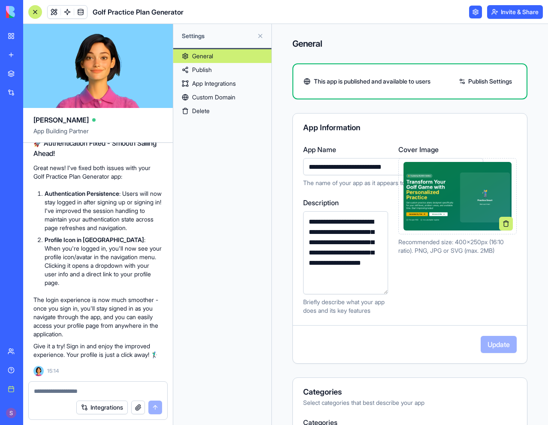
click at [427, 79] on span "This app is published and available to users" at bounding box center [372, 81] width 117 height 9
click at [470, 79] on link "Publish Settings" at bounding box center [486, 82] width 62 height 14
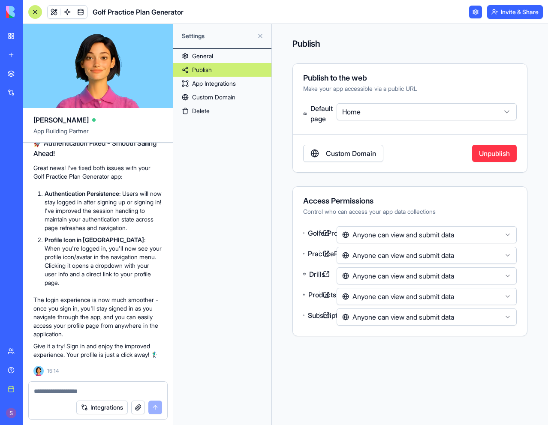
click at [340, 155] on link "Custom Domain" at bounding box center [343, 153] width 80 height 17
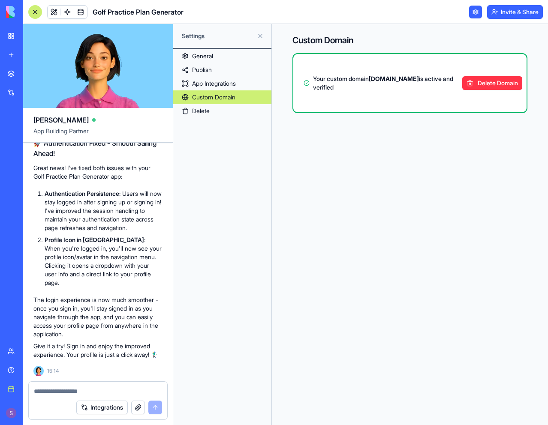
drag, startPoint x: 407, startPoint y: 86, endPoint x: 312, endPoint y: 88, distance: 95.7
click at [369, 82] on strong "[DOMAIN_NAME]" at bounding box center [394, 78] width 50 height 7
copy strong "[DOMAIN_NAME]"
click at [205, 287] on div "General Publish App Integrations Custom Domain Delete" at bounding box center [222, 237] width 98 height 376
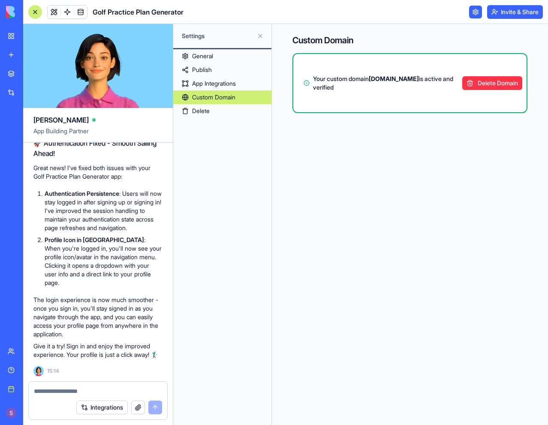
click at [235, 60] on link "General" at bounding box center [222, 56] width 98 height 14
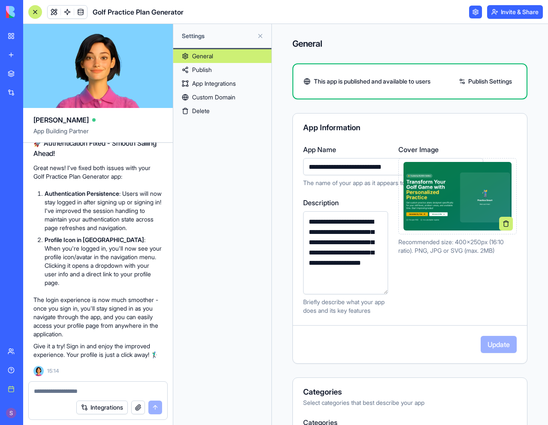
click at [512, 13] on button "Invite & Share" at bounding box center [515, 12] width 56 height 14
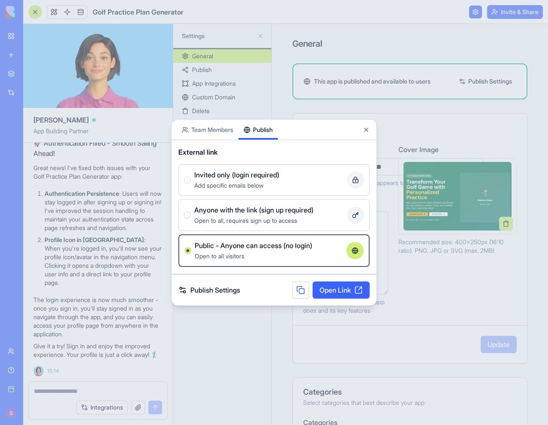
click at [326, 294] on link "Open Link" at bounding box center [341, 290] width 57 height 17
click at [310, 215] on div "Open to all, requires sign up to access" at bounding box center [268, 220] width 149 height 10
click at [191, 215] on button "Anyone with the link (sign up required) Open to all, requires sign up to access" at bounding box center [187, 215] width 7 height 7
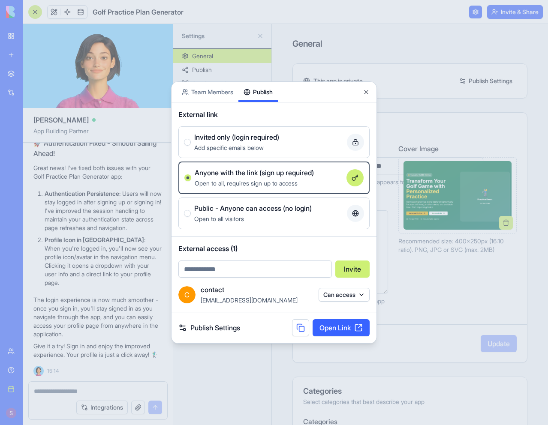
click at [318, 201] on label "Public - Anyone can access (no login) Open to all visitors" at bounding box center [273, 214] width 191 height 32
click at [191, 210] on button "Public - Anyone can access (no login) Open to all visitors" at bounding box center [187, 213] width 7 height 7
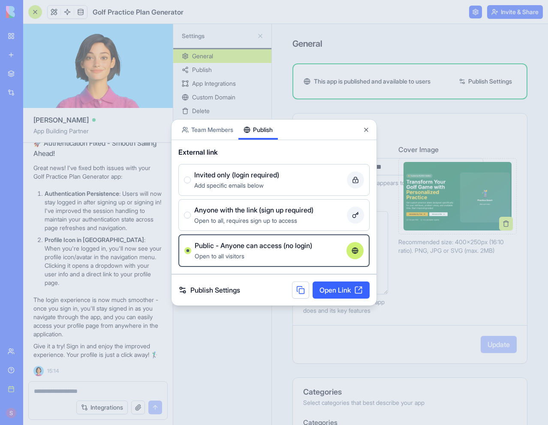
drag, startPoint x: 299, startPoint y: 291, endPoint x: 313, endPoint y: 290, distance: 14.6
click at [299, 291] on button at bounding box center [300, 290] width 17 height 17
click at [331, 292] on link "Open Link" at bounding box center [341, 290] width 57 height 17
click at [69, 363] on div at bounding box center [274, 212] width 548 height 425
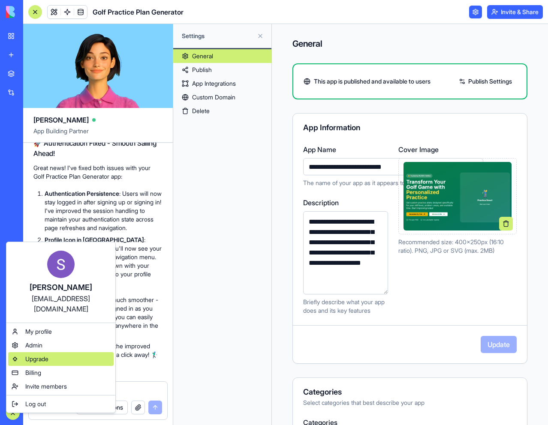
click at [48, 355] on span "Upgrade" at bounding box center [36, 359] width 23 height 9
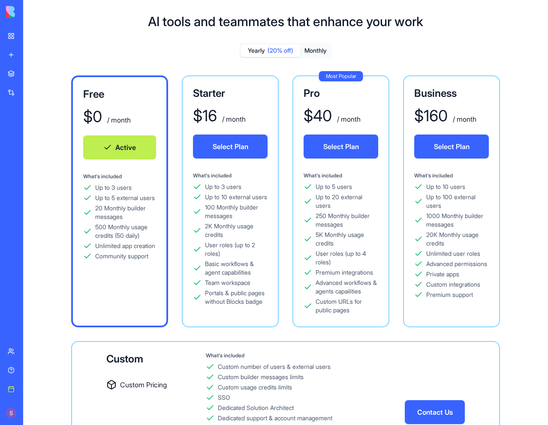
click at [232, 148] on button "Select Plan" at bounding box center [230, 147] width 75 height 24
click at [314, 53] on button "Monthly" at bounding box center [316, 51] width 30 height 12
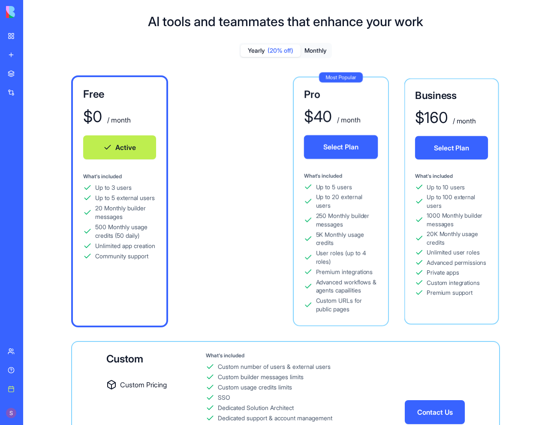
click at [304, 52] on button "Monthly" at bounding box center [316, 51] width 30 height 12
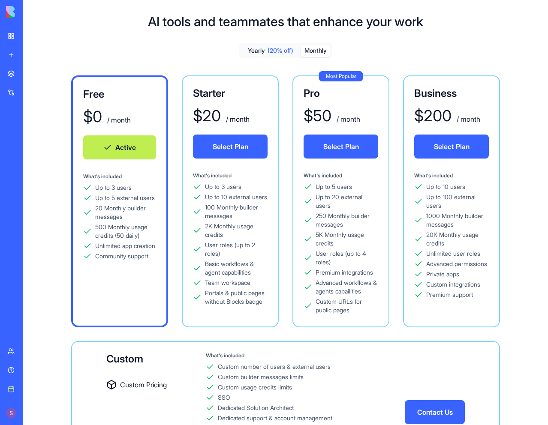
click at [242, 143] on button "Select Plan" at bounding box center [230, 147] width 75 height 24
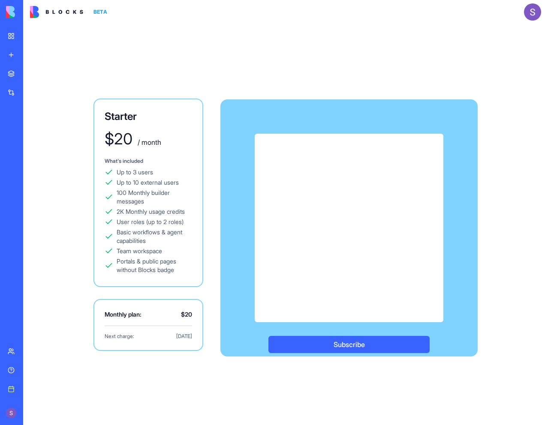
click at [376, 122] on div "Subscribe" at bounding box center [348, 227] width 257 height 257
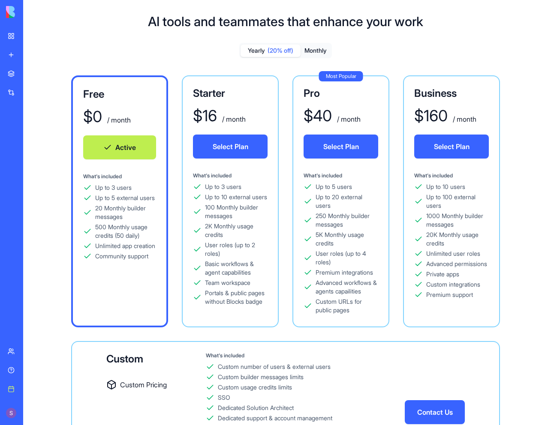
click at [236, 146] on button "Select Plan" at bounding box center [230, 147] width 75 height 24
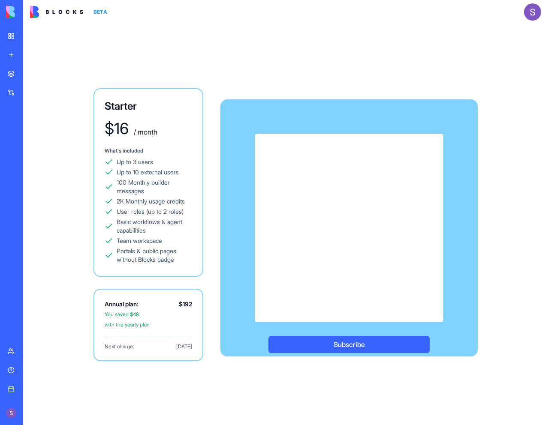
click at [258, 177] on div "Subscribe" at bounding box center [349, 228] width 189 height 189
